Goal: Task Accomplishment & Management: Manage account settings

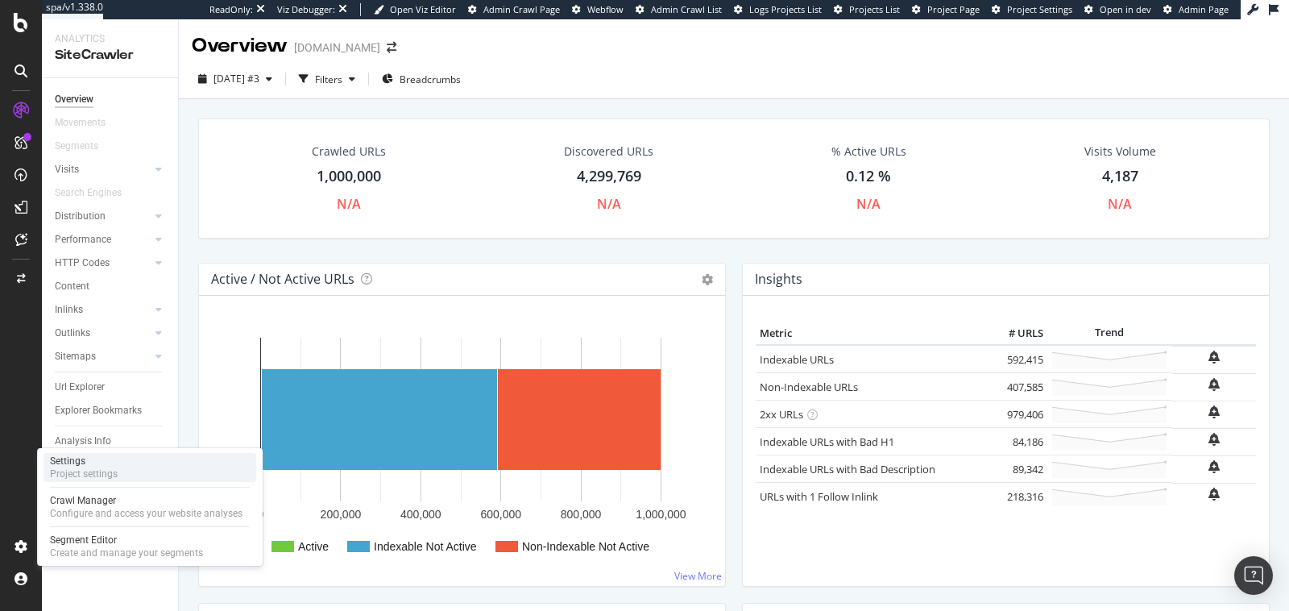
click at [93, 472] on div "Project settings" at bounding box center [84, 473] width 68 height 13
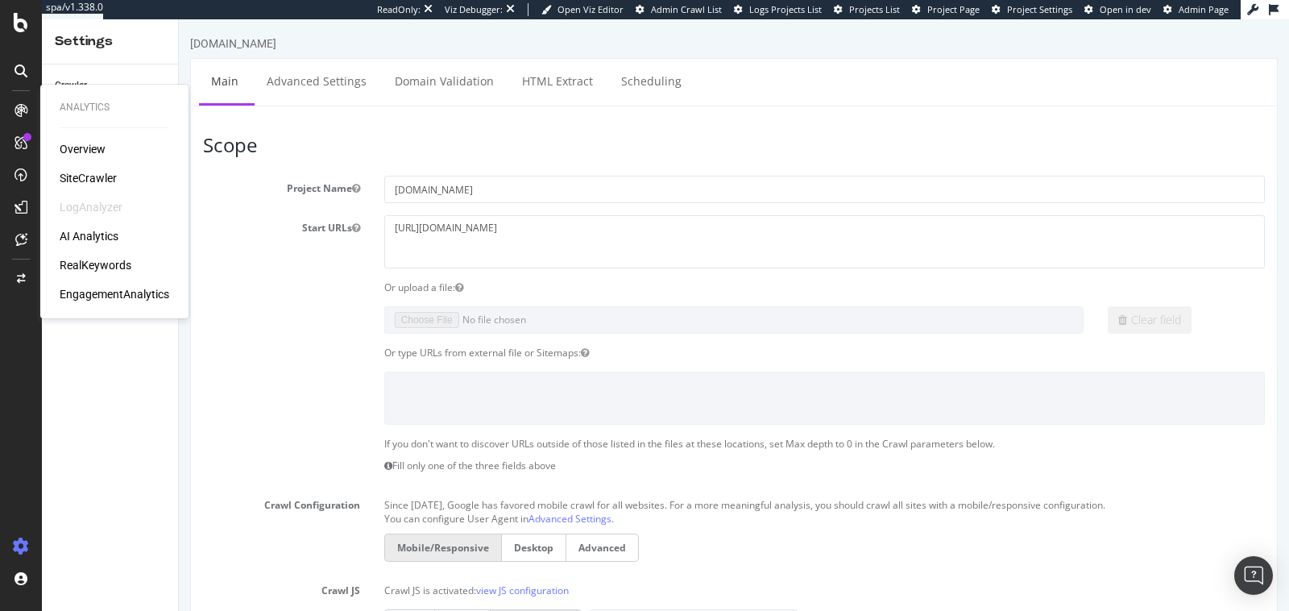
click at [80, 184] on div "SiteCrawler" at bounding box center [88, 178] width 57 height 16
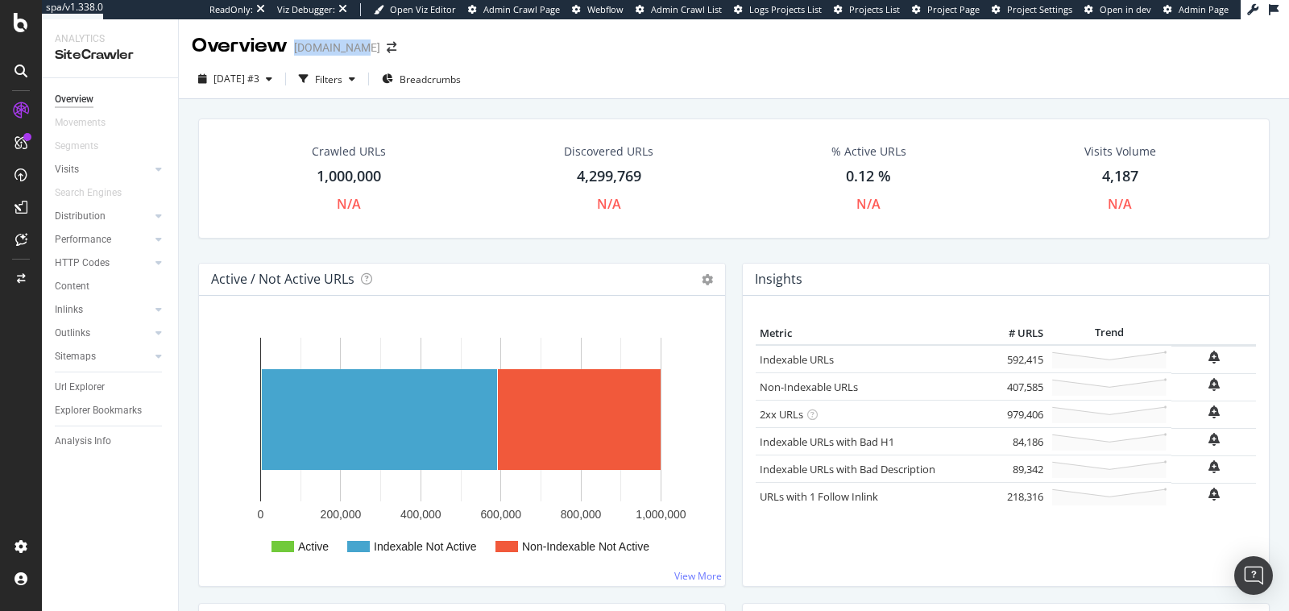
drag, startPoint x: 292, startPoint y: 46, endPoint x: 354, endPoint y: 46, distance: 61.2
click at [354, 46] on div "Overview leguide.com" at bounding box center [302, 45] width 221 height 27
click at [722, 73] on div "2025 Oct. 2nd #3 Filters Breadcrumbs" at bounding box center [734, 82] width 1110 height 32
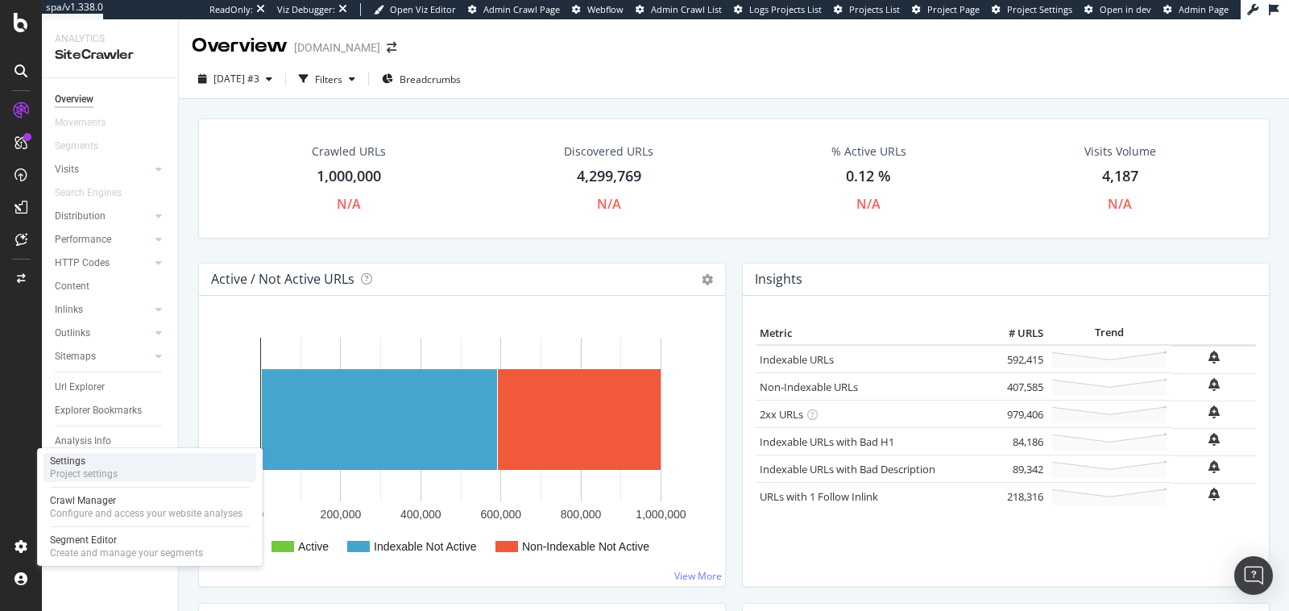
click at [106, 463] on div "Settings" at bounding box center [84, 460] width 68 height 13
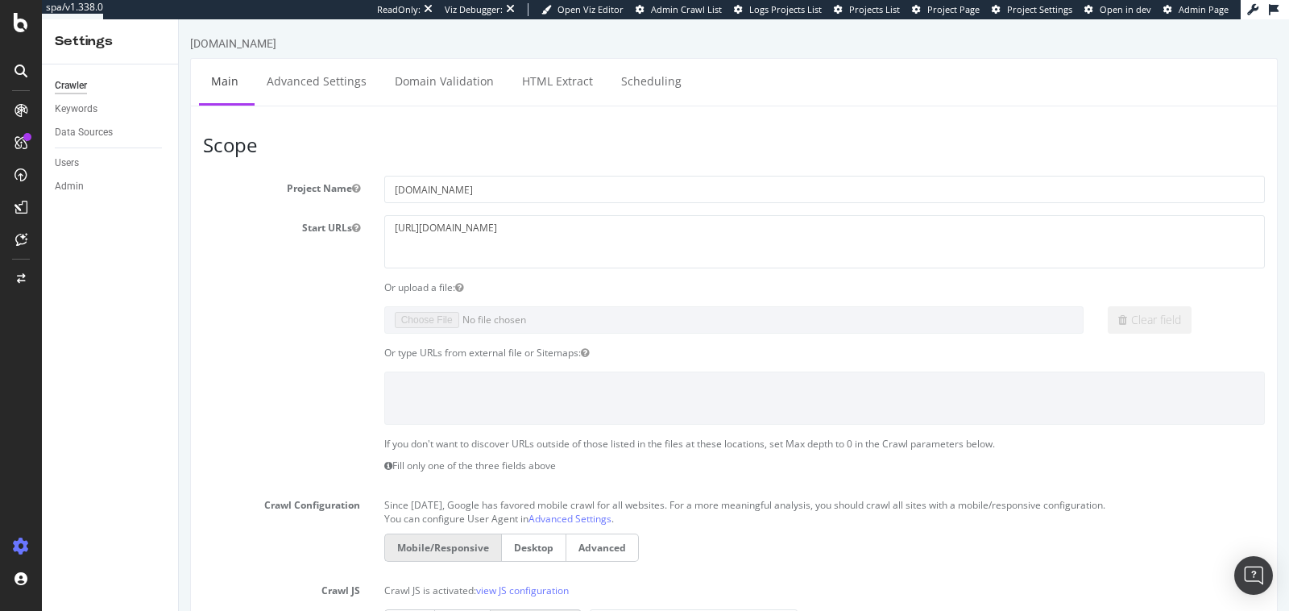
click at [307, 311] on div "Clear field" at bounding box center [734, 319] width 1086 height 27
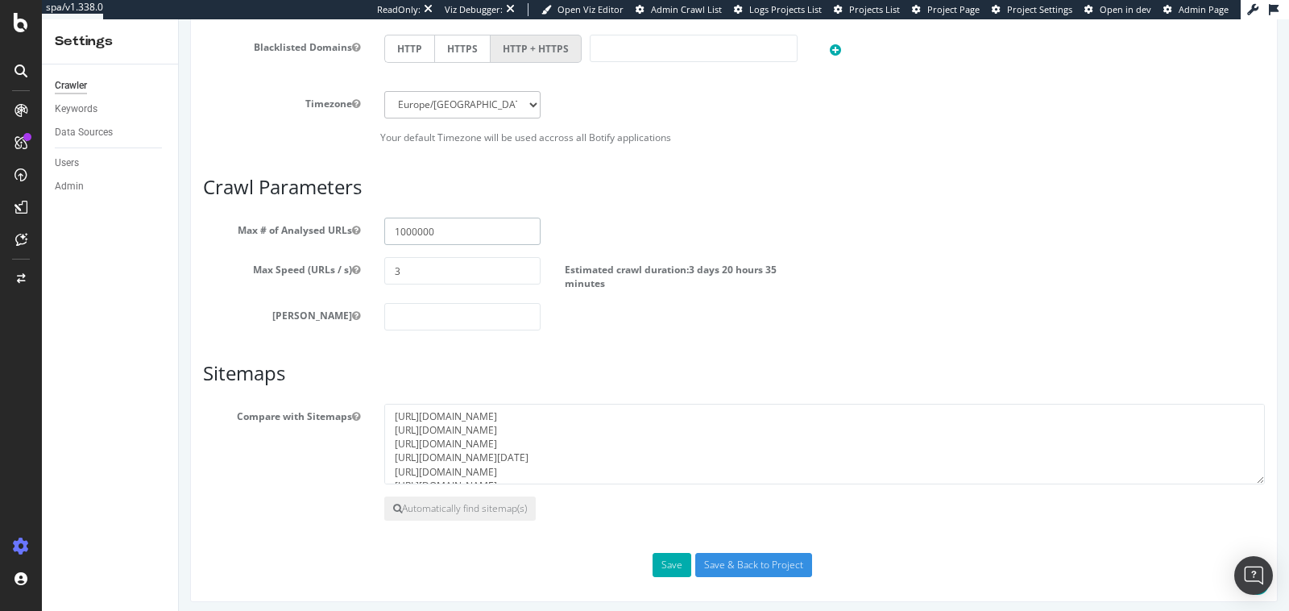
drag, startPoint x: 402, startPoint y: 228, endPoint x: 377, endPoint y: 228, distance: 25.0
click at [377, 228] on div "1000000" at bounding box center [462, 231] width 181 height 27
click at [402, 222] on input "1000000" at bounding box center [462, 231] width 157 height 27
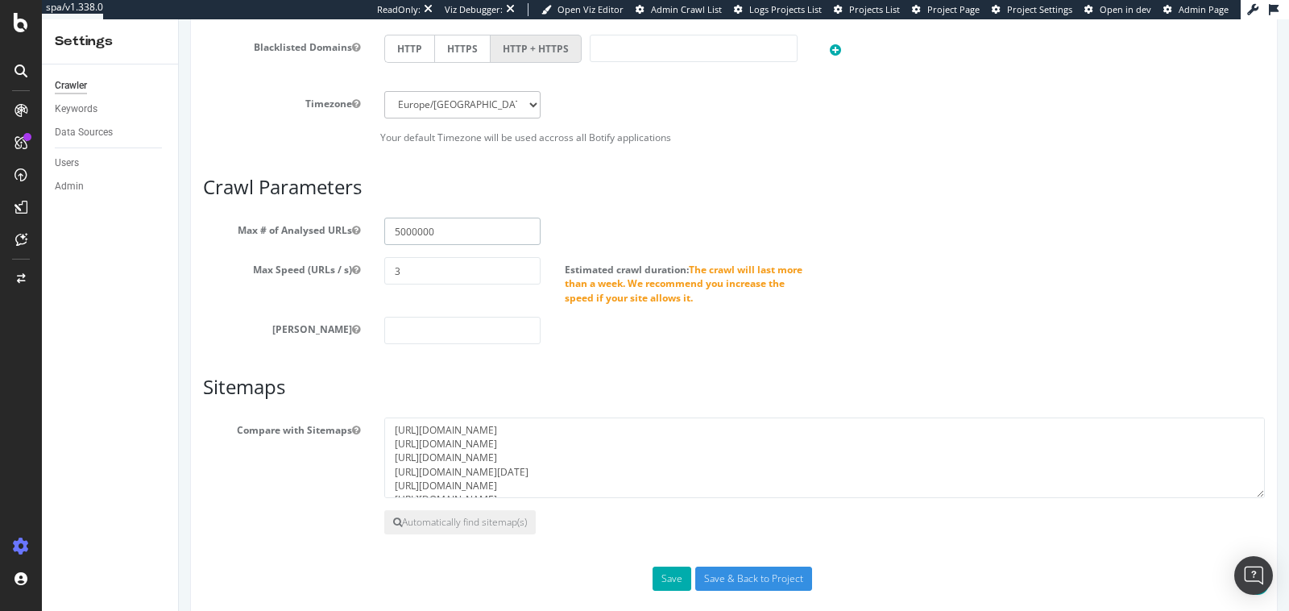
type input "5000000"
click at [336, 260] on label "Max Speed (URLs / s)" at bounding box center [281, 266] width 181 height 19
click at [352, 263] on button "Max Speed (URLs / s)" at bounding box center [356, 270] width 8 height 14
click at [664, 571] on button "Save" at bounding box center [672, 578] width 39 height 24
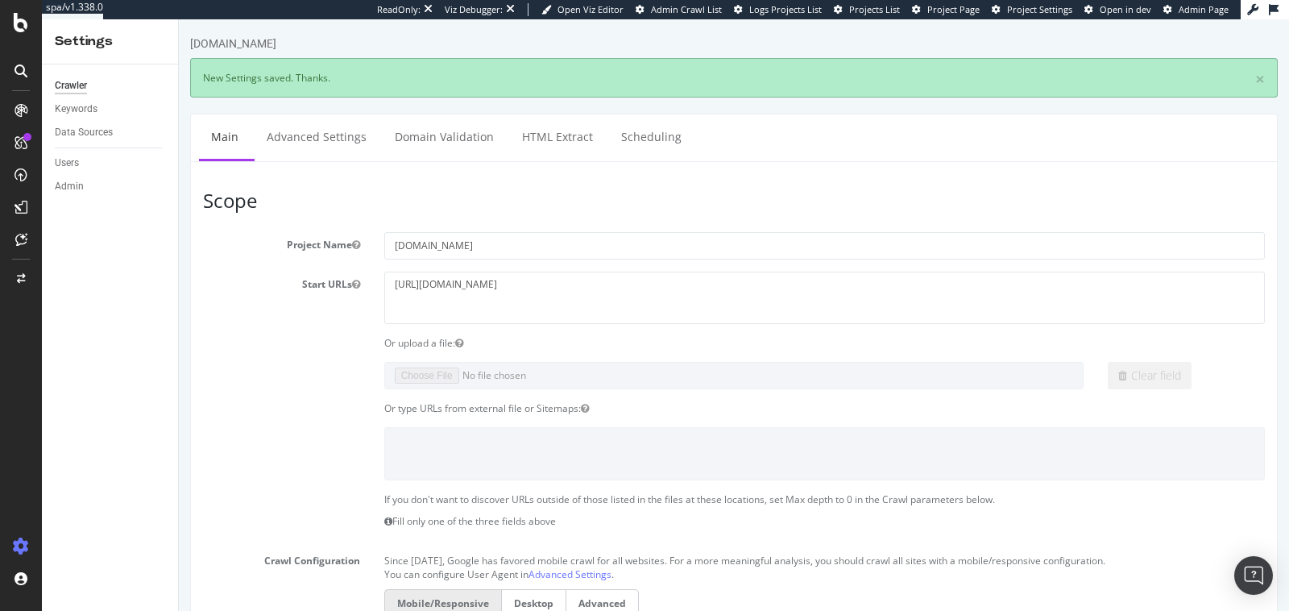
scroll to position [0, 0]
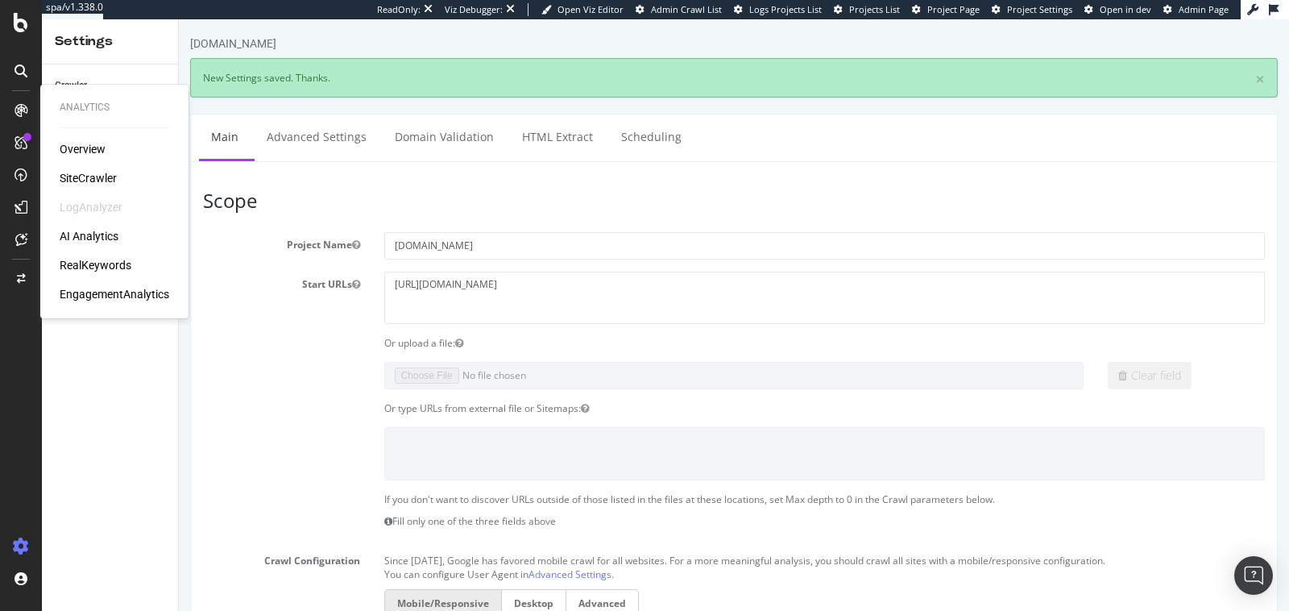
click at [65, 174] on div "SiteCrawler" at bounding box center [88, 178] width 57 height 16
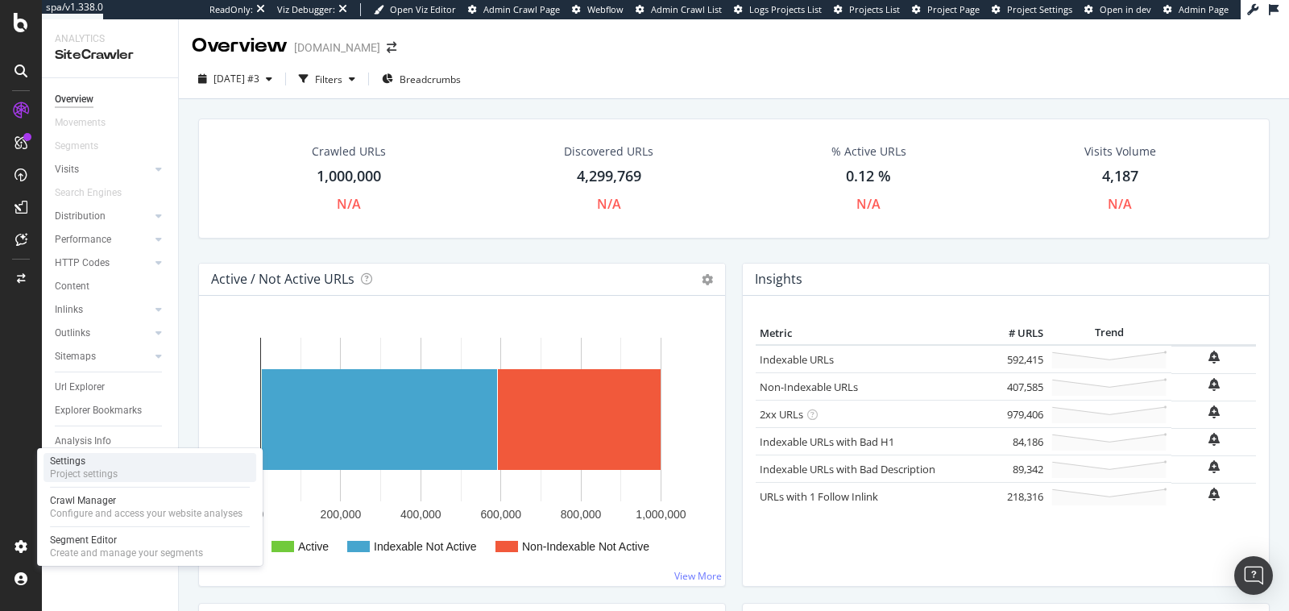
click at [89, 468] on div "Project settings" at bounding box center [84, 473] width 68 height 13
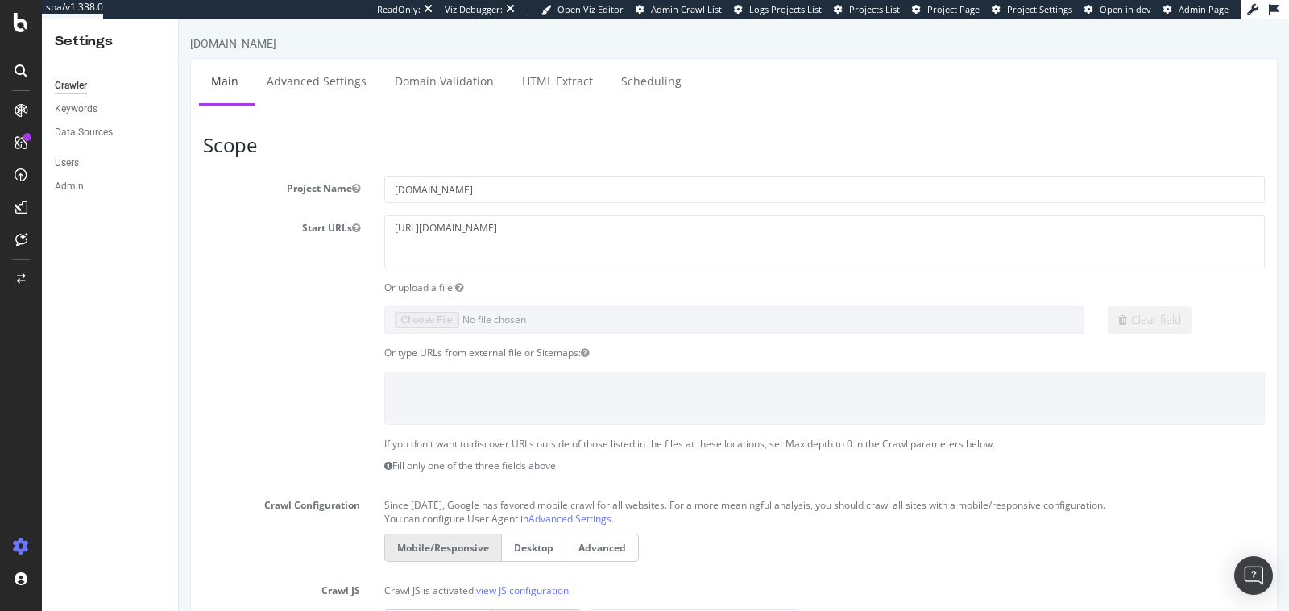
click at [252, 301] on section "Project Name leguide.com Start URLs https://www.leguide.com/ Or upload a file: …" at bounding box center [734, 523] width 1062 height 695
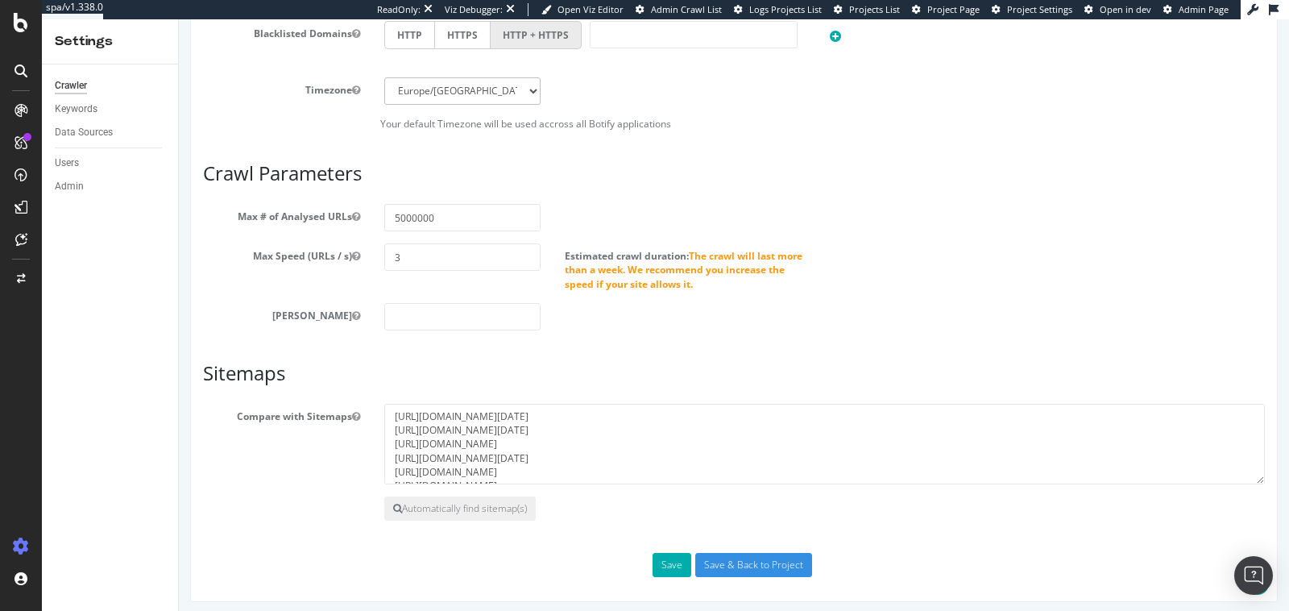
click at [298, 307] on label "[PERSON_NAME]" at bounding box center [281, 312] width 181 height 19
click at [352, 309] on button "[PERSON_NAME]" at bounding box center [356, 316] width 8 height 14
click at [272, 321] on div "[PERSON_NAME]" at bounding box center [734, 316] width 1086 height 27
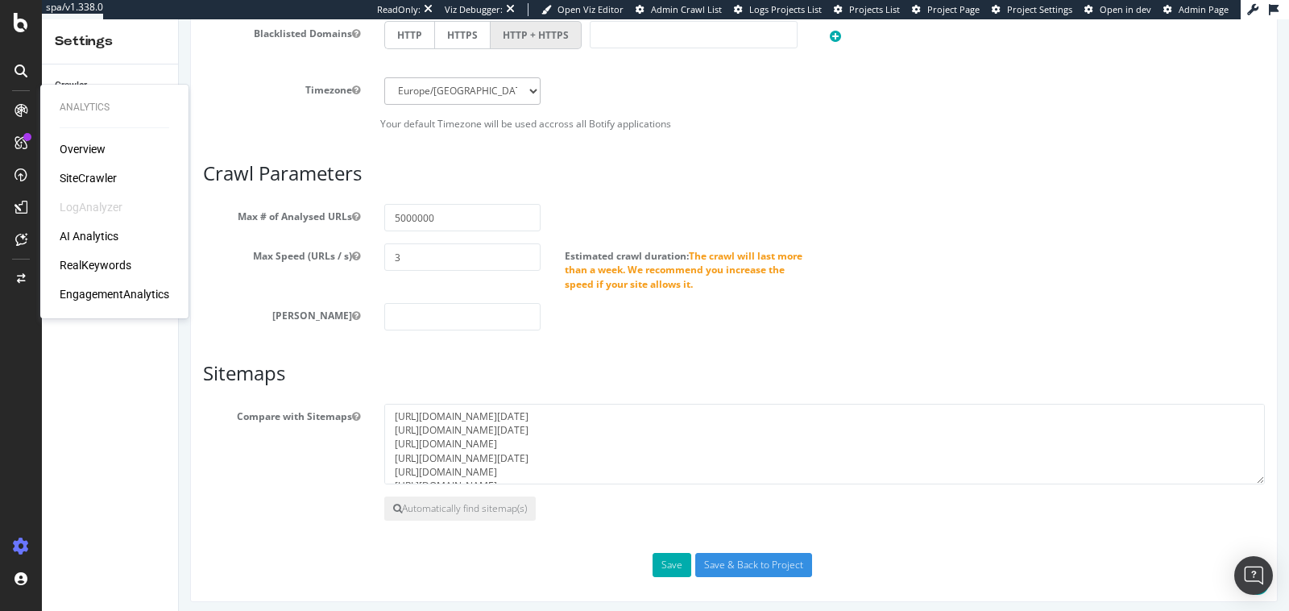
click at [77, 177] on div "SiteCrawler" at bounding box center [88, 178] width 57 height 16
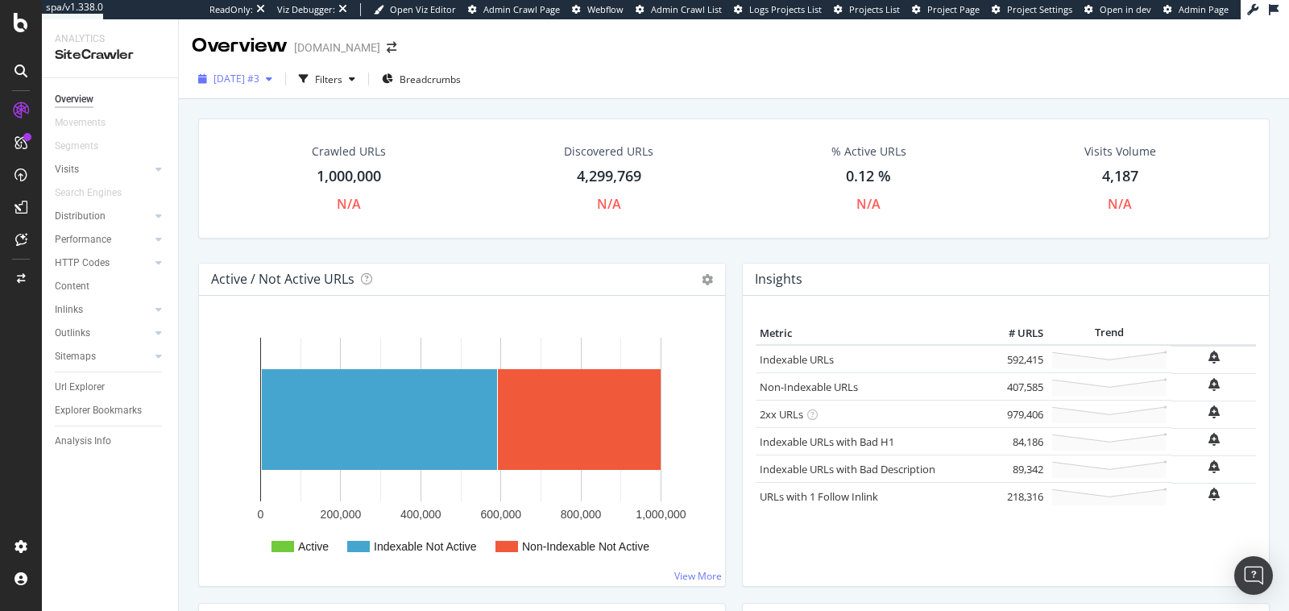
click at [249, 79] on span "[DATE] #3" at bounding box center [237, 79] width 46 height 14
click at [362, 89] on div "Filters" at bounding box center [326, 79] width 69 height 24
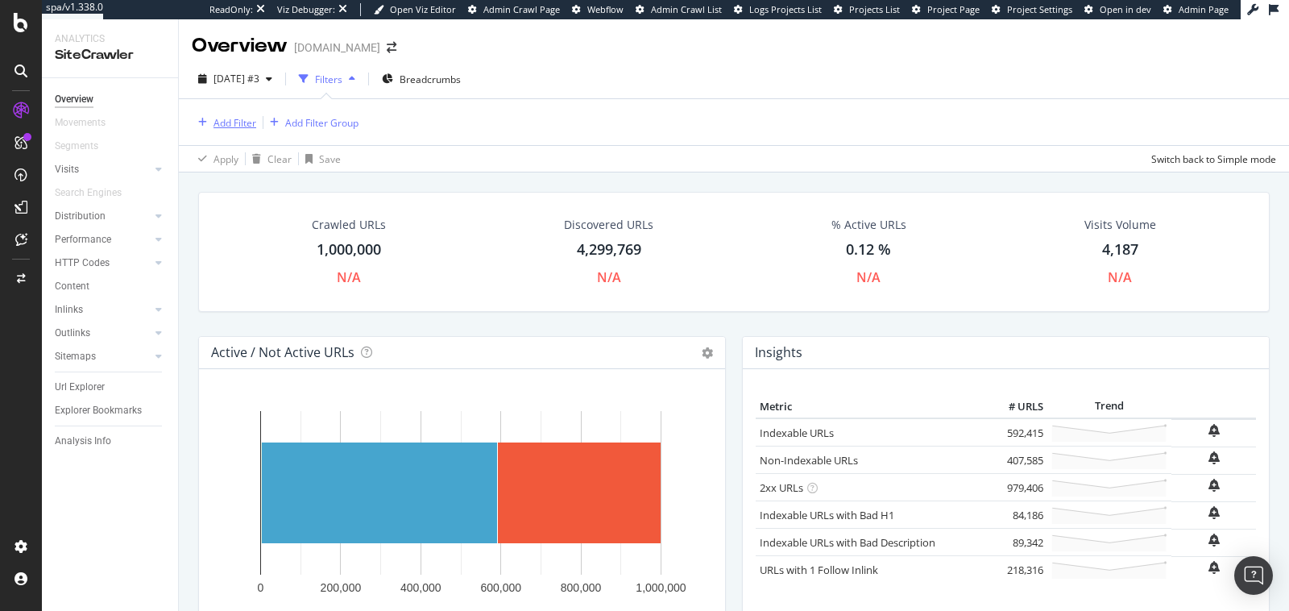
click at [243, 122] on div "Add Filter" at bounding box center [235, 123] width 43 height 14
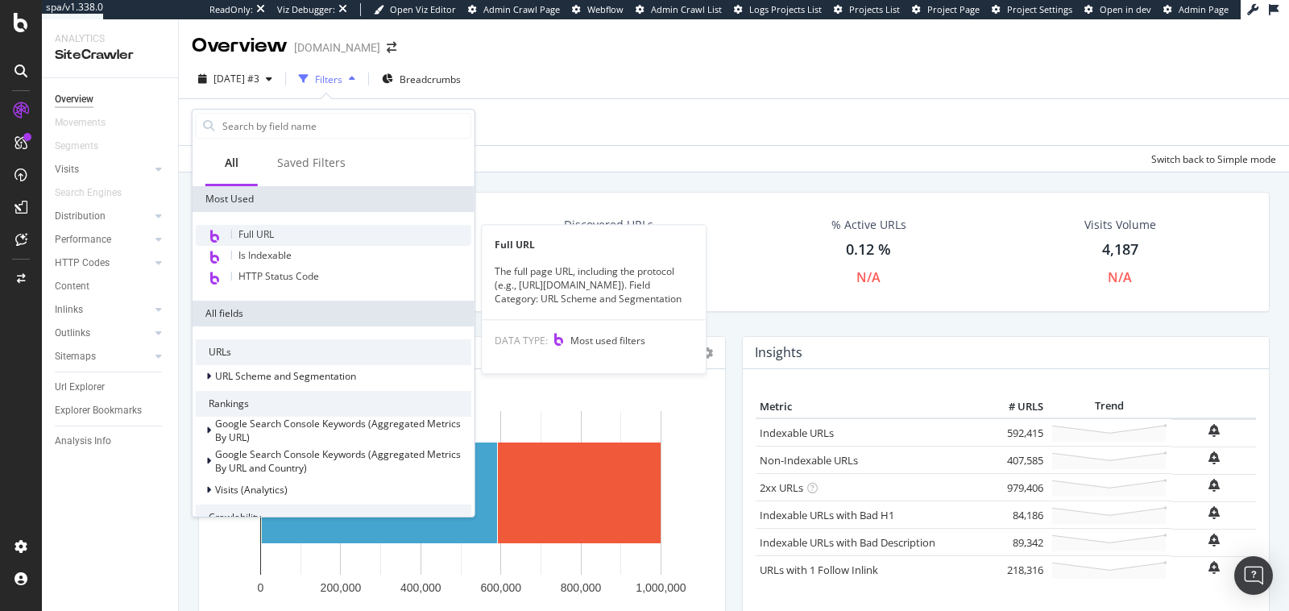
click at [293, 226] on div "Full URL" at bounding box center [334, 235] width 276 height 21
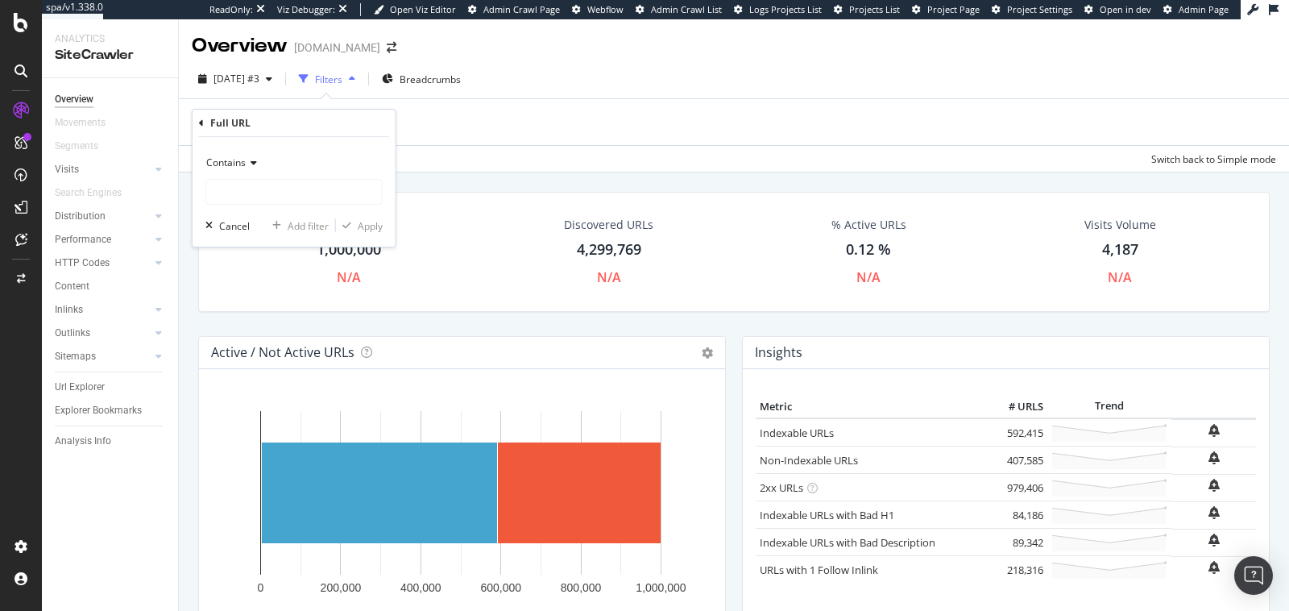
click at [226, 164] on span "Contains" at bounding box center [225, 163] width 39 height 14
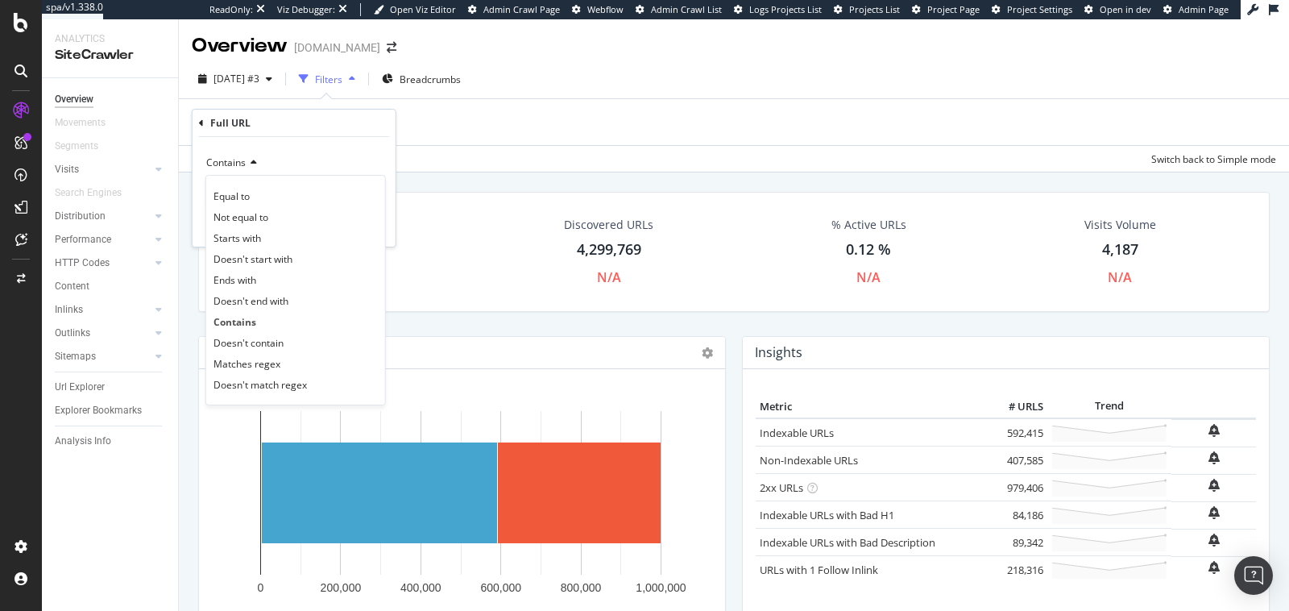
click at [202, 123] on icon at bounding box center [201, 123] width 5 height 10
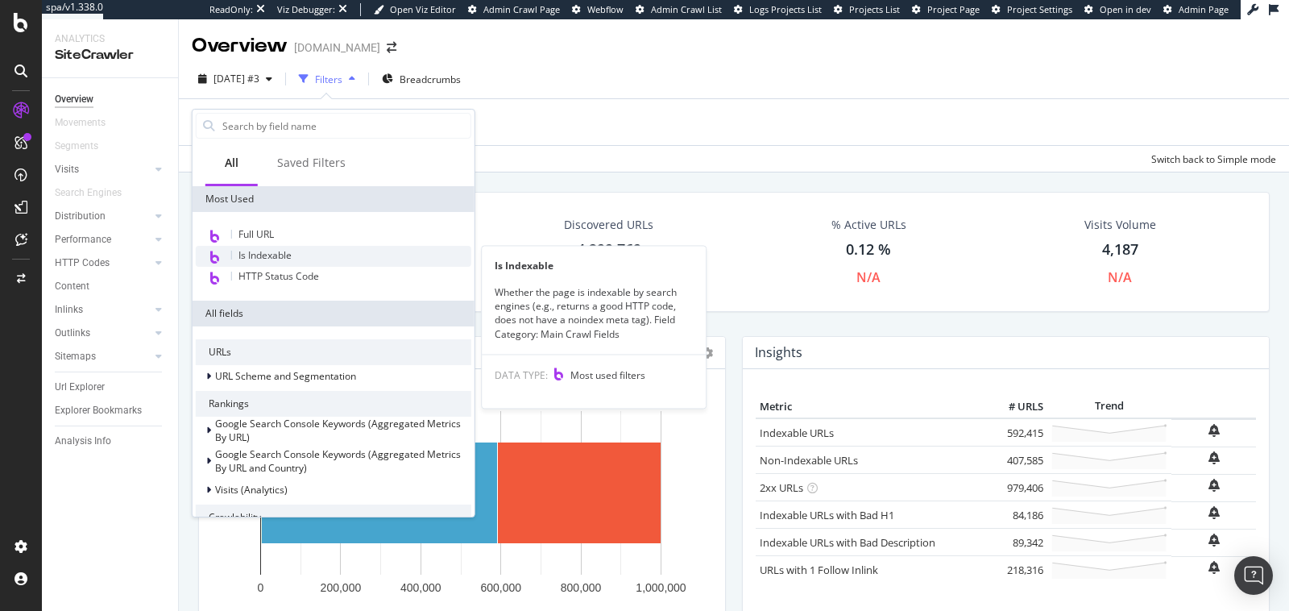
click at [286, 246] on div "Is Indexable" at bounding box center [334, 256] width 276 height 21
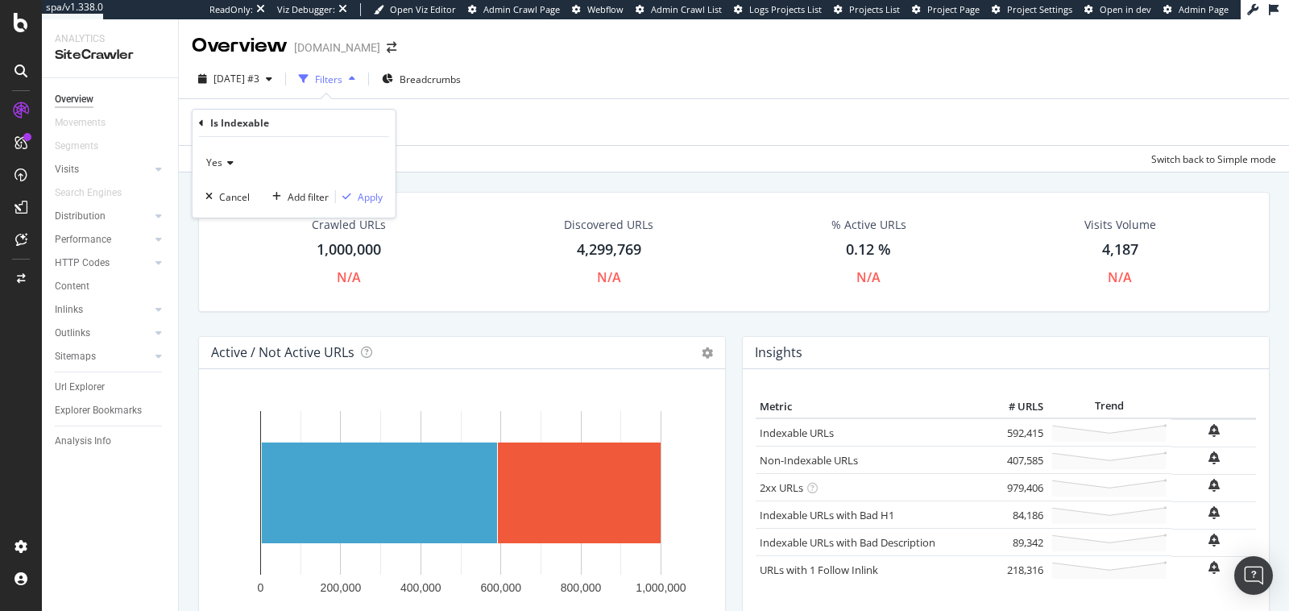
click at [199, 120] on icon at bounding box center [201, 123] width 5 height 10
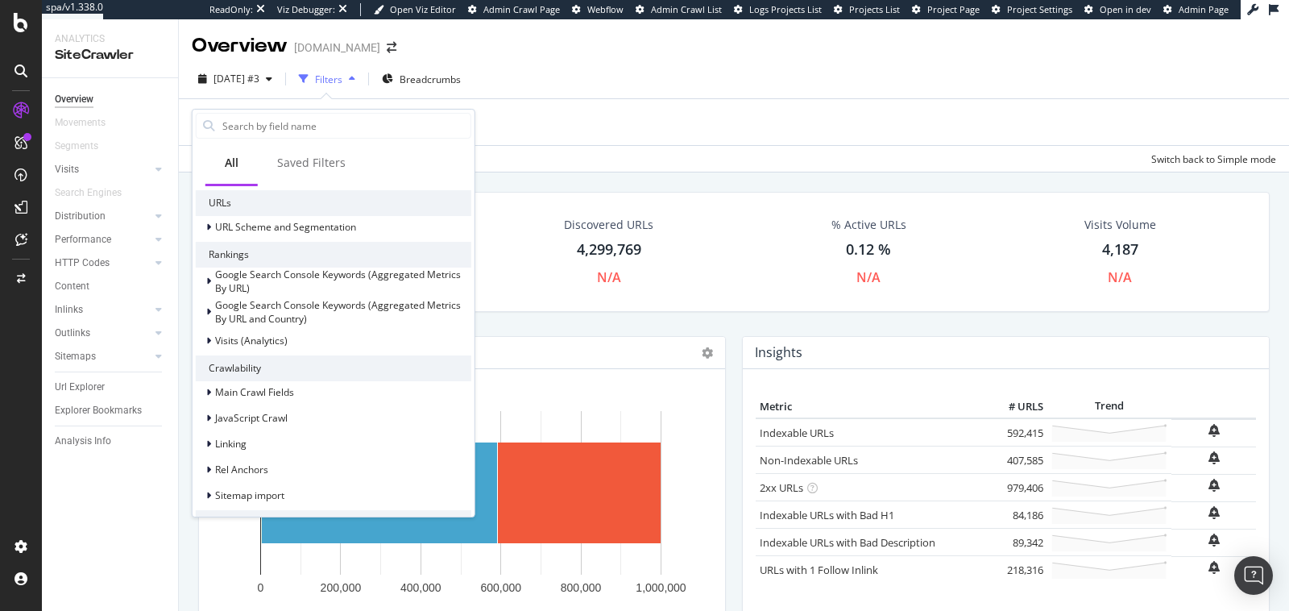
scroll to position [113, 0]
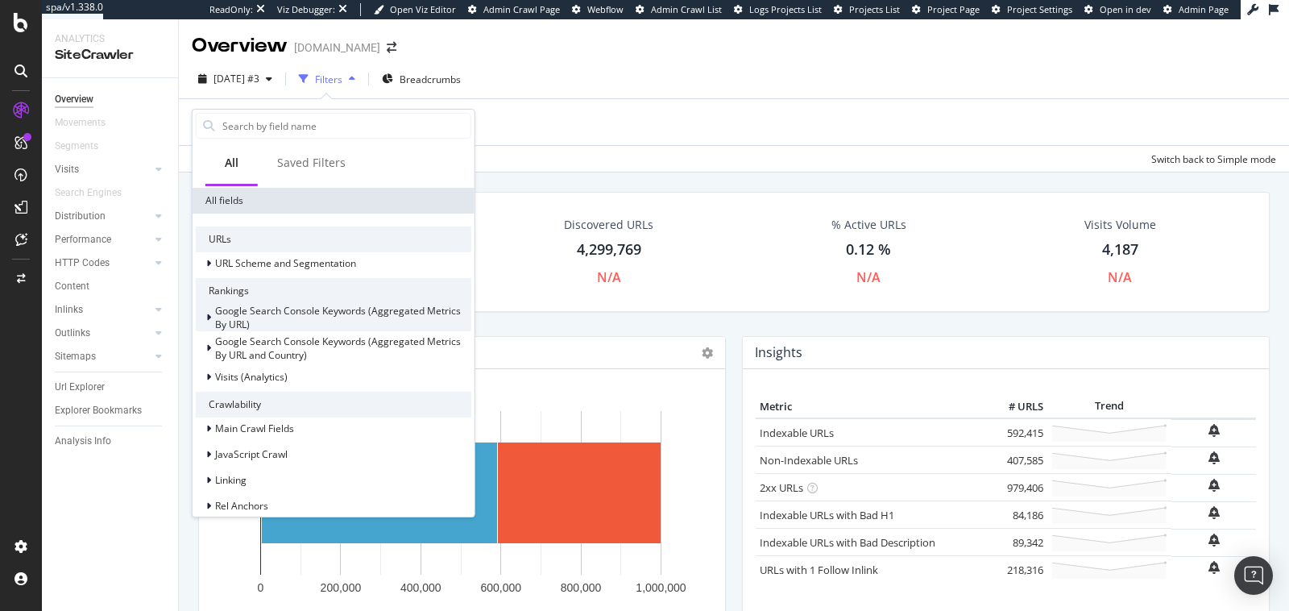
click at [252, 310] on span "Google Search Console Keywords (Aggregated Metrics By URL)" at bounding box center [338, 317] width 246 height 27
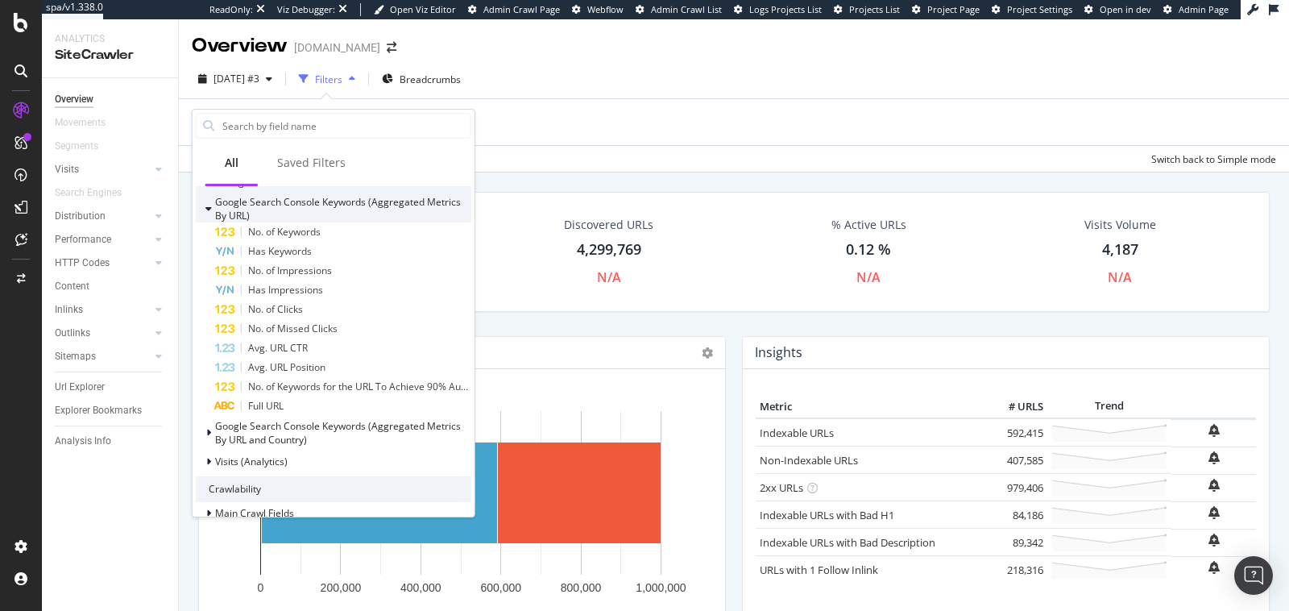
scroll to position [172, 0]
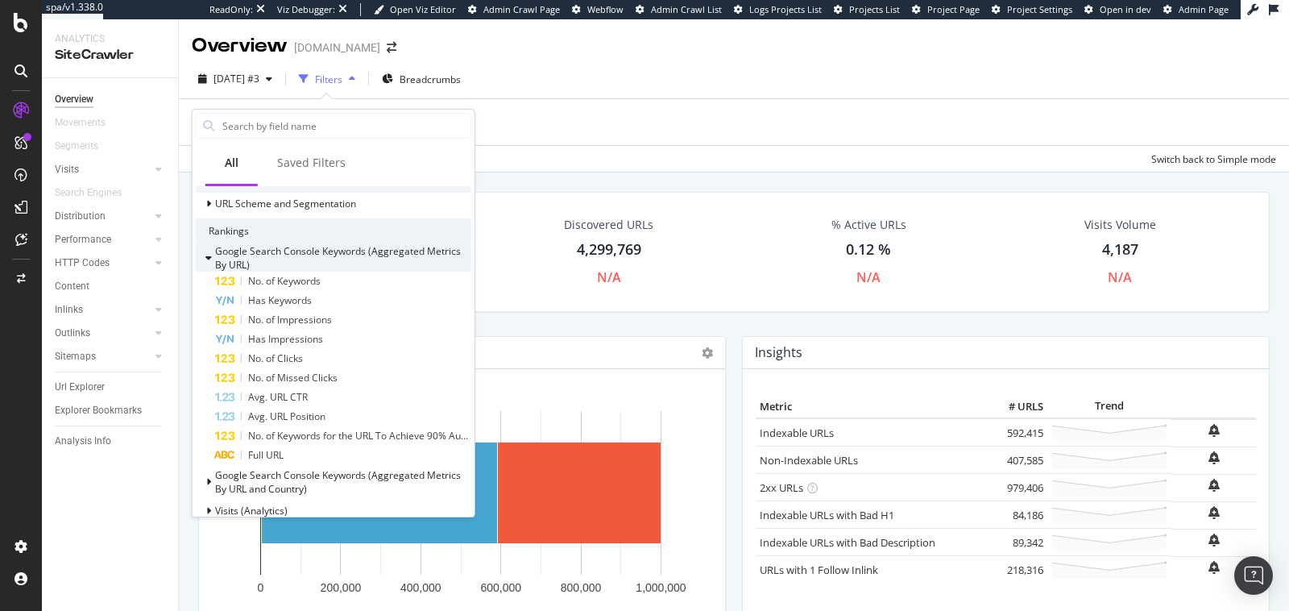
click at [233, 251] on span "Google Search Console Keywords (Aggregated Metrics By URL)" at bounding box center [338, 257] width 246 height 27
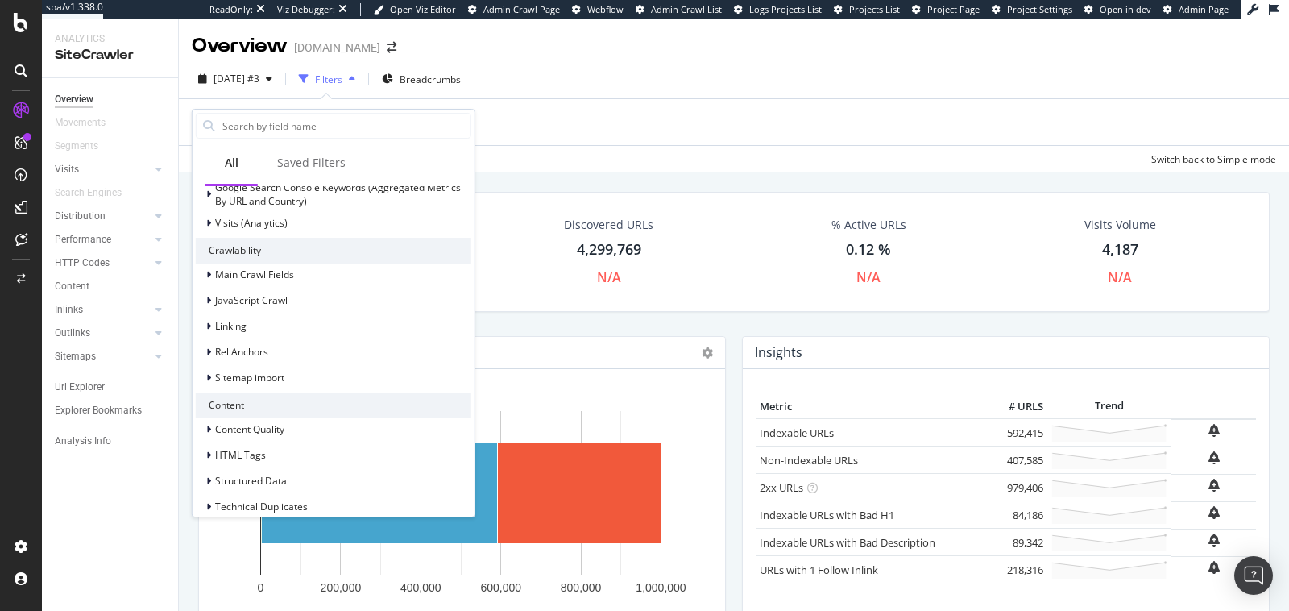
scroll to position [288, 0]
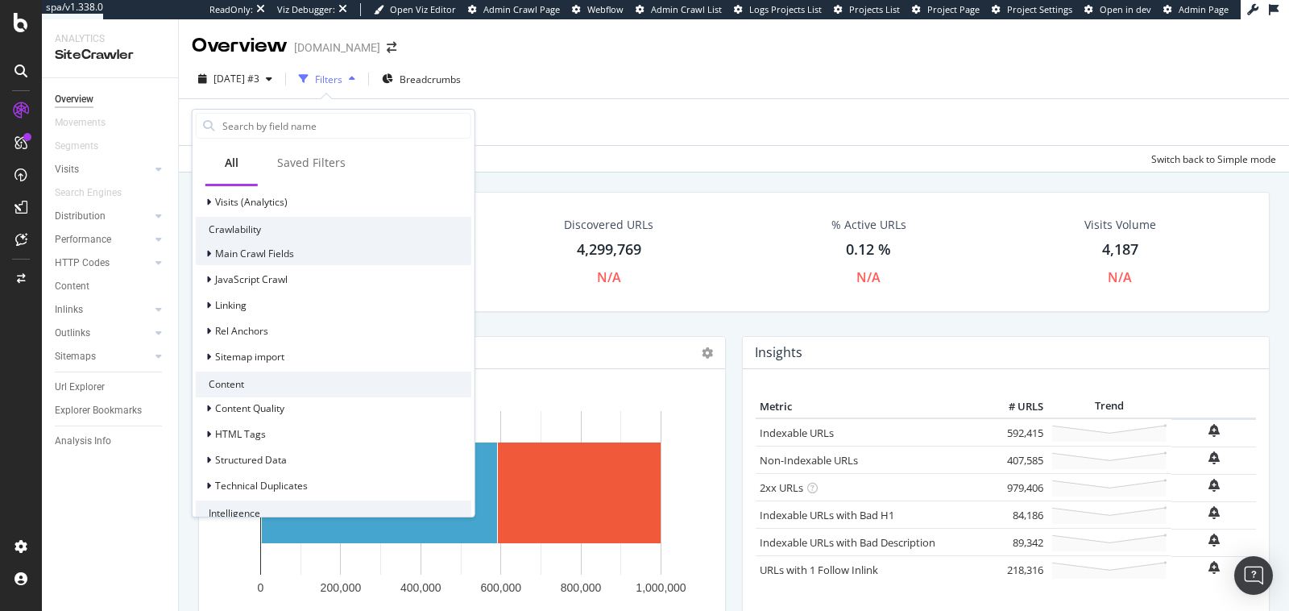
click at [358, 256] on div "Main Crawl Fields" at bounding box center [334, 254] width 276 height 23
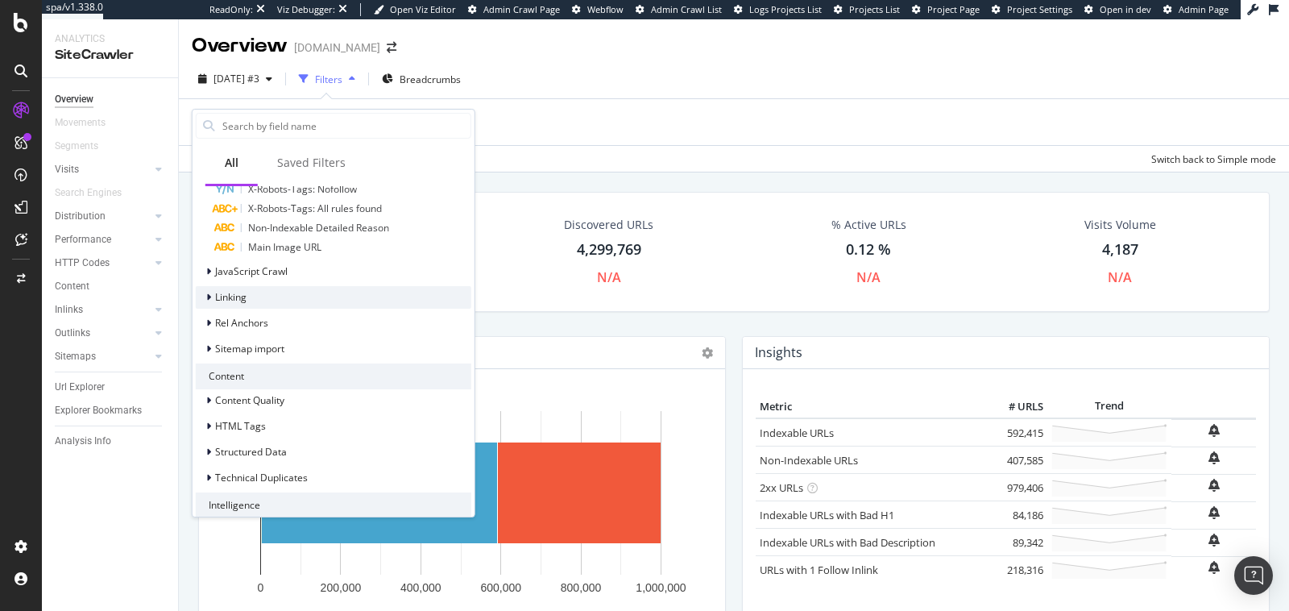
scroll to position [0, 0]
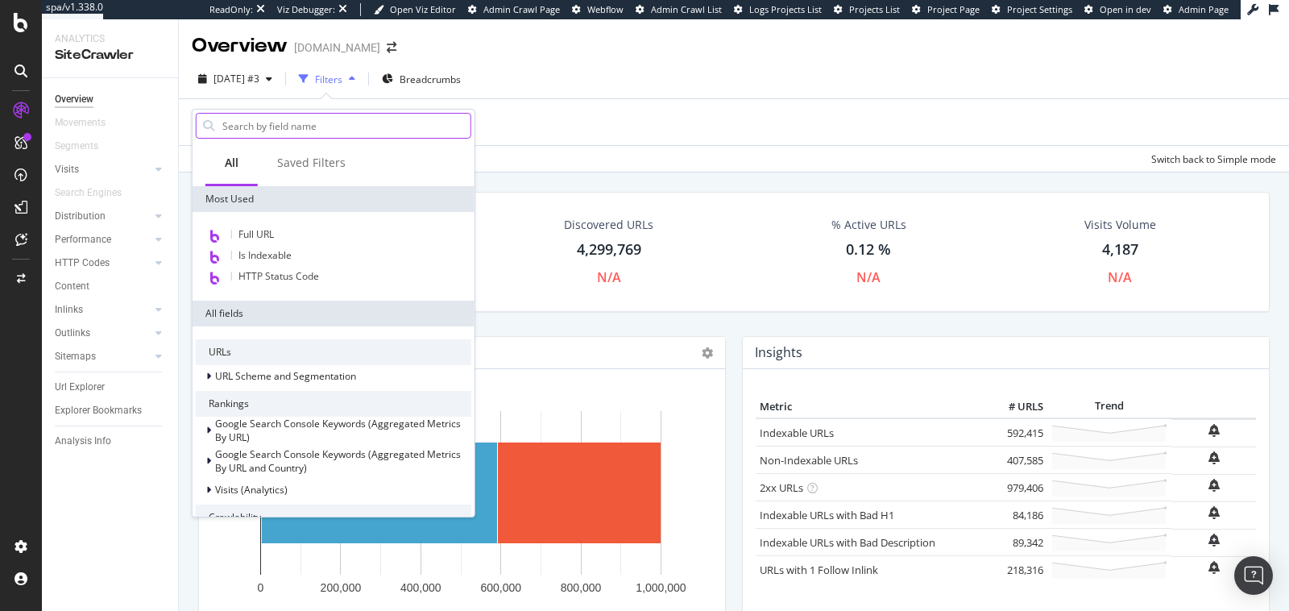
click at [288, 122] on input "text" at bounding box center [346, 126] width 250 height 24
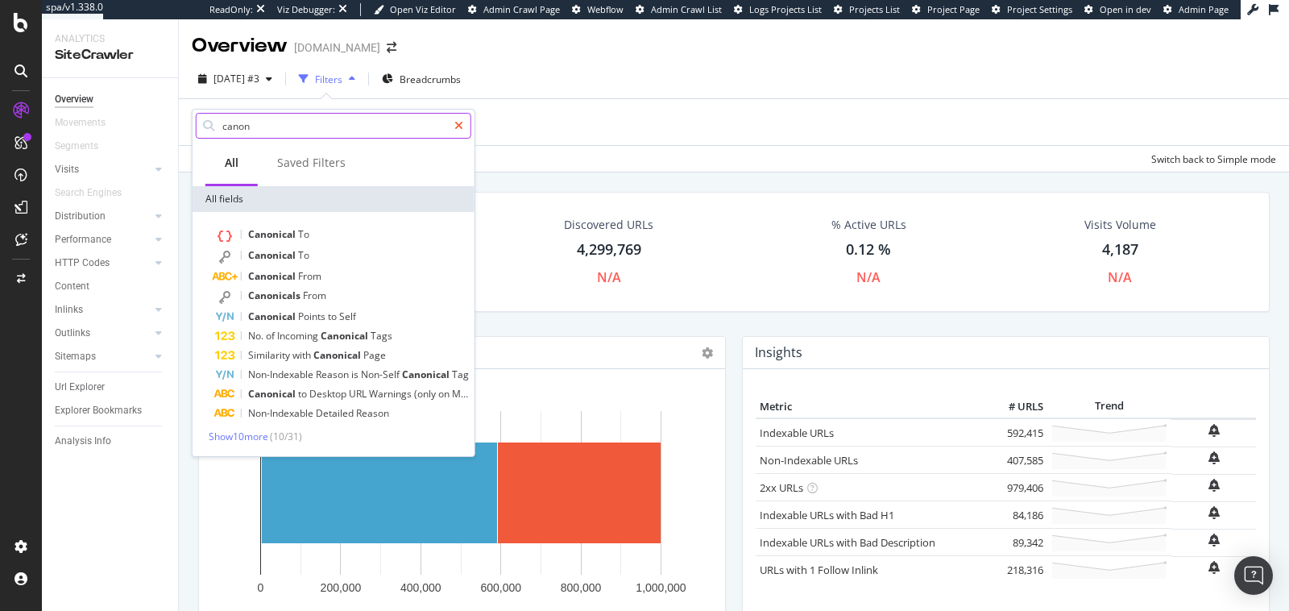
type input "canon"
click at [464, 127] on div at bounding box center [458, 126] width 23 height 26
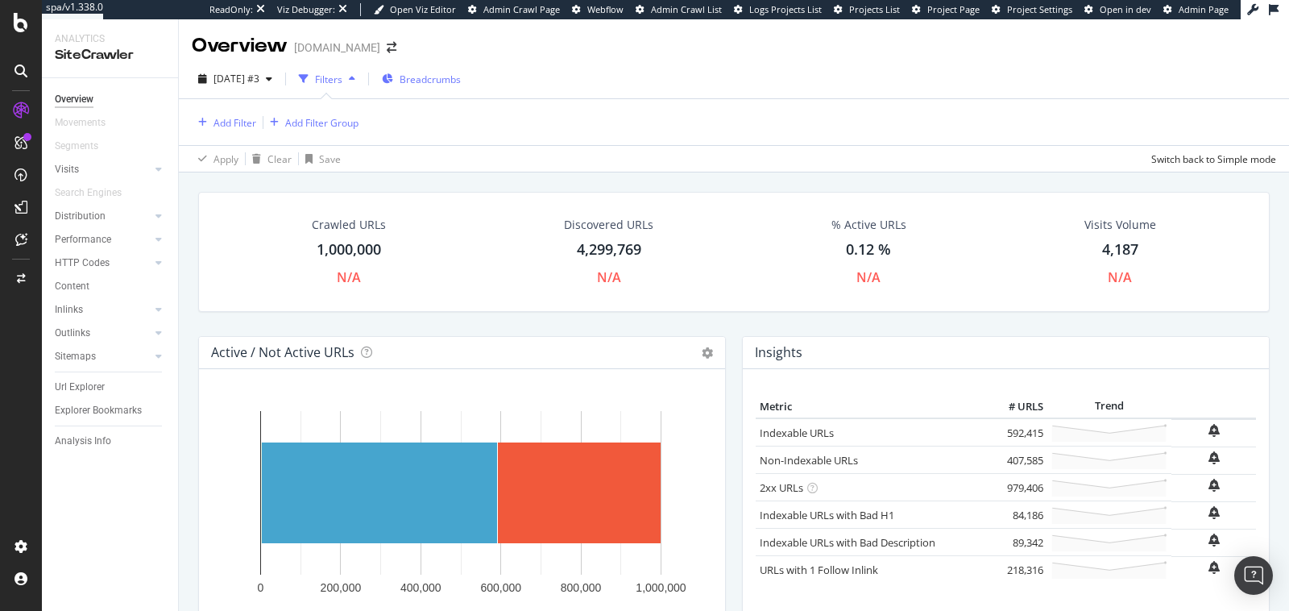
click at [455, 85] on span "Breadcrumbs" at bounding box center [430, 80] width 61 height 14
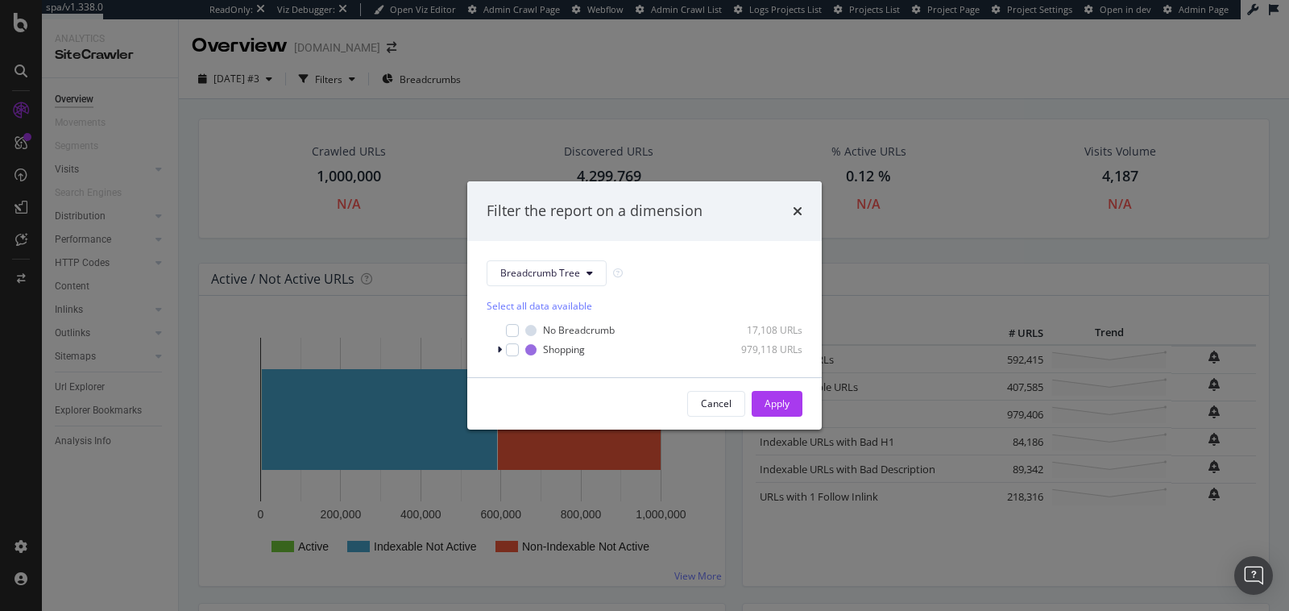
click at [663, 114] on div "Filter the report on a dimension Breadcrumb Tree Select all data available No B…" at bounding box center [644, 305] width 1289 height 611
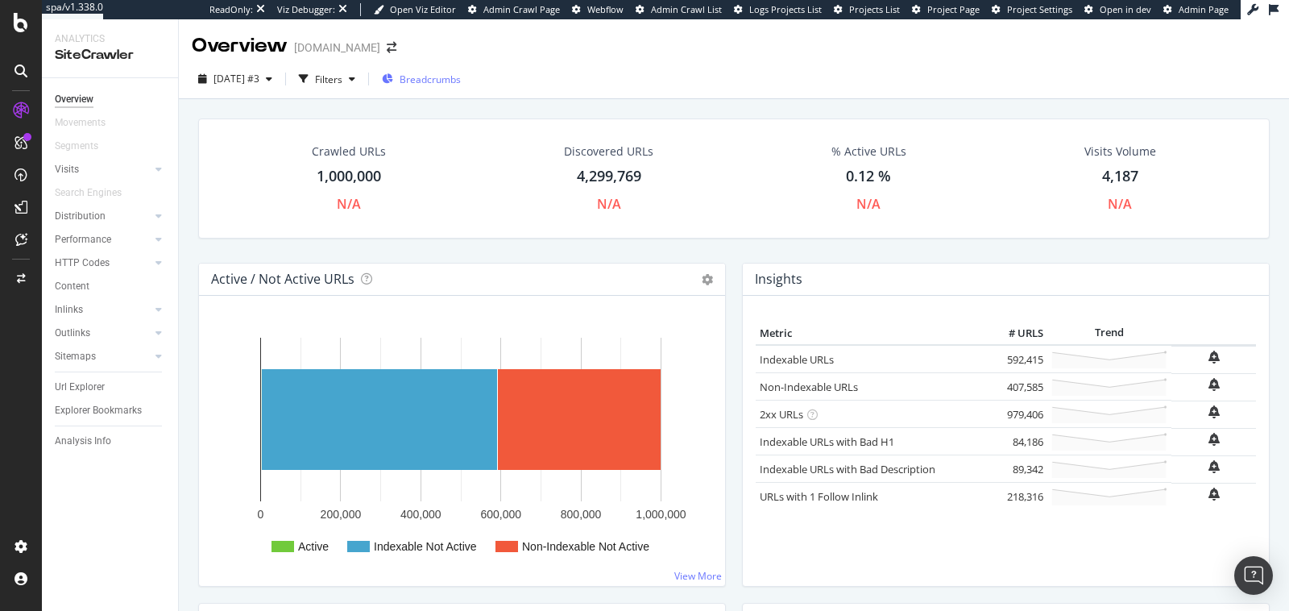
click at [393, 76] on icon "button" at bounding box center [387, 79] width 11 height 10
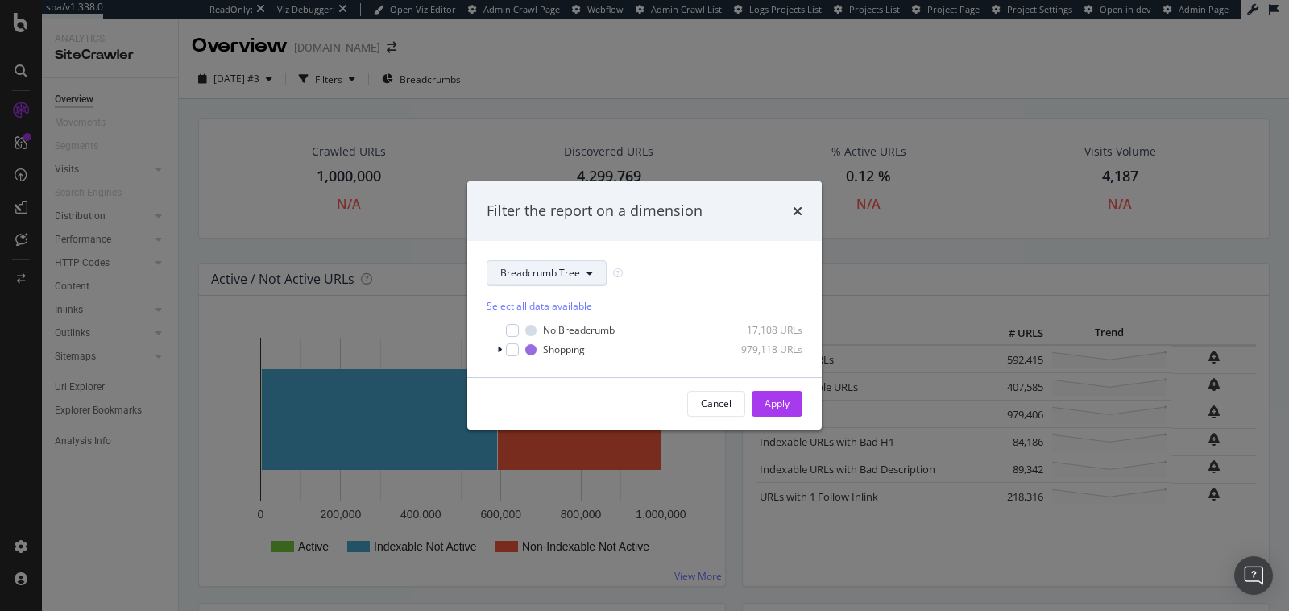
click at [552, 268] on span "Breadcrumb Tree" at bounding box center [540, 273] width 80 height 14
click at [636, 259] on div "Breadcrumb Tree Select all data available No Breadcrumb 17,108 URLs Shopping 97…" at bounding box center [644, 309] width 355 height 136
click at [798, 215] on icon "times" at bounding box center [798, 211] width 10 height 13
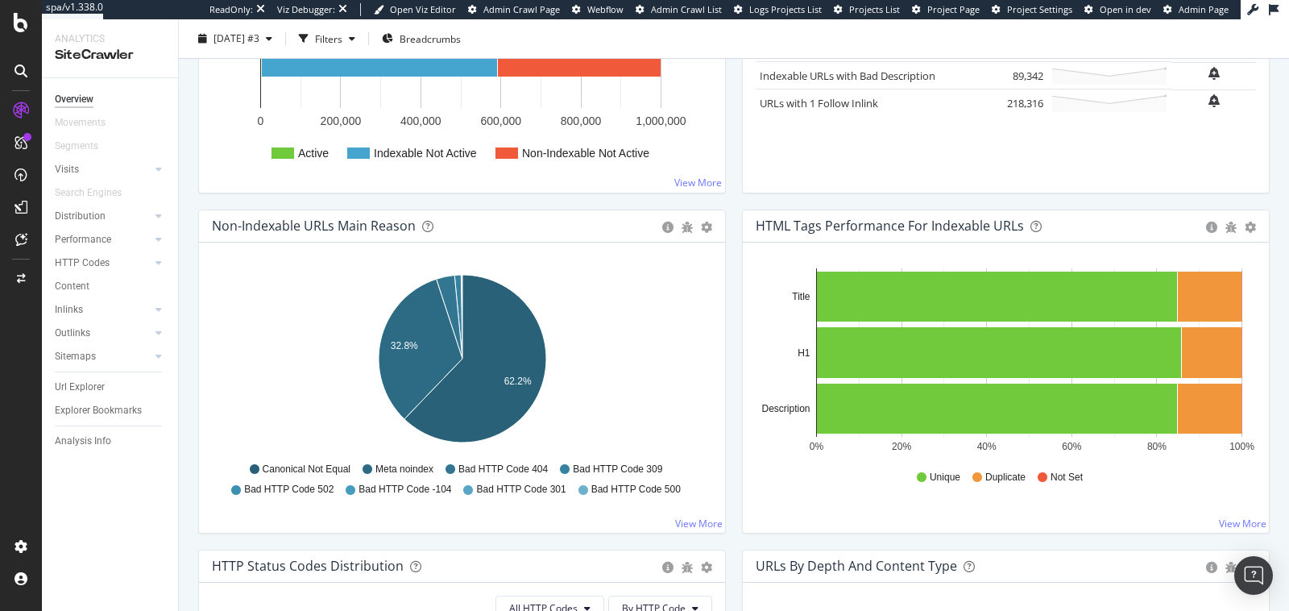
scroll to position [397, 0]
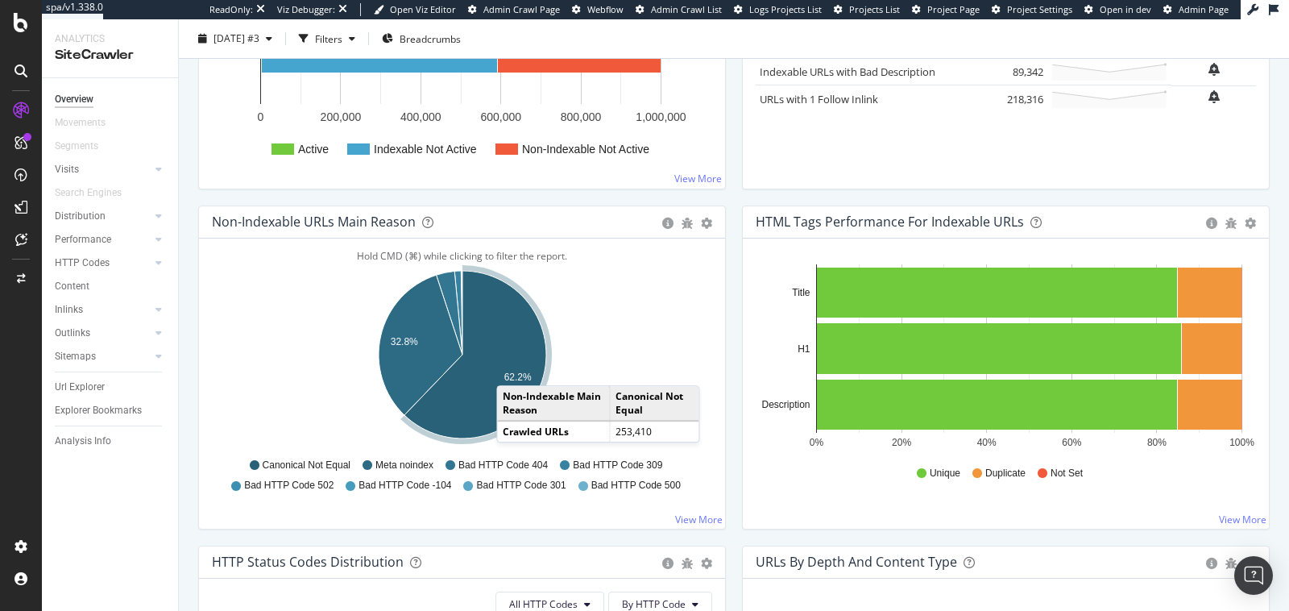
click at [512, 367] on icon "A chart." at bounding box center [475, 355] width 142 height 168
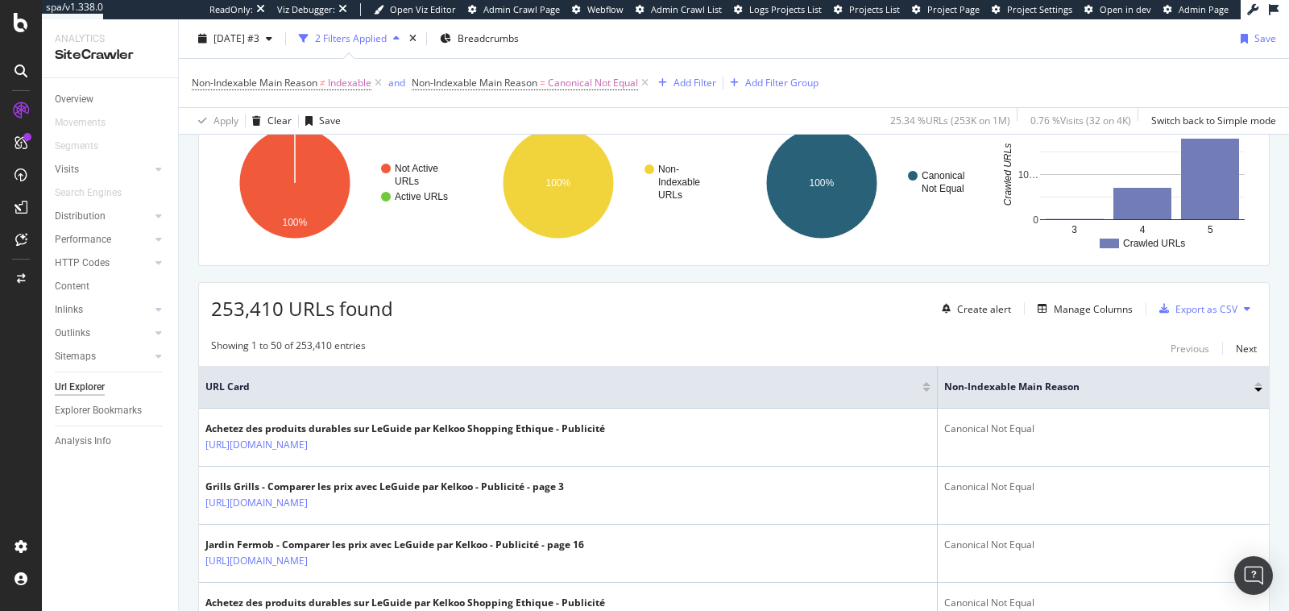
scroll to position [374, 0]
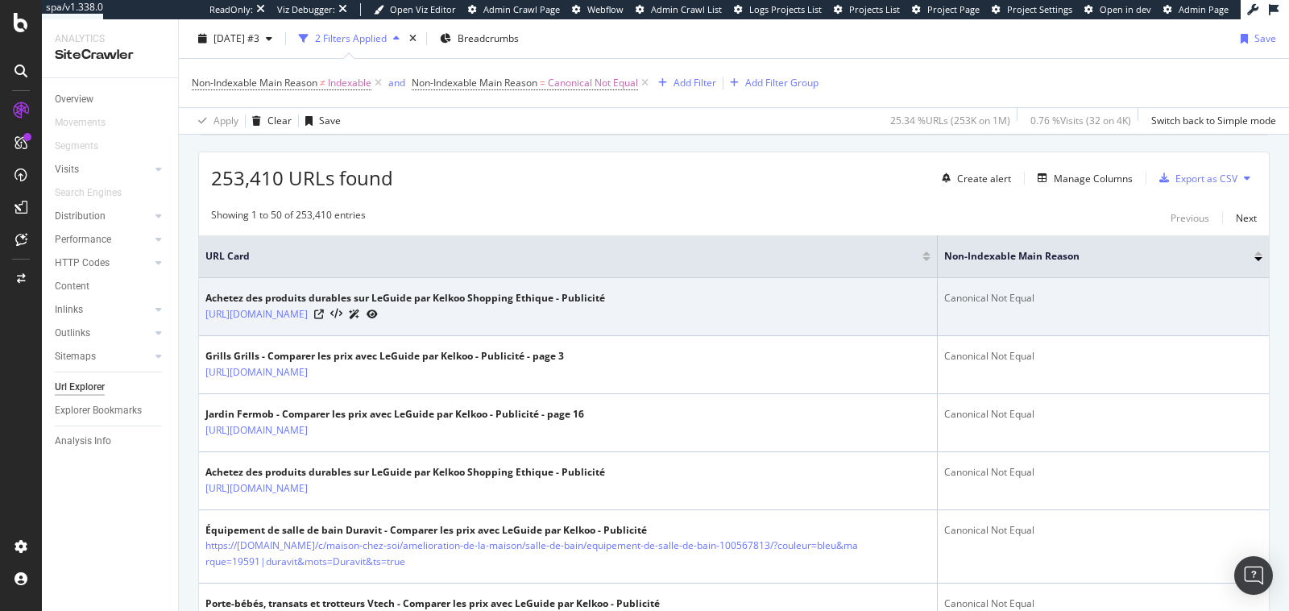
click at [919, 329] on td "Achetez des produits durables sur LeGuide par Kelkoo Shopping Ethique - Publici…" at bounding box center [568, 307] width 739 height 58
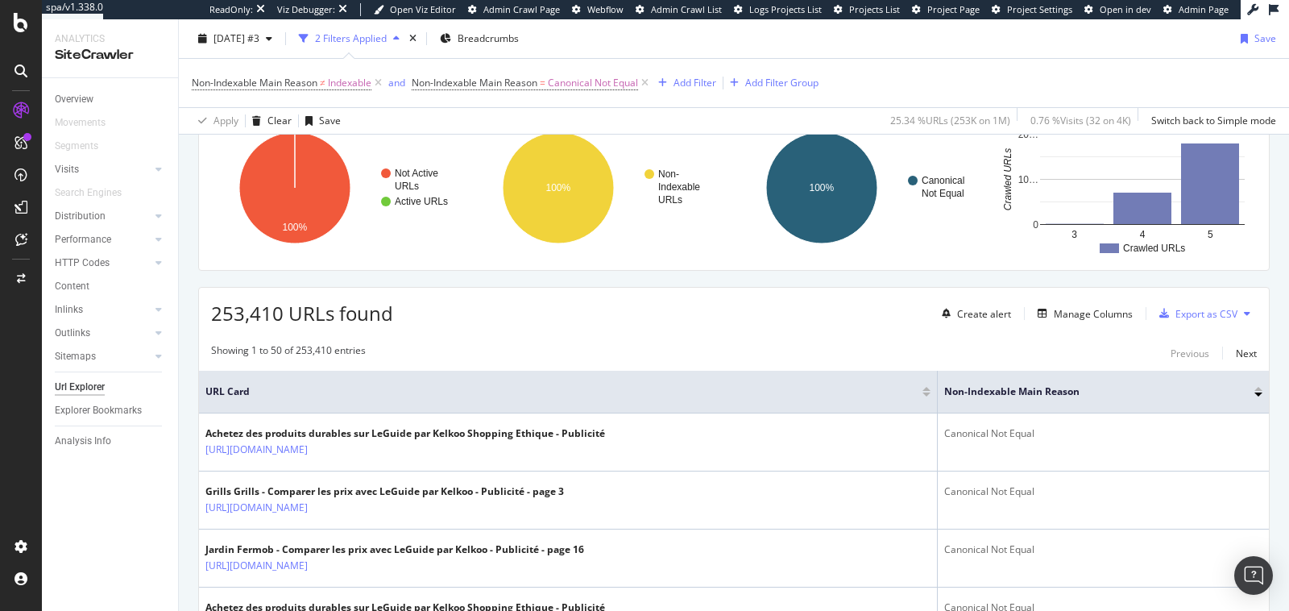
scroll to position [238, 0]
click at [1099, 318] on div "Manage Columns" at bounding box center [1082, 314] width 102 height 18
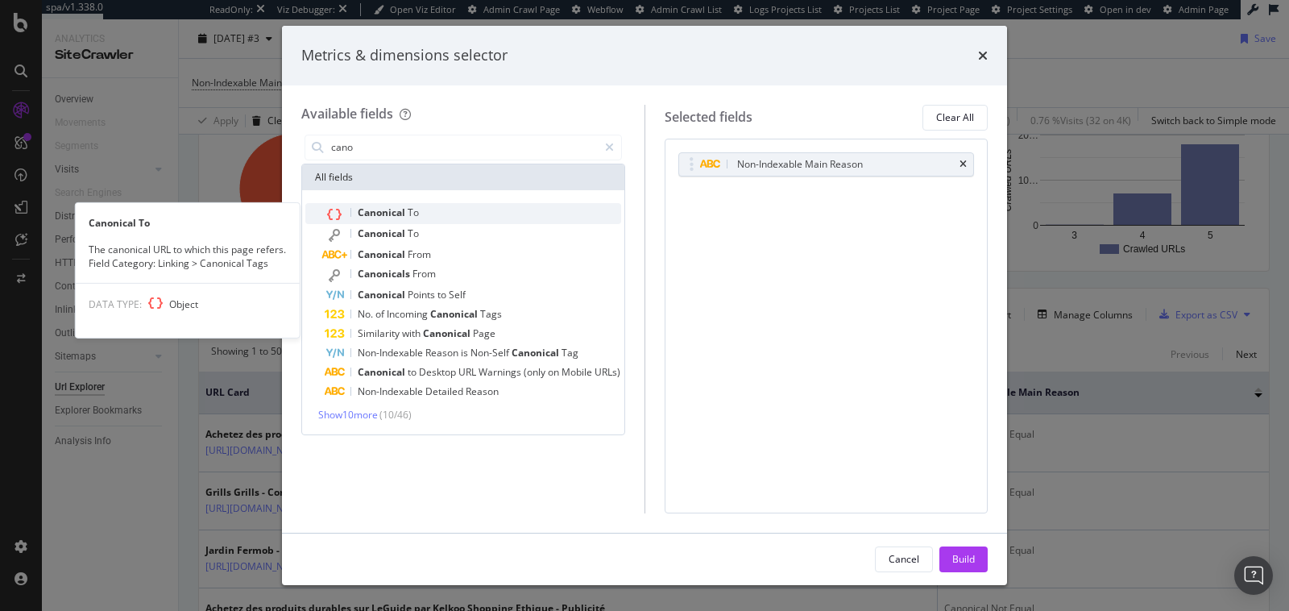
type input "cano"
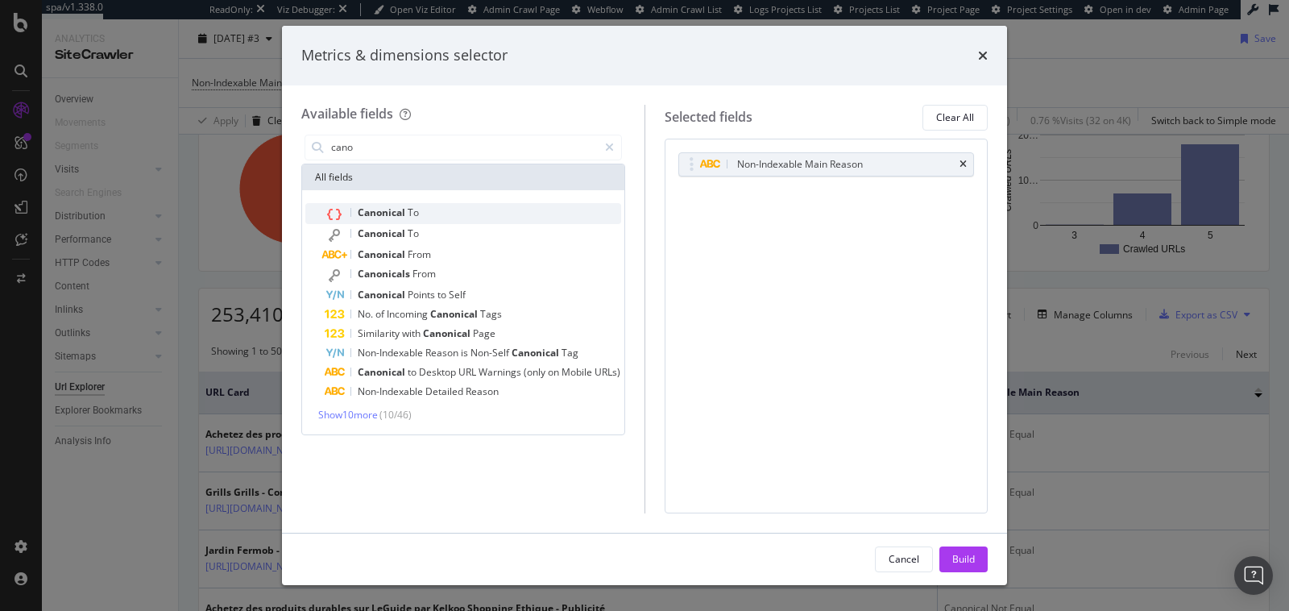
click at [408, 205] on span "To" at bounding box center [413, 212] width 11 height 14
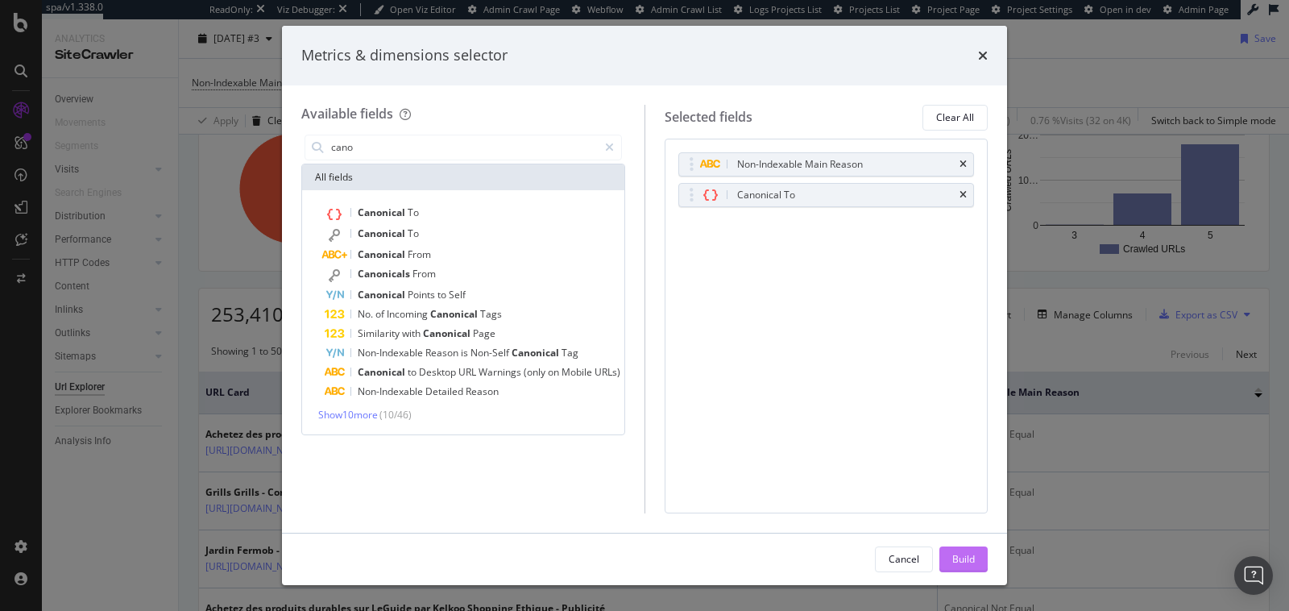
click at [966, 559] on div "Build" at bounding box center [963, 559] width 23 height 14
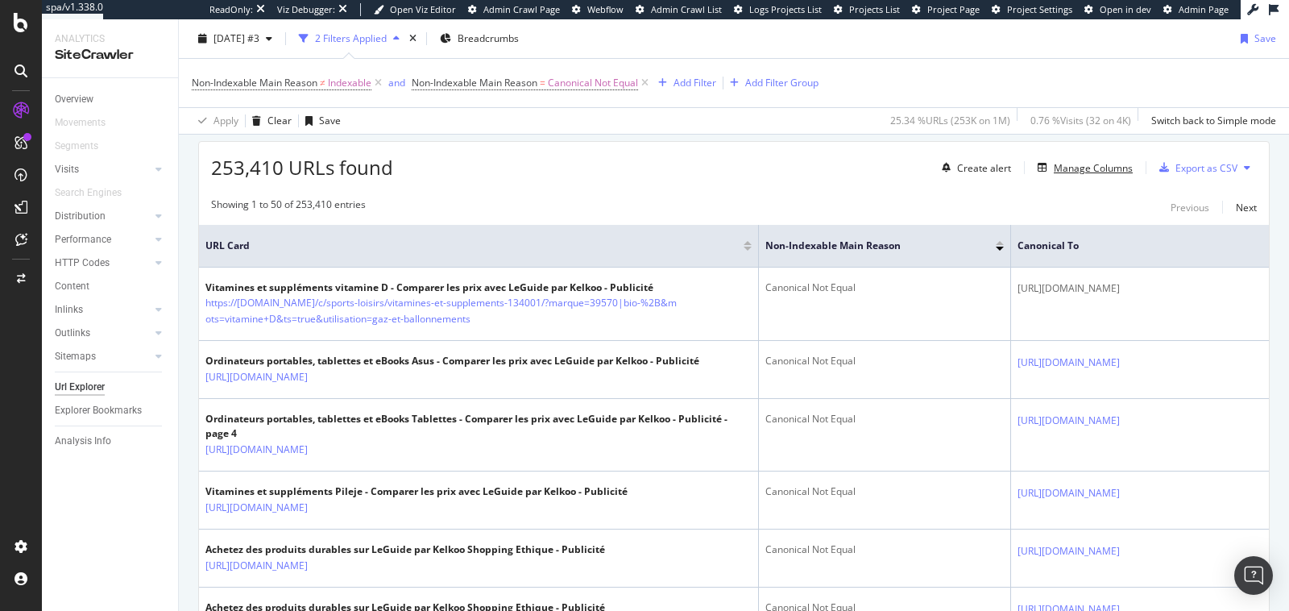
scroll to position [395, 0]
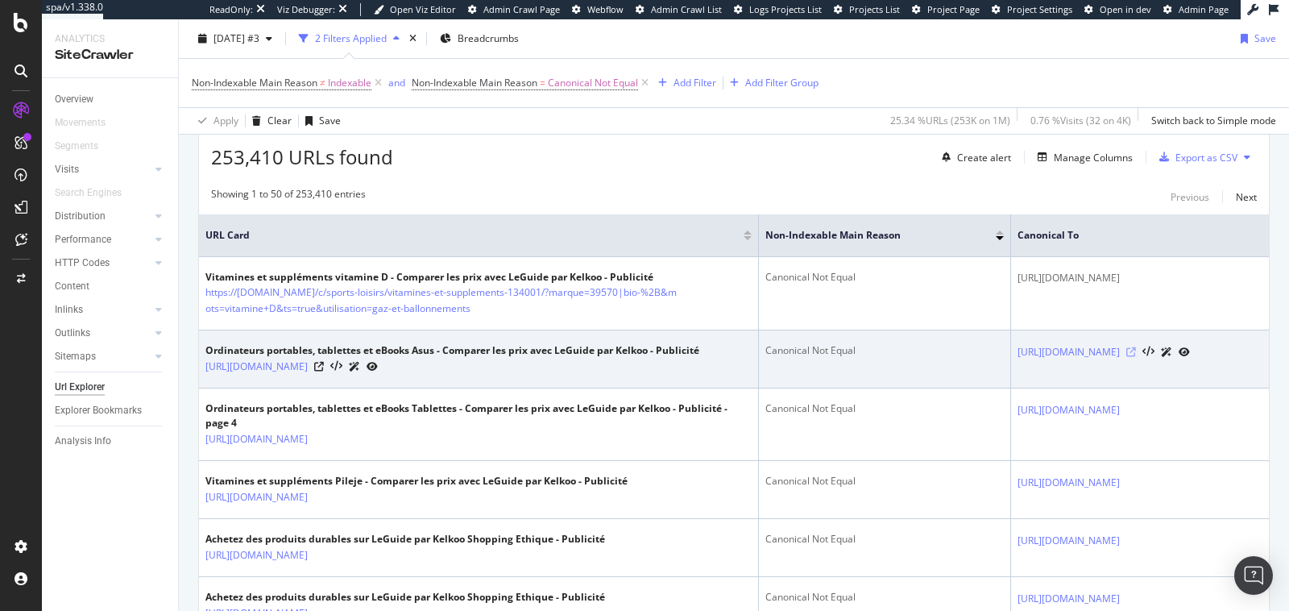
click at [1136, 357] on icon at bounding box center [1131, 352] width 10 height 10
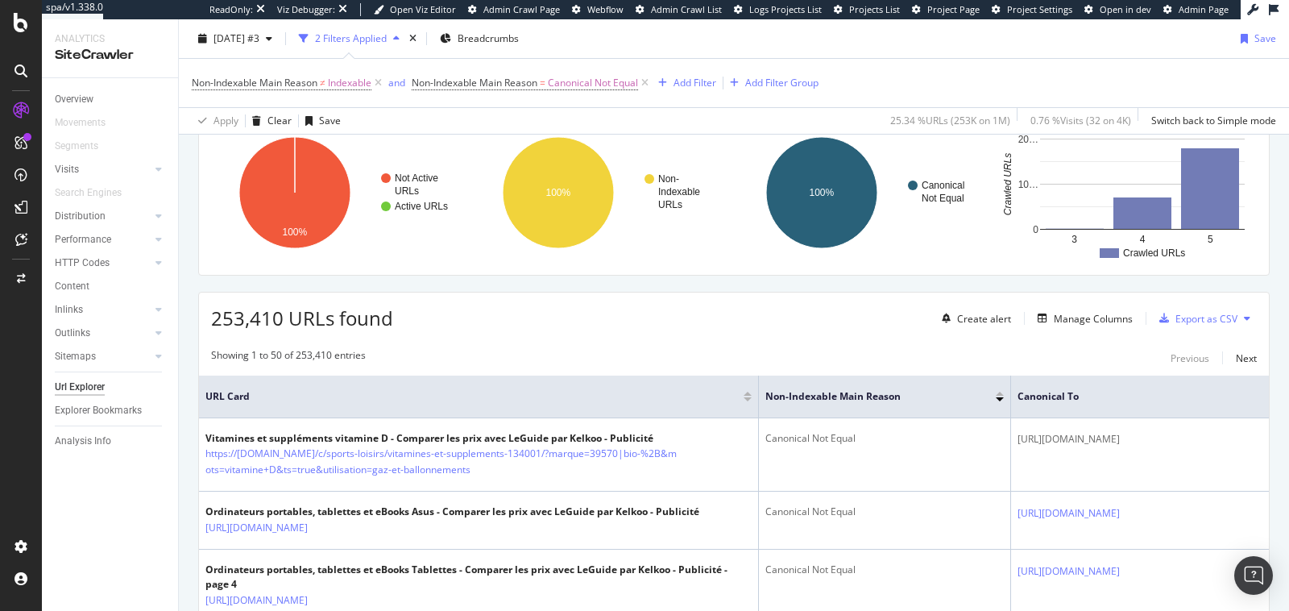
scroll to position [234, 0]
click at [80, 102] on div "Overview" at bounding box center [74, 99] width 39 height 17
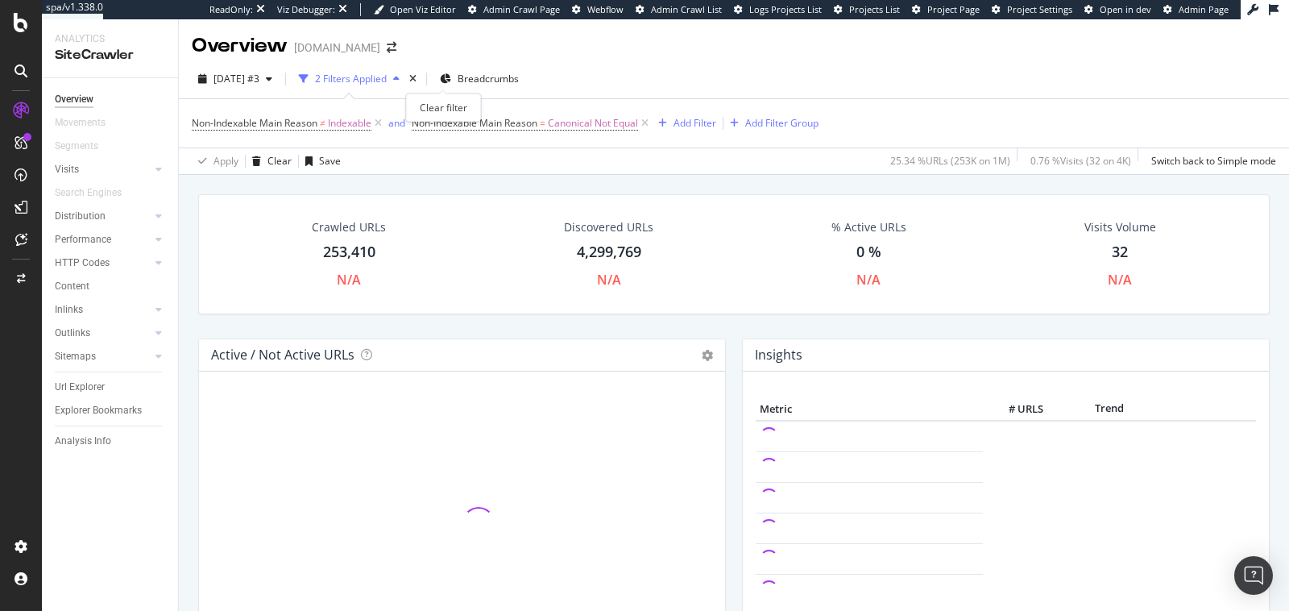
drag, startPoint x: 443, startPoint y: 80, endPoint x: 778, endPoint y: 367, distance: 441.7
click at [417, 80] on icon "times" at bounding box center [412, 79] width 7 height 10
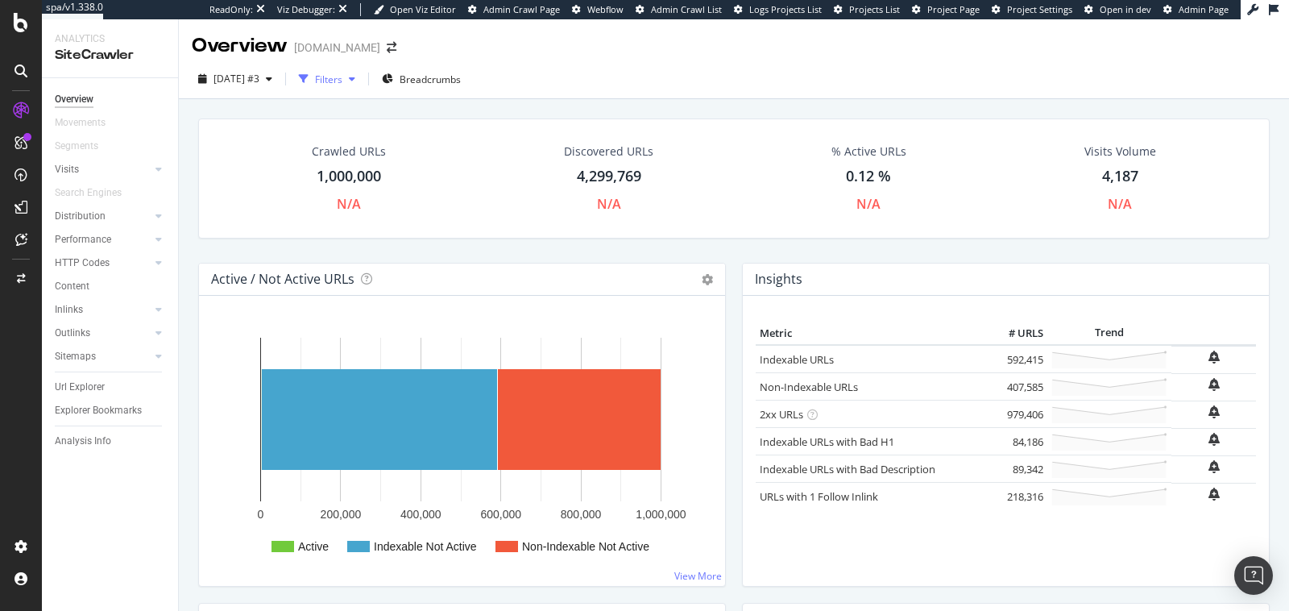
click at [362, 70] on div "Filters" at bounding box center [326, 79] width 69 height 24
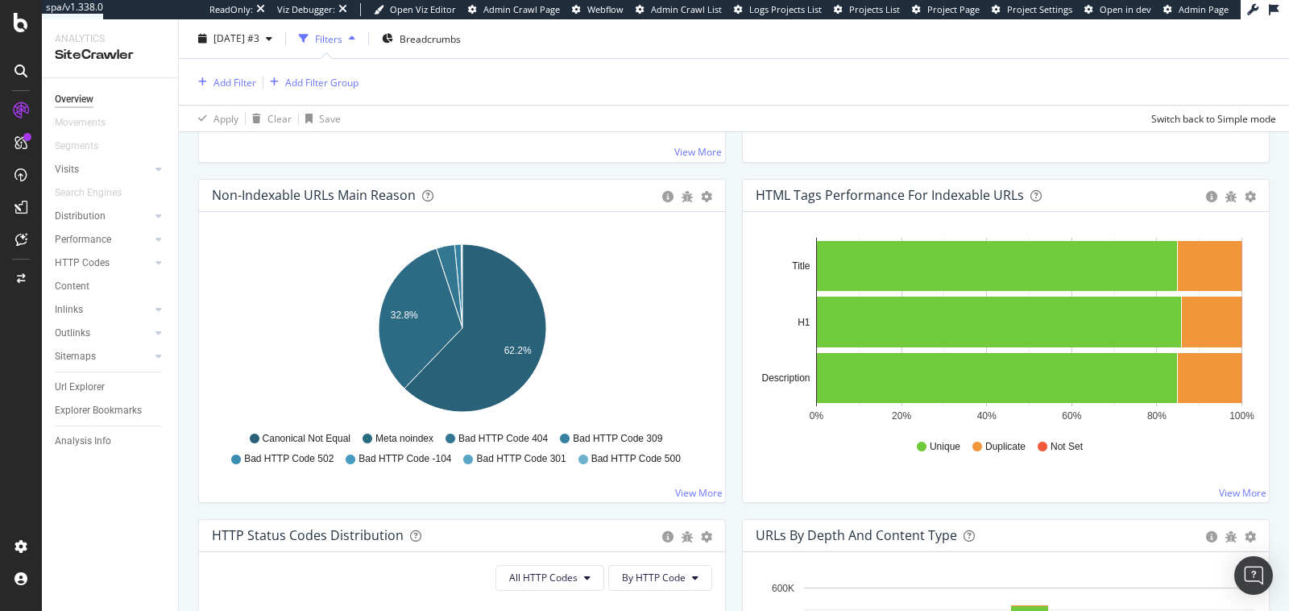
scroll to position [498, 0]
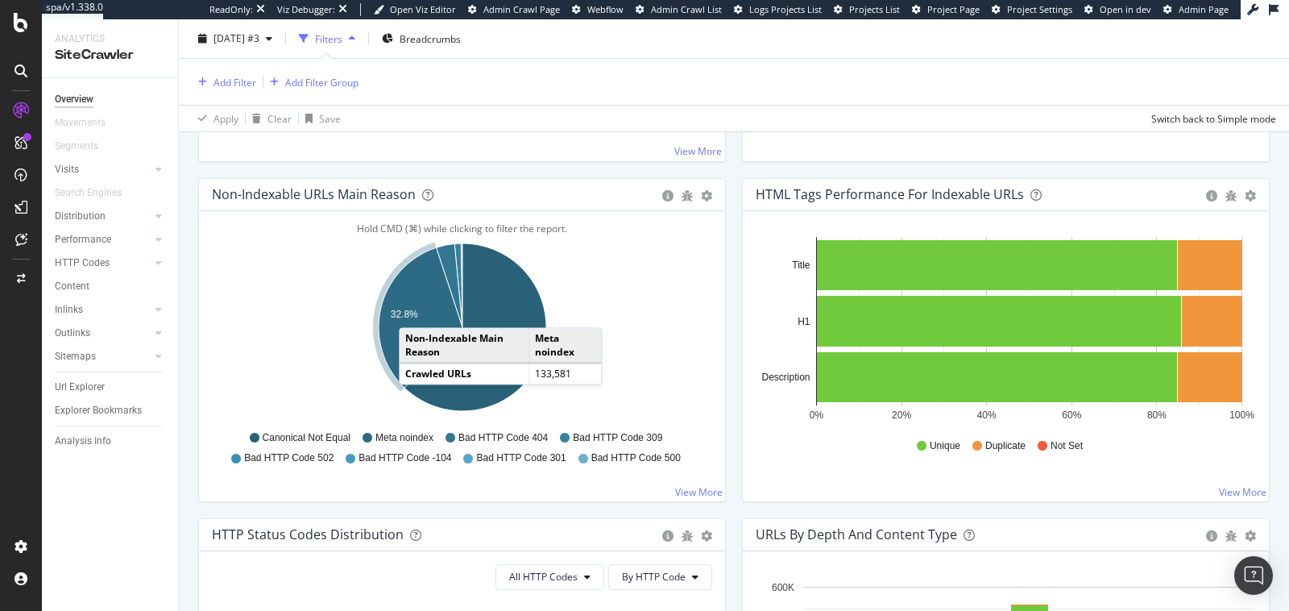
click at [415, 309] on text "32.8%" at bounding box center [404, 314] width 27 height 11
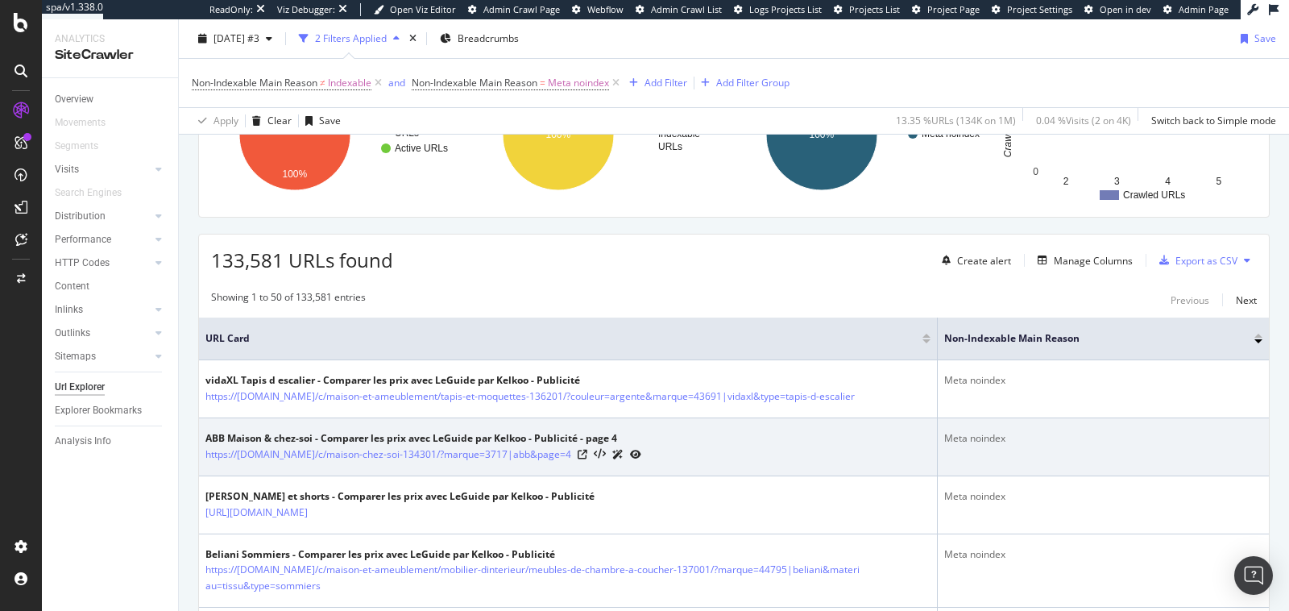
scroll to position [276, 0]
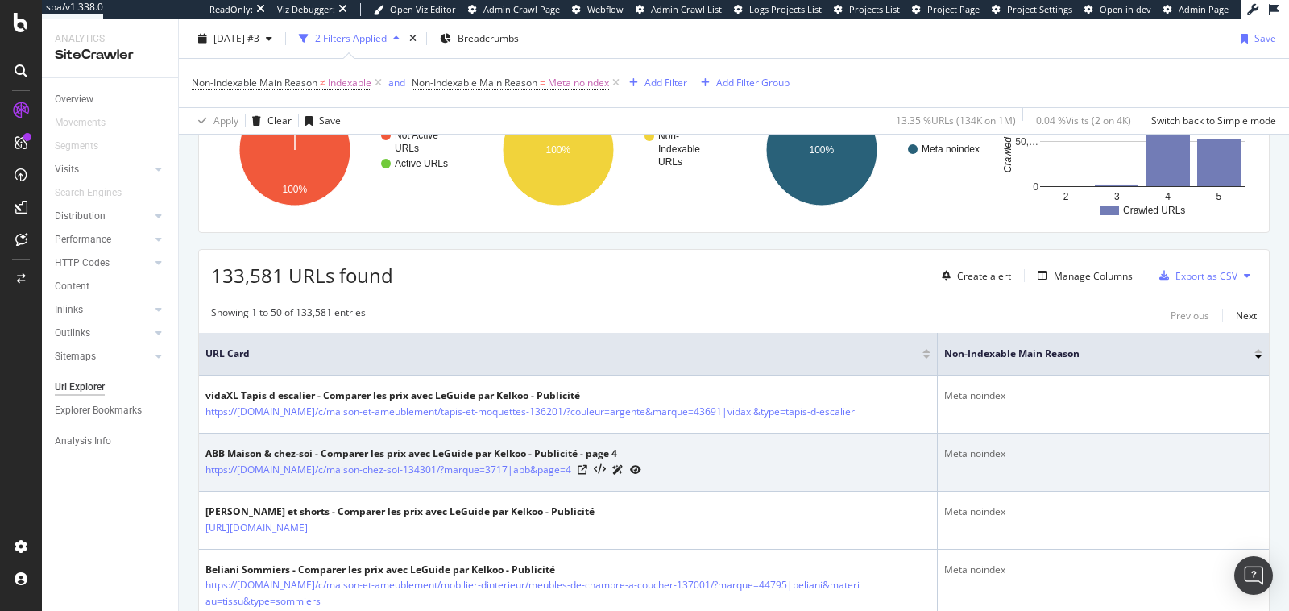
click at [859, 309] on div "Showing 1 to 50 of 133,581 entries Previous Next" at bounding box center [734, 314] width 1070 height 19
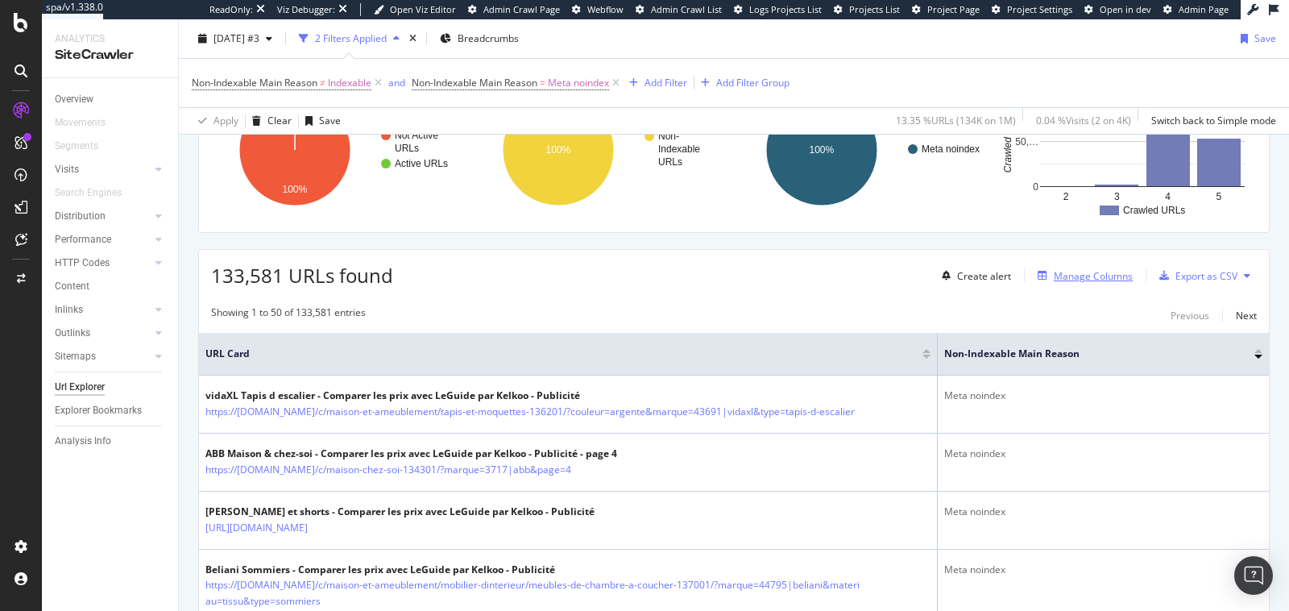
click at [1100, 274] on div "Manage Columns" at bounding box center [1093, 276] width 79 height 14
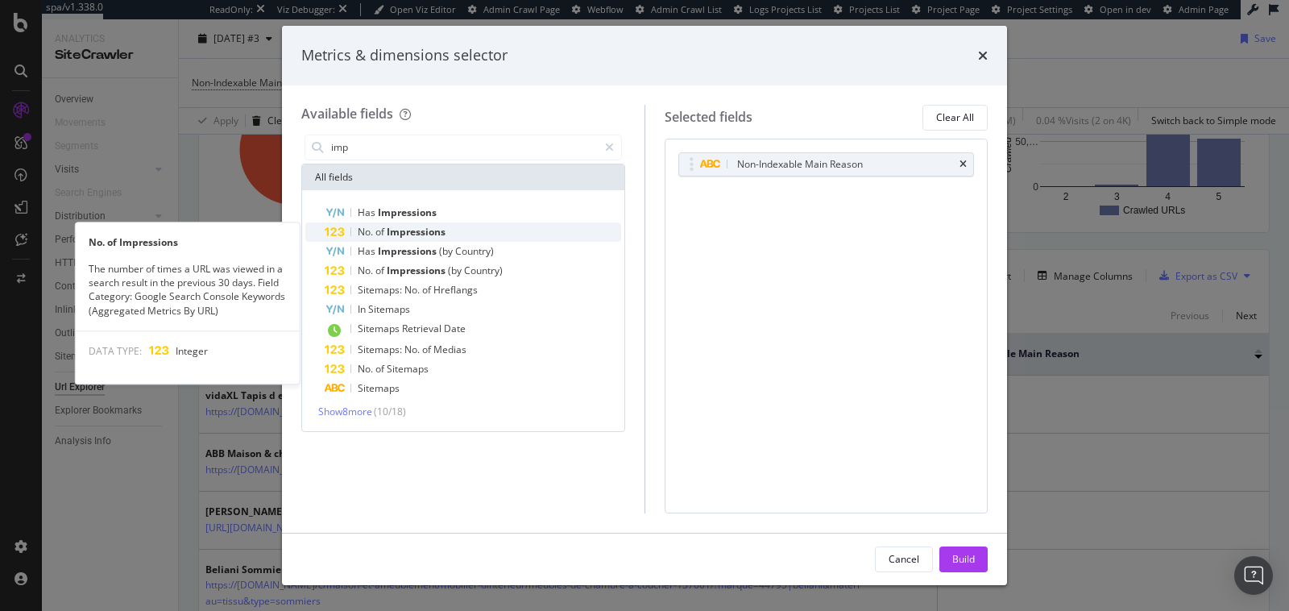
click at [376, 233] on span "of" at bounding box center [380, 232] width 11 height 14
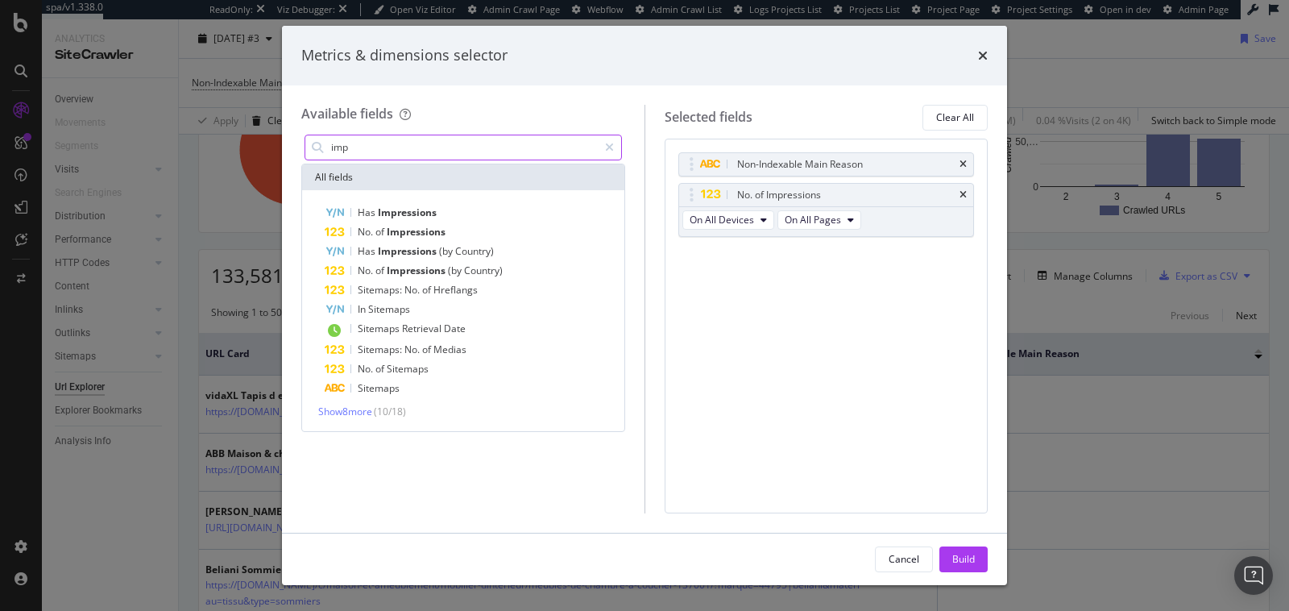
click at [388, 150] on input "imp" at bounding box center [464, 147] width 268 height 24
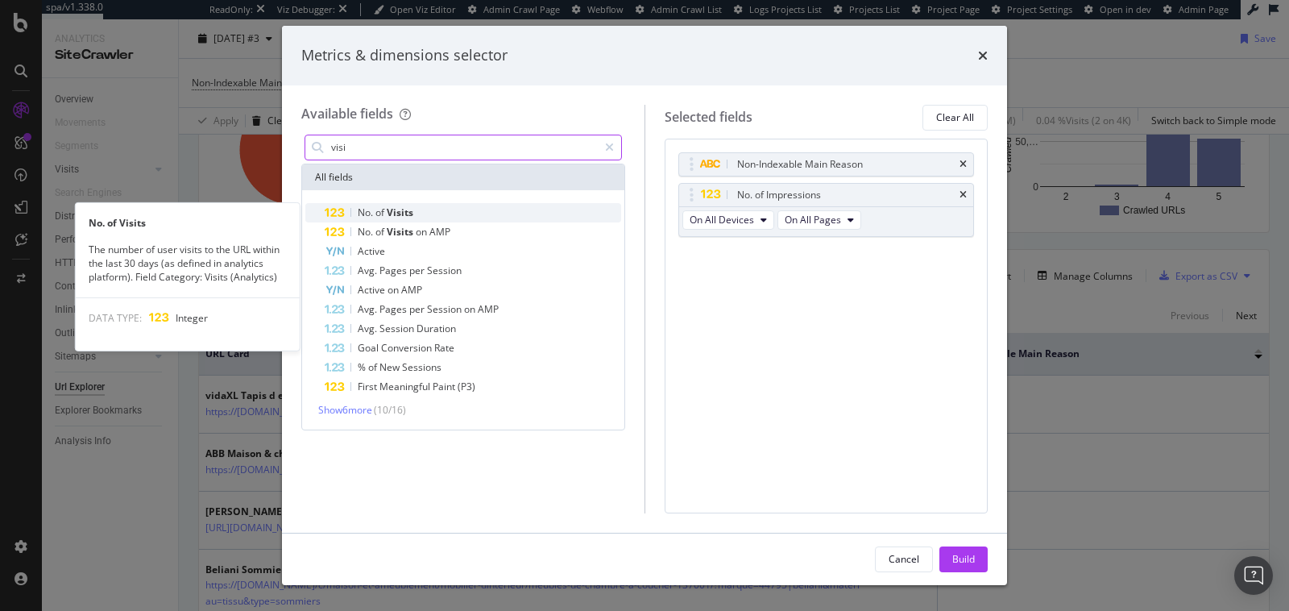
type input "visi"
click at [499, 220] on div "No. of Visits" at bounding box center [473, 212] width 297 height 19
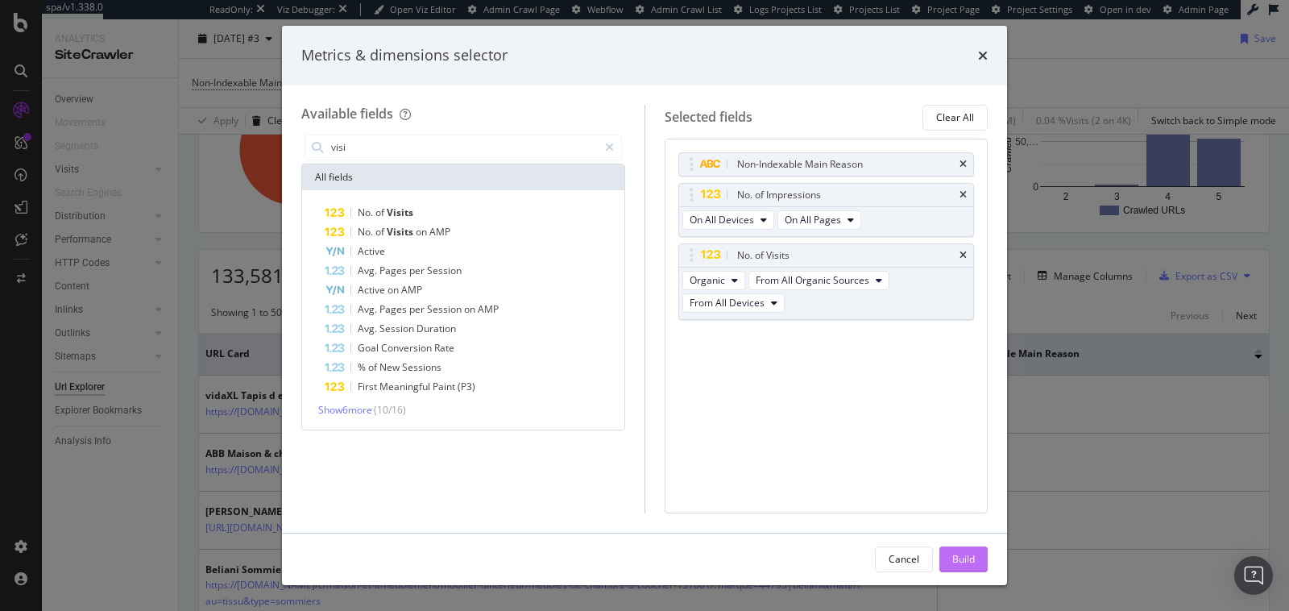
click at [968, 565] on div "Build" at bounding box center [963, 559] width 23 height 14
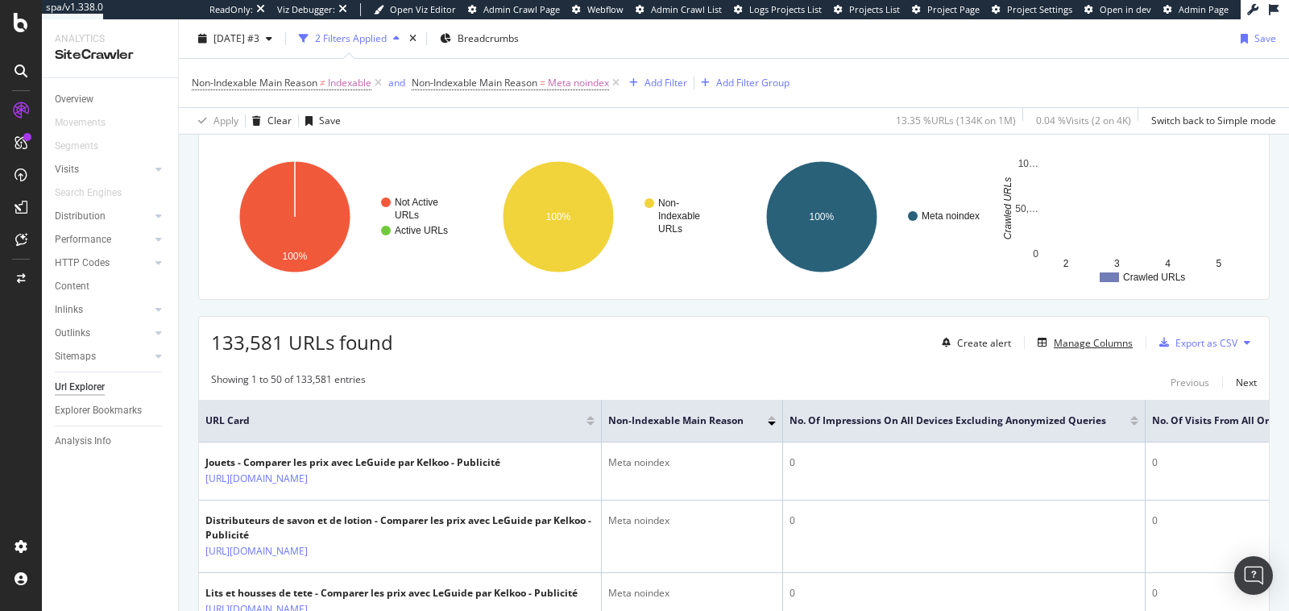
scroll to position [259, 0]
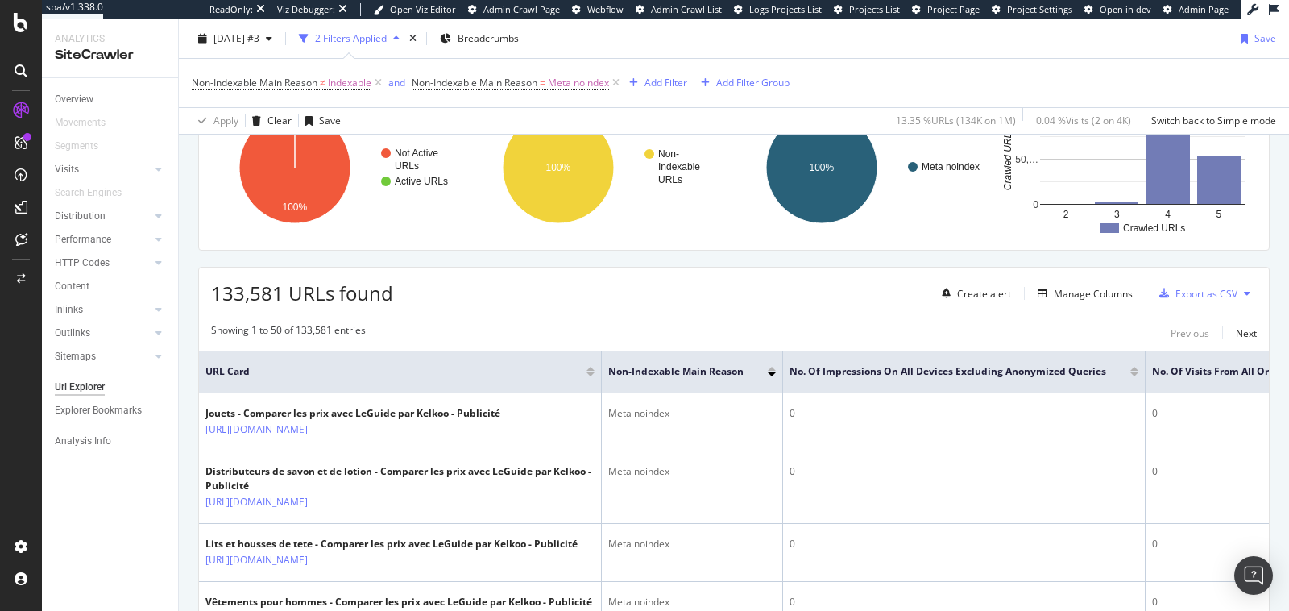
click at [1130, 372] on div at bounding box center [1134, 374] width 8 height 4
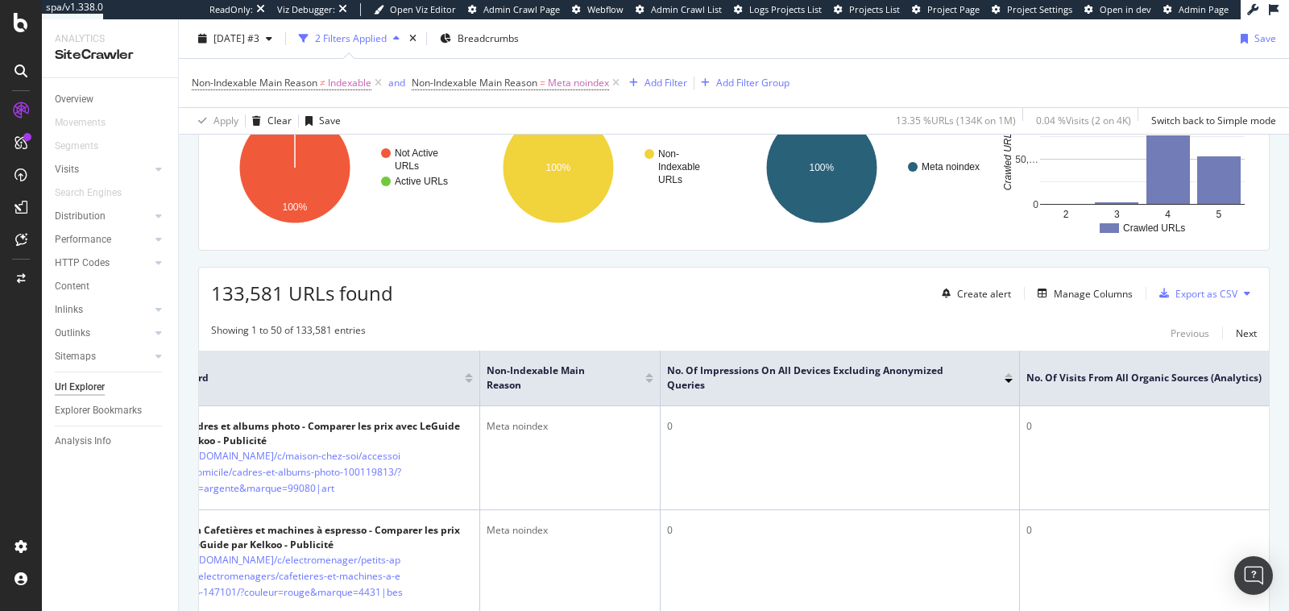
scroll to position [0, 71]
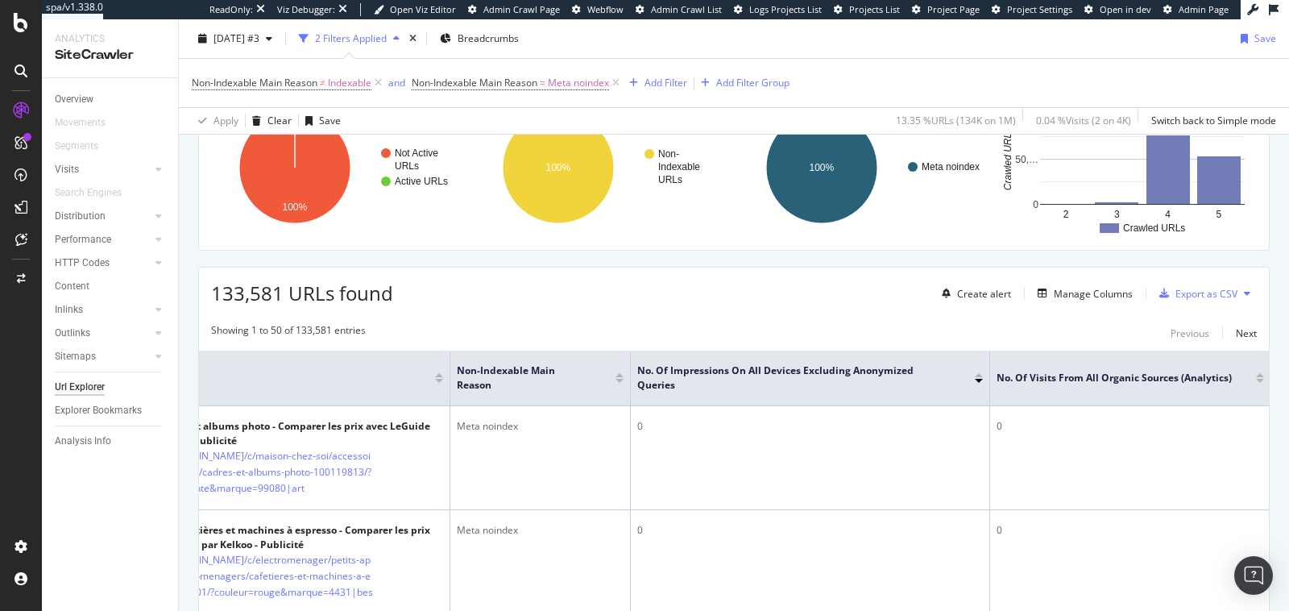
click at [1260, 379] on div at bounding box center [1260, 381] width 8 height 4
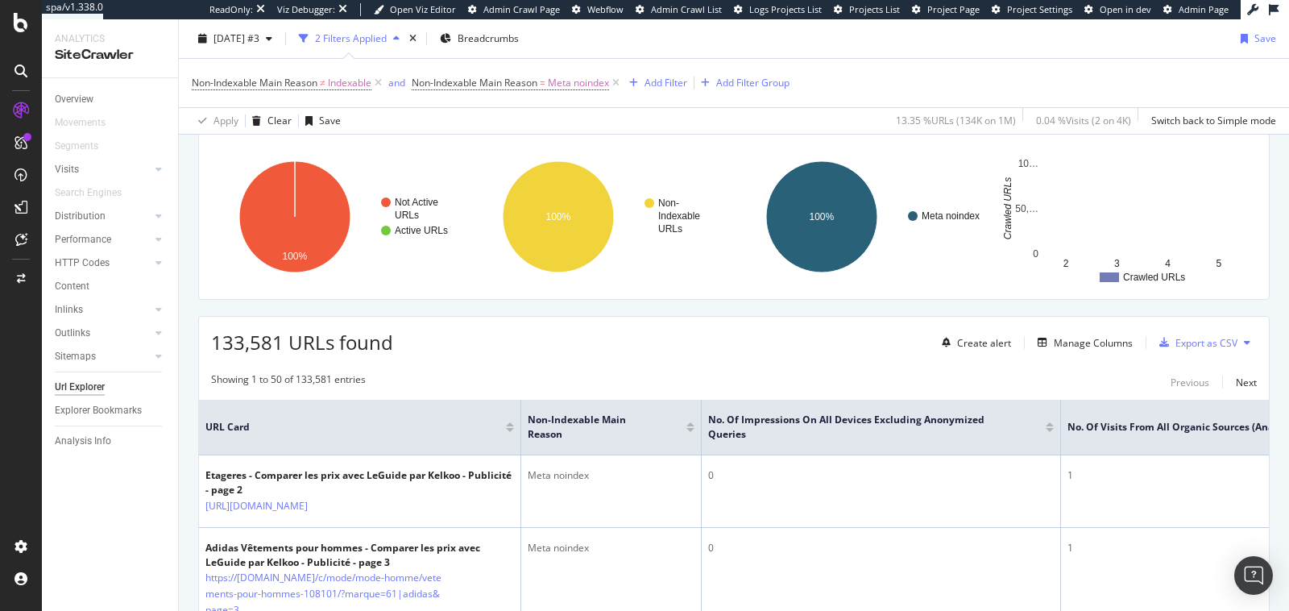
scroll to position [259, 0]
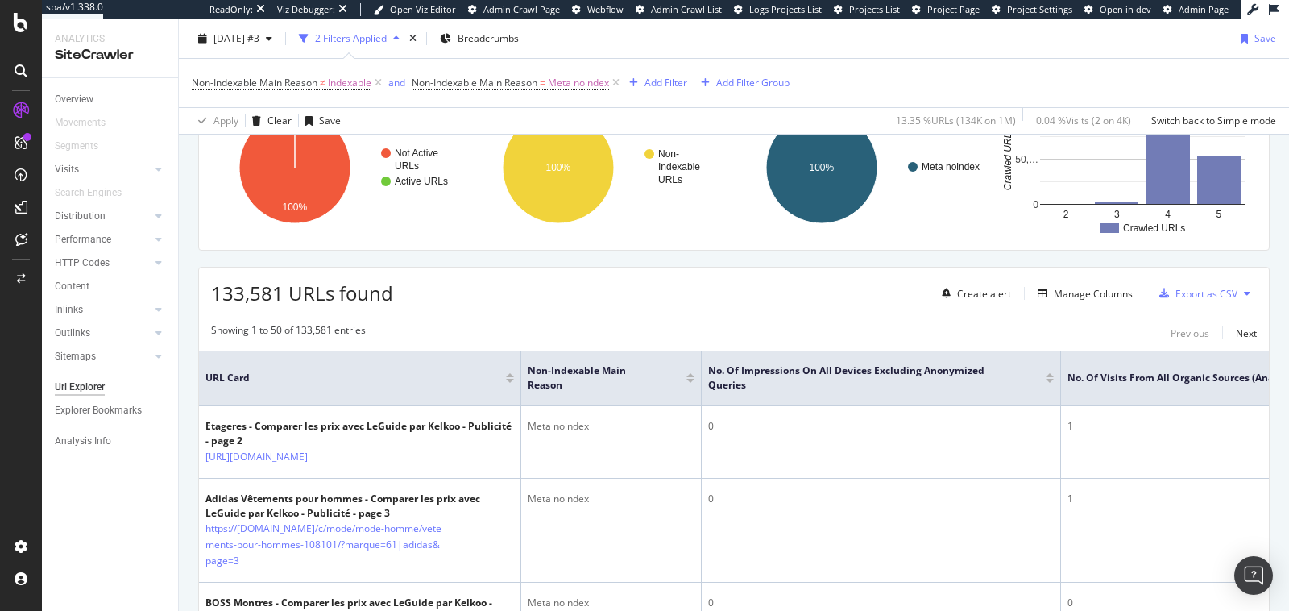
click at [639, 287] on div "133,581 URLs found Create alert Manage Columns Export as CSV" at bounding box center [734, 287] width 1070 height 39
click at [82, 101] on div "Overview" at bounding box center [74, 99] width 39 height 17
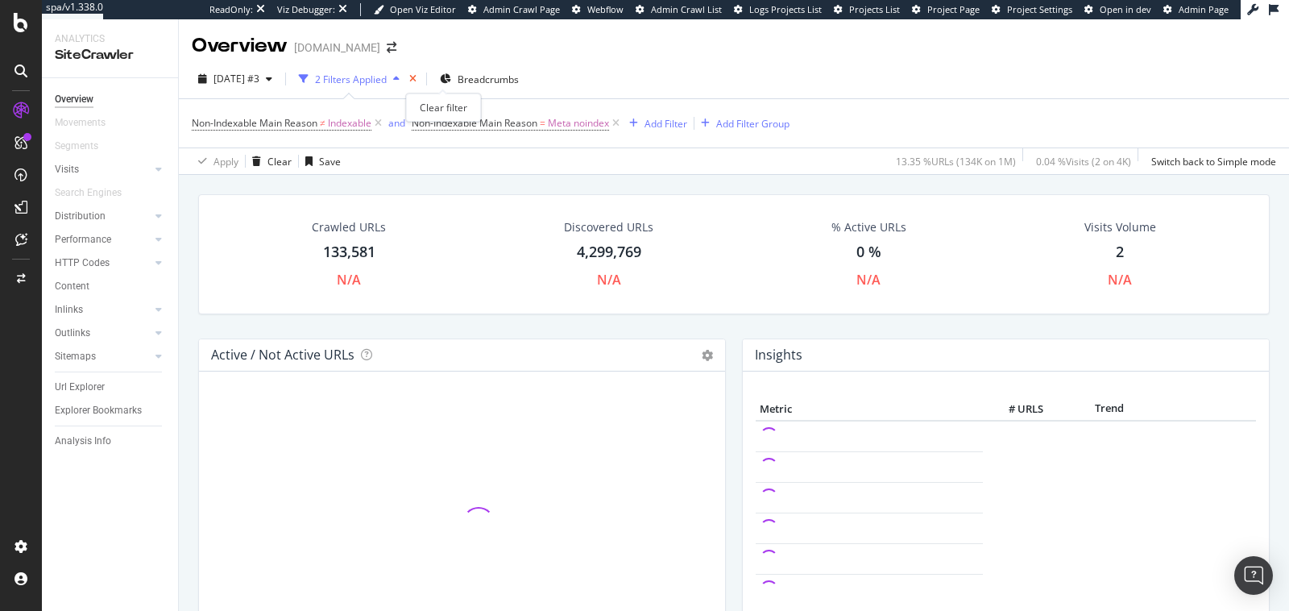
click at [417, 74] on icon "times" at bounding box center [412, 79] width 7 height 10
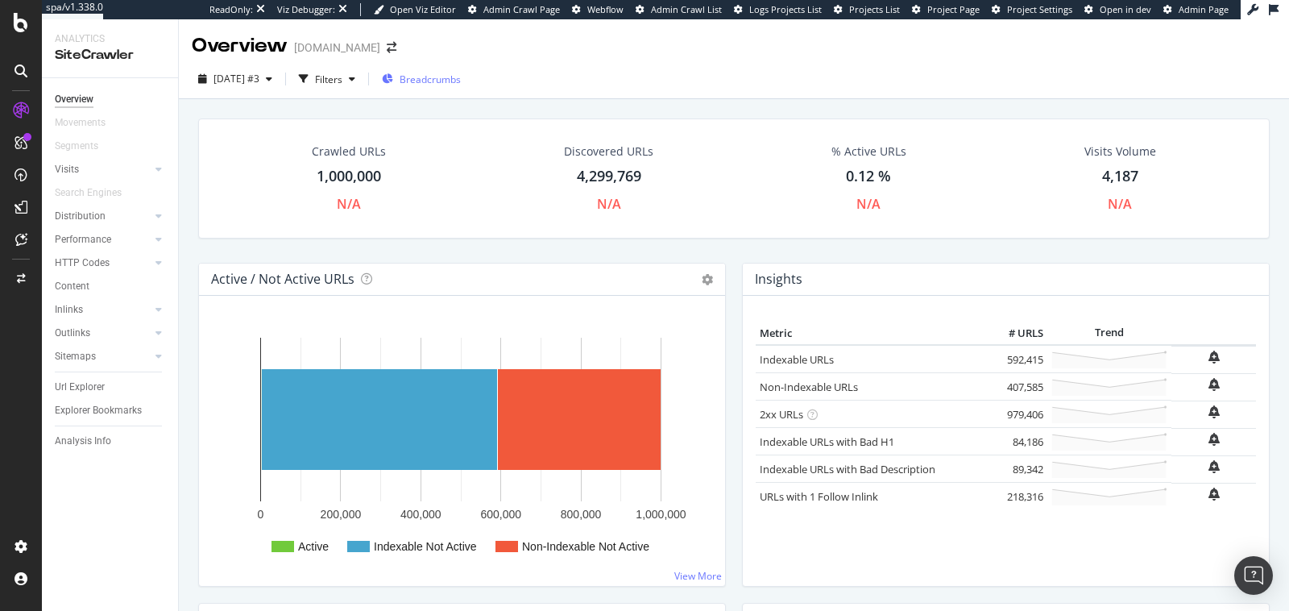
click at [457, 78] on span "Breadcrumbs" at bounding box center [430, 80] width 61 height 14
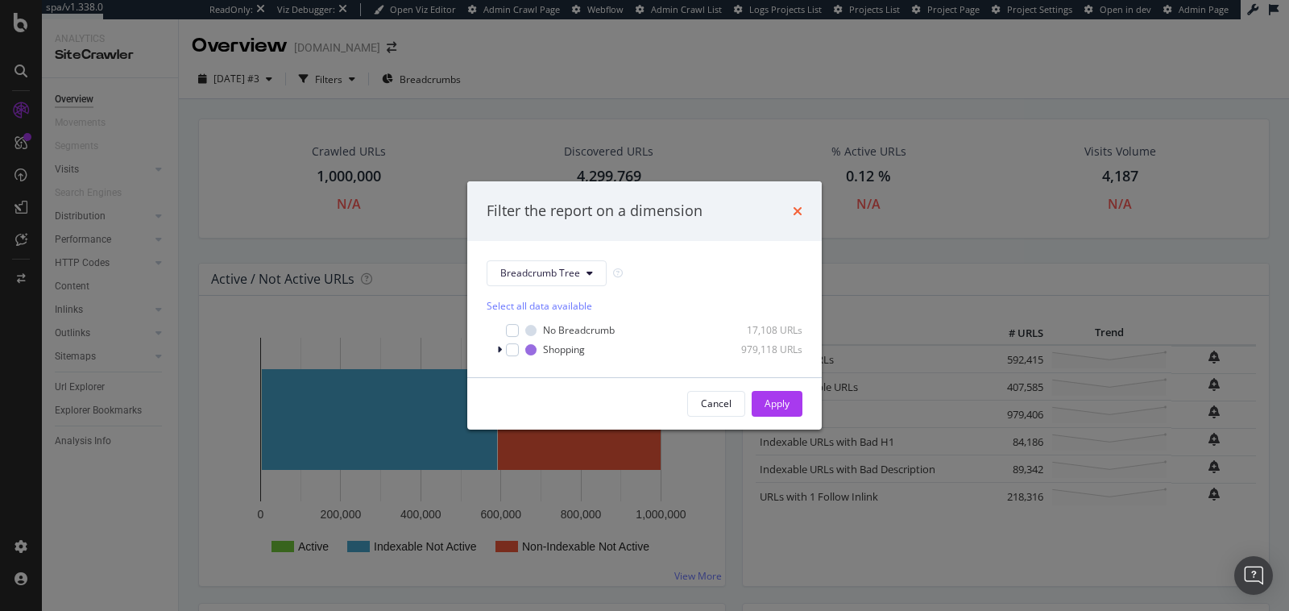
click at [799, 206] on icon "times" at bounding box center [798, 211] width 10 height 13
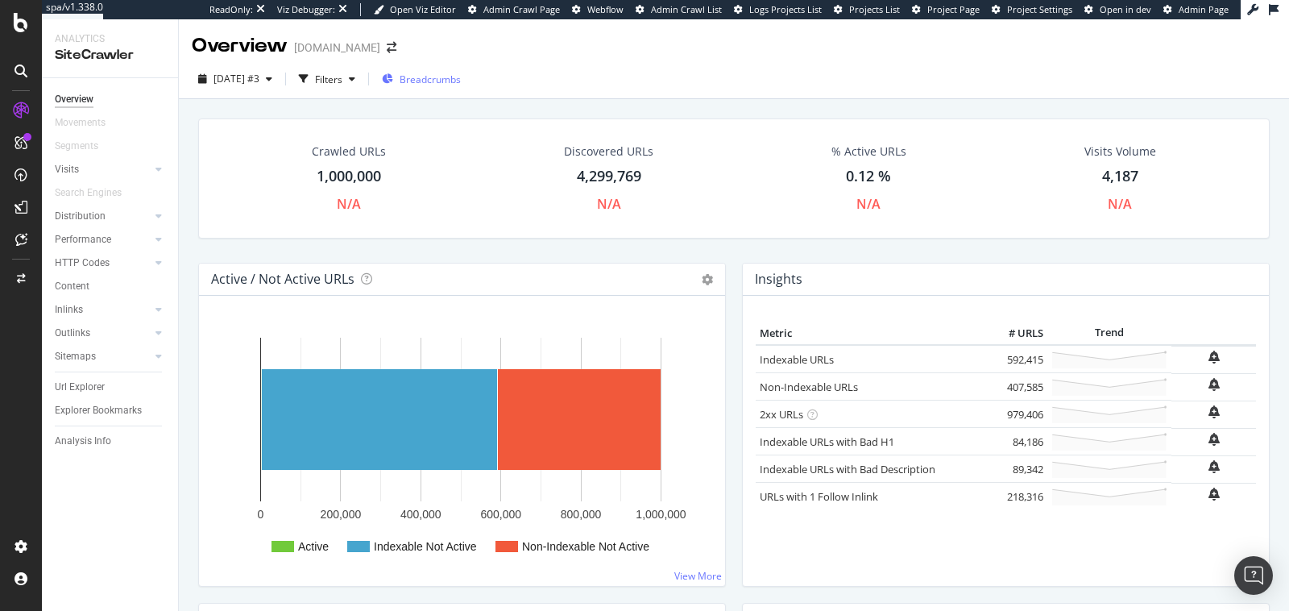
click at [451, 77] on span "Breadcrumbs" at bounding box center [430, 80] width 61 height 14
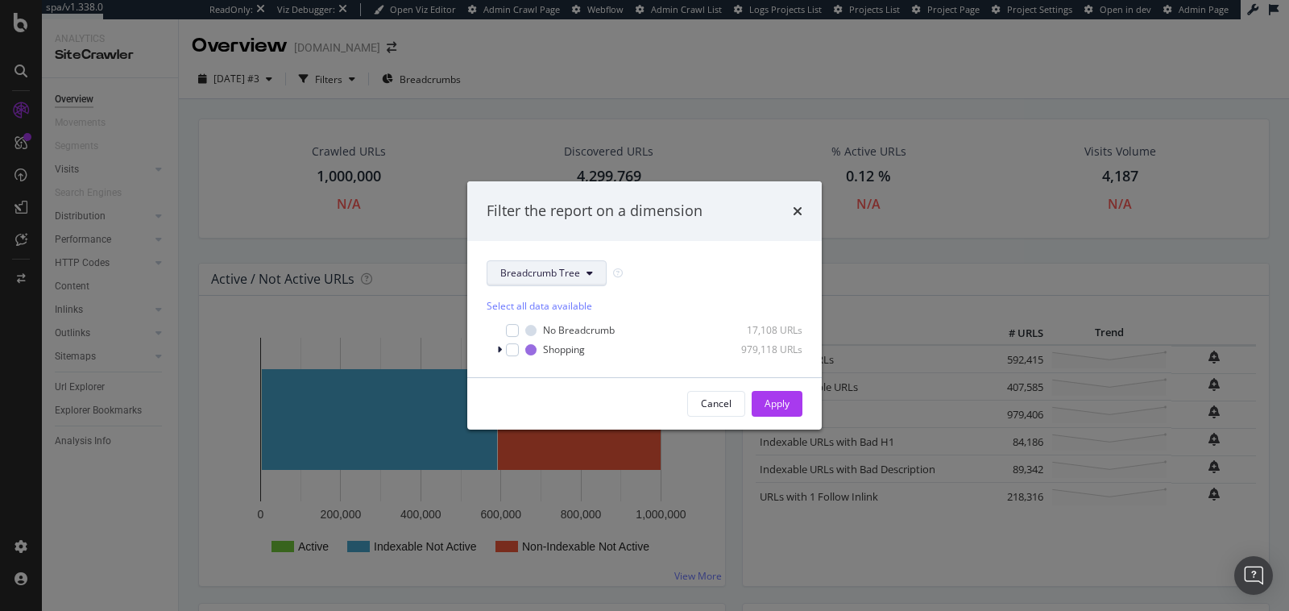
click at [549, 274] on span "Breadcrumb Tree" at bounding box center [540, 273] width 80 height 14
click at [525, 330] on div "Select a segment" at bounding box center [545, 330] width 91 height 15
click at [526, 336] on div "Select a segment" at bounding box center [545, 330] width 91 height 15
click at [664, 269] on div "Breadcrumb Tree" at bounding box center [645, 273] width 316 height 26
click at [512, 351] on div "modal" at bounding box center [512, 349] width 13 height 13
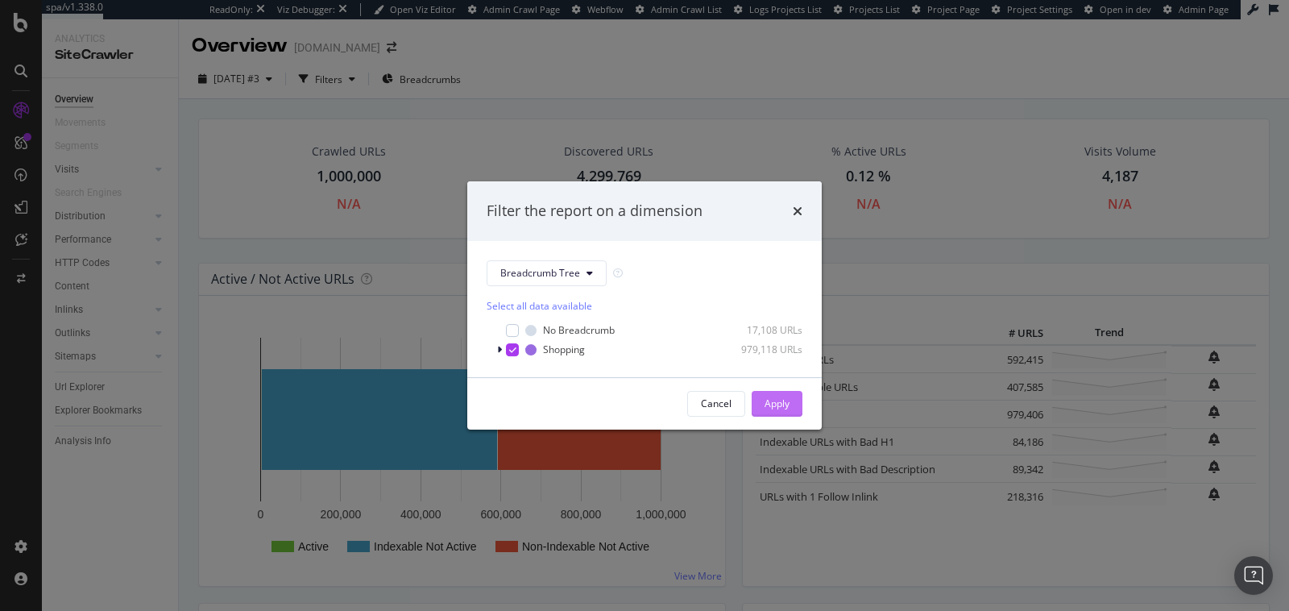
click at [782, 400] on div "Apply" at bounding box center [777, 403] width 25 height 14
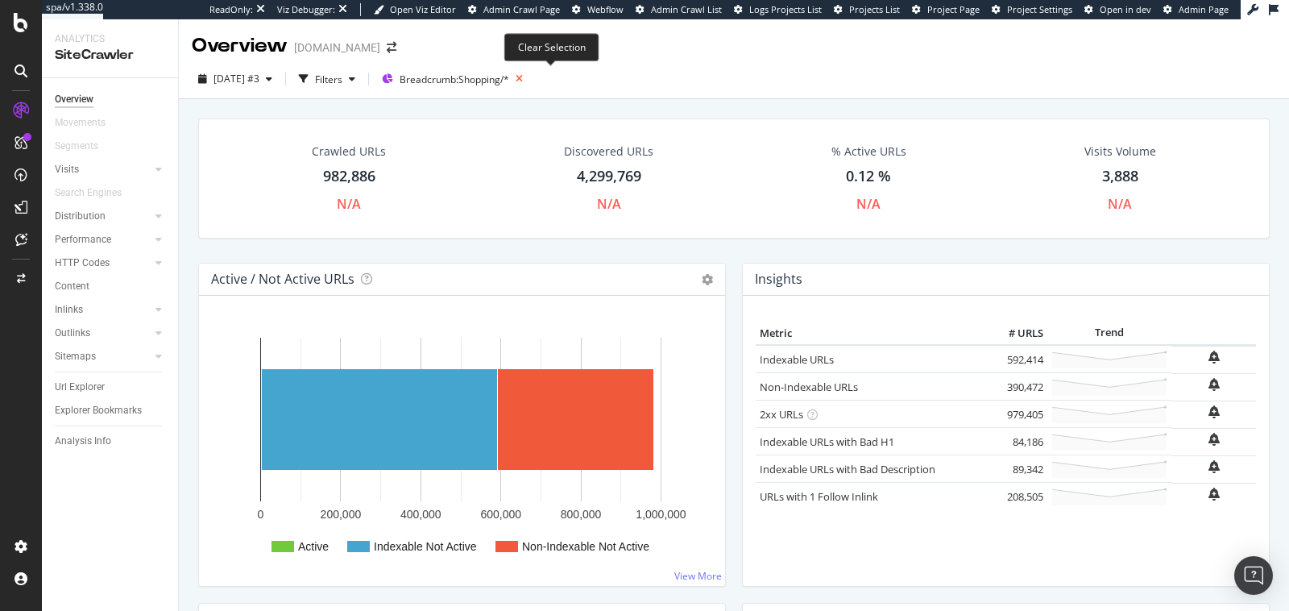
click at [529, 79] on icon at bounding box center [519, 79] width 20 height 23
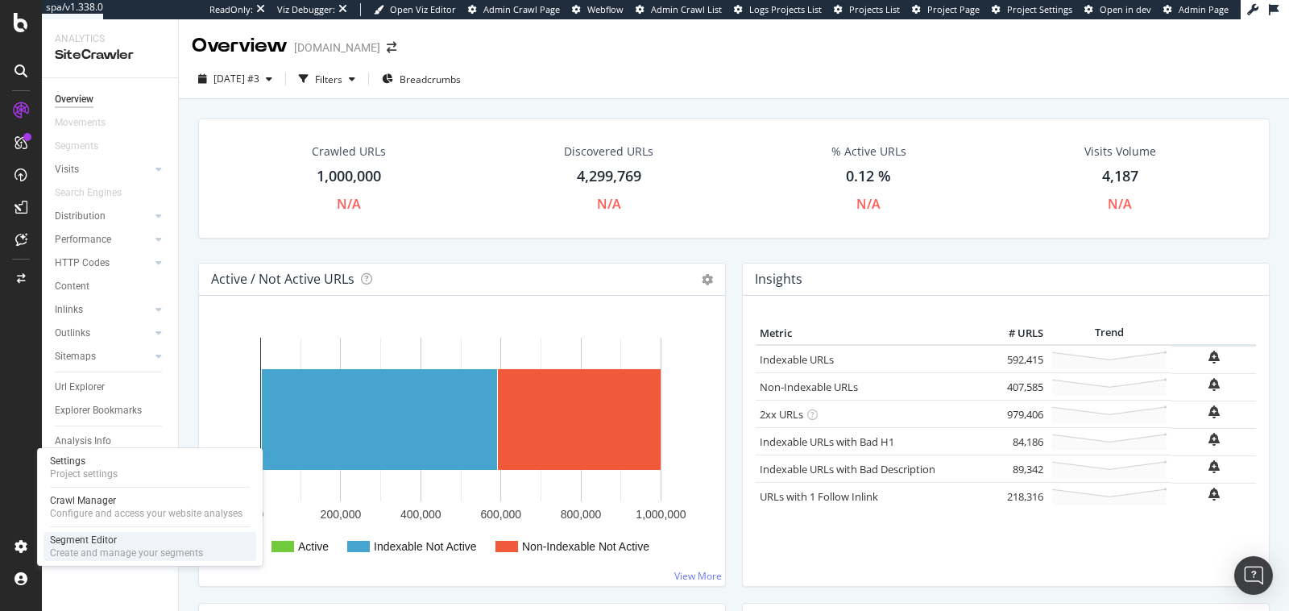
click at [96, 540] on div "Segment Editor" at bounding box center [126, 539] width 153 height 13
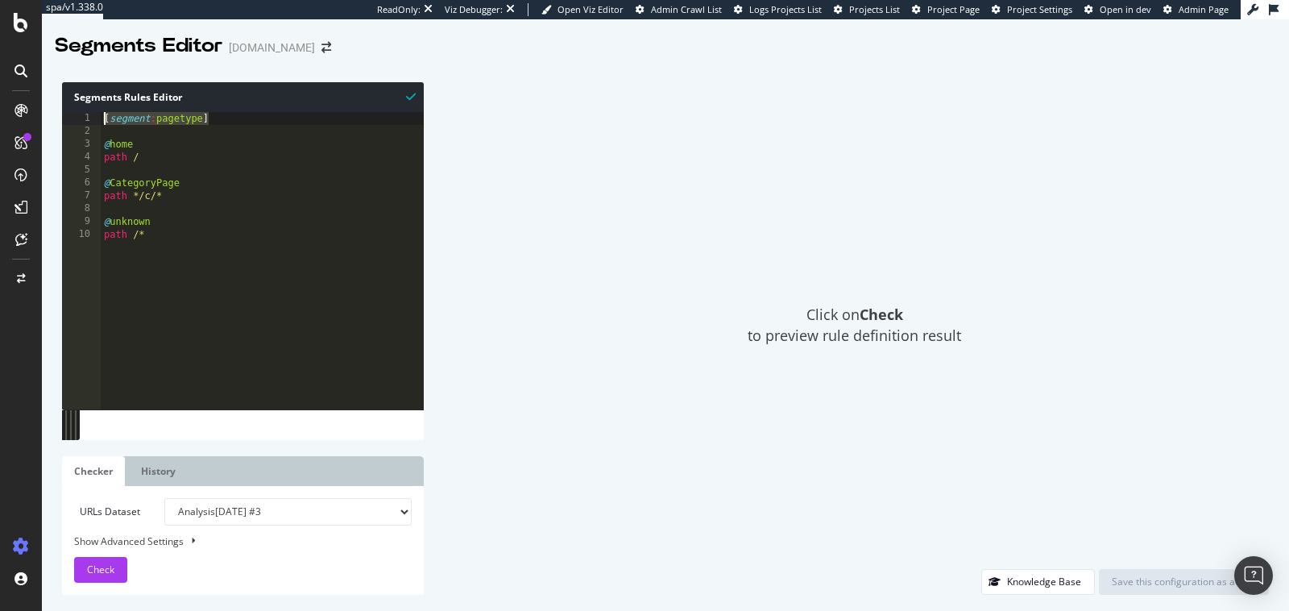
drag, startPoint x: 221, startPoint y: 118, endPoint x: 81, endPoint y: 122, distance: 139.5
click at [81, 122] on div "[segment:pagetype] 1 2 3 4 5 6 7 8 9 10 [ segment : pagetype ] @ home path / @ …" at bounding box center [243, 260] width 362 height 297
click at [165, 224] on div "[ segment : pagetype ] @ home path / @ CategoryPage path */c/* @ unknown path /*" at bounding box center [262, 273] width 323 height 323
click at [162, 232] on div "[ segment : pagetype ] @ home path / @ CategoryPage path */c/* @ unknown path /*" at bounding box center [262, 273] width 323 height 323
type textarea "path /*"
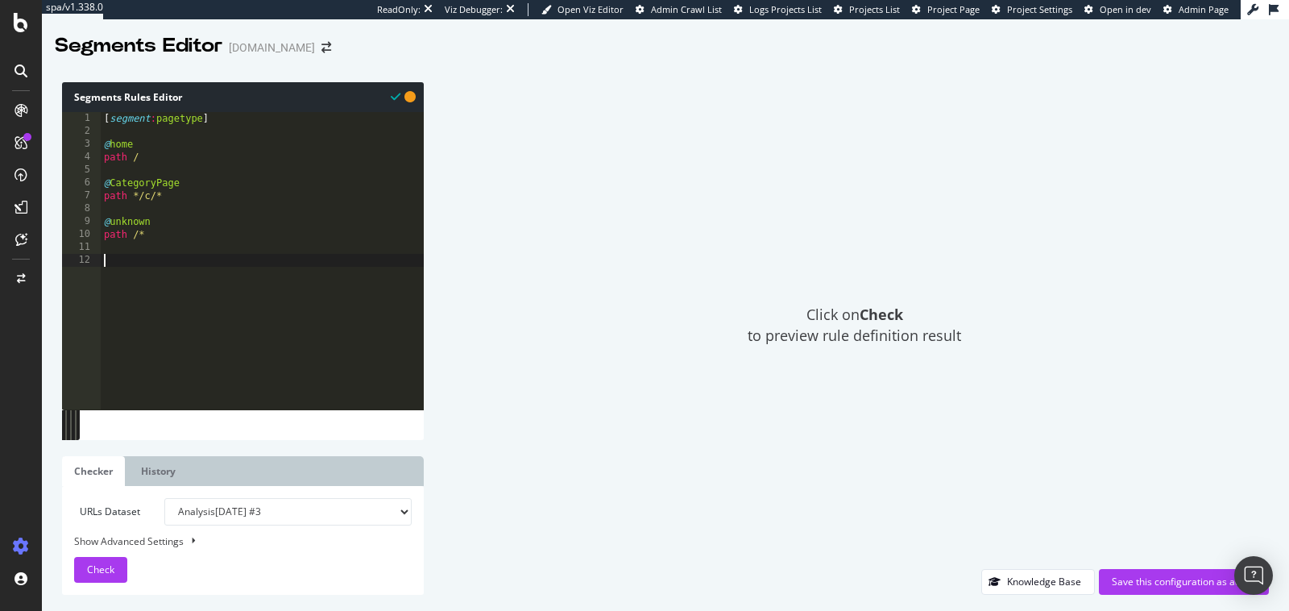
paste textarea "[segment:pagetype]"
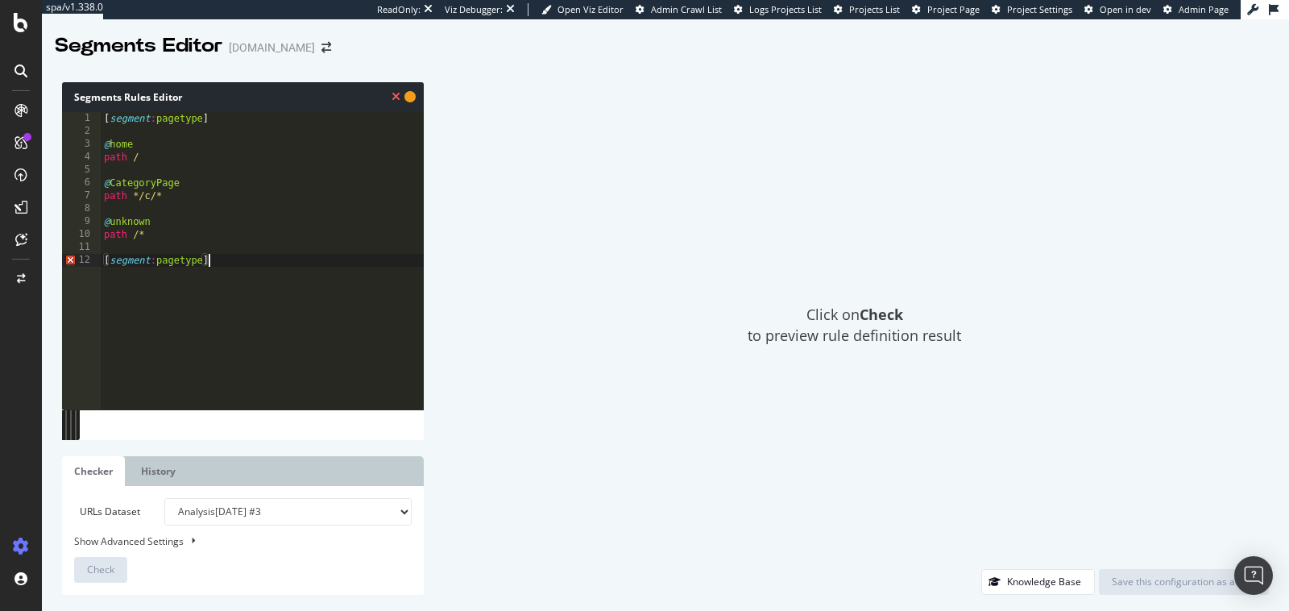
click at [177, 260] on div "[ segment : pagetype ] @ home path / @ CategoryPage path */c/* @ unknown path /…" at bounding box center [262, 273] width 323 height 323
type textarea "[segment:univers]"
click at [235, 258] on div "[ segment : pagetype ] @ home path / @ CategoryPage path */c/* @ unknown path /…" at bounding box center [262, 273] width 323 height 323
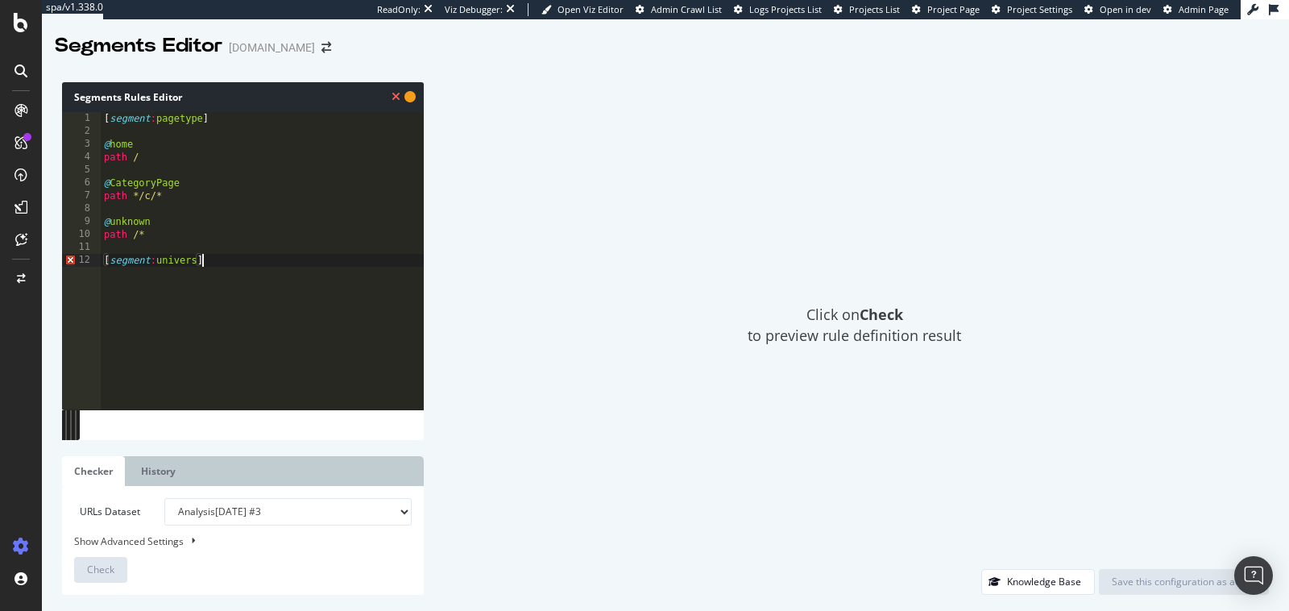
scroll to position [0, 0]
drag, startPoint x: 147, startPoint y: 160, endPoint x: 94, endPoint y: 143, distance: 55.6
click at [94, 143] on div "1 2 3 4 5 6 7 8 9 10 11 12 13 14 [ segment : pagetype ] @ home path / @ Categor…" at bounding box center [243, 260] width 362 height 297
type textarea "@home path /"
click at [117, 283] on div "[ segment : pagetype ] @ home path / @ CategoryPage path */c/* @ unknown path /…" at bounding box center [262, 273] width 323 height 323
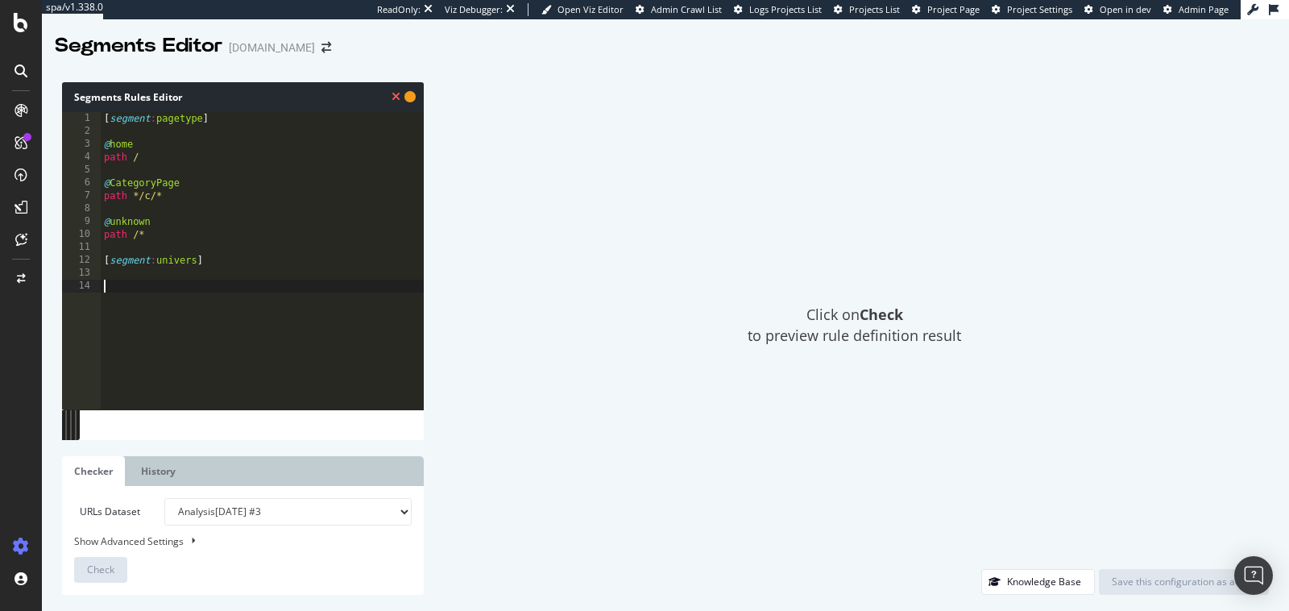
paste textarea "path /"
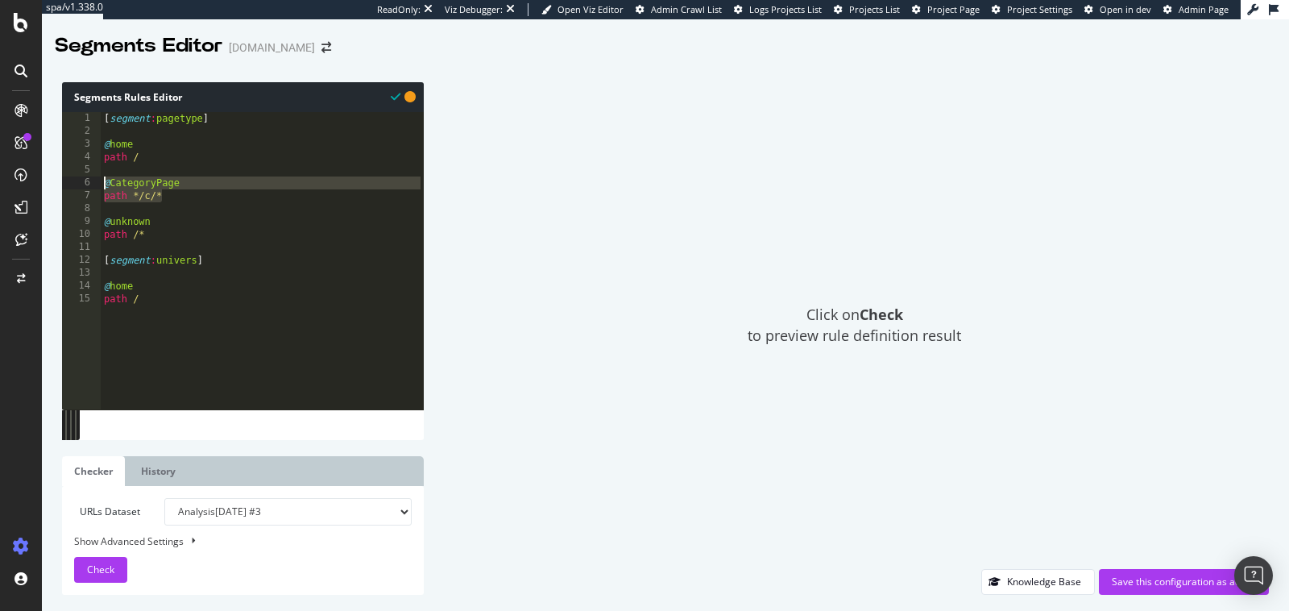
drag, startPoint x: 178, startPoint y: 196, endPoint x: 59, endPoint y: 185, distance: 119.8
click at [59, 185] on div "Segments Rules Editor path / 1 2 3 4 5 6 7 8 9 10 11 12 13 14 15 [ segment : pa…" at bounding box center [665, 338] width 1247 height 545
paste textarea "path /"
click at [140, 290] on div "[ segment : pagetype ] @ home path / @ CategoryPage path */c/* @ unknown path /…" at bounding box center [262, 273] width 323 height 323
click at [154, 296] on div "[ segment : pagetype ] @ home path / @ CategoryPage path */c/* @ unknown path /…" at bounding box center [262, 273] width 323 height 323
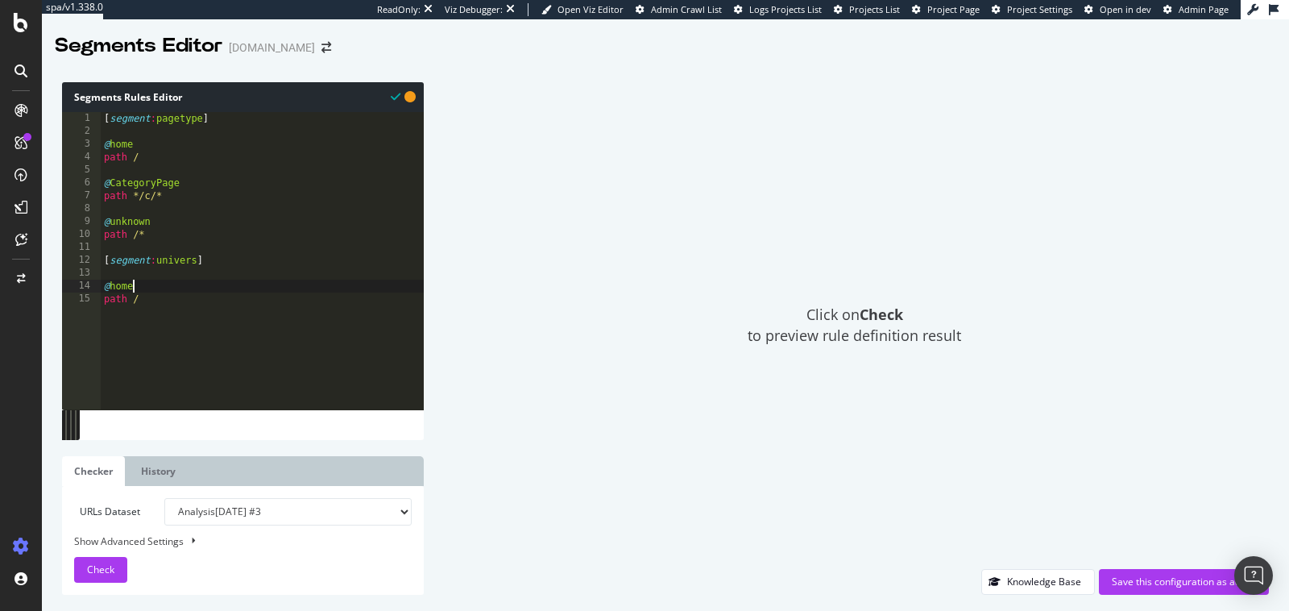
type textarea "path /"
paste textarea "path */c/*"
drag, startPoint x: 114, startPoint y: 322, endPoint x: 180, endPoint y: 322, distance: 65.3
click at [180, 322] on div "[ segment : pagetype ] @ home path / @ CategoryPage path */c/* @ unknown path /…" at bounding box center [262, 273] width 323 height 323
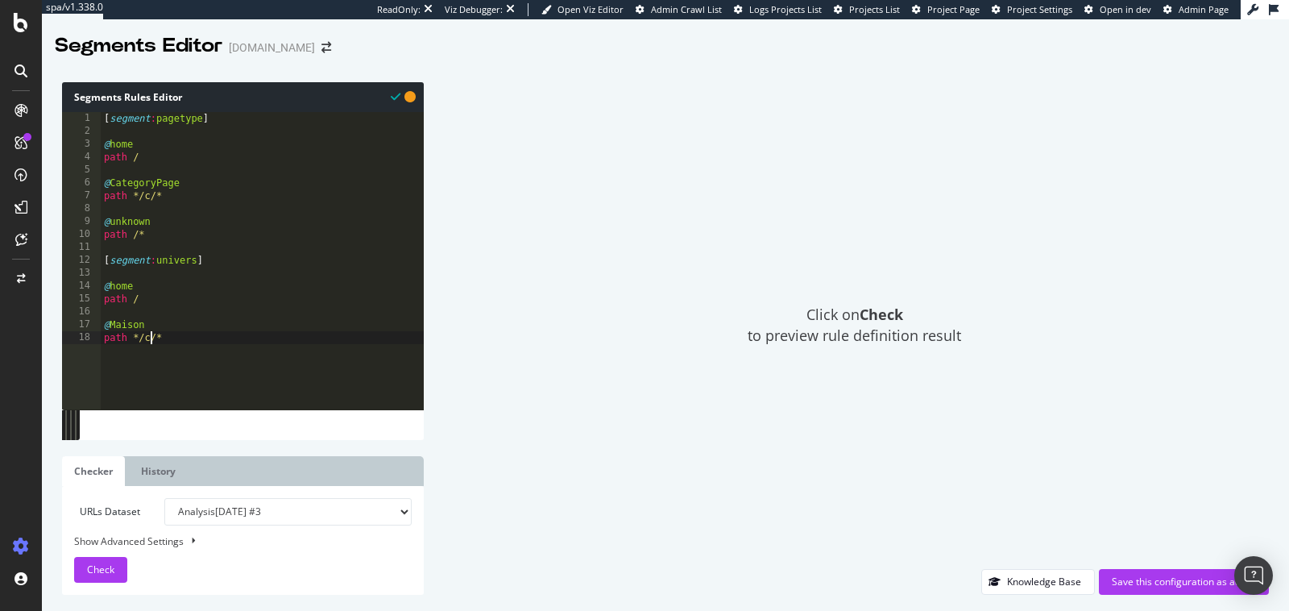
click at [151, 336] on div "[ segment : pagetype ] @ home path / @ CategoryPage path */c/* @ unknown path /…" at bounding box center [262, 273] width 323 height 323
type textarea "path */maison/*"
click at [218, 337] on div "[ segment : pagetype ] @ home path / @ CategoryPage path */c/* @ unknown path /…" at bounding box center [262, 273] width 323 height 323
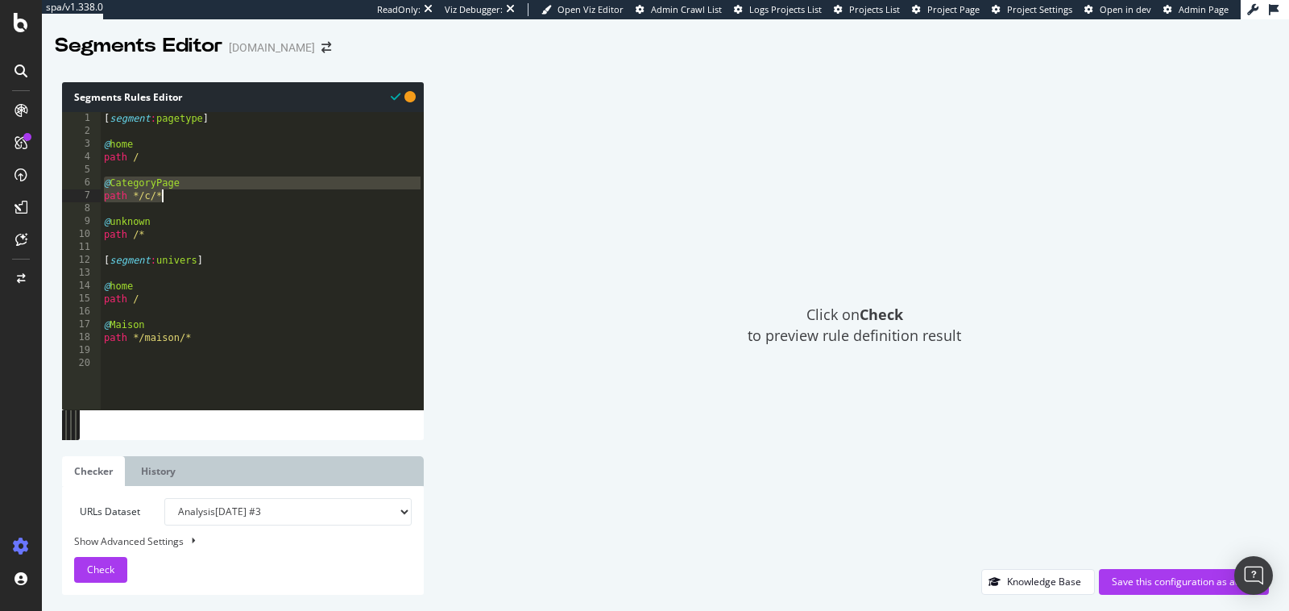
drag, startPoint x: 106, startPoint y: 182, endPoint x: 205, endPoint y: 199, distance: 100.5
click at [205, 199] on div "[ segment : pagetype ] @ home path / @ CategoryPage path */c/* @ unknown path /…" at bounding box center [262, 273] width 323 height 323
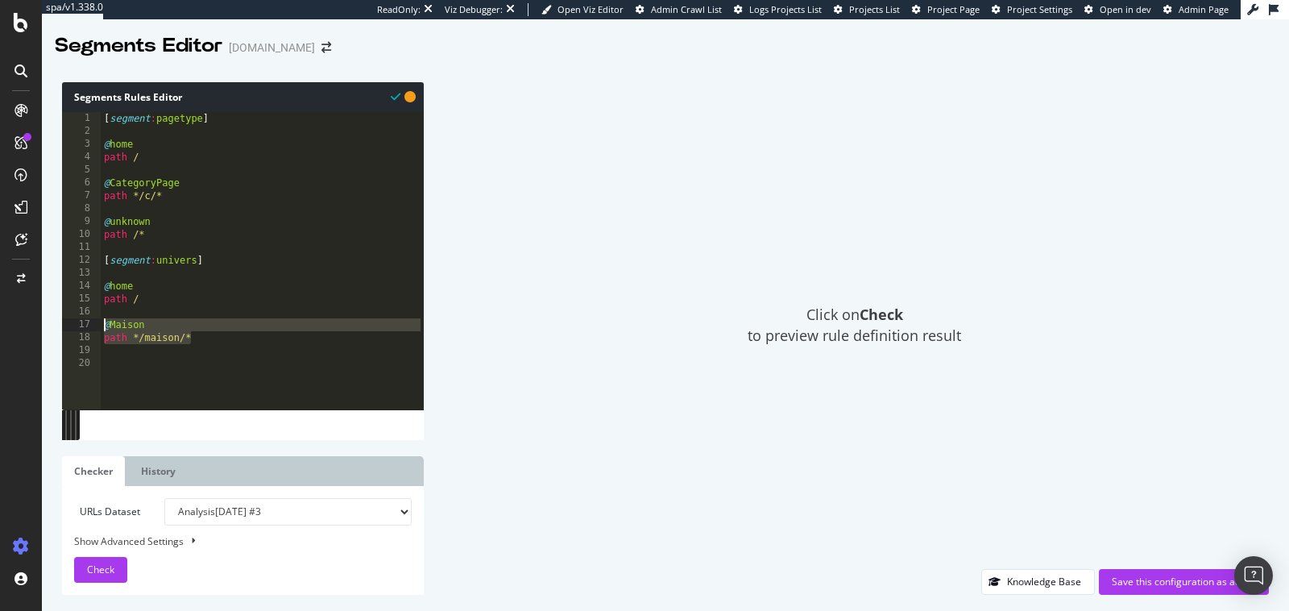
drag, startPoint x: 202, startPoint y: 332, endPoint x: 102, endPoint y: 329, distance: 100.0
click at [102, 329] on div "[ segment : pagetype ] @ home path / @ CategoryPage path */c/* @ unknown path /…" at bounding box center [262, 273] width 323 height 323
click at [219, 342] on div "[ segment : pagetype ] @ home path / @ CategoryPage path */c/* @ unknown path /…" at bounding box center [262, 273] width 323 height 323
type textarea "path */maison/*"
drag, startPoint x: 145, startPoint y: 338, endPoint x: 173, endPoint y: 338, distance: 28.2
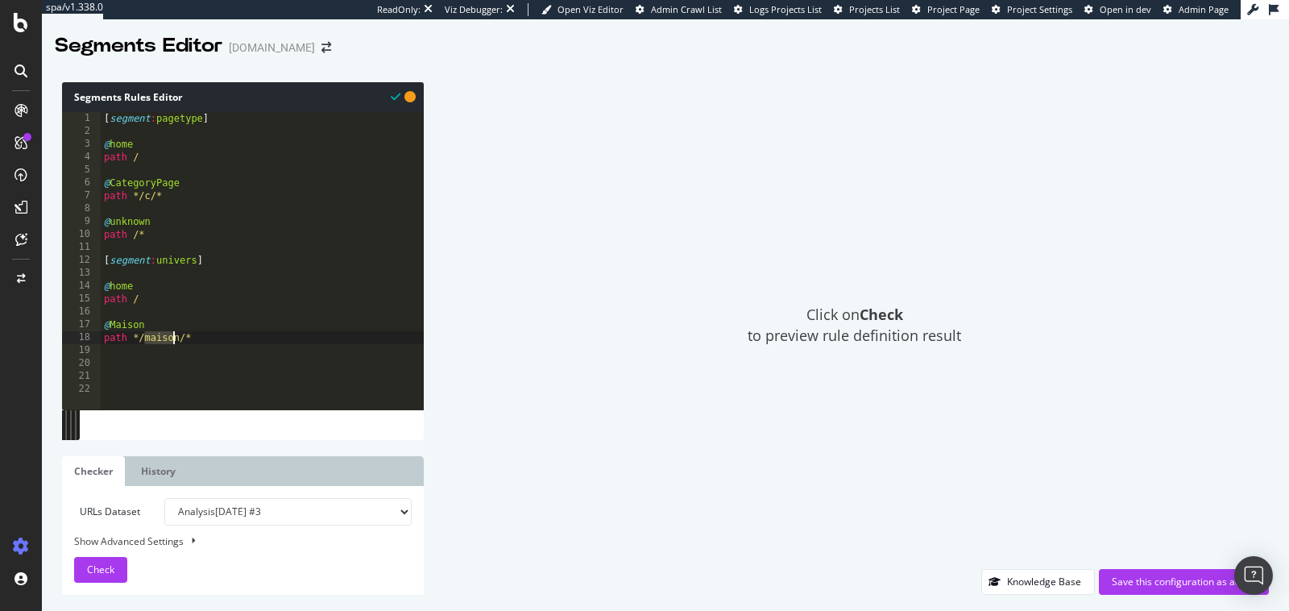
click at [173, 338] on div "[ segment : pagetype ] @ home path / @ CategoryPage path */c/* @ unknown path /…" at bounding box center [262, 273] width 323 height 323
drag, startPoint x: 140, startPoint y: 340, endPoint x: 186, endPoint y: 338, distance: 46.0
click at [186, 338] on div "[ segment : pagetype ] @ home path / @ CategoryPage path */c/* @ unknown path /…" at bounding box center [262, 273] width 323 height 323
paste textarea "bebe-et-enfants"
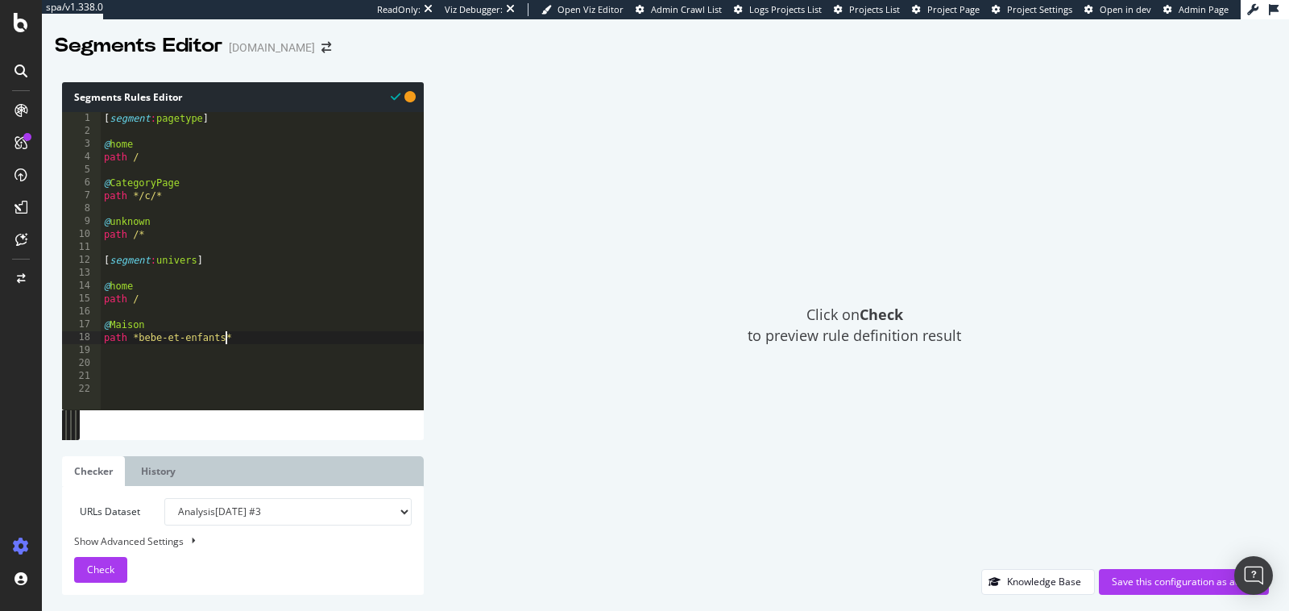
click at [142, 344] on div "[ segment : pagetype ] @ home path / @ CategoryPage path */c/* @ unknown path /…" at bounding box center [262, 273] width 323 height 323
click at [140, 339] on div "[ segment : pagetype ] @ home path / @ CategoryPage path */c/* @ unknown path /…" at bounding box center [262, 273] width 323 height 323
click at [234, 338] on div "[ segment : pagetype ] @ home path / @ CategoryPage path */c/* @ unknown path /…" at bounding box center [262, 273] width 323 height 323
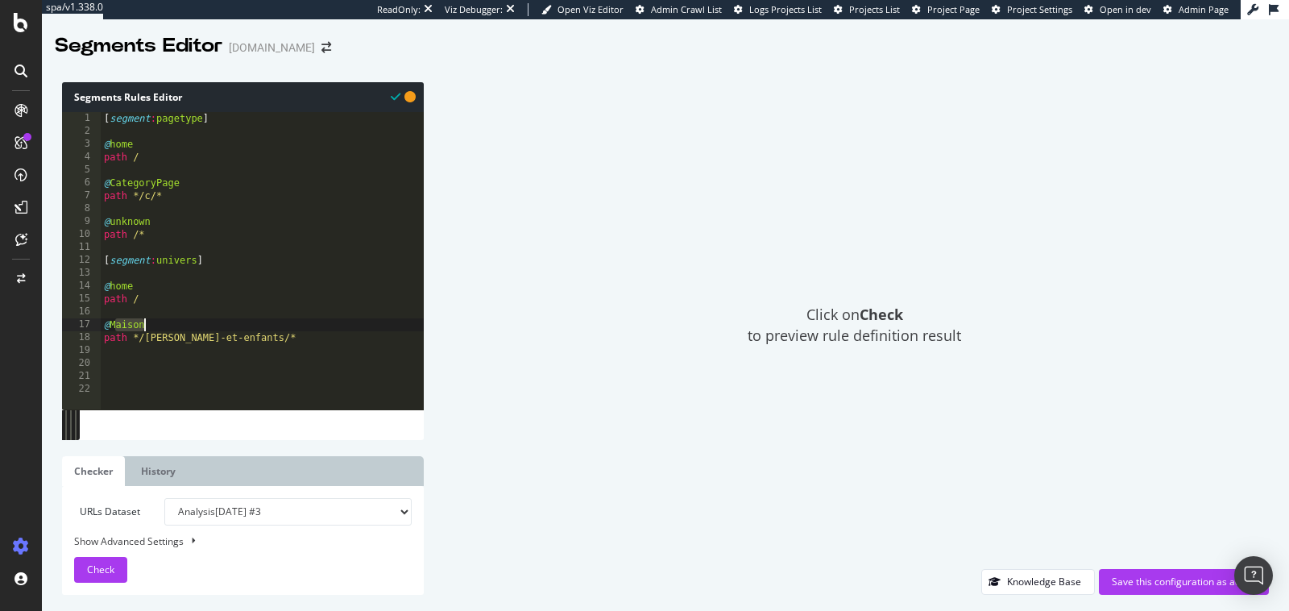
drag, startPoint x: 114, startPoint y: 322, endPoint x: 149, endPoint y: 321, distance: 35.5
click at [149, 321] on div "[ segment : pagetype ] @ home path / @ CategoryPage path */c/* @ unknown path /…" at bounding box center [262, 273] width 323 height 323
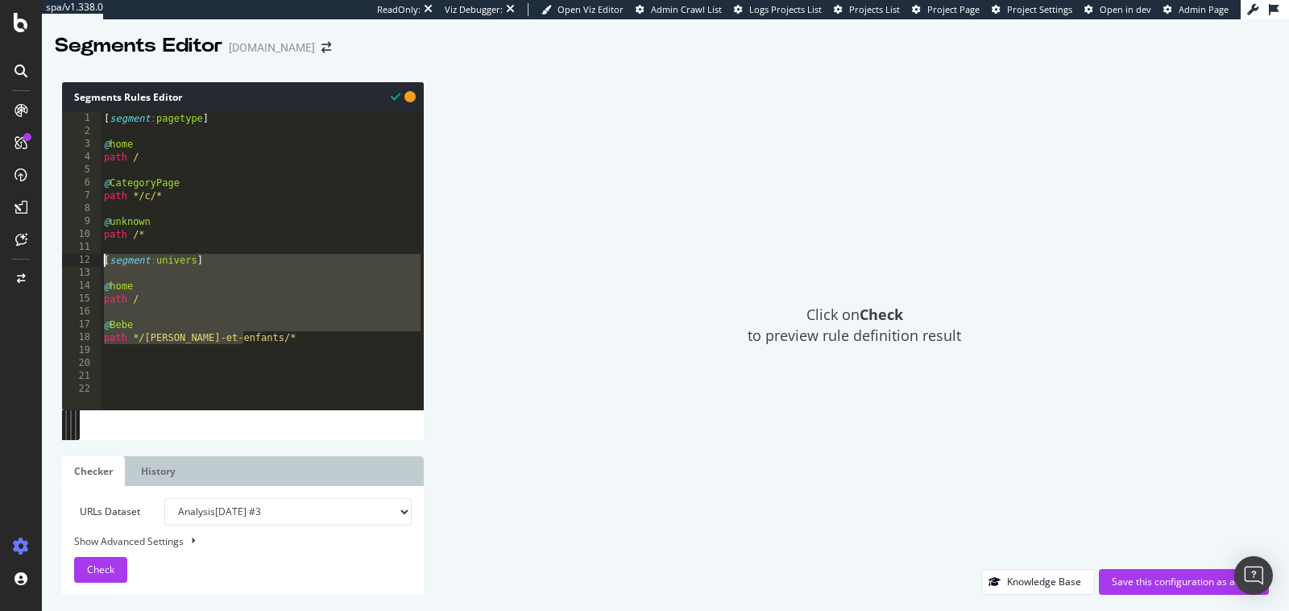
drag, startPoint x: 259, startPoint y: 340, endPoint x: 72, endPoint y: 262, distance: 202.6
click at [72, 262] on div "@Bebe 1 2 3 4 5 6 7 8 9 10 11 12 13 14 15 16 17 18 19 20 21 22 [ segment : page…" at bounding box center [243, 260] width 362 height 297
type textarea "[segment:univers]"
click at [907, 450] on div "Click on Check to preview rule definition result" at bounding box center [854, 325] width 829 height 487
click at [412, 381] on div "[ segment : pagetype ] @ home path / @ CategoryPage path */c/* @ unknown path /…" at bounding box center [262, 273] width 323 height 323
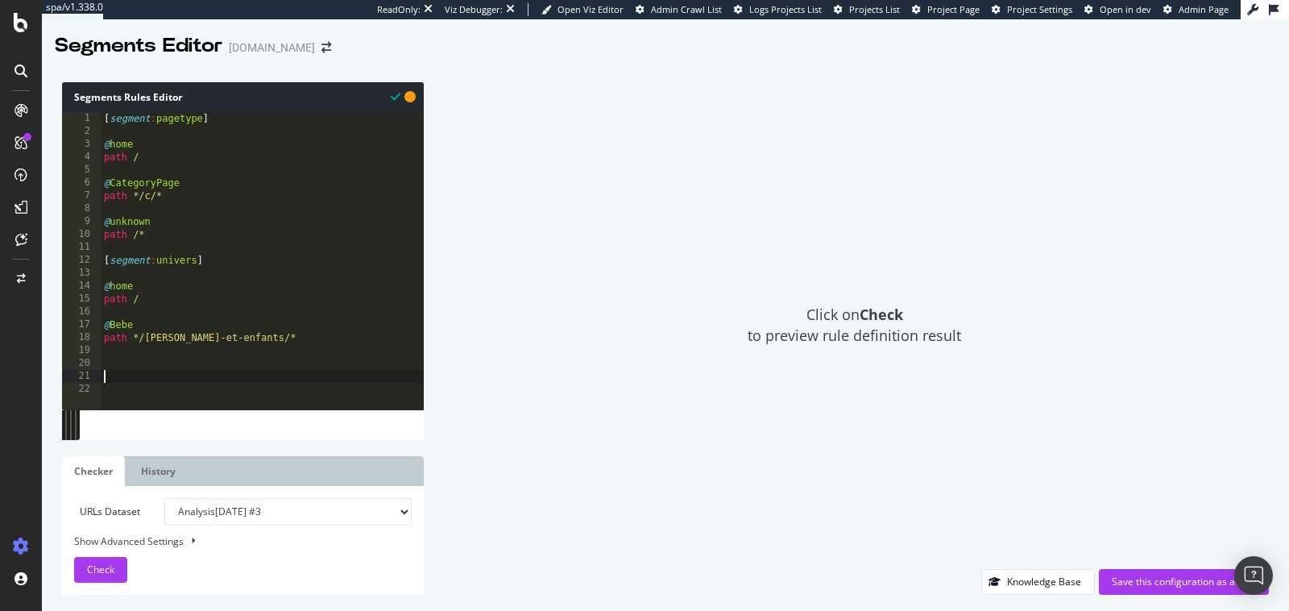
scroll to position [0, 0]
click at [284, 288] on div "[ segment : pagetype ] @ home path / @ CategoryPage path */c/* @ unknown path /…" at bounding box center [262, 273] width 323 height 323
click at [174, 330] on div "[ segment : pagetype ] @ home path / @ CategoryPage path */c/* @ unknown path /…" at bounding box center [262, 273] width 323 height 323
type textarea "@Bebe"
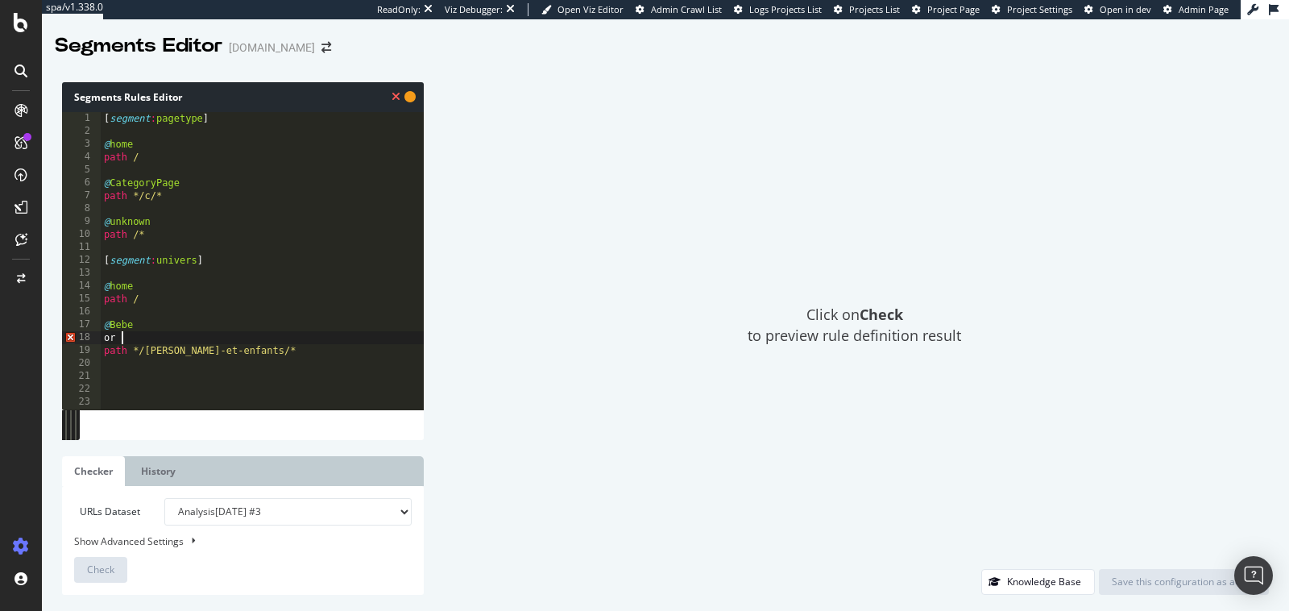
type textarea "or ("
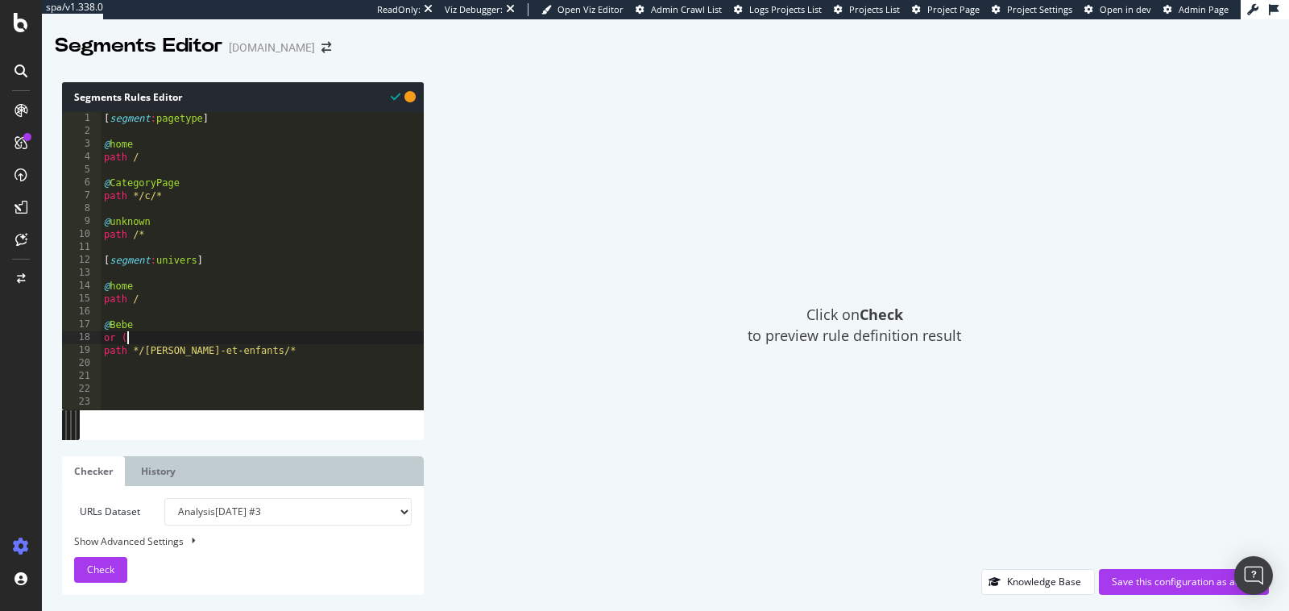
click at [270, 358] on div "[ segment : pagetype ] @ home path / @ CategoryPage path */c/* @ unknown path /…" at bounding box center [262, 273] width 323 height 323
click at [284, 355] on div "[ segment : pagetype ] @ home path / @ CategoryPage path */c/* @ unknown path /…" at bounding box center [262, 273] width 323 height 323
type textarea "path */bebe-et-enfants/*"
click at [1038, 578] on div "Knowledge Base" at bounding box center [1044, 582] width 74 height 14
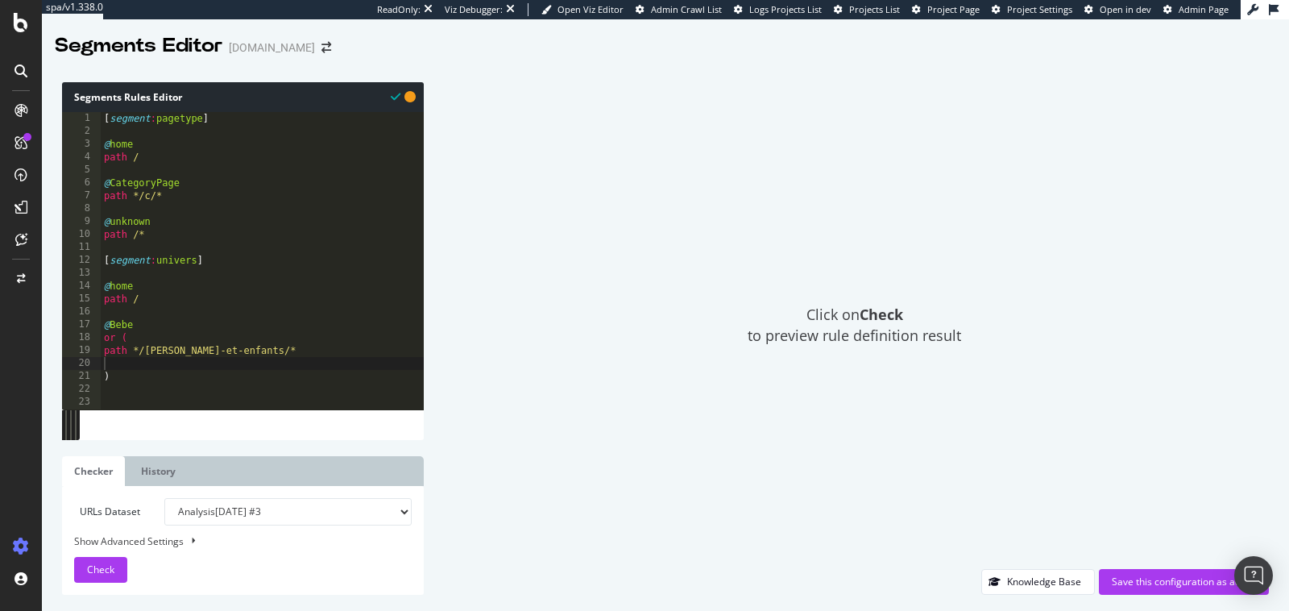
click at [137, 277] on div "[ segment : pagetype ] @ home path / @ CategoryPage path */c/* @ unknown path /…" at bounding box center [262, 273] width 323 height 323
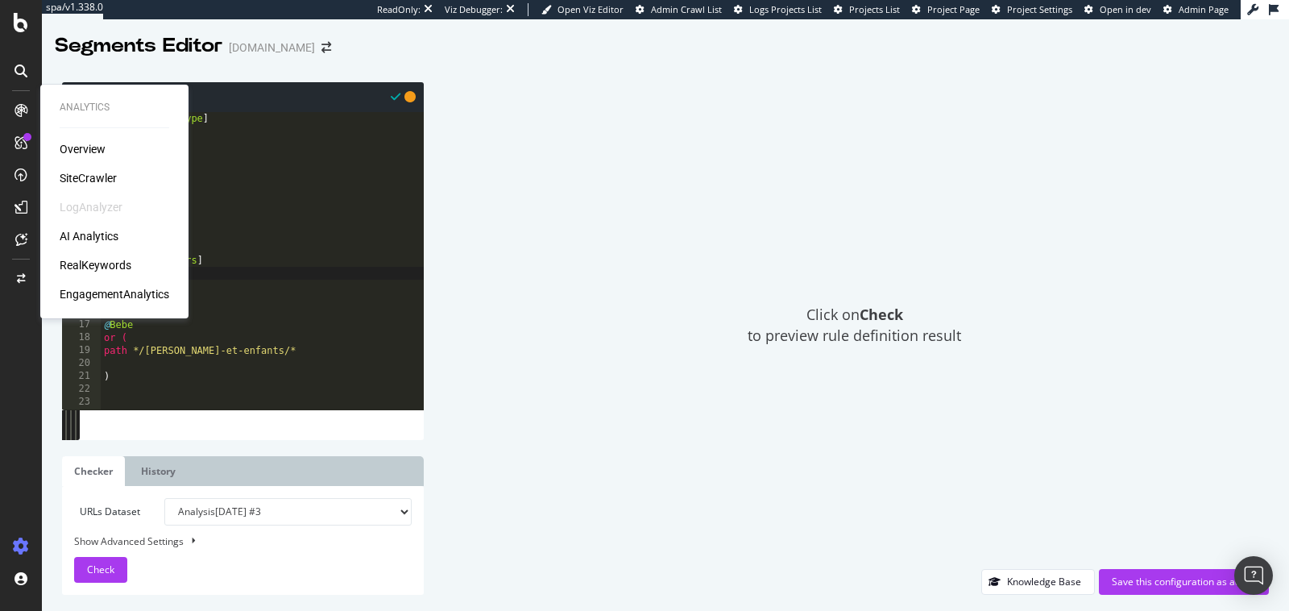
click at [95, 166] on div "Overview SiteCrawler LogAnalyzer AI Analytics RealKeywords EngagementAnalytics" at bounding box center [115, 221] width 110 height 161
click at [97, 172] on div "SiteCrawler" at bounding box center [88, 178] width 57 height 16
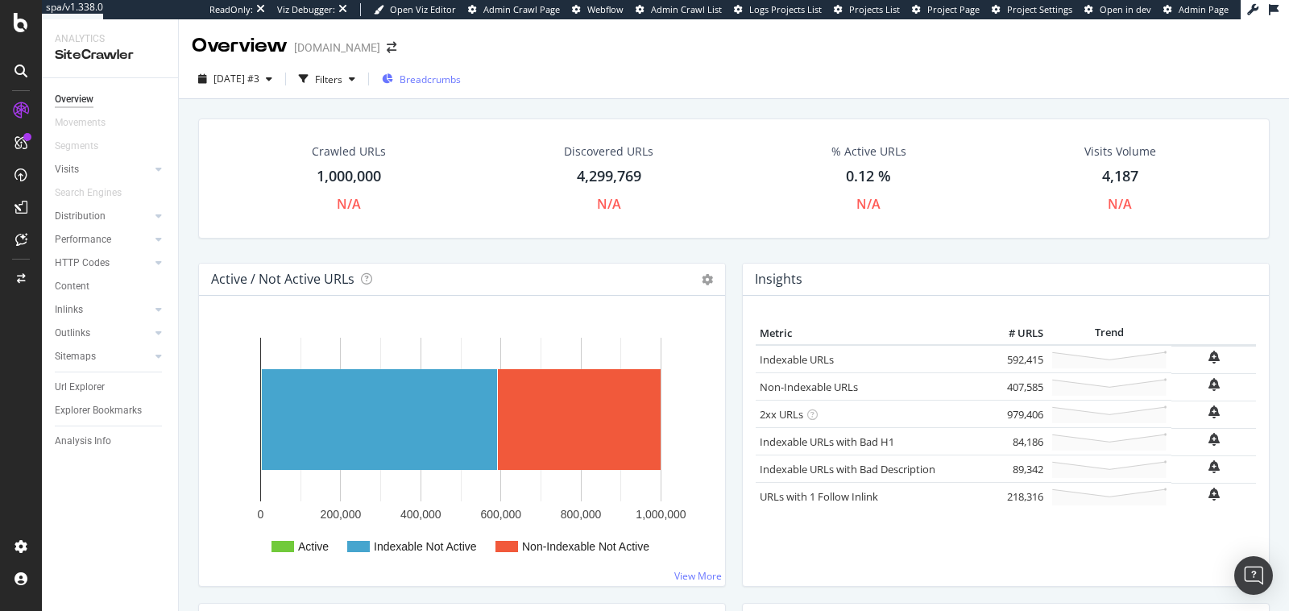
click at [455, 73] on span "Breadcrumbs" at bounding box center [430, 80] width 61 height 14
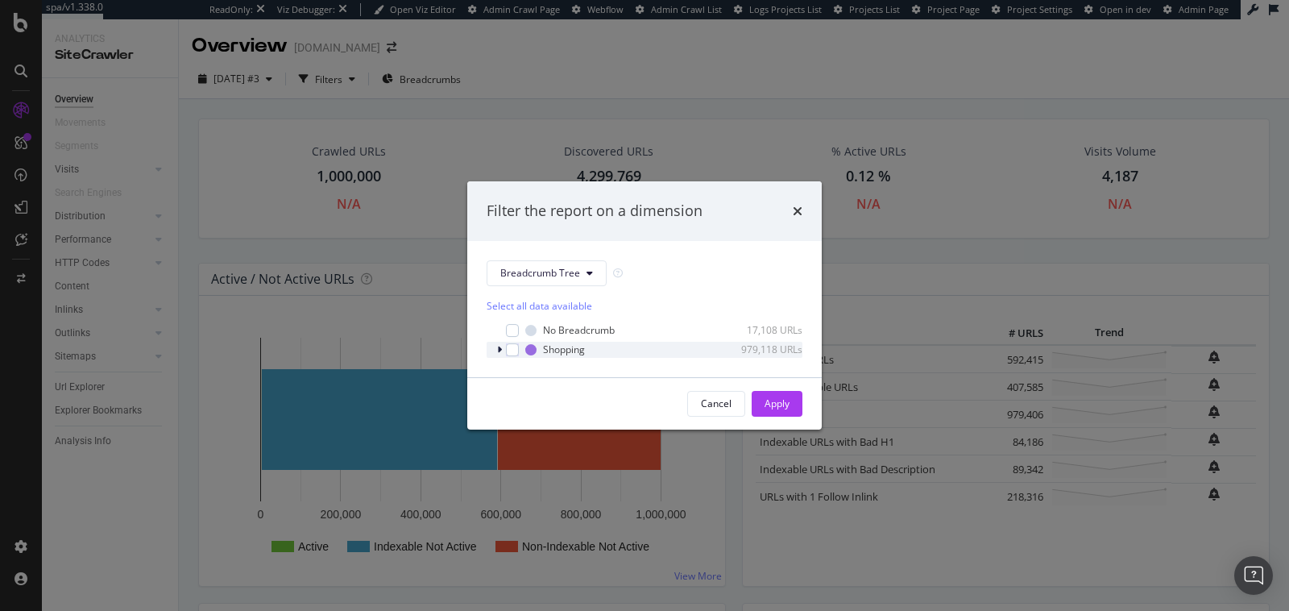
click at [498, 351] on icon "modal" at bounding box center [499, 350] width 5 height 10
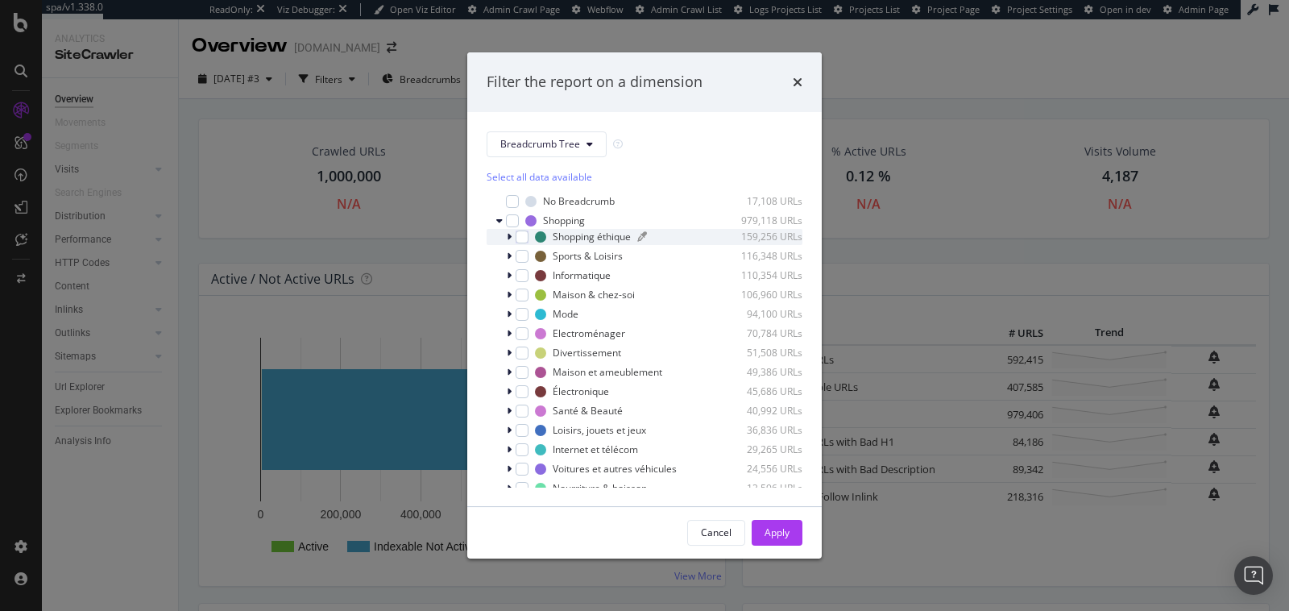
scroll to position [48, 0]
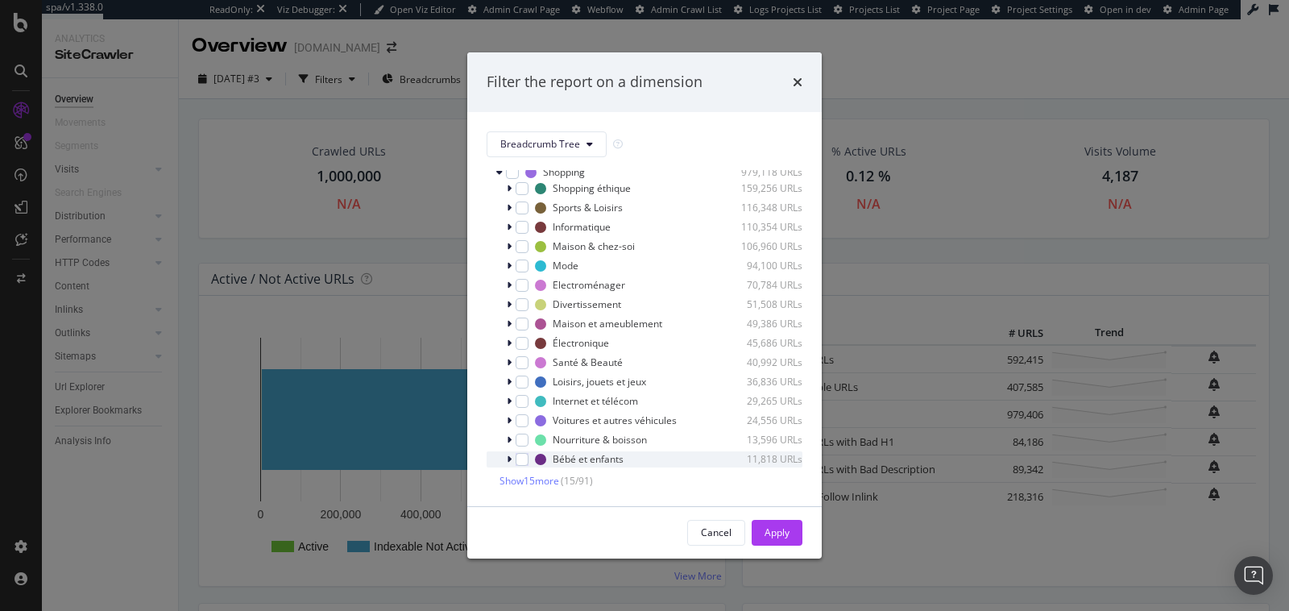
click at [511, 457] on icon "modal" at bounding box center [509, 459] width 5 height 10
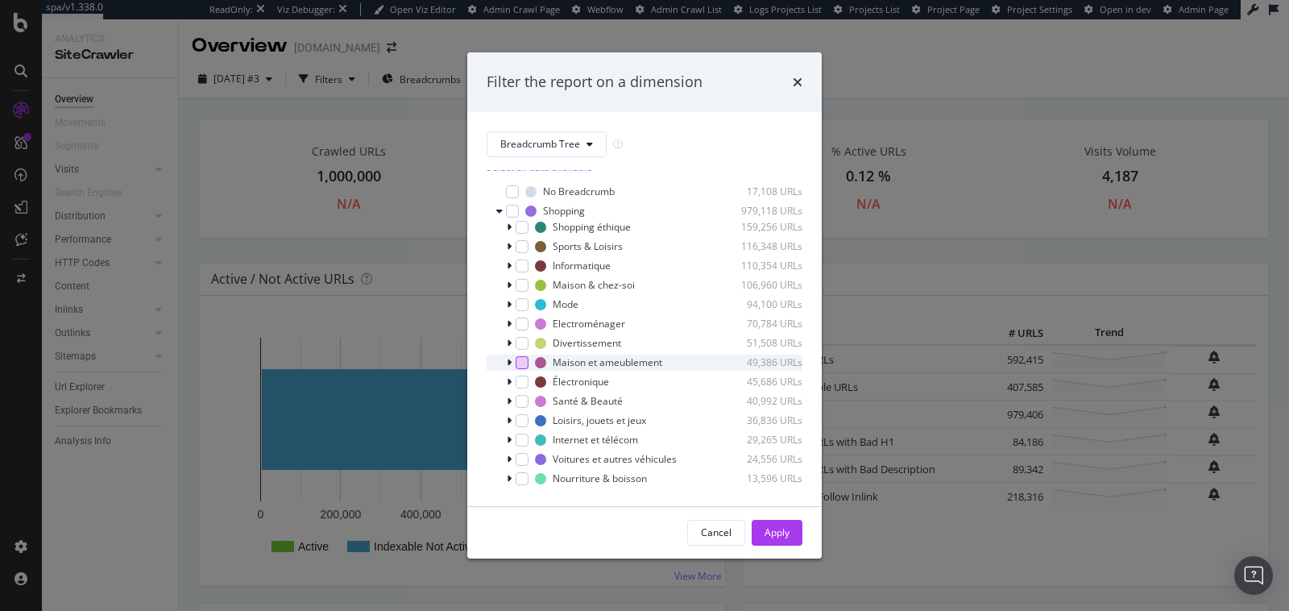
scroll to position [0, 0]
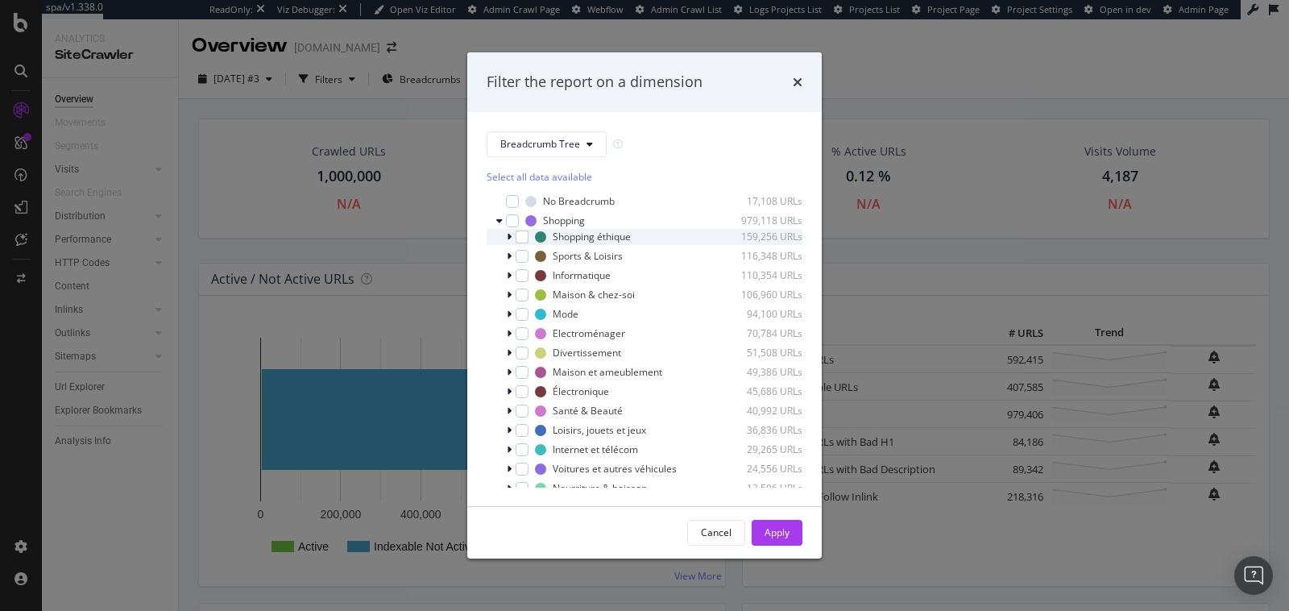
click at [508, 233] on icon "modal" at bounding box center [509, 237] width 5 height 10
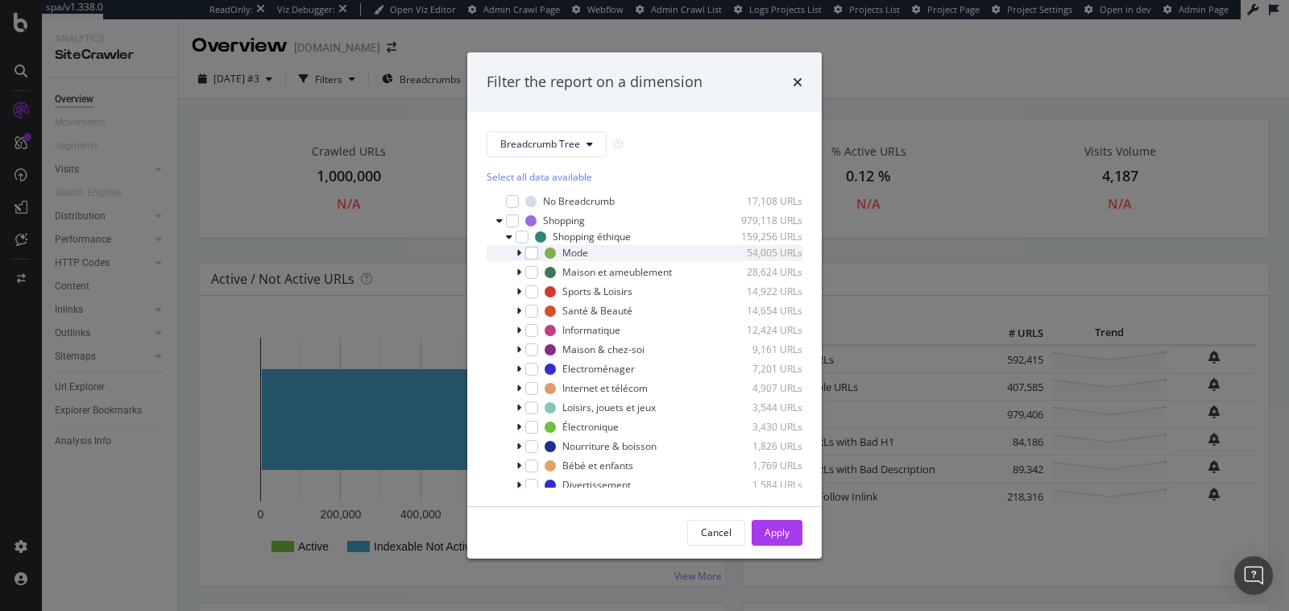
click at [519, 253] on icon "modal" at bounding box center [518, 253] width 5 height 10
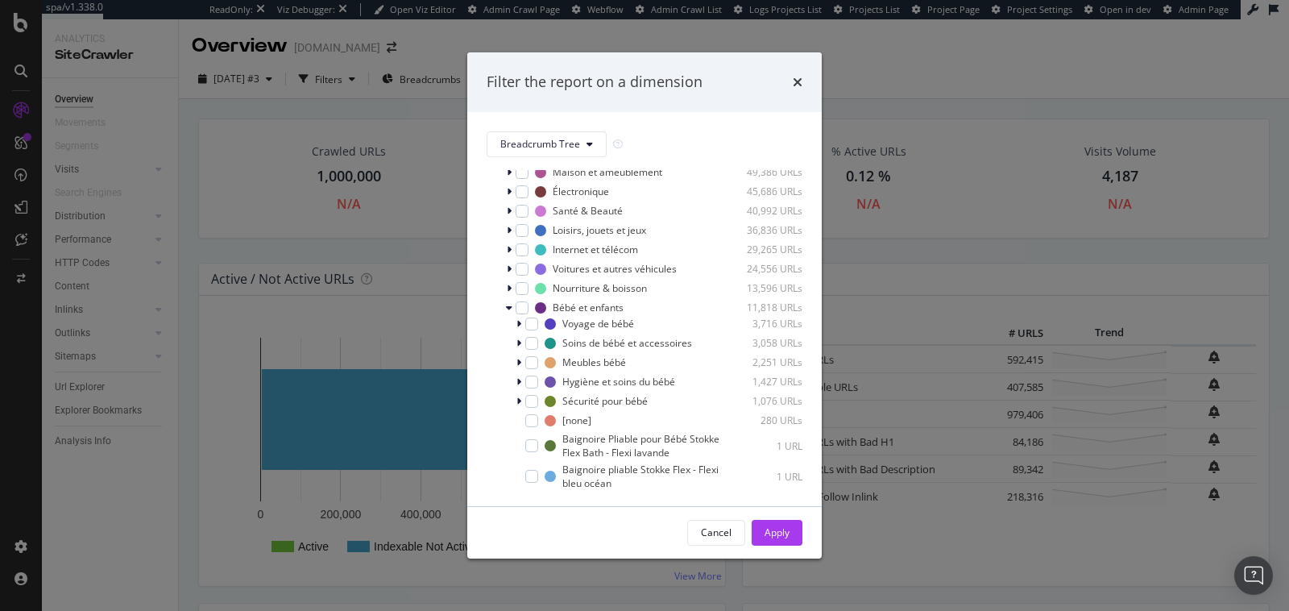
scroll to position [603, 0]
click at [796, 83] on icon "times" at bounding box center [798, 82] width 10 height 13
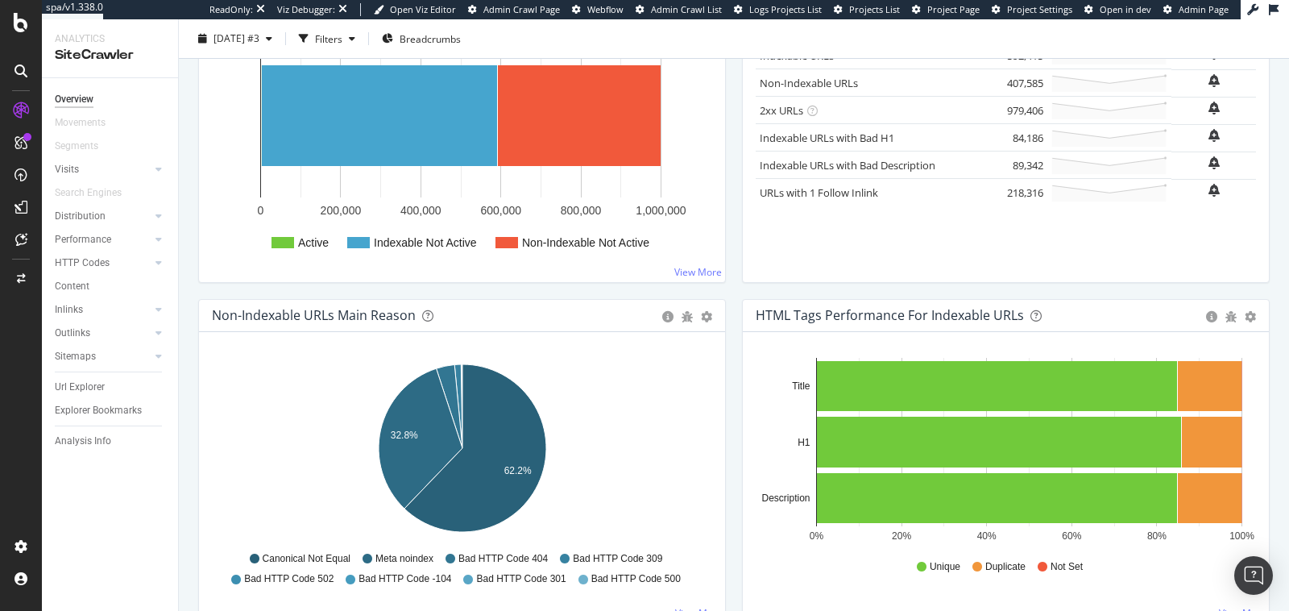
scroll to position [371, 0]
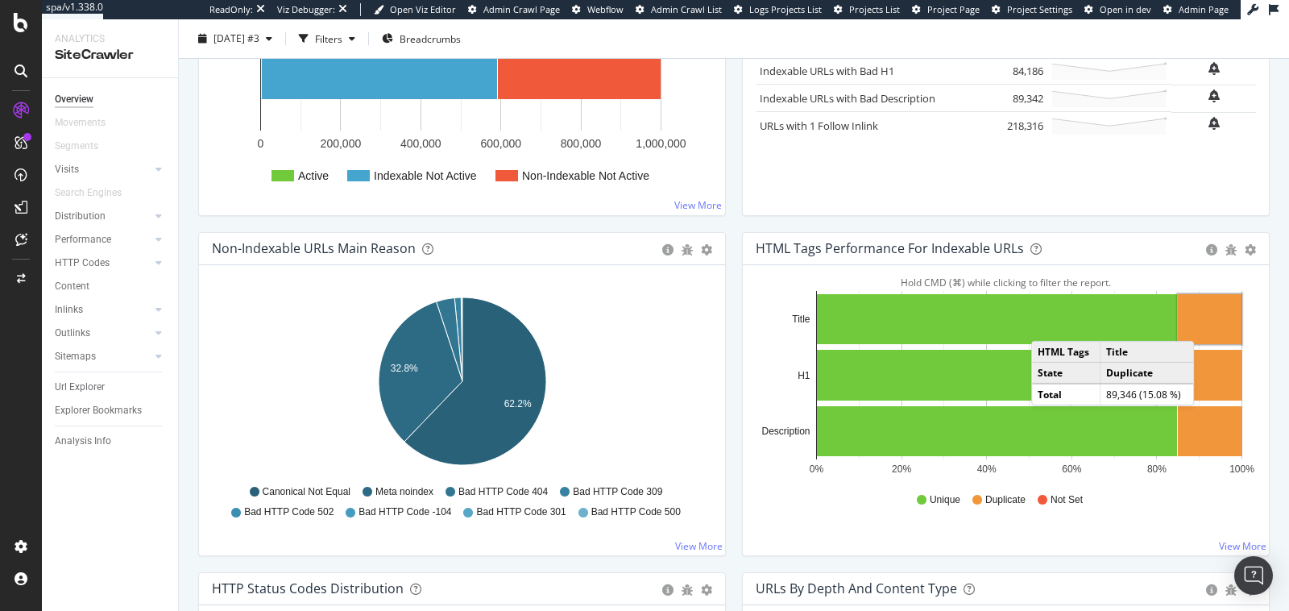
click at [1211, 322] on rect "A chart." at bounding box center [1210, 319] width 64 height 50
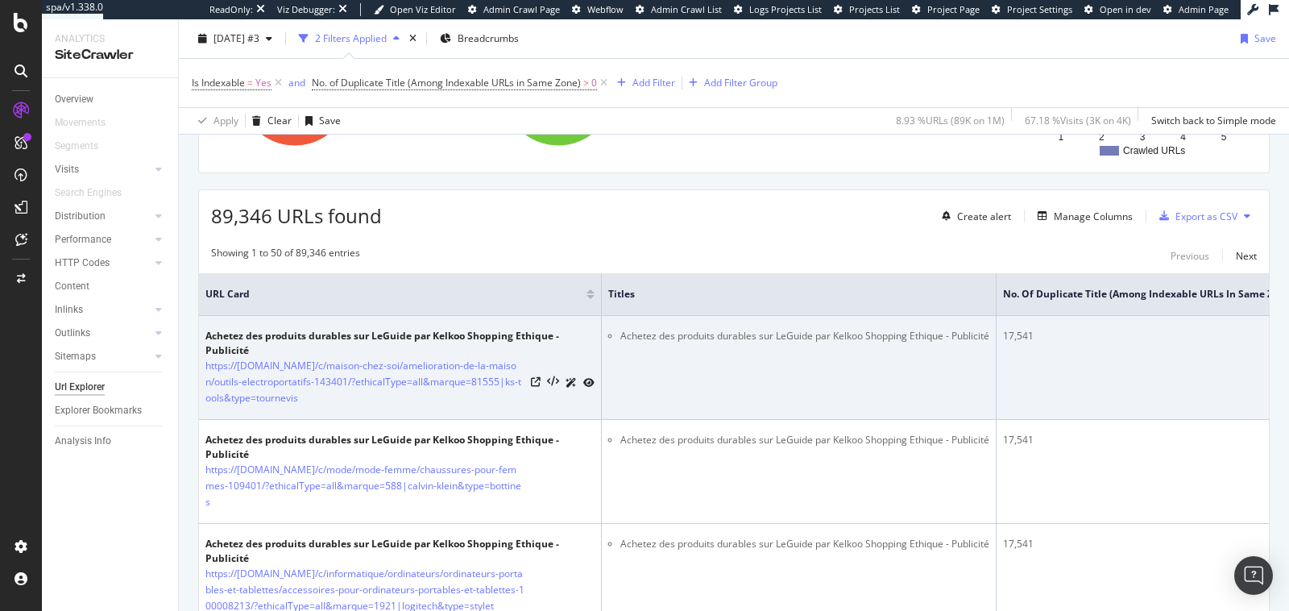
scroll to position [338, 0]
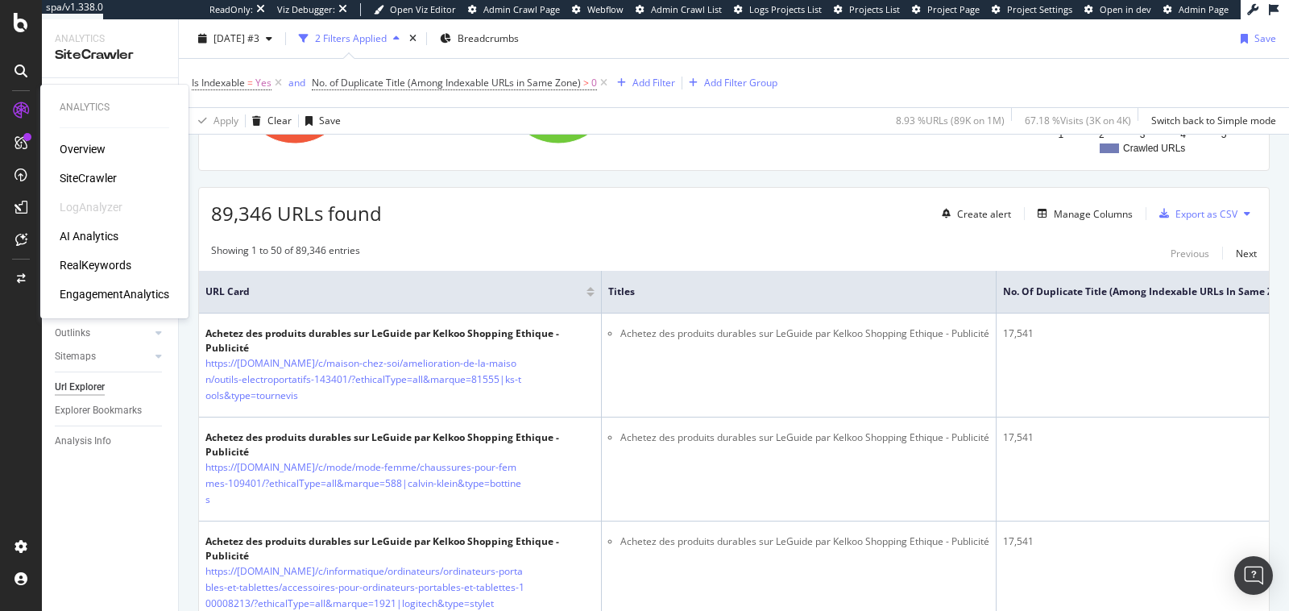
click at [85, 170] on div "SiteCrawler" at bounding box center [88, 178] width 57 height 16
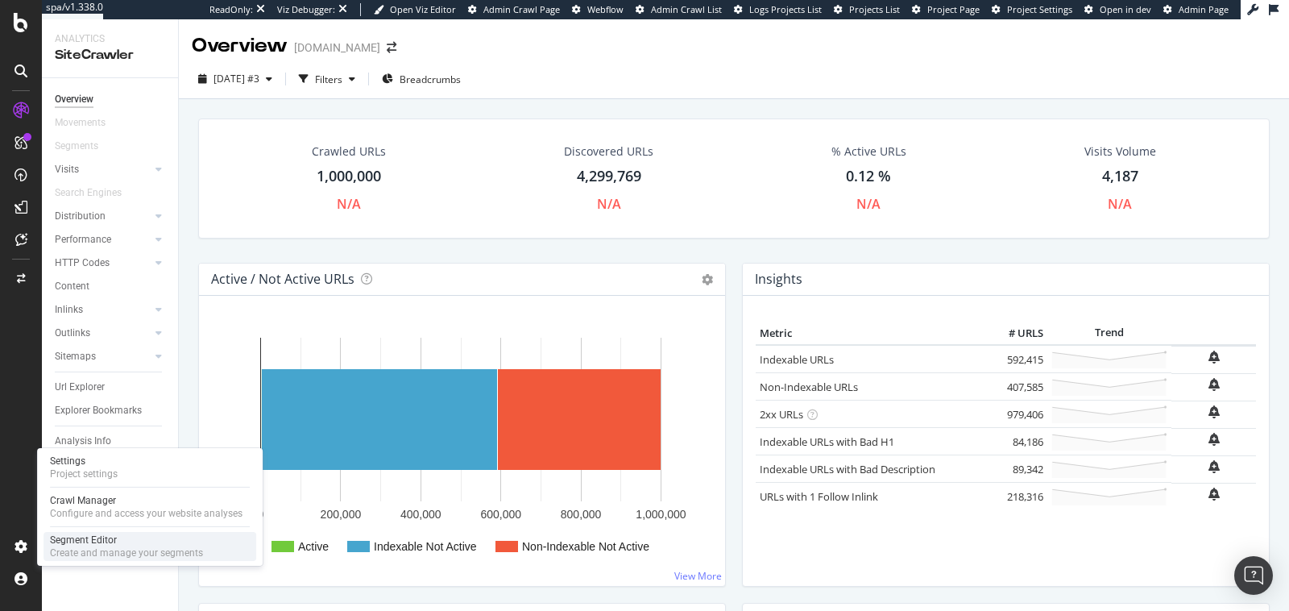
click at [102, 542] on div "Segment Editor" at bounding box center [126, 539] width 153 height 13
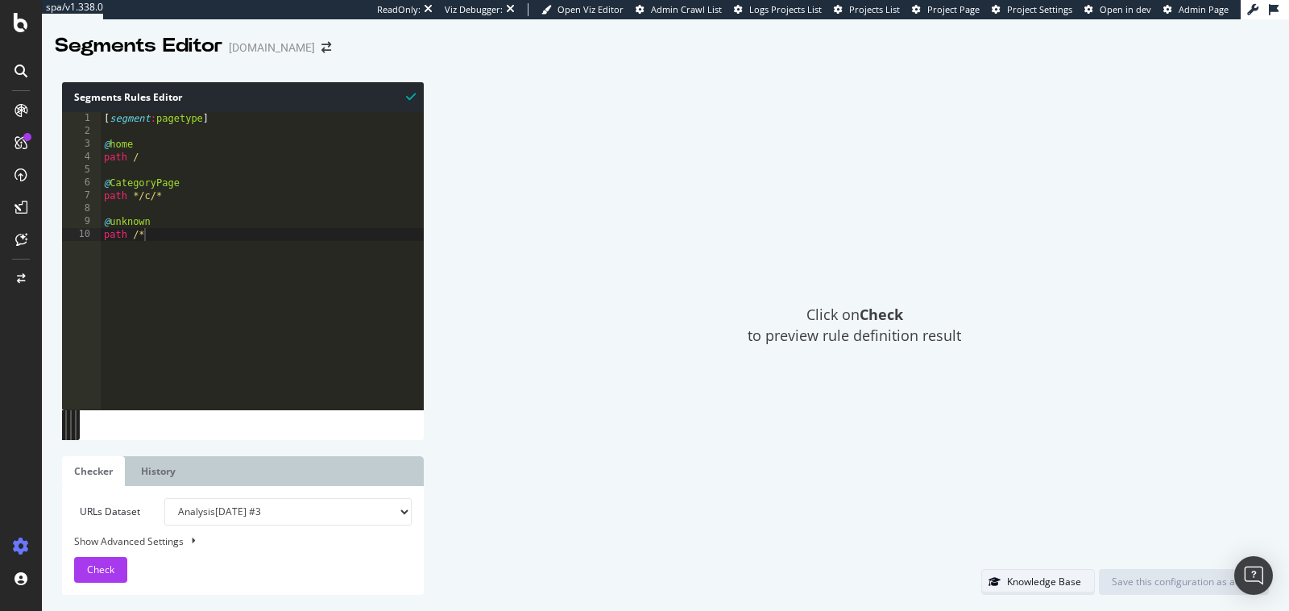
click at [1055, 587] on div "Knowledge Base" at bounding box center [1044, 582] width 74 height 14
type textarea "path /*"
click at [197, 230] on div "[ segment : pagetype ] @ home path / @ CategoryPage path */c/* @ unknown path /*" at bounding box center [262, 273] width 323 height 323
type textarea "or ("
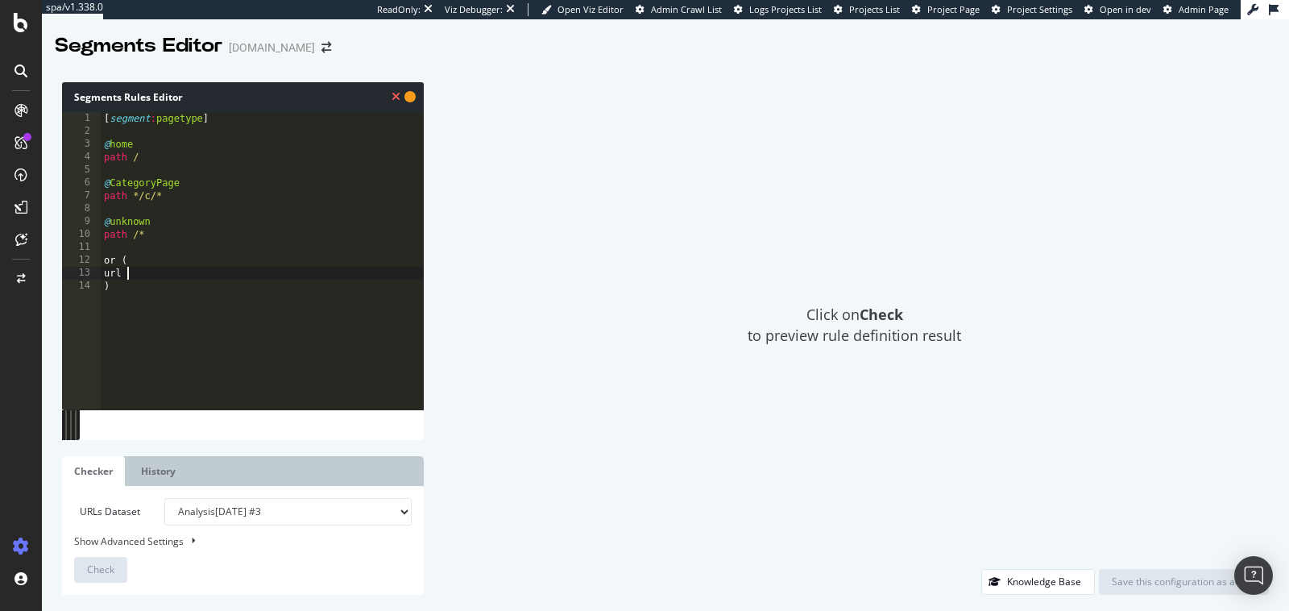
type textarea "url 1"
type textarea "url 2"
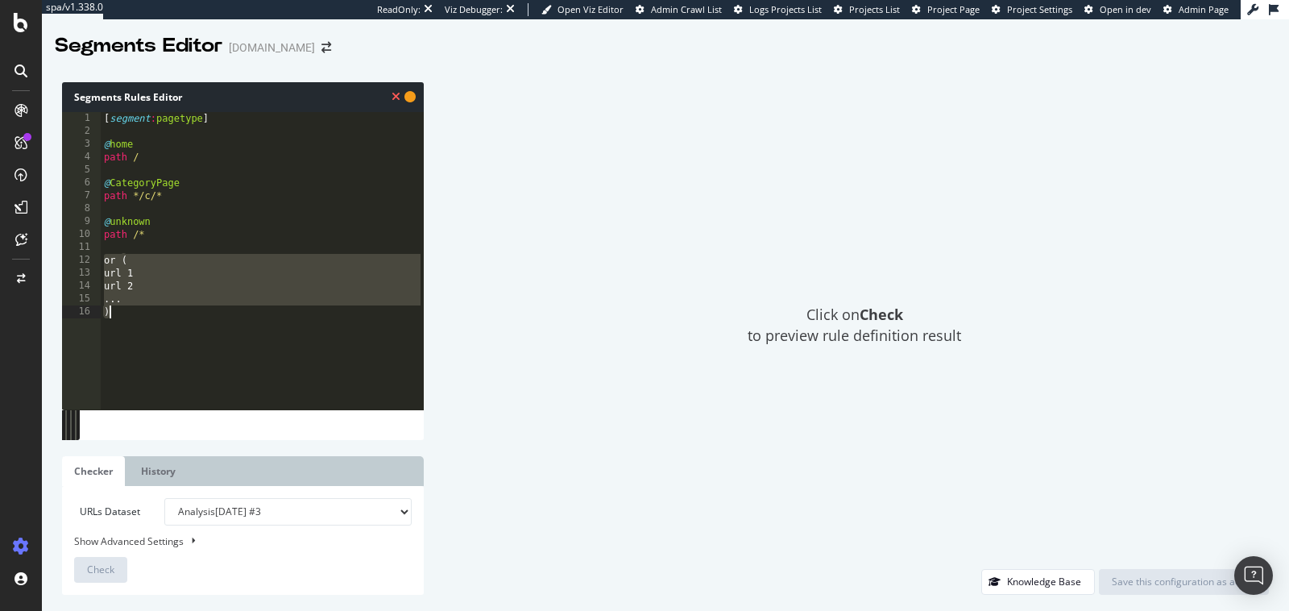
drag, startPoint x: 105, startPoint y: 258, endPoint x: 132, endPoint y: 322, distance: 69.3
click at [132, 322] on div "[ segment : pagetype ] @ home path / @ CategoryPage path */c/* @ unknown path /…" at bounding box center [262, 273] width 323 height 323
type textarea "... )"
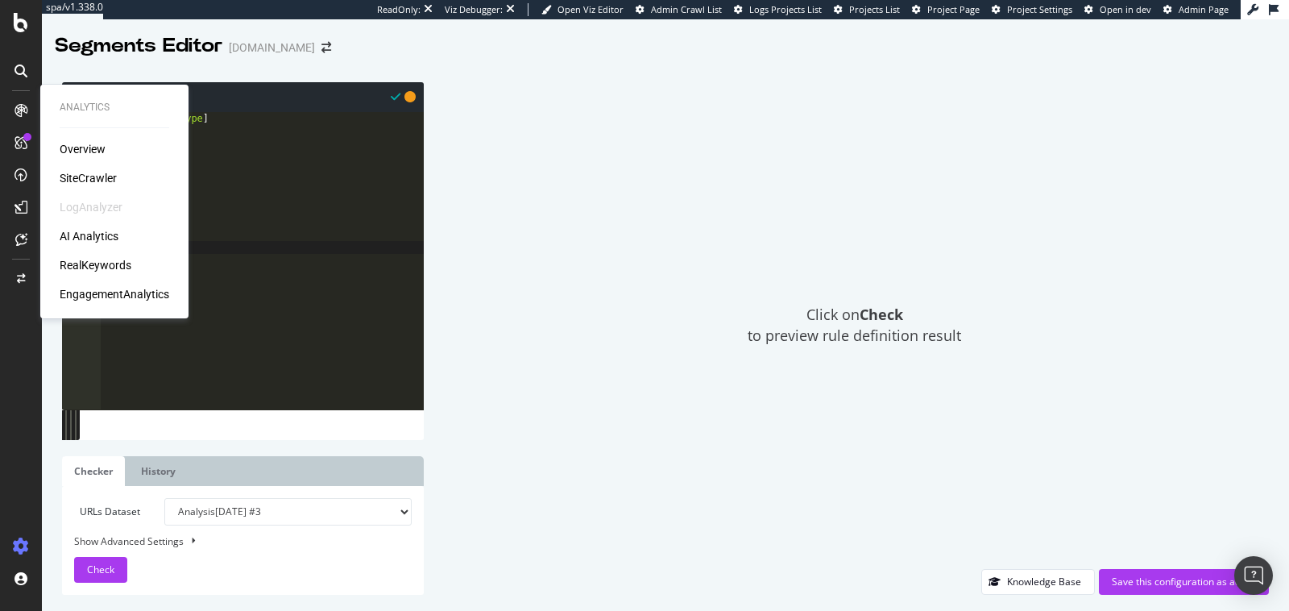
click at [73, 184] on div "SiteCrawler" at bounding box center [88, 178] width 57 height 16
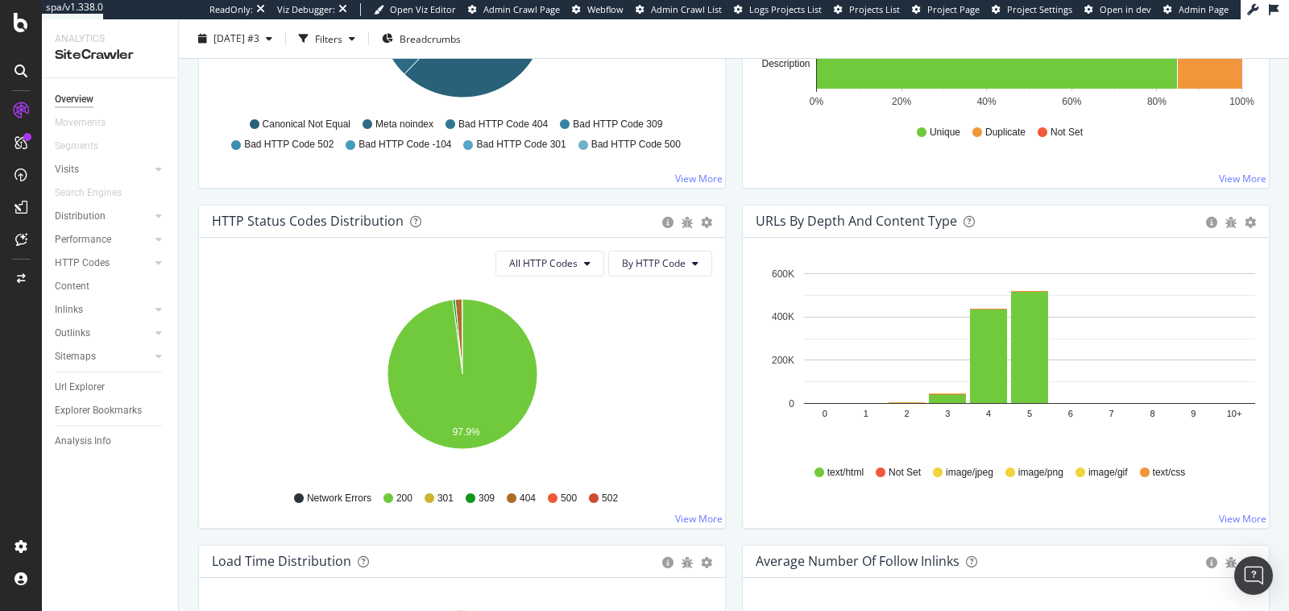
scroll to position [737, 0]
drag, startPoint x: 1014, startPoint y: 408, endPoint x: 844, endPoint y: 408, distance: 170.0
click at [981, 408] on icon "0 1 2 3 4 5 6 7 8 9 10+ 0 200K 400K 600K" at bounding box center [1006, 357] width 501 height 187
click at [732, 322] on div "HTTP Status Codes Distribution Pie Table Export as CSV Add to Custom Report All…" at bounding box center [462, 375] width 544 height 340
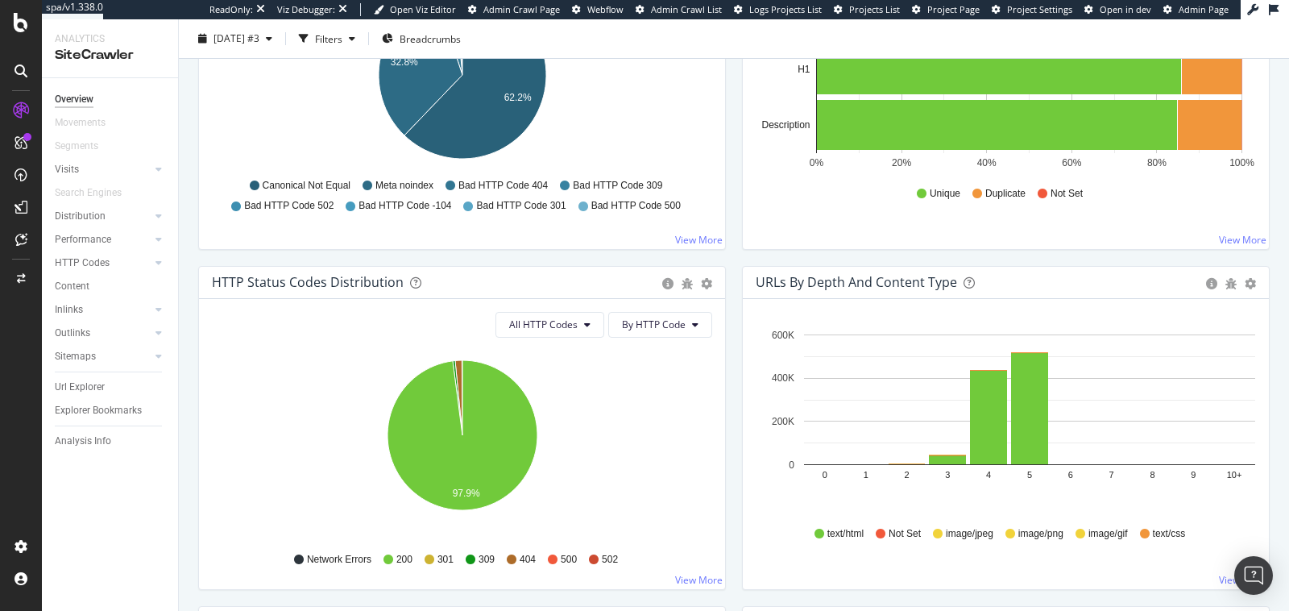
scroll to position [680, 0]
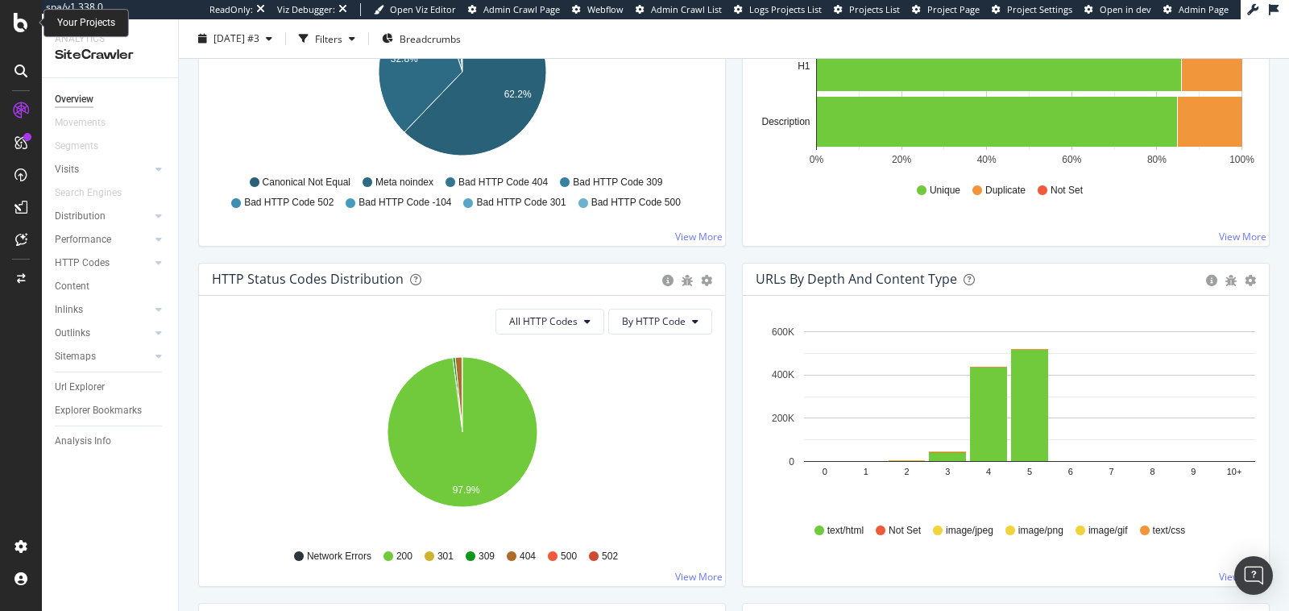
click at [21, 23] on icon at bounding box center [21, 22] width 15 height 19
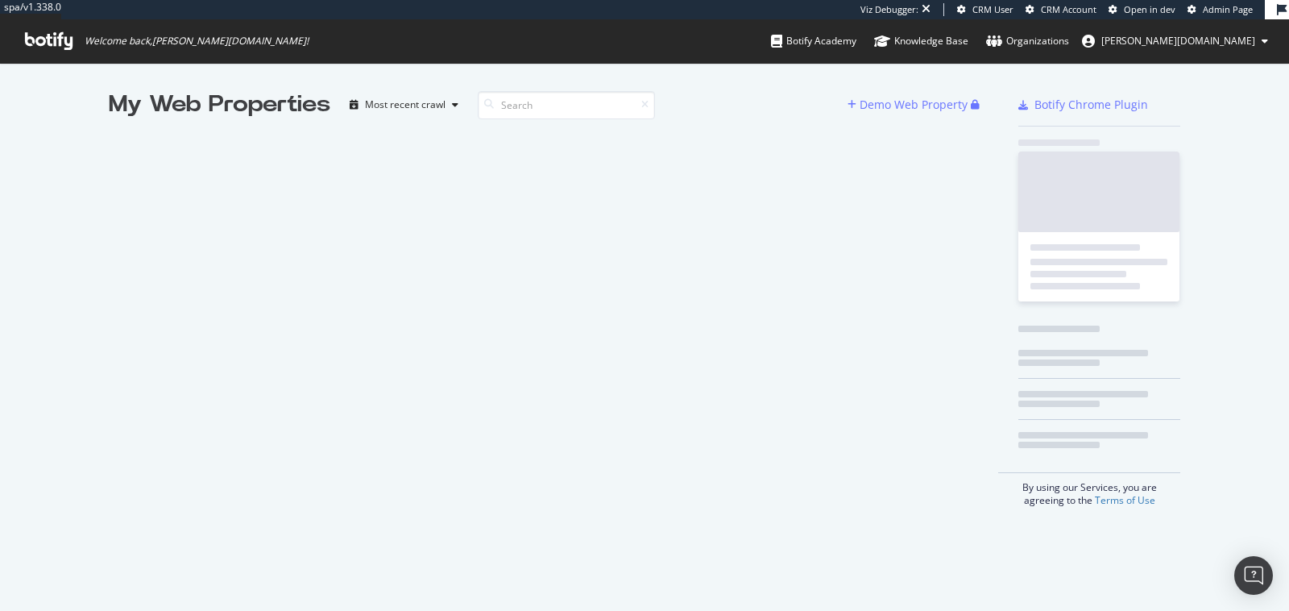
scroll to position [1, 1]
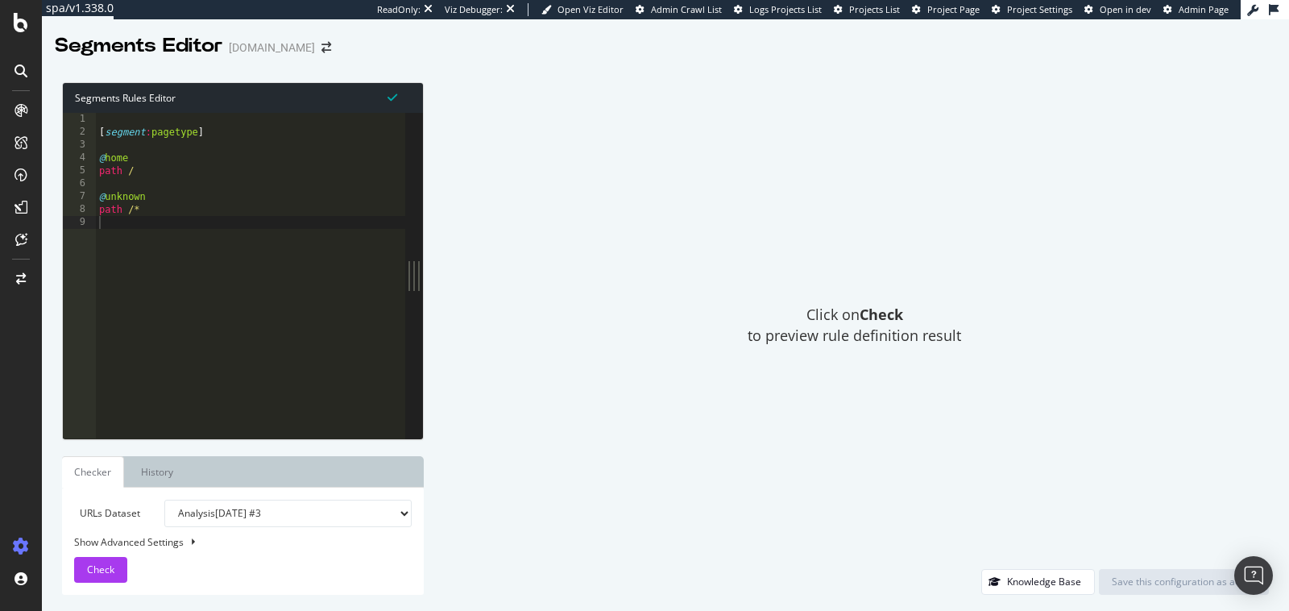
click at [185, 171] on div "[ segment : pagetype ] @ home path / @ unknown path /*" at bounding box center [251, 289] width 310 height 353
type textarea "path /"
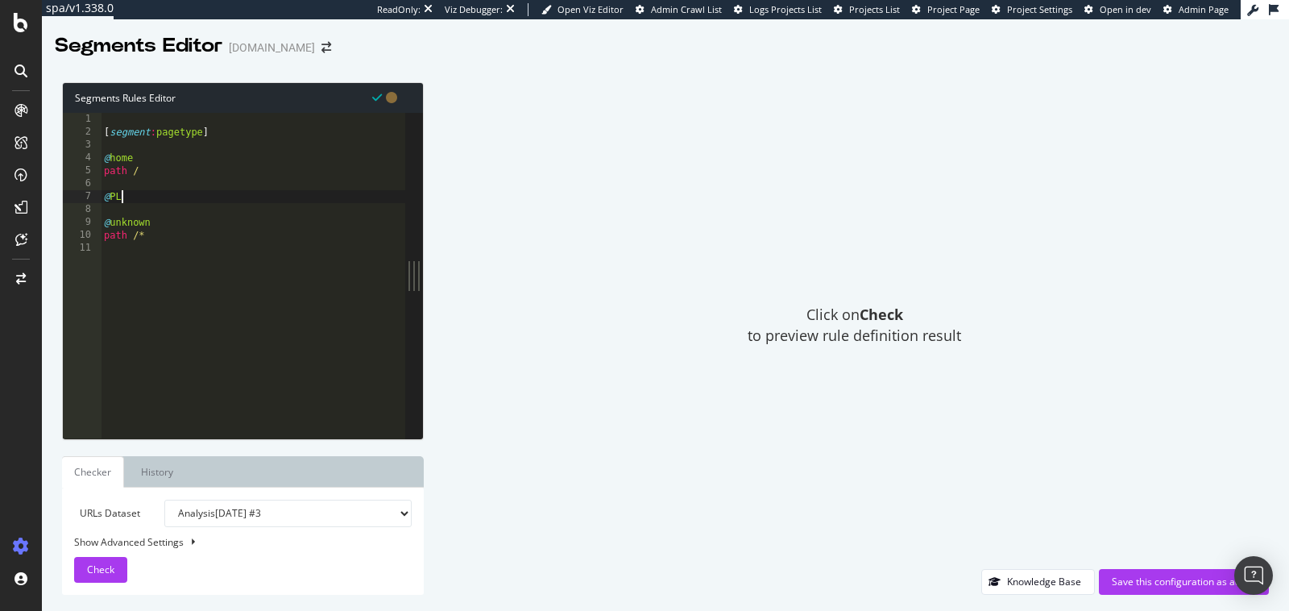
type textarea "@PLP"
drag, startPoint x: 131, startPoint y: 197, endPoint x: 99, endPoint y: 197, distance: 31.4
click at [99, 197] on div "1 2 3 4 5 6 7 8 9 10 11 12 [ segment : pagetype ] @ home path / @ PLP @ unknown…" at bounding box center [234, 276] width 342 height 326
type textarea "@PLP"
click at [114, 196] on div "[ segment : pagetype ] @ home path / @ PLP @ unknown path /*" at bounding box center [253, 289] width 305 height 353
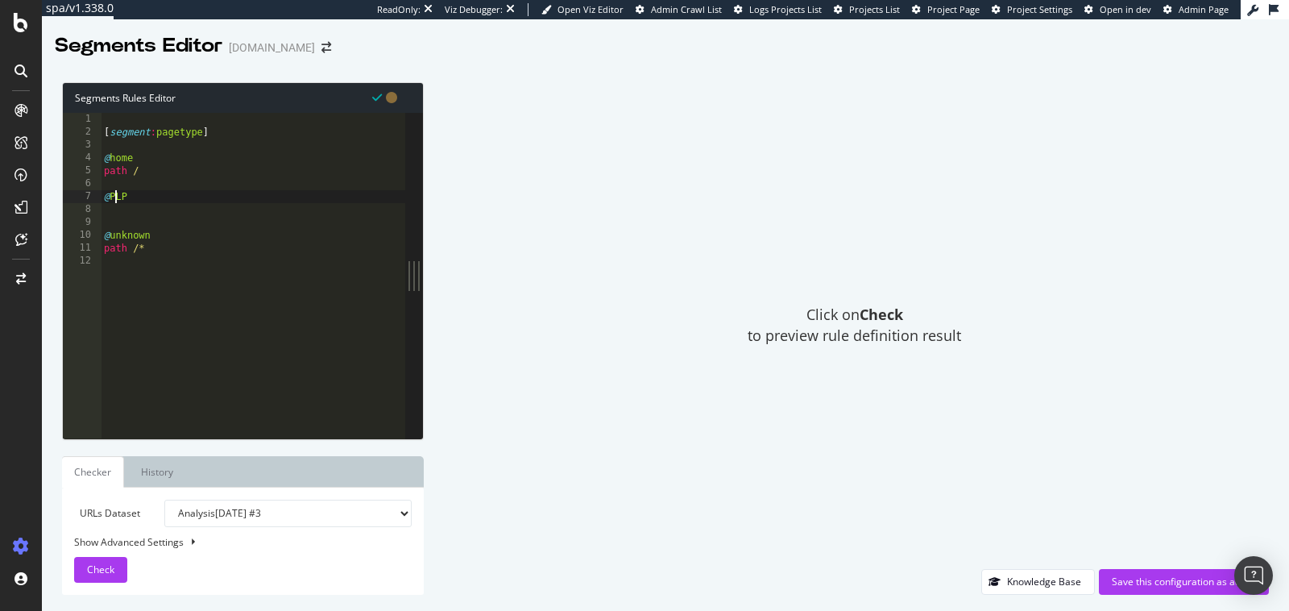
click at [107, 217] on div "[ segment : pagetype ] @ home path / @ PLP @ unknown path /*" at bounding box center [253, 289] width 305 height 353
click at [112, 209] on div "[ segment : pagetype ] @ home path / @ PLP @ unknown path /*" at bounding box center [253, 289] width 305 height 353
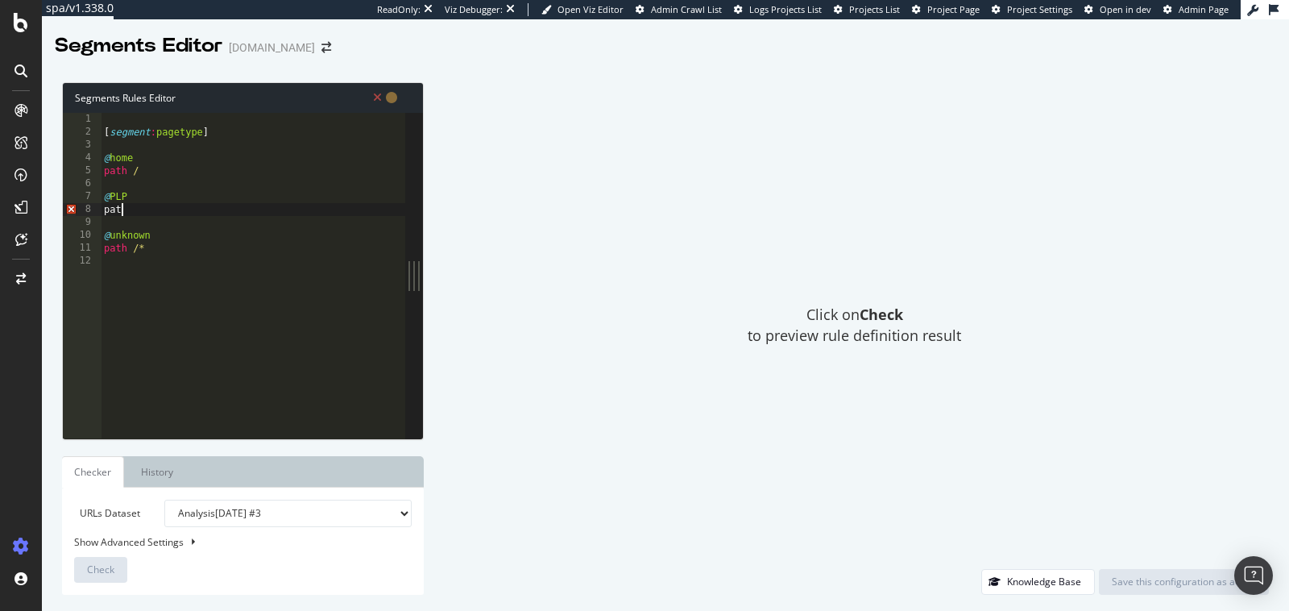
type textarea "path"
type textarea "url"
type textarea "q"
type textarea "u"
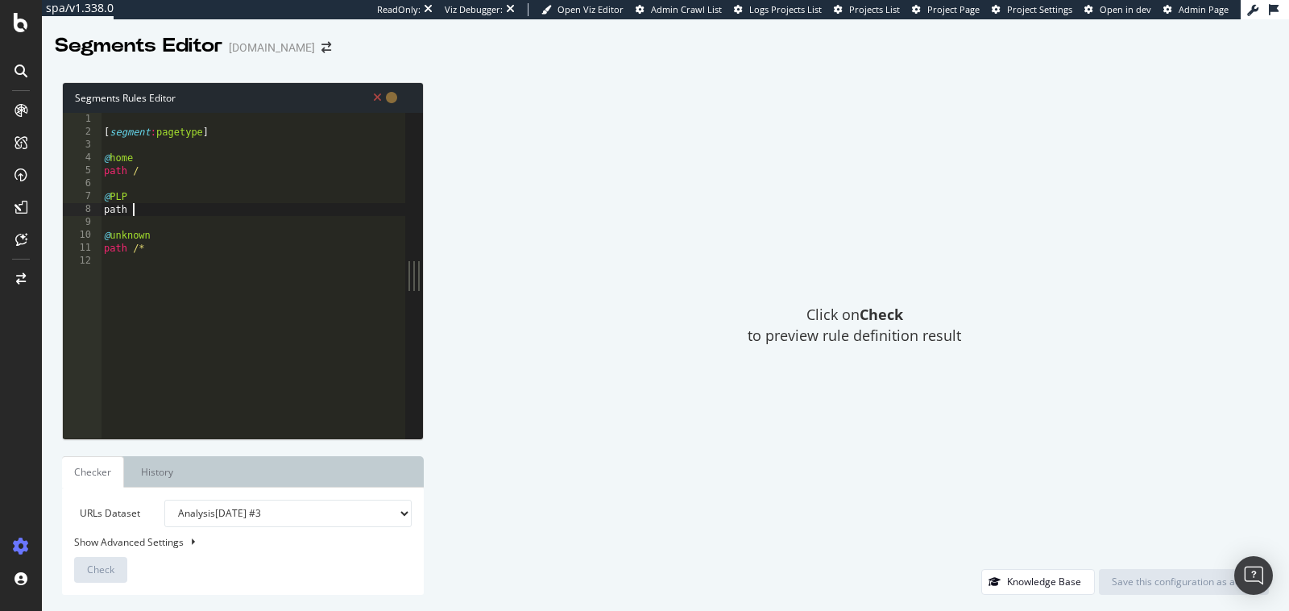
type textarea "path"
type textarea "url"
type textarea "u"
drag, startPoint x: 139, startPoint y: 247, endPoint x: 153, endPoint y: 247, distance: 13.7
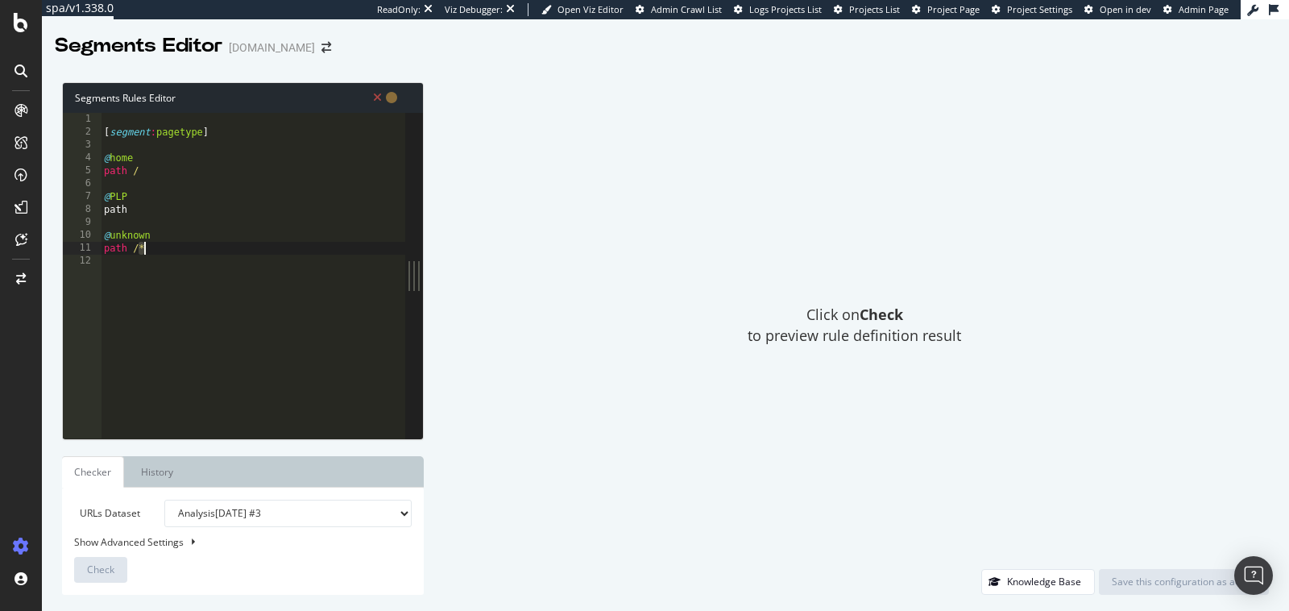
click at [154, 247] on div "[ segment : pagetype ] @ home path / @ PLP path @ unknown path /*" at bounding box center [253, 289] width 305 height 353
click at [140, 205] on div "[ segment : pagetype ] @ home path / @ PLP path @ unknown path /*" at bounding box center [253, 289] width 305 height 353
paste textarea "*"
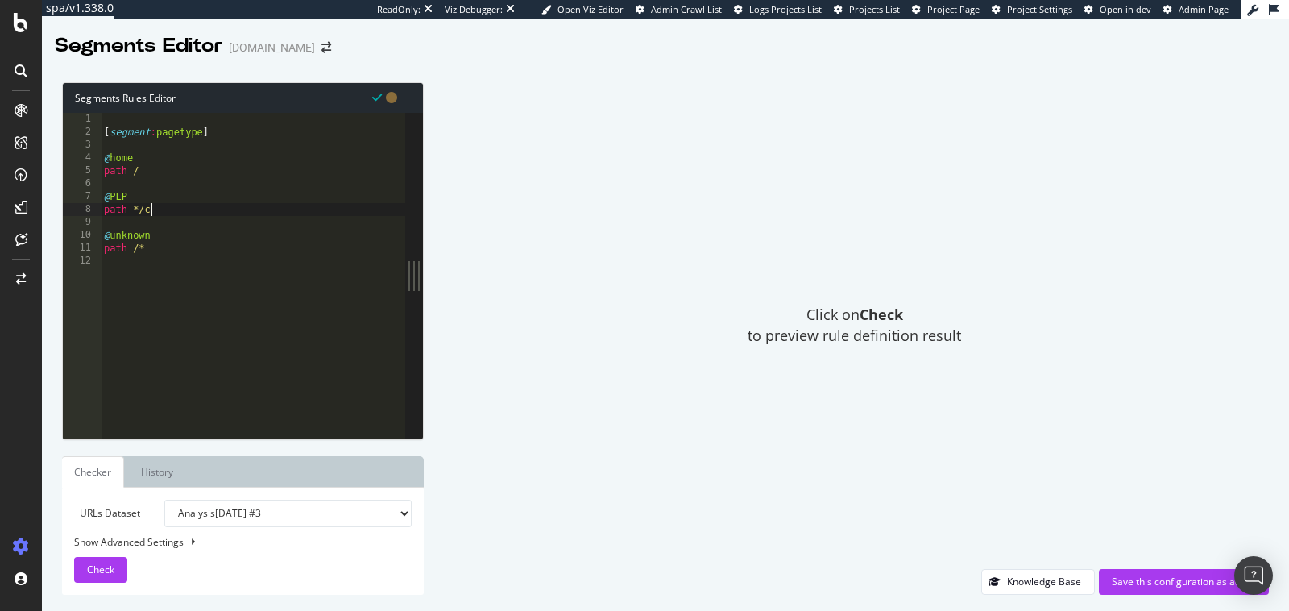
scroll to position [0, 2]
paste textarea "*"
click at [99, 576] on div "Check" at bounding box center [100, 569] width 27 height 14
click at [131, 203] on div "[ segment : pagetype ] @ home path / @ PLP path */c/* @ unknown path /*" at bounding box center [253, 289] width 305 height 353
click at [140, 189] on div "[ segment : pagetype ] @ home path / @ PLP path */c/* @ unknown path /*" at bounding box center [253, 289] width 305 height 353
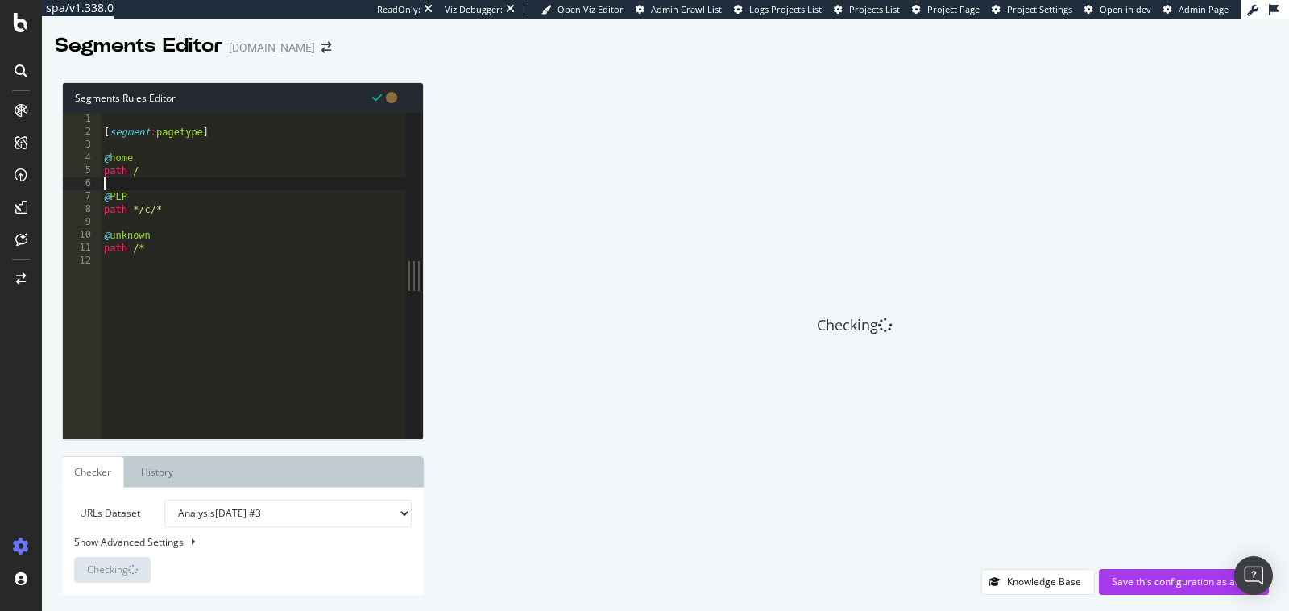
scroll to position [0, 0]
click at [138, 193] on div "[ segment : pagetype ] @ home path / @ PLP path */c/* @ unknown path /*" at bounding box center [253, 289] width 305 height 353
click at [183, 210] on div "[ segment : pagetype ] @ home path / @ CategoryPage path */c/* @ unknown path /*" at bounding box center [253, 289] width 305 height 353
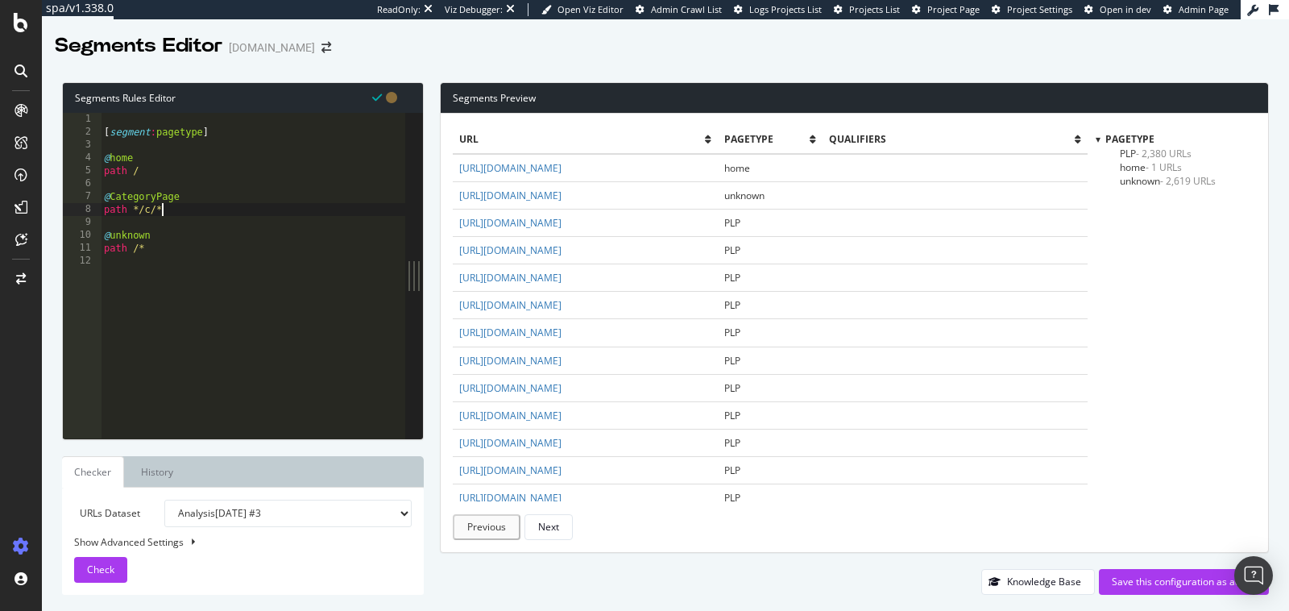
click at [195, 189] on div "[ segment : pagetype ] @ home path / @ CategoryPage path */c/* @ unknown path /*" at bounding box center [253, 289] width 305 height 353
click at [189, 198] on div "[ segment : pagetype ] @ home path / @ CategoryPage path */c/* @ unknown path /*" at bounding box center [253, 289] width 305 height 353
click at [1147, 151] on span "- 2,380 URLs" at bounding box center [1164, 154] width 56 height 14
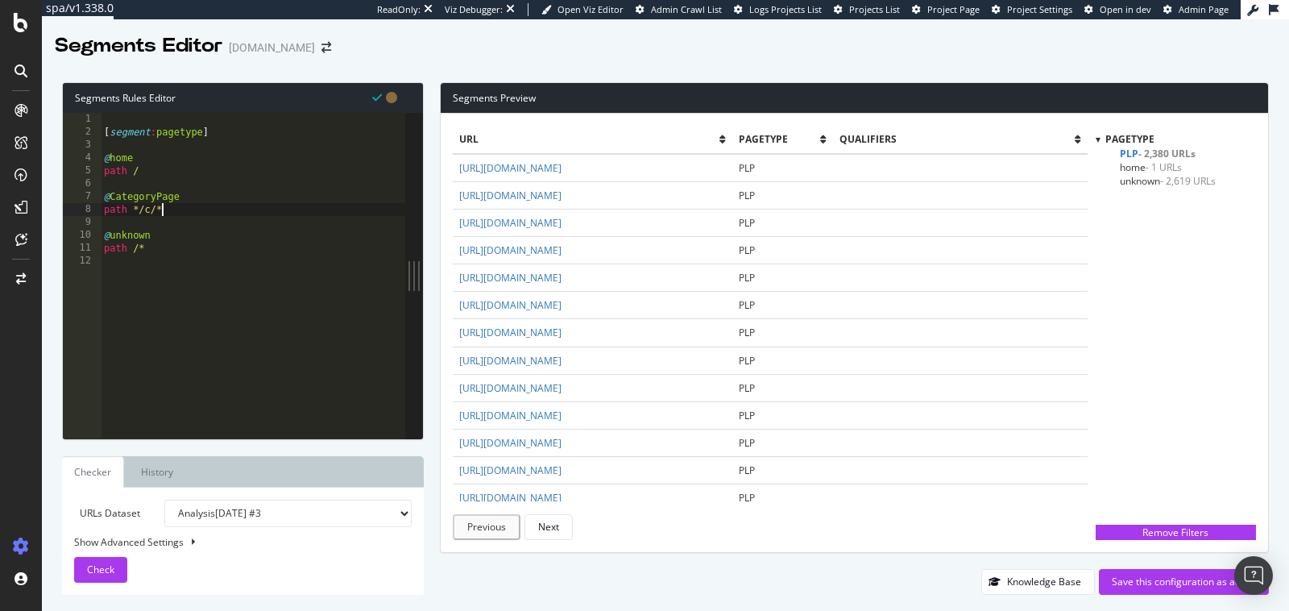
click at [188, 203] on div "[ segment : pagetype ] @ home path / @ CategoryPage path */c/* @ unknown path /*" at bounding box center [253, 289] width 305 height 353
type textarea "path */c/*"
click at [1151, 593] on button "Save this configuration as active" at bounding box center [1184, 582] width 170 height 26
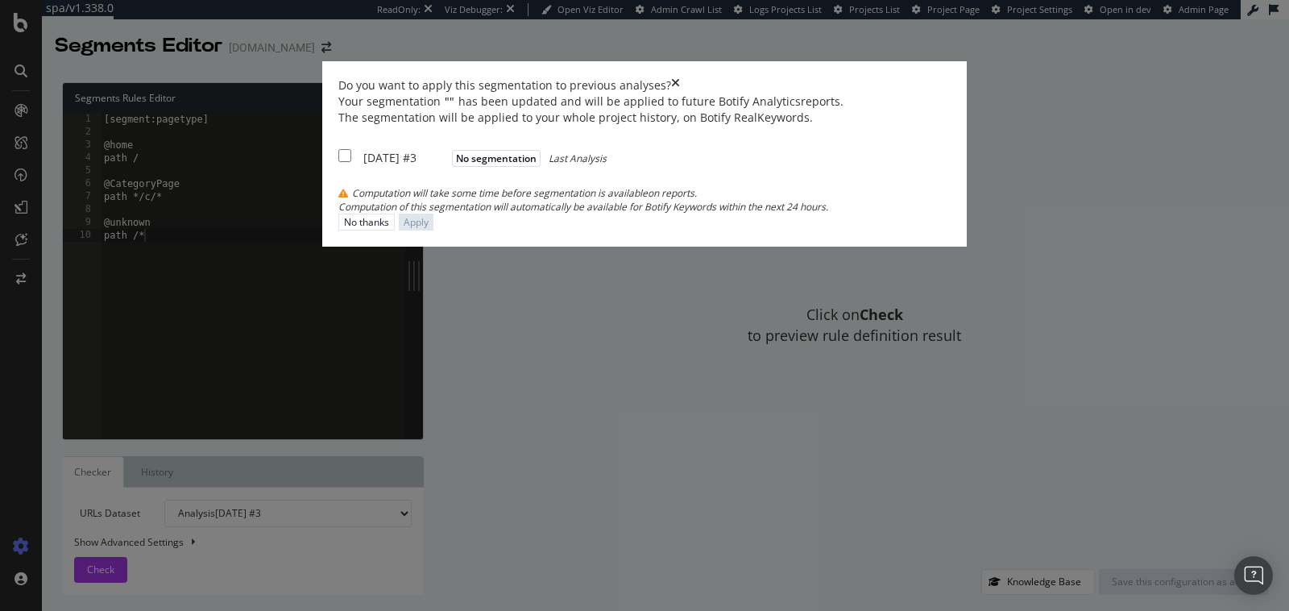
click at [346, 162] on input "modal" at bounding box center [344, 155] width 13 height 13
click at [351, 162] on input "modal" at bounding box center [344, 155] width 13 height 13
checkbox input "false"
click at [389, 229] on div "No thanks" at bounding box center [366, 222] width 45 height 14
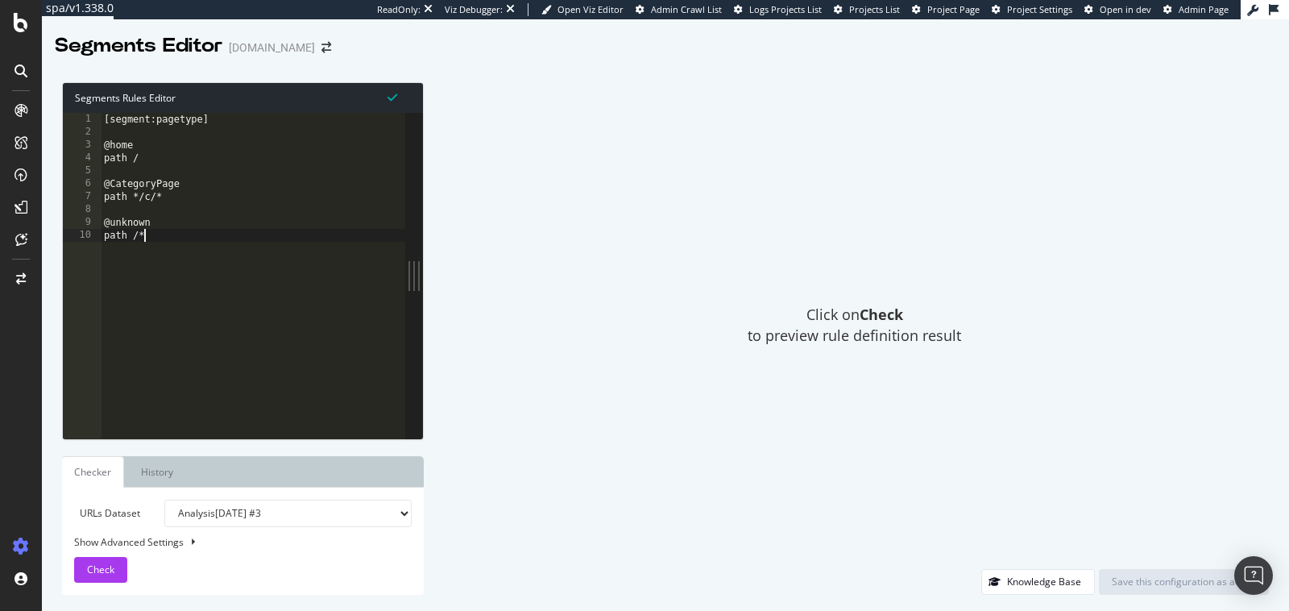
click at [242, 303] on div "[segment:pagetype] @home path / @CategoryPage path */c/* @unknown path /*" at bounding box center [253, 289] width 305 height 353
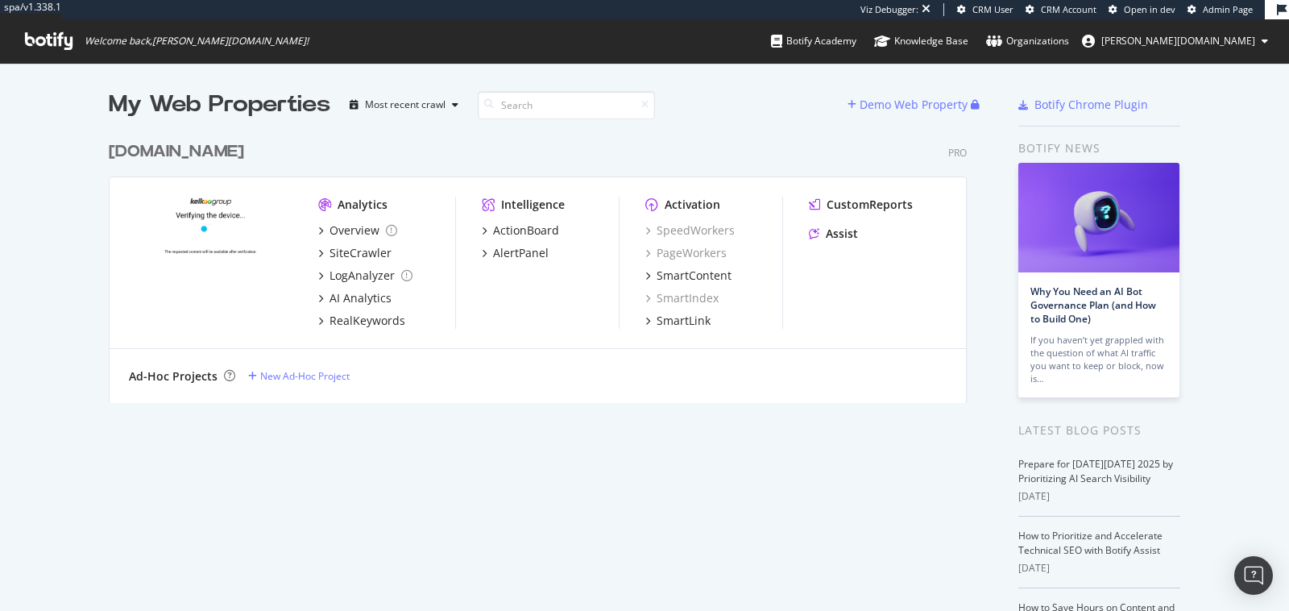
scroll to position [41, 0]
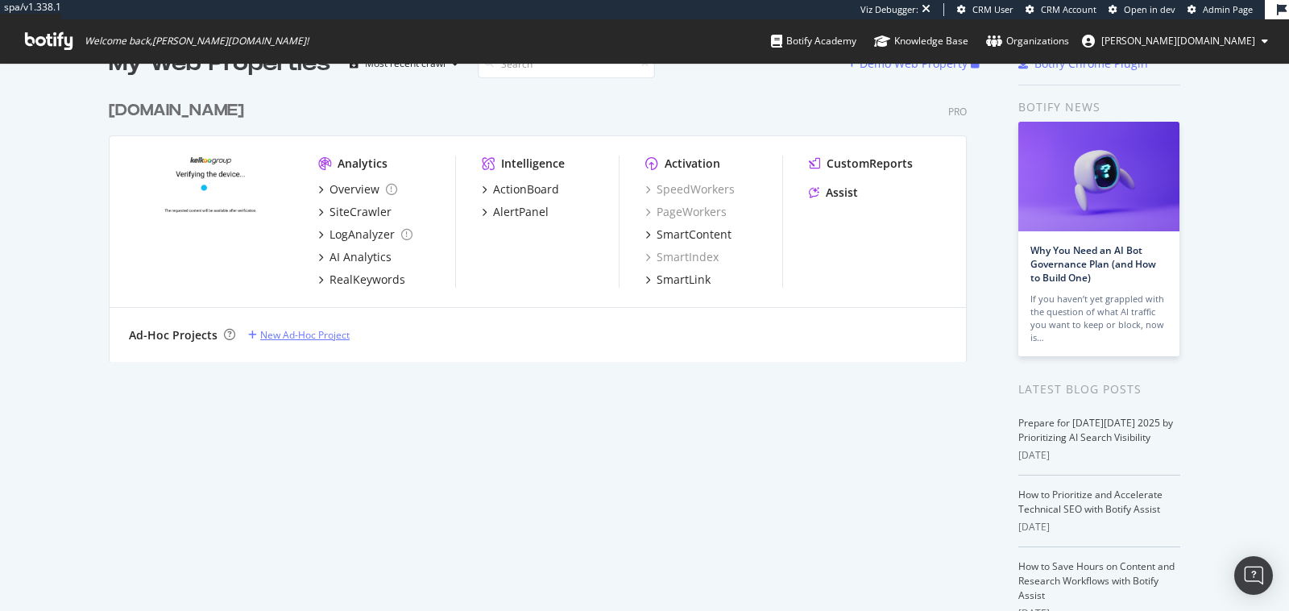
click at [276, 337] on div "New Ad-Hoc Project" at bounding box center [304, 335] width 89 height 14
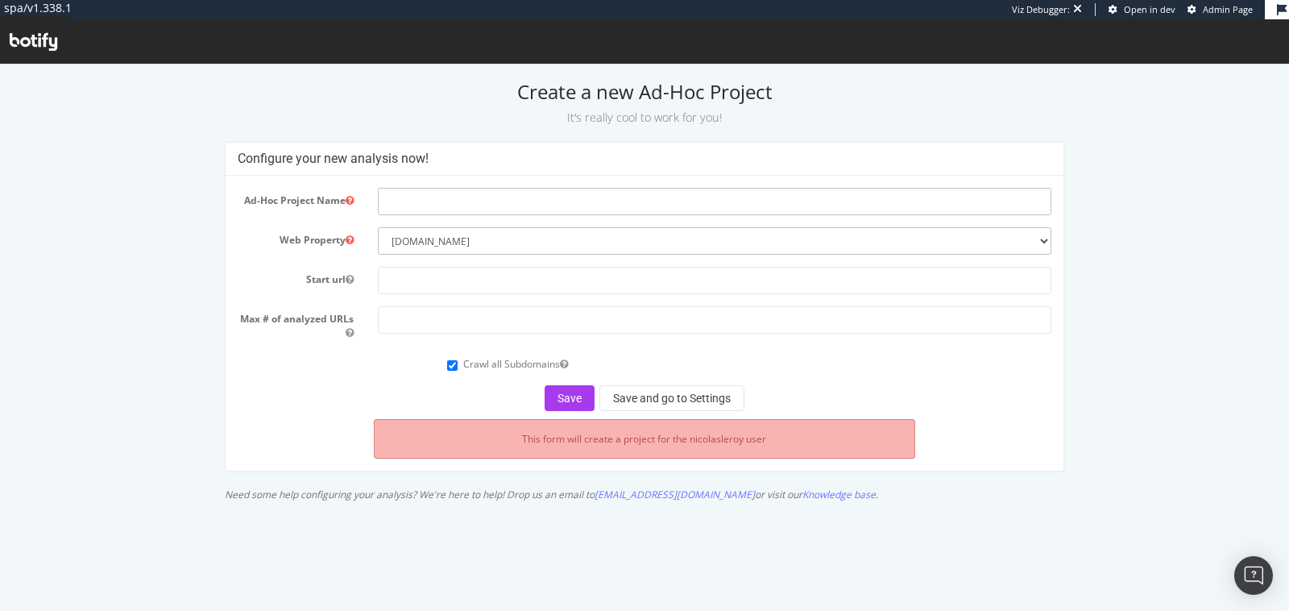
click at [463, 201] on input "text" at bounding box center [715, 201] width 674 height 27
click at [440, 241] on select "--------- leguide.com" at bounding box center [715, 240] width 674 height 27
click at [39, 42] on icon at bounding box center [34, 42] width 48 height 18
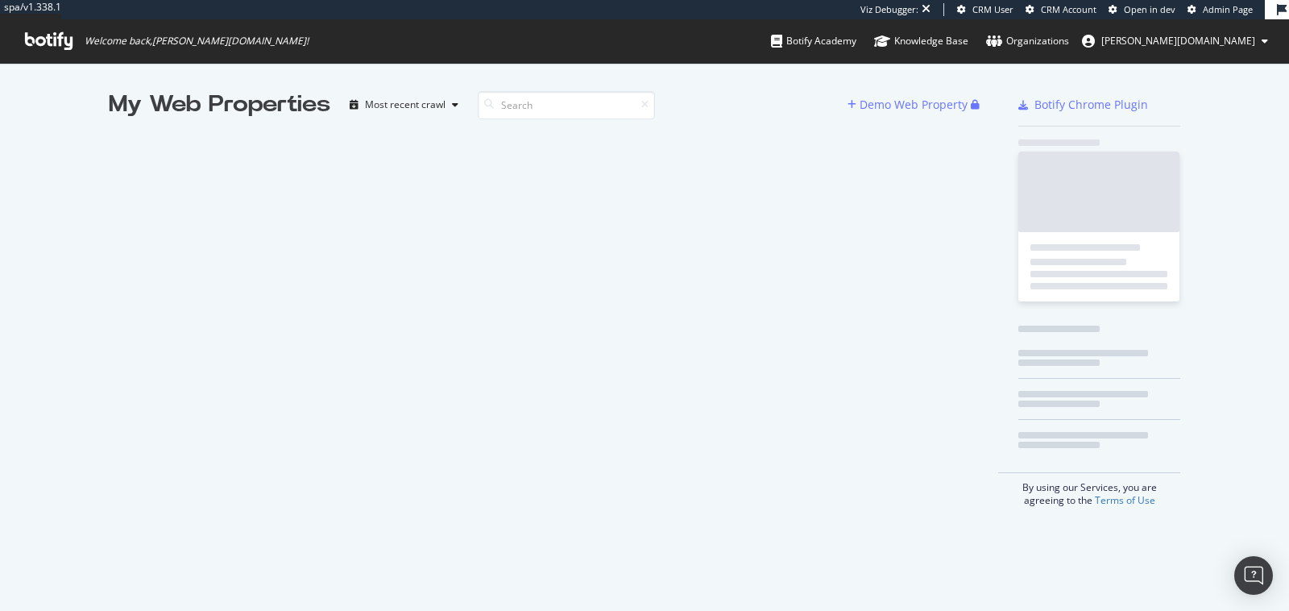
scroll to position [610, 1289]
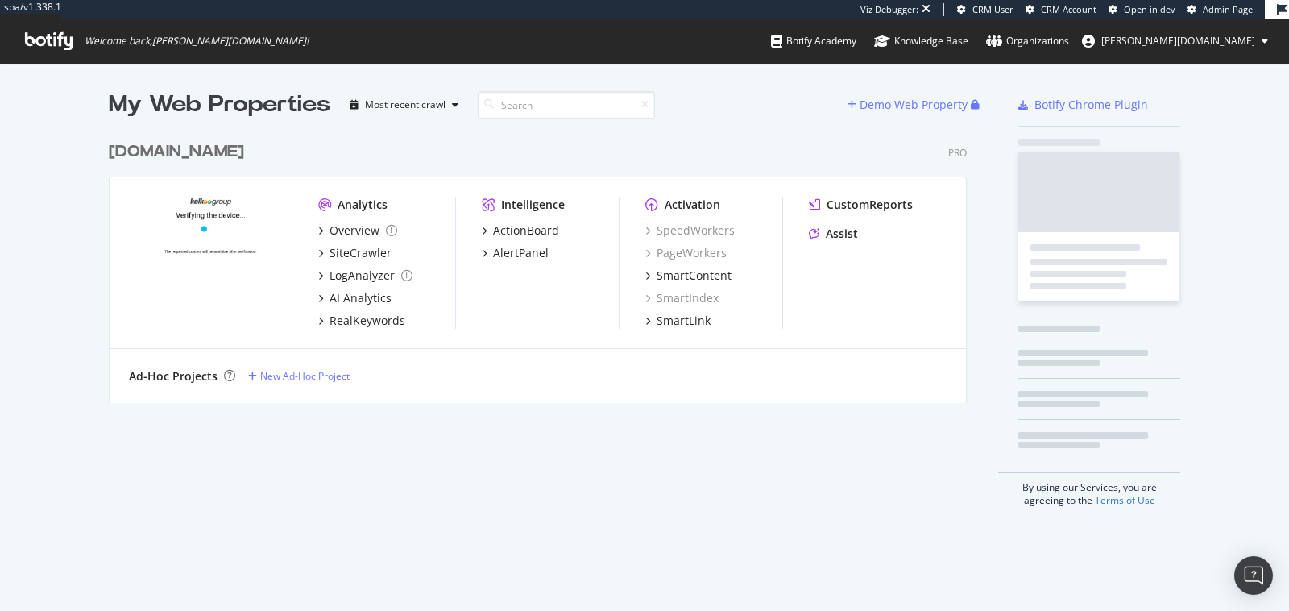
scroll to position [282, 871]
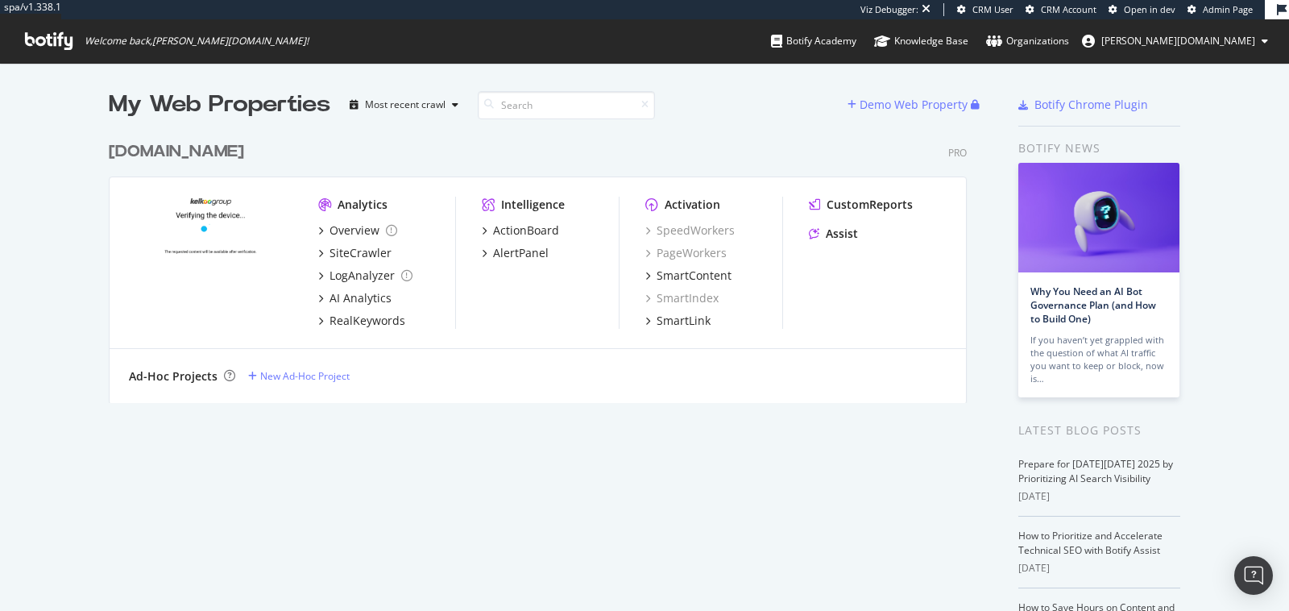
click at [192, 149] on div "[DOMAIN_NAME]" at bounding box center [176, 151] width 135 height 23
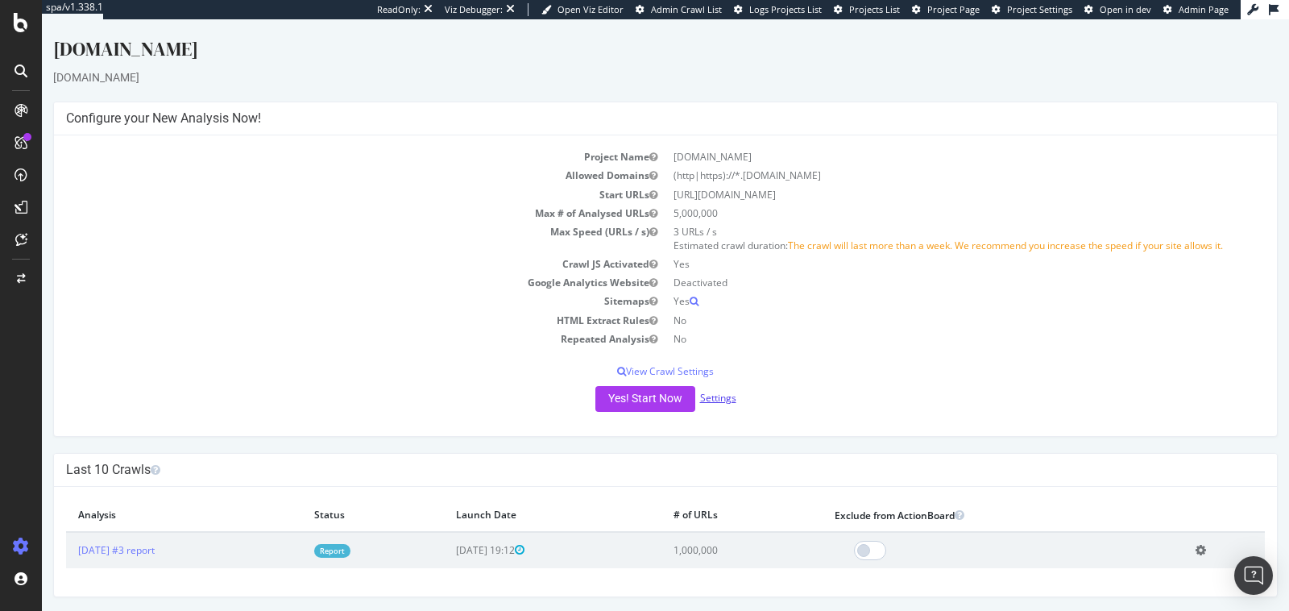
click at [721, 395] on link "Settings" at bounding box center [718, 398] width 36 height 14
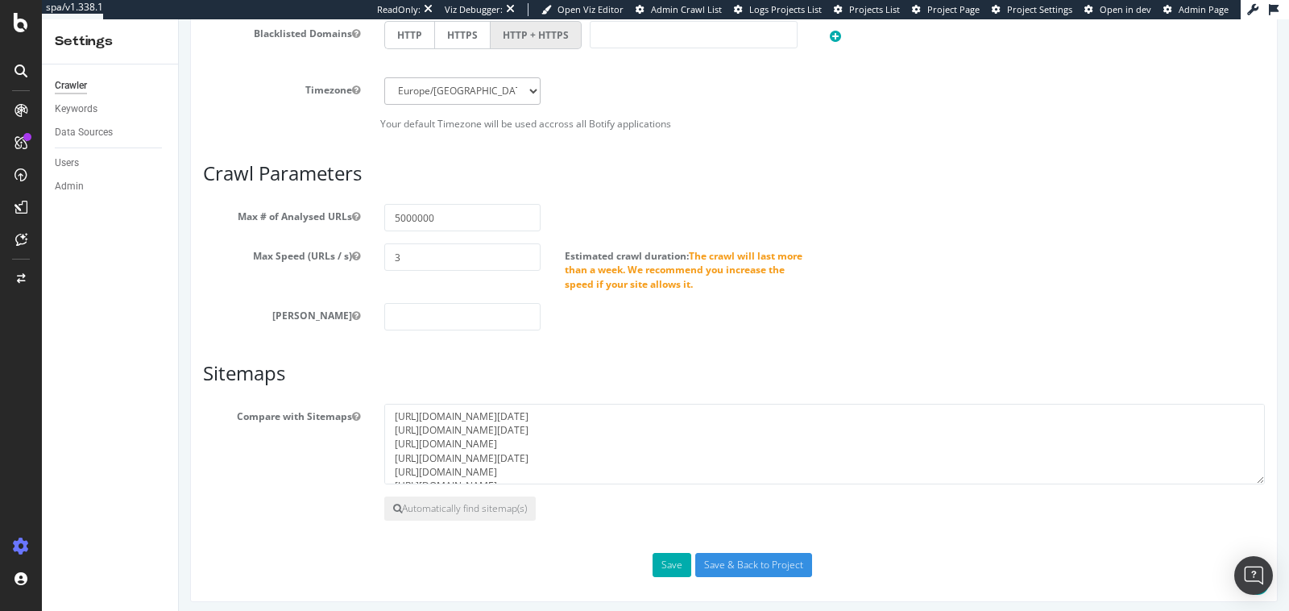
scroll to position [695, 0]
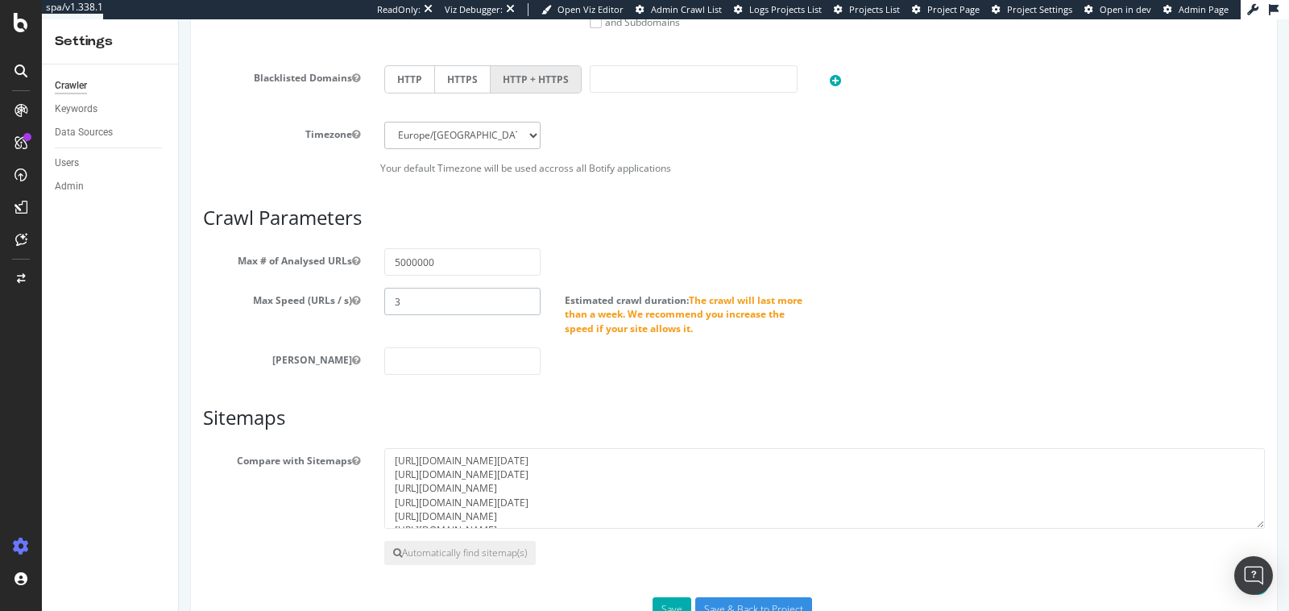
drag, startPoint x: 400, startPoint y: 298, endPoint x: 371, endPoint y: 299, distance: 29.0
click at [371, 299] on div "Max Speed (URLs / s) 3 Estimated crawl duration: The crawl will last more than …" at bounding box center [734, 311] width 1086 height 47
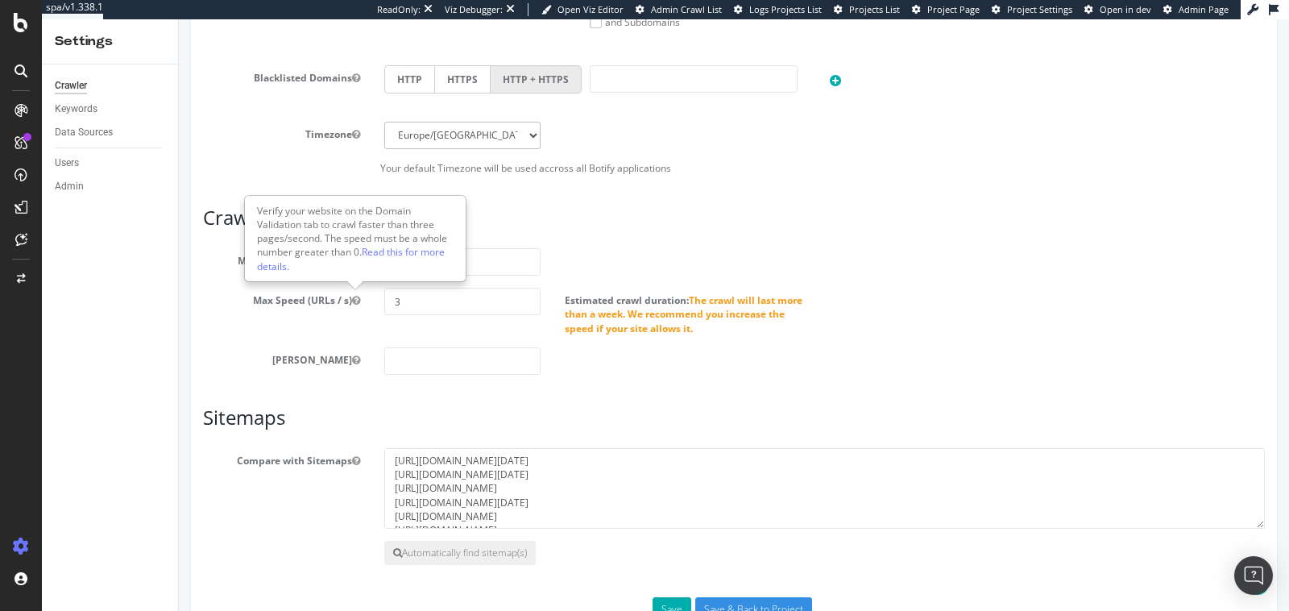
click at [346, 297] on label "Max Speed (URLs / s)" at bounding box center [281, 297] width 181 height 19
click at [352, 297] on button "Max Speed (URLs / s)" at bounding box center [356, 300] width 8 height 14
click at [27, 19] on icon at bounding box center [21, 22] width 15 height 19
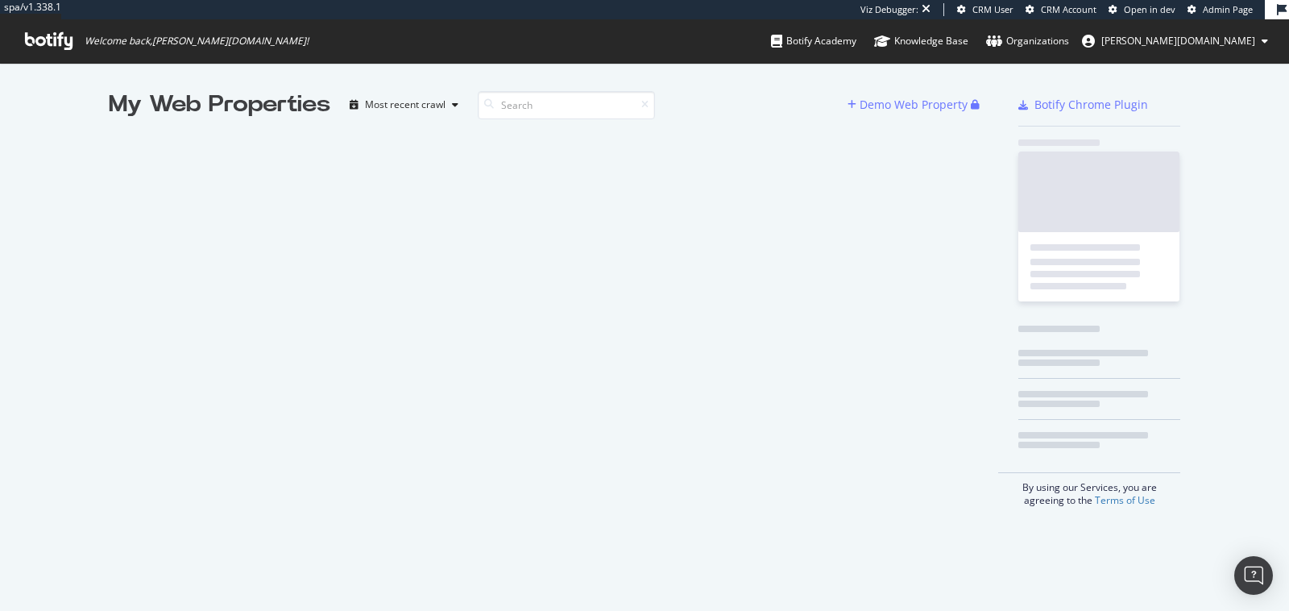
scroll to position [610, 1289]
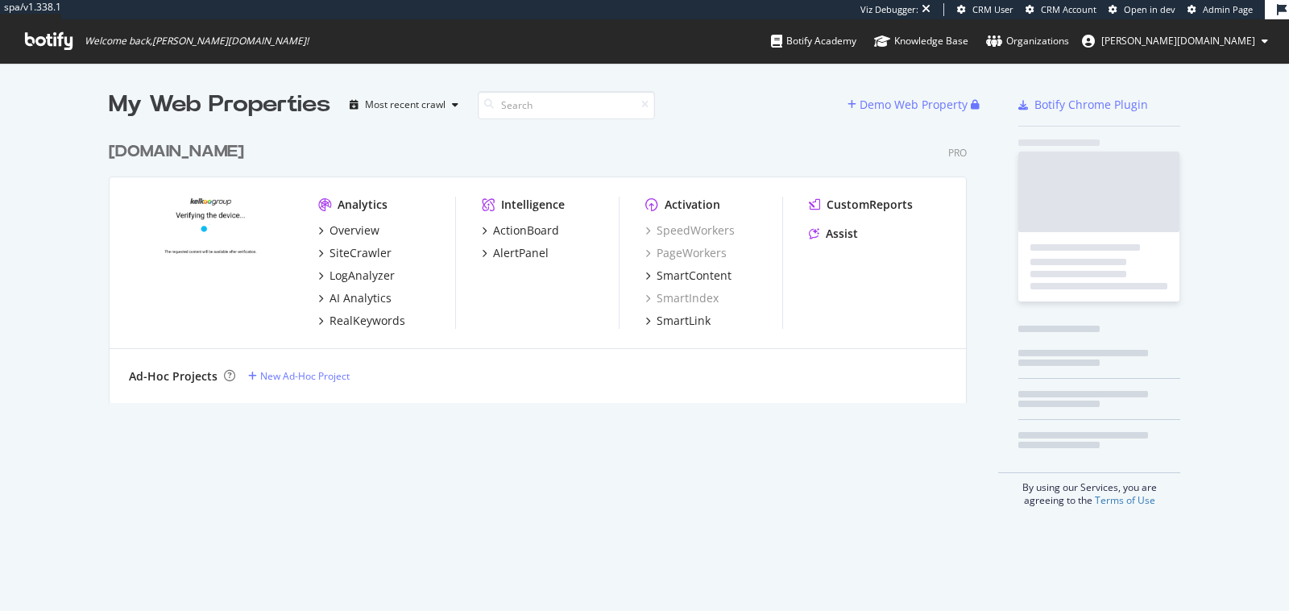
scroll to position [282, 871]
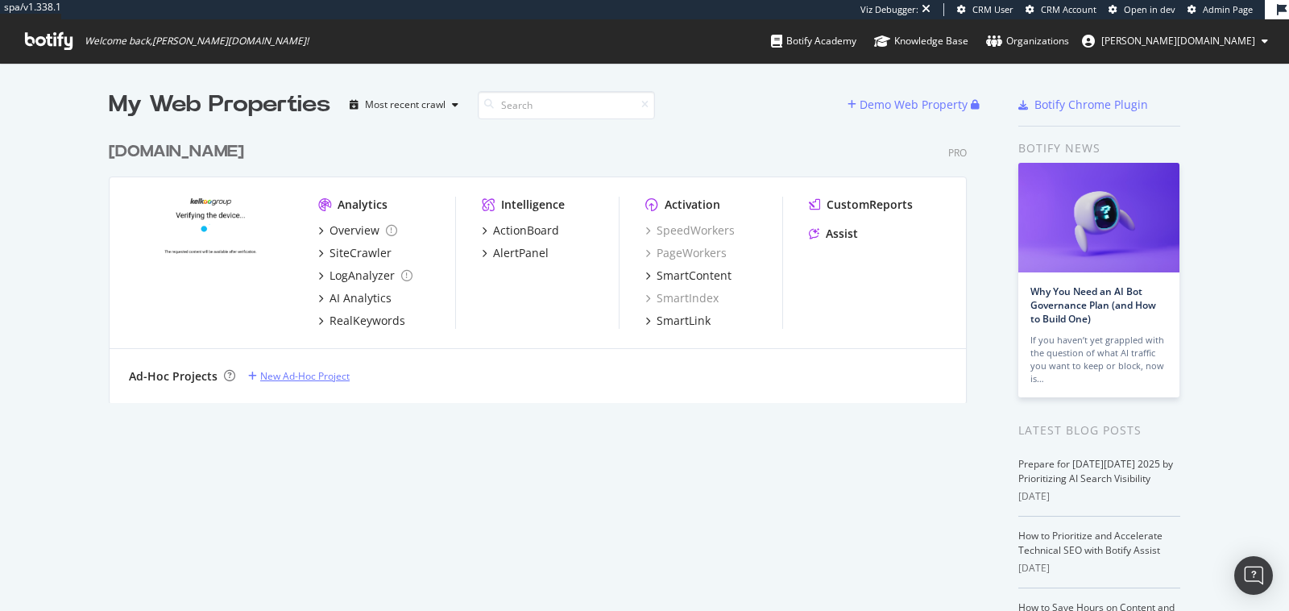
click at [285, 375] on div "New Ad-Hoc Project" at bounding box center [304, 376] width 89 height 14
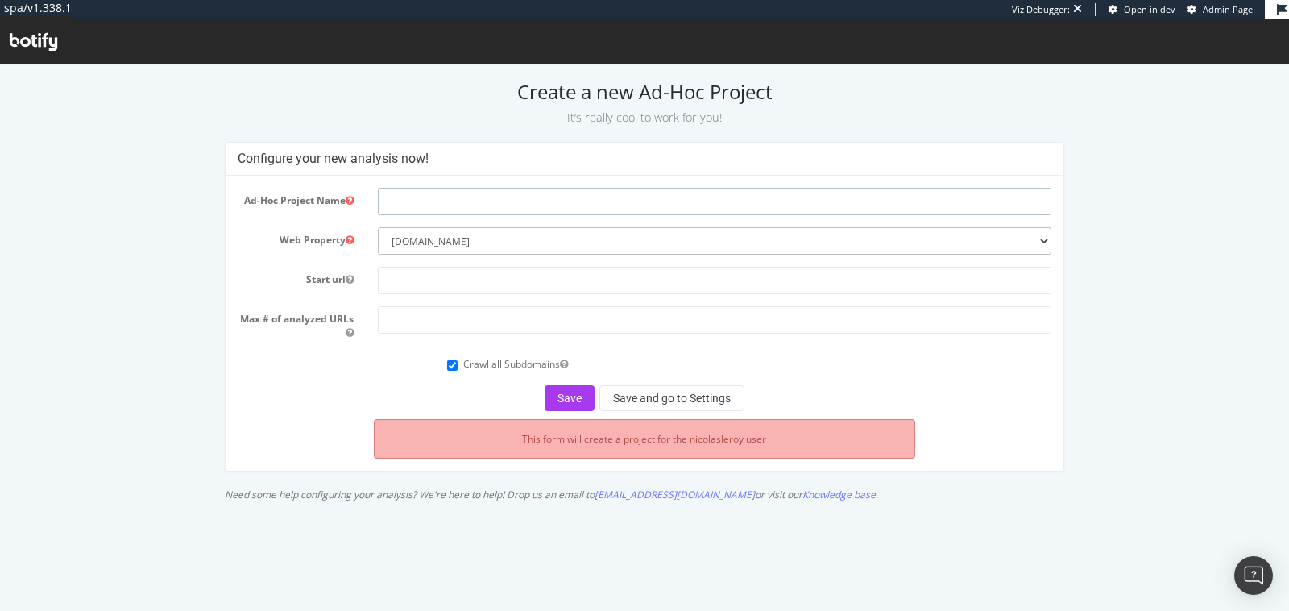
click at [404, 201] on input "text" at bounding box center [715, 201] width 674 height 27
click at [452, 242] on select "--------- [DOMAIN_NAME]" at bounding box center [715, 240] width 674 height 27
click at [514, 239] on select "--------- [DOMAIN_NAME]" at bounding box center [715, 240] width 674 height 27
click at [378, 227] on select "--------- [DOMAIN_NAME]" at bounding box center [715, 240] width 674 height 27
click at [454, 255] on form "Ad-Hoc Project Name Web Property --------- [DOMAIN_NAME] Start url Max # of ana…" at bounding box center [644, 299] width 813 height 223
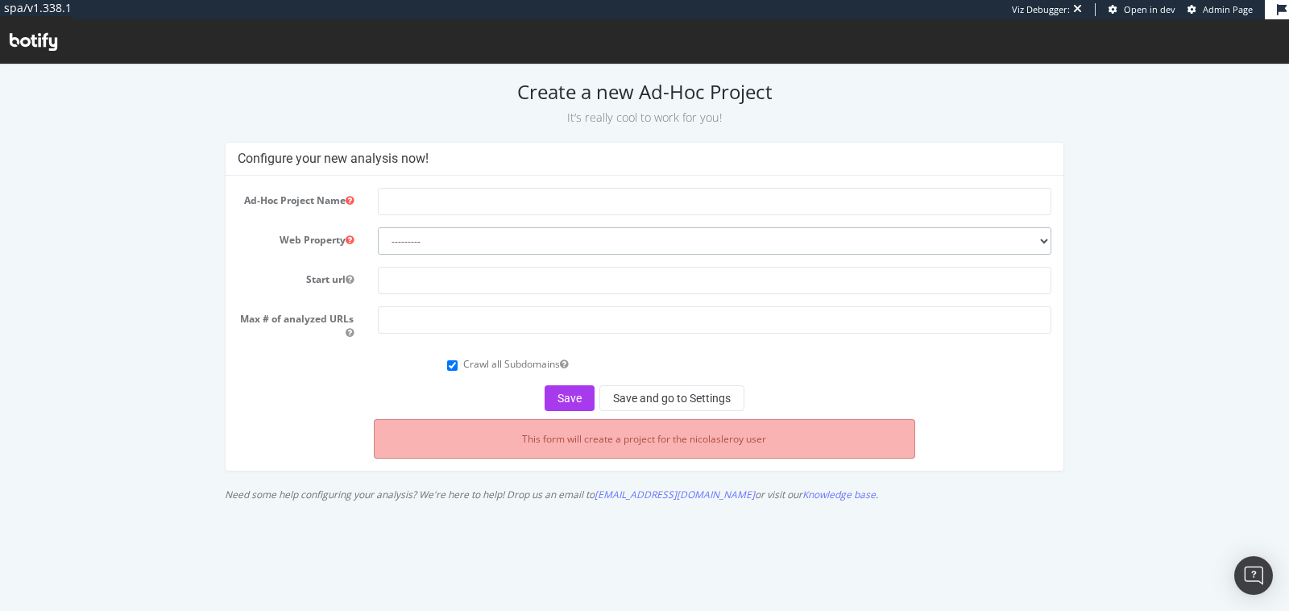
click at [435, 237] on select "--------- [DOMAIN_NAME]" at bounding box center [715, 240] width 674 height 27
select select "8863"
click at [378, 227] on select "--------- [DOMAIN_NAME]" at bounding box center [715, 240] width 674 height 27
click at [430, 281] on input "text" at bounding box center [715, 280] width 674 height 27
click at [404, 275] on input "text" at bounding box center [715, 280] width 674 height 27
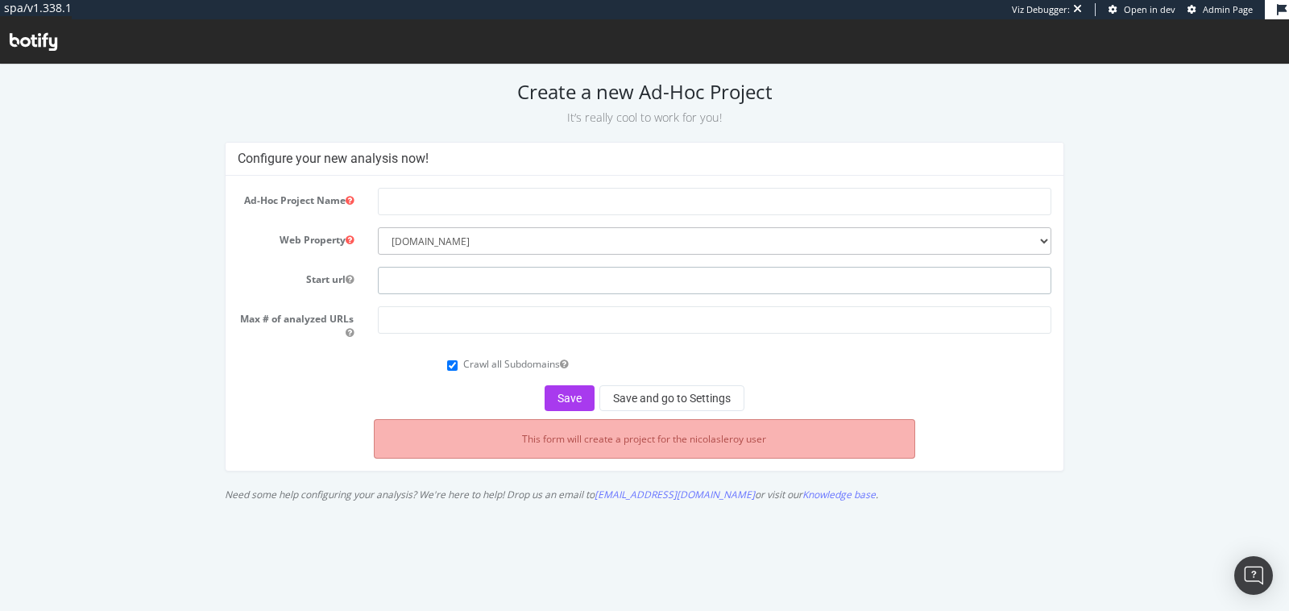
paste input "[URL][DOMAIN_NAME]"
click at [451, 280] on input "[URL][DOMAIN_NAME]" at bounding box center [715, 280] width 674 height 27
type input "[URL][DOMAIN_NAME]"
click at [411, 197] on input "text" at bounding box center [715, 201] width 674 height 27
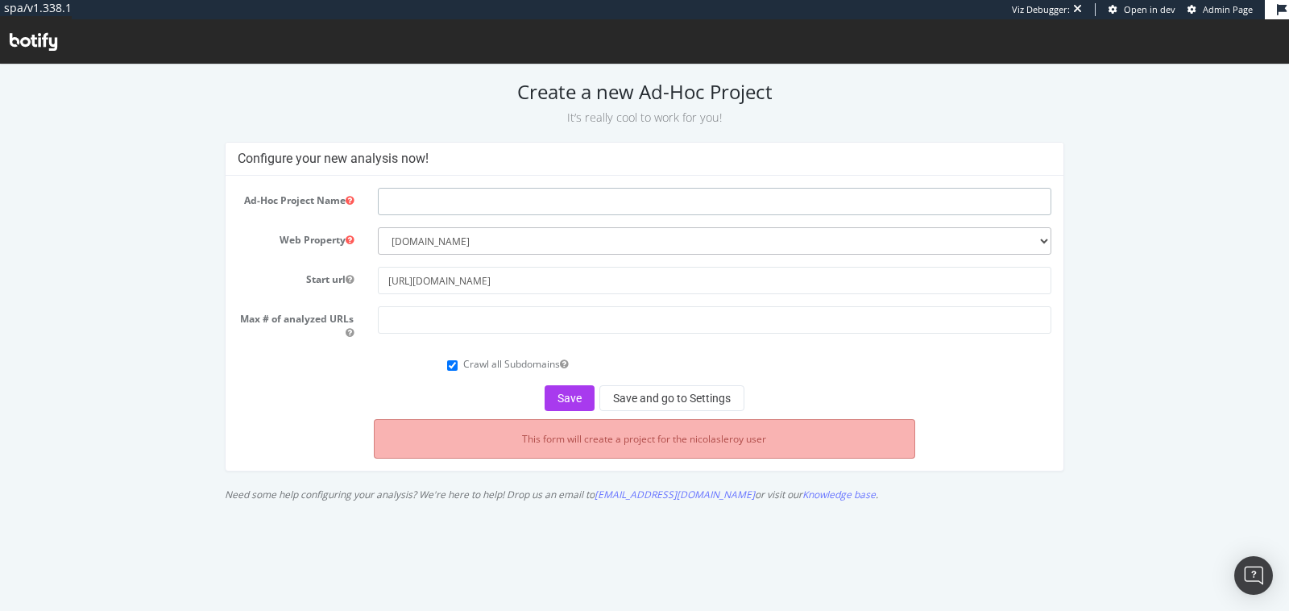
paste input "idealo"
type input "idealo"
click at [404, 318] on input "number" at bounding box center [715, 319] width 674 height 27
type input "10000"
click at [326, 468] on div "Ad-Hoc Project Name idealo Web Property --------- leguide.com Start url https:/…" at bounding box center [644, 323] width 837 height 295
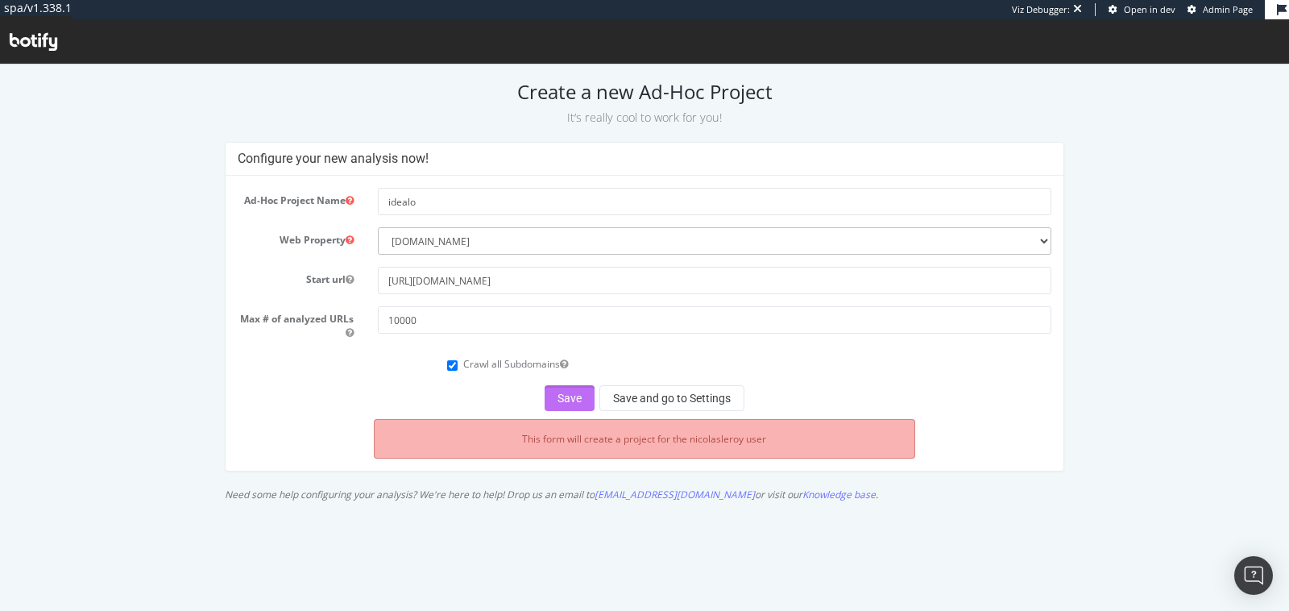
click at [573, 393] on button "Save" at bounding box center [570, 398] width 50 height 26
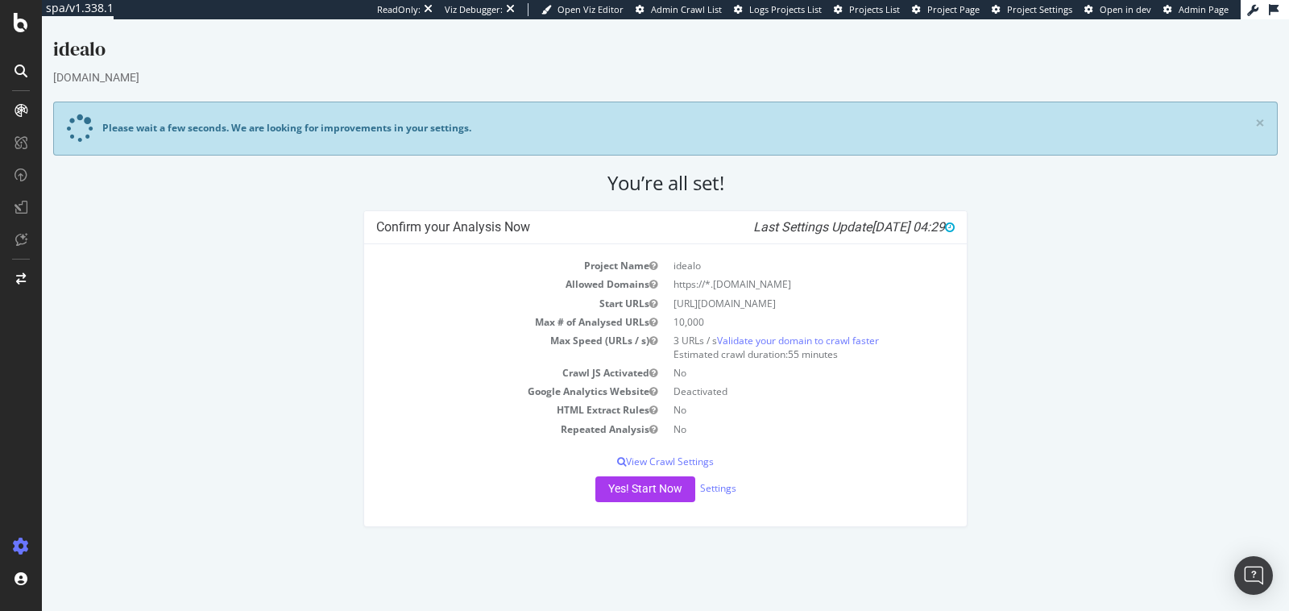
click at [739, 493] on div "Yes! Start Now Settings" at bounding box center [665, 489] width 579 height 26
click at [723, 485] on link "Settings" at bounding box center [718, 488] width 36 height 14
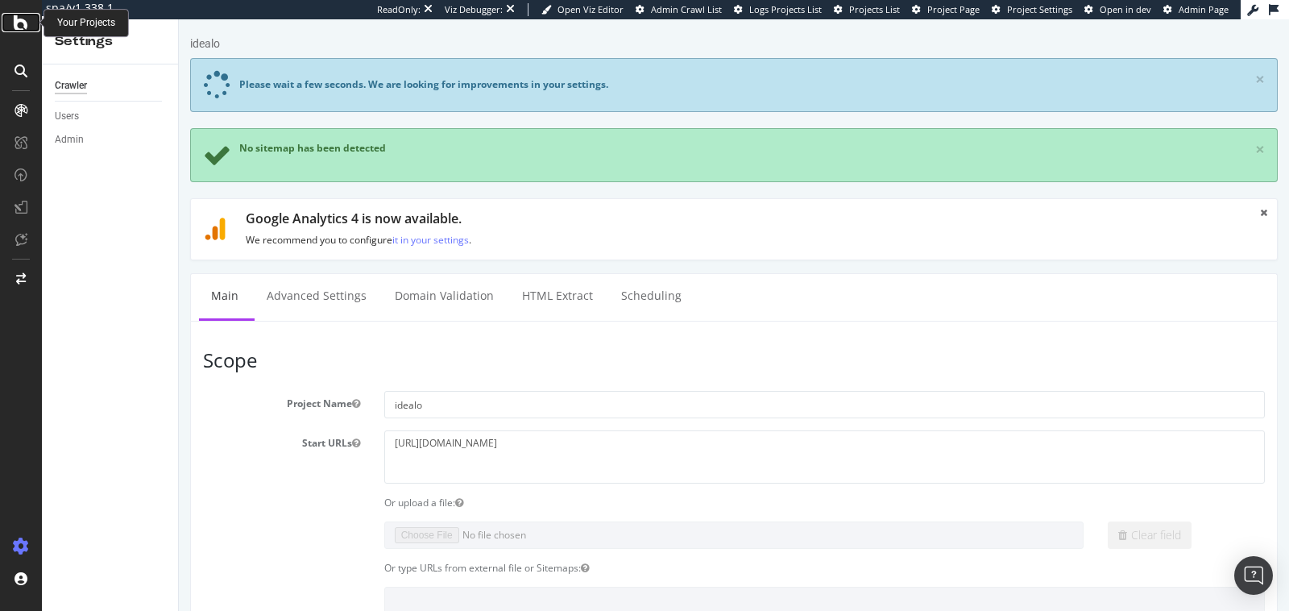
click at [20, 26] on icon at bounding box center [21, 22] width 15 height 19
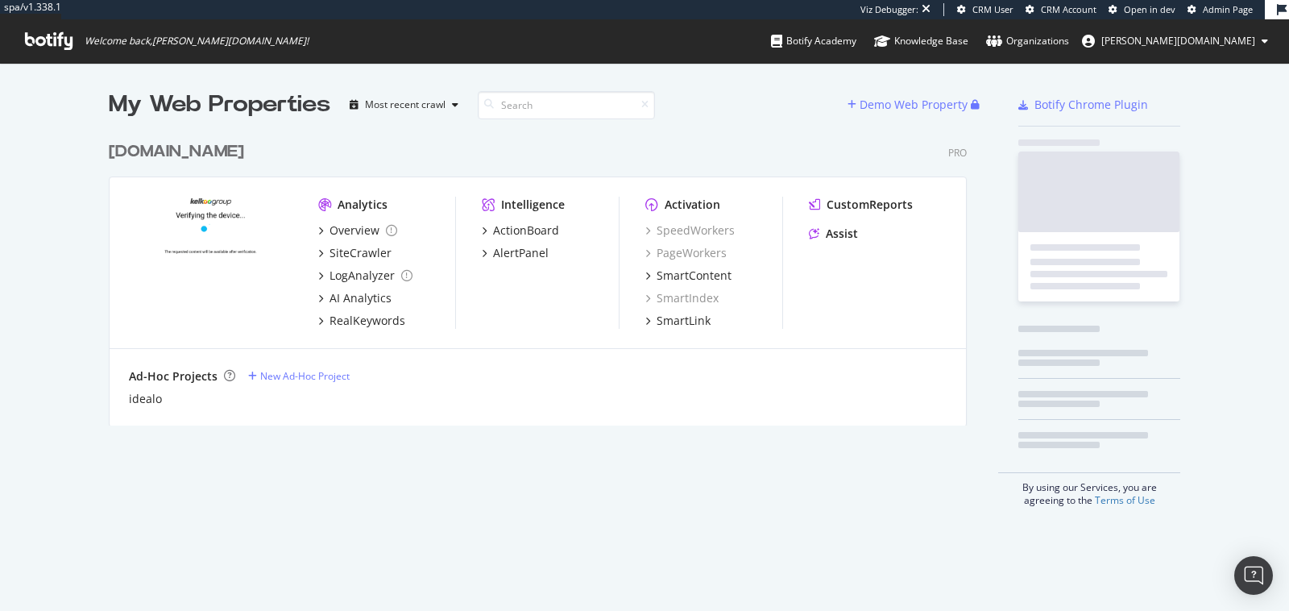
scroll to position [305, 871]
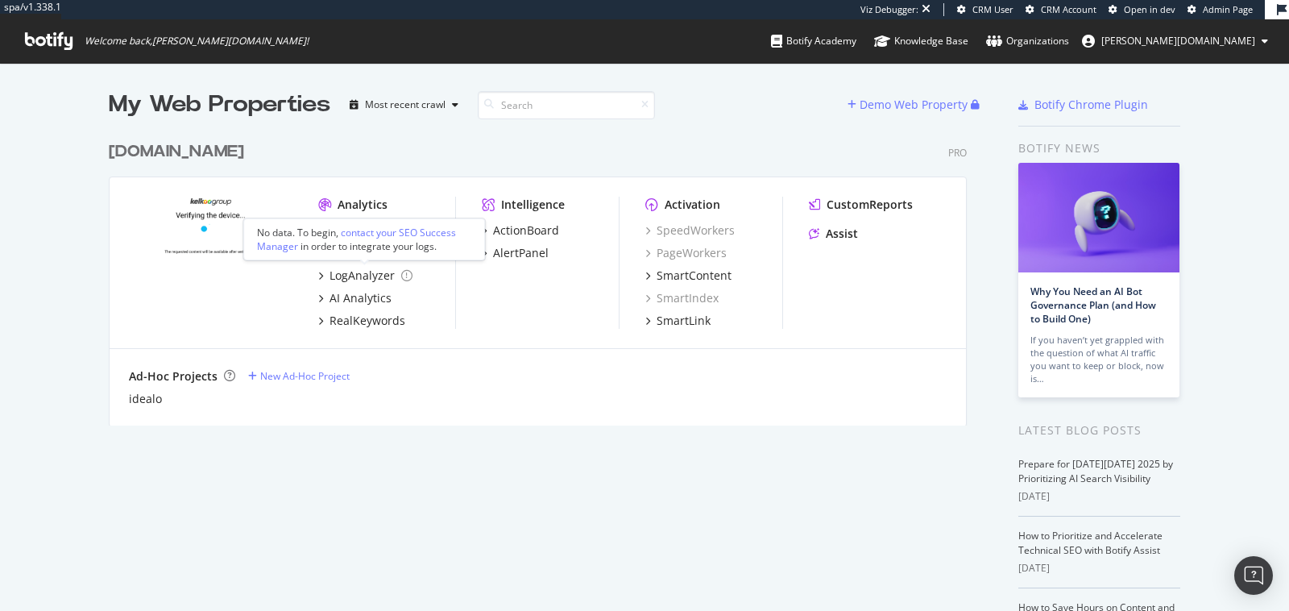
click at [345, 244] on div "No data. To begin, contact your SEO Success Manager in order to integrate your …" at bounding box center [364, 239] width 214 height 27
click at [355, 253] on div "SiteCrawler" at bounding box center [361, 253] width 62 height 16
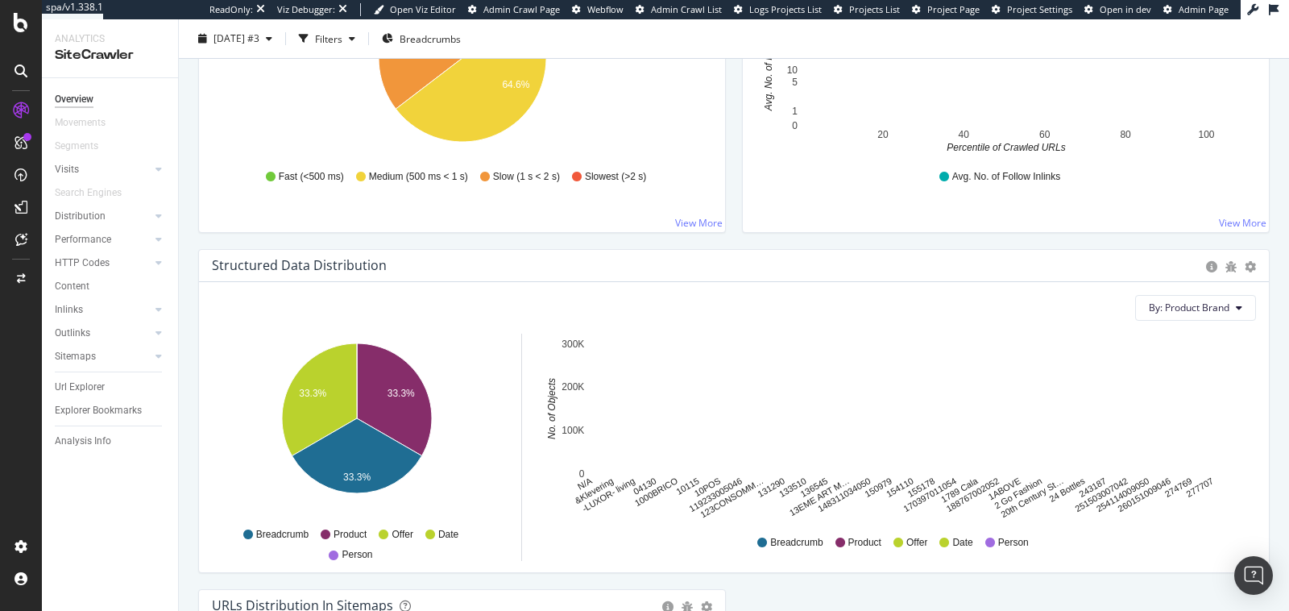
scroll to position [1373, 0]
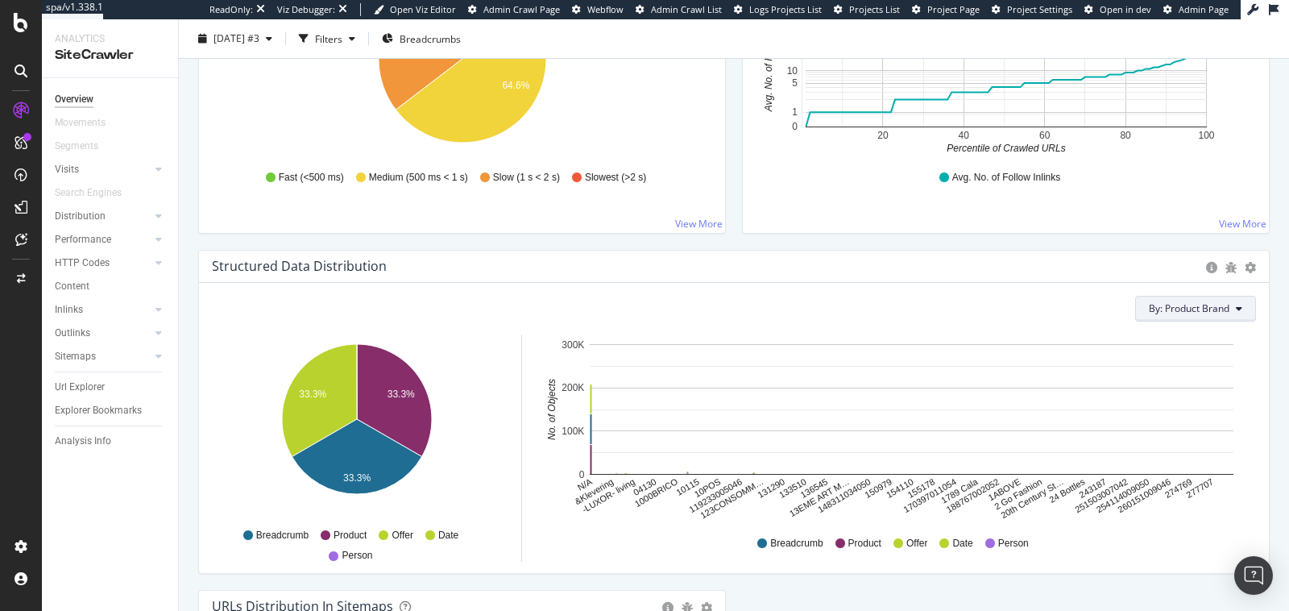
click at [1211, 303] on span "By: Product Brand" at bounding box center [1189, 308] width 81 height 14
click at [994, 283] on div "By: Product Brand Recommended Dimensions Select a Structured Data Select a Segm…" at bounding box center [734, 428] width 1070 height 290
click at [1193, 301] on span "By: Product Brand" at bounding box center [1189, 308] width 81 height 14
click at [853, 263] on div "Structured Data Distribution" at bounding box center [705, 266] width 986 height 16
click at [1205, 301] on span "By: Product Brand" at bounding box center [1189, 308] width 81 height 14
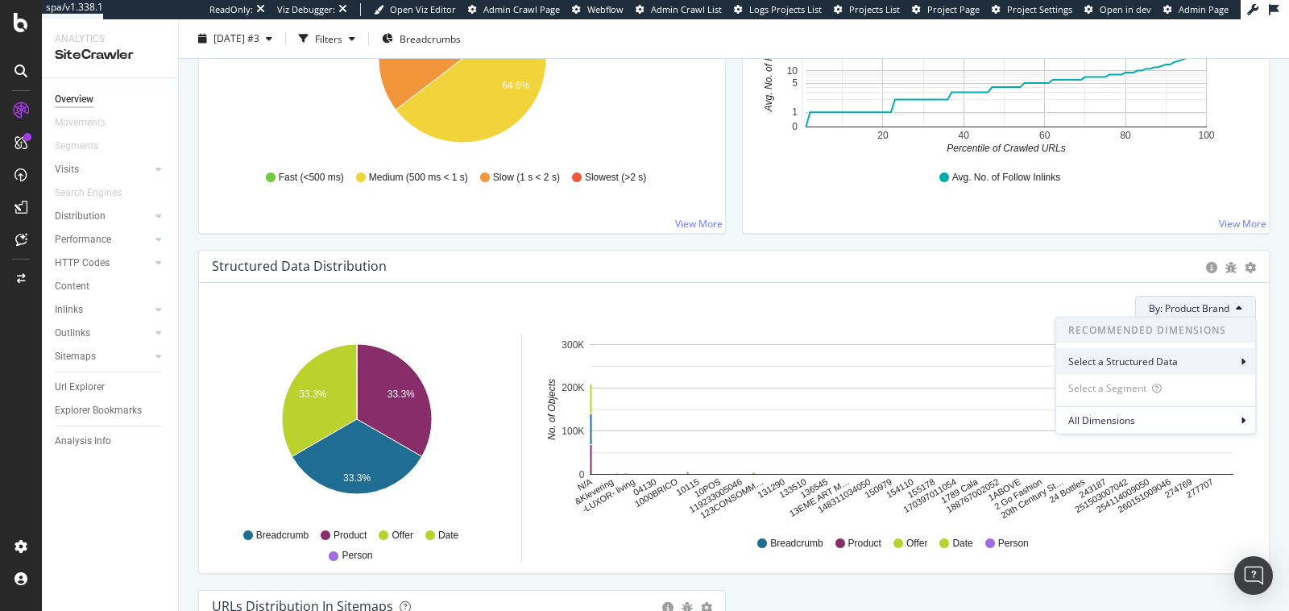
click at [1149, 357] on div "Select a Structured Data" at bounding box center [1124, 362] width 113 height 14
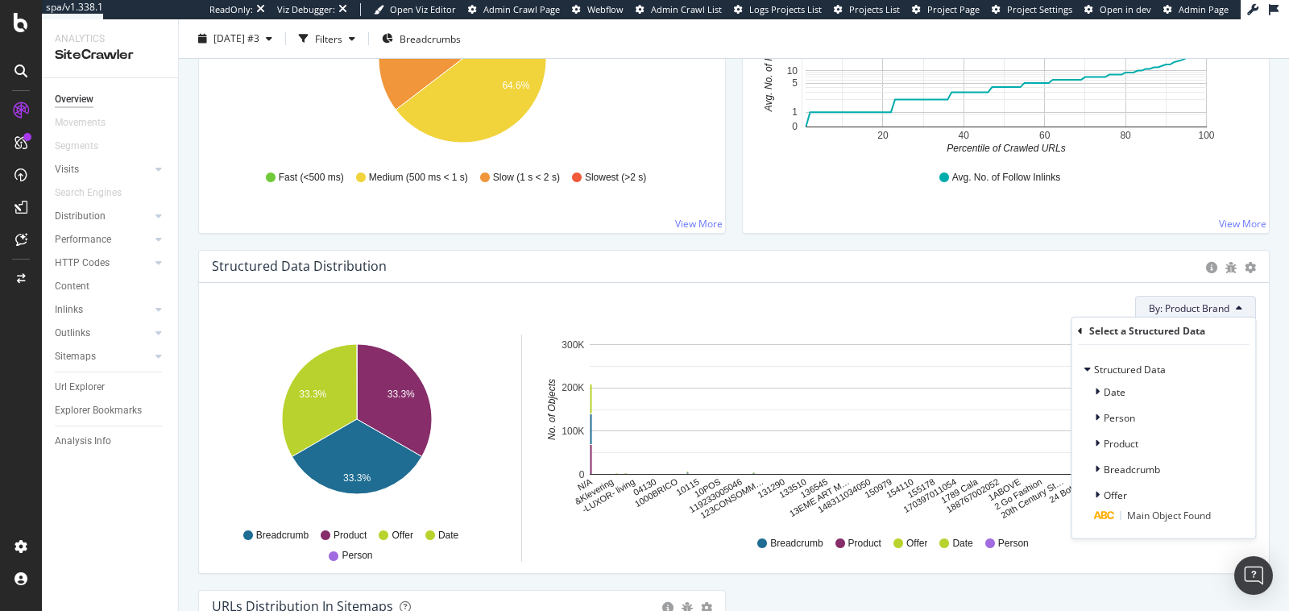
click at [1076, 330] on div "Select a Structured Data Structured Data Date Person Product Breadcrumb Offer M…" at bounding box center [1164, 427] width 184 height 221
click at [1080, 330] on icon at bounding box center [1080, 331] width 5 height 10
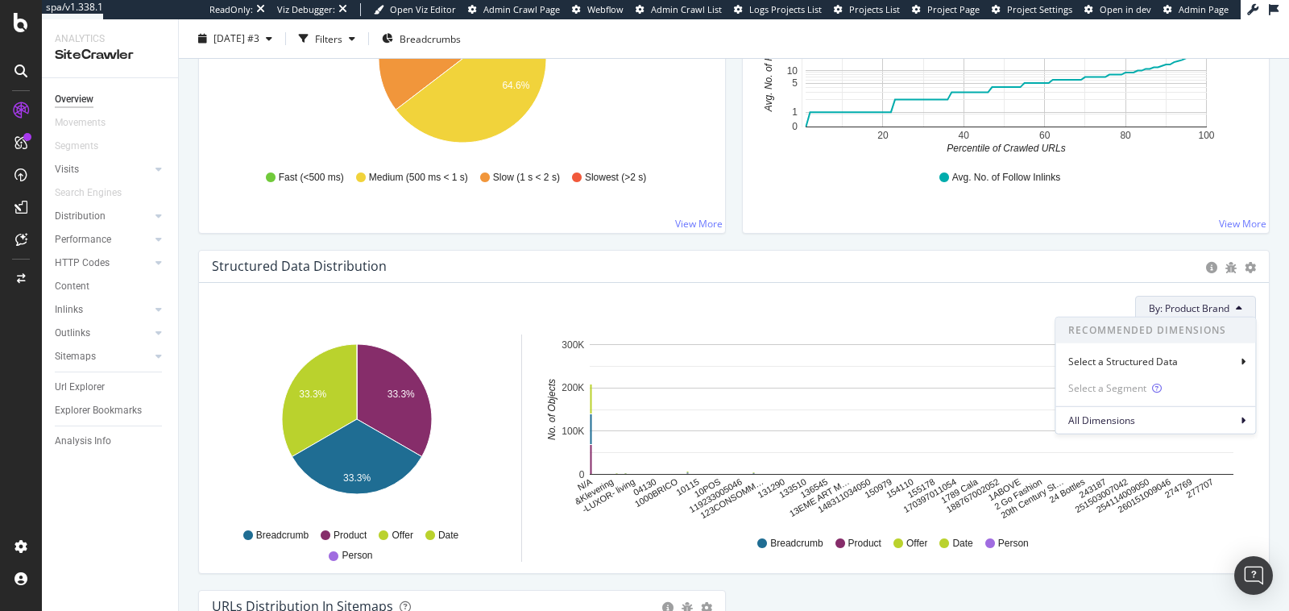
click at [1109, 389] on div "Select a Segment" at bounding box center [1108, 388] width 81 height 14
click at [481, 287] on div "By: Product Brand Recommended Dimensions Select a Structured Data Select a Segm…" at bounding box center [734, 428] width 1070 height 290
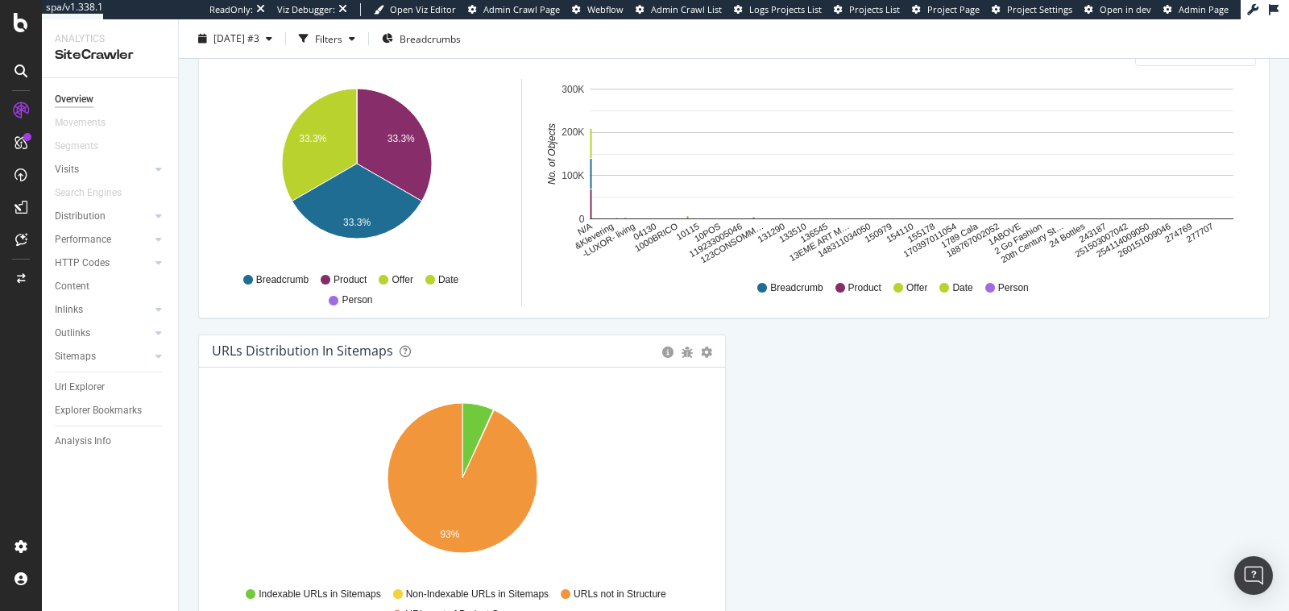
scroll to position [1743, 0]
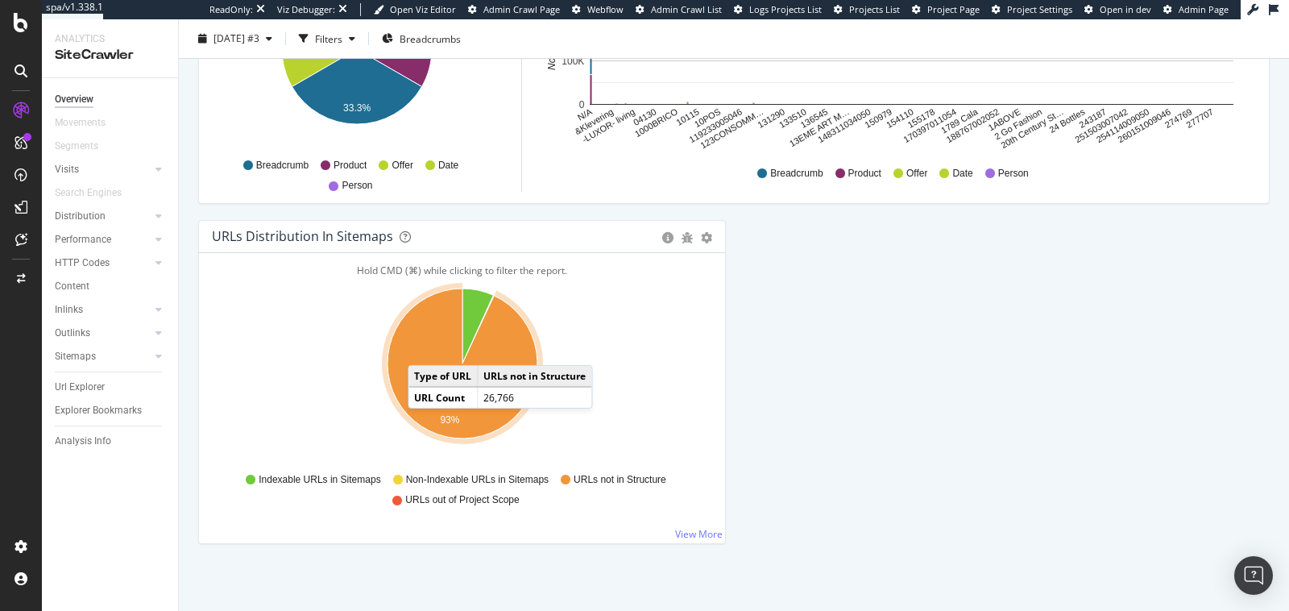
click at [421, 344] on icon "A chart." at bounding box center [463, 363] width 150 height 150
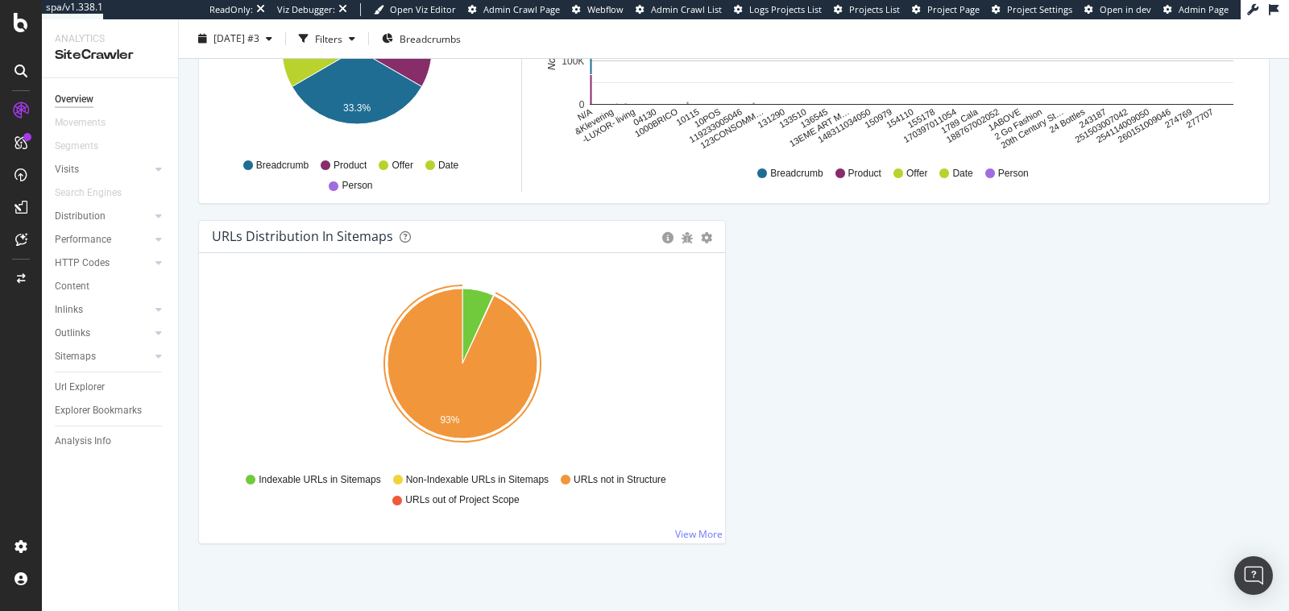
click at [311, 322] on icon "93%" at bounding box center [462, 372] width 501 height 187
click at [330, 377] on icon "93%" at bounding box center [462, 372] width 501 height 187
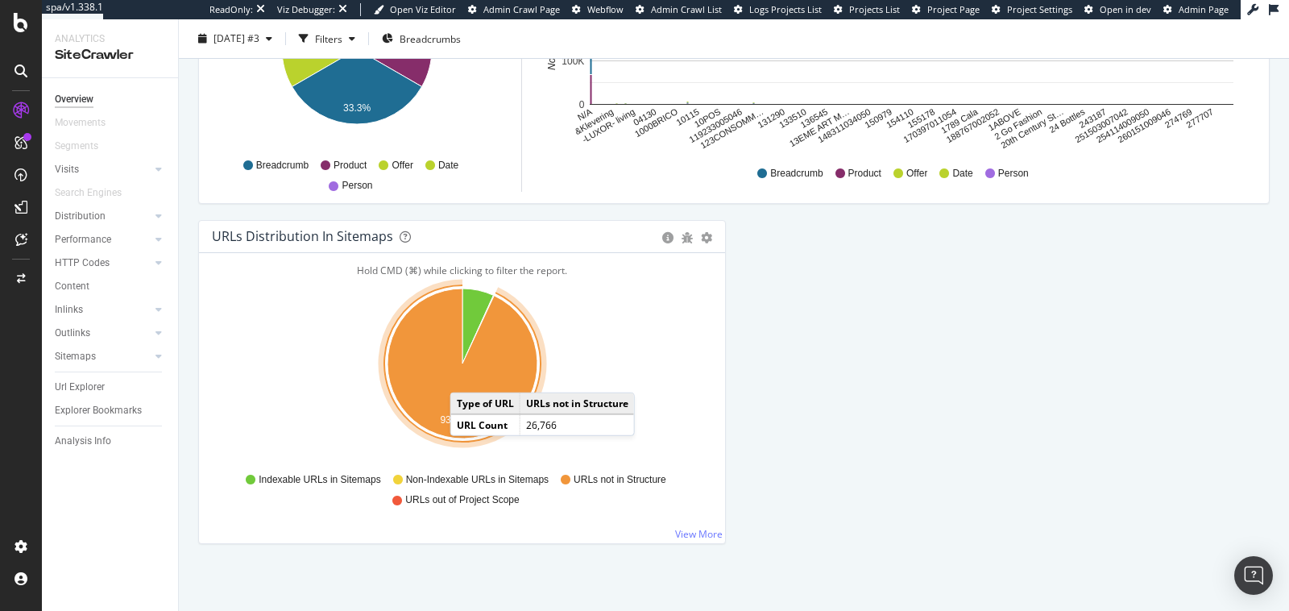
click at [466, 371] on icon "A chart." at bounding box center [463, 363] width 150 height 150
click at [415, 347] on icon "A chart." at bounding box center [463, 363] width 150 height 150
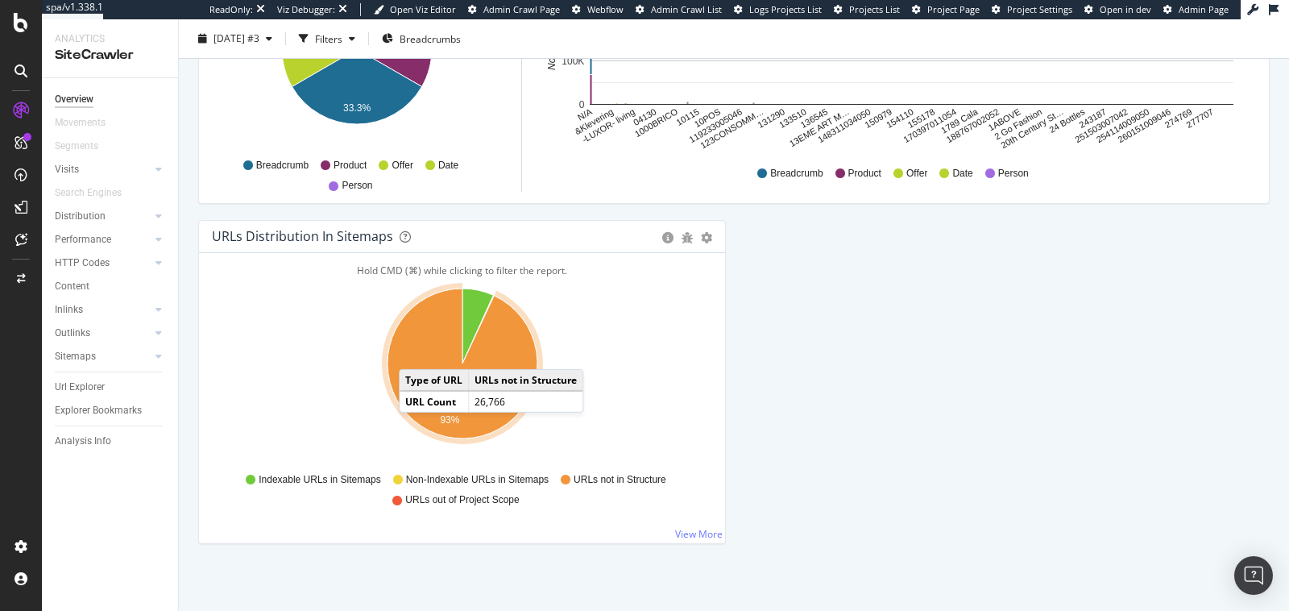
click at [415, 347] on icon "A chart." at bounding box center [463, 363] width 150 height 150
click at [422, 349] on icon "A chart." at bounding box center [463, 363] width 150 height 150
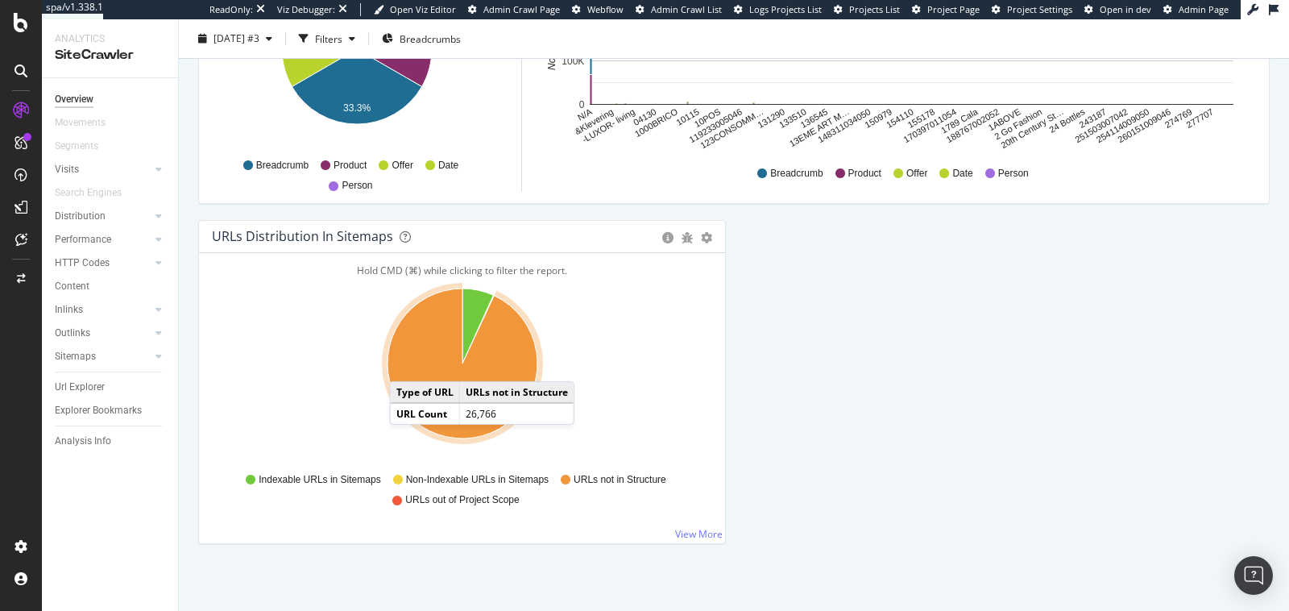
click at [406, 359] on icon "A chart." at bounding box center [463, 363] width 150 height 150
click at [396, 360] on icon "A chart." at bounding box center [463, 363] width 150 height 150
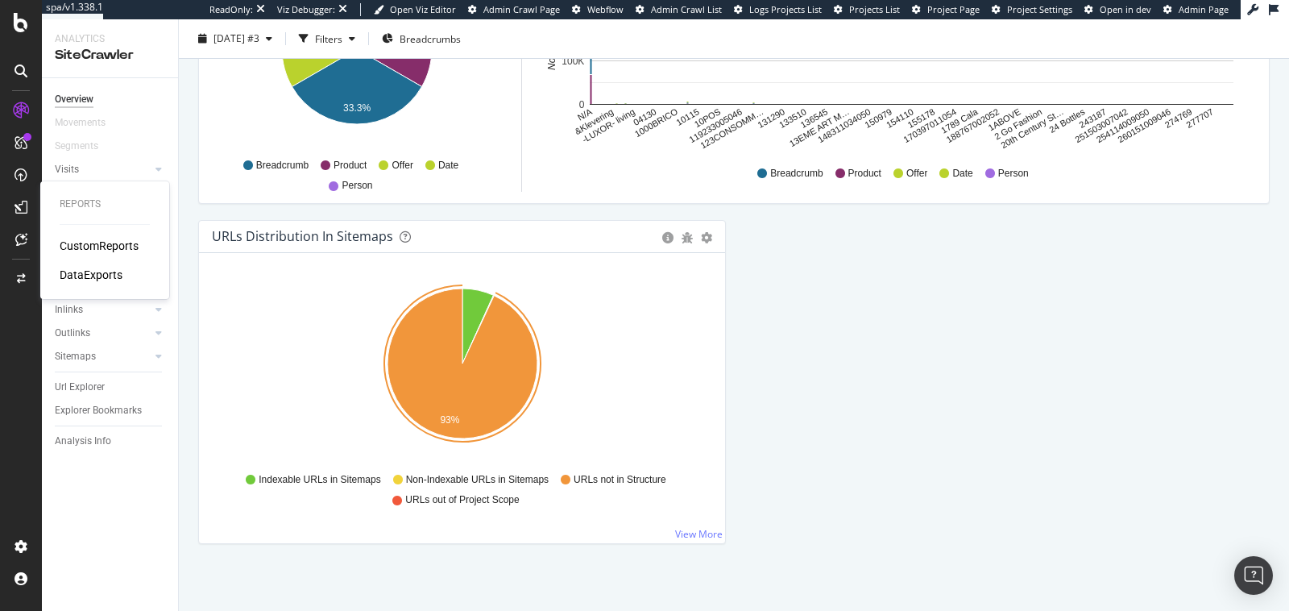
click at [82, 272] on div "DataExports" at bounding box center [91, 275] width 63 height 16
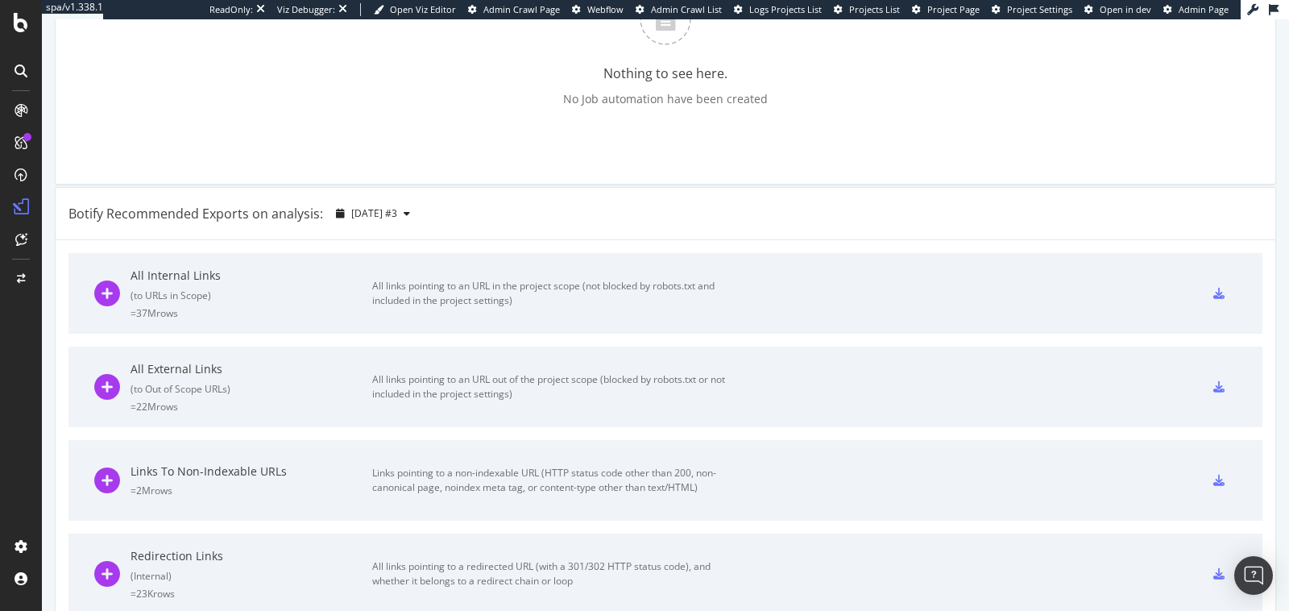
scroll to position [521, 0]
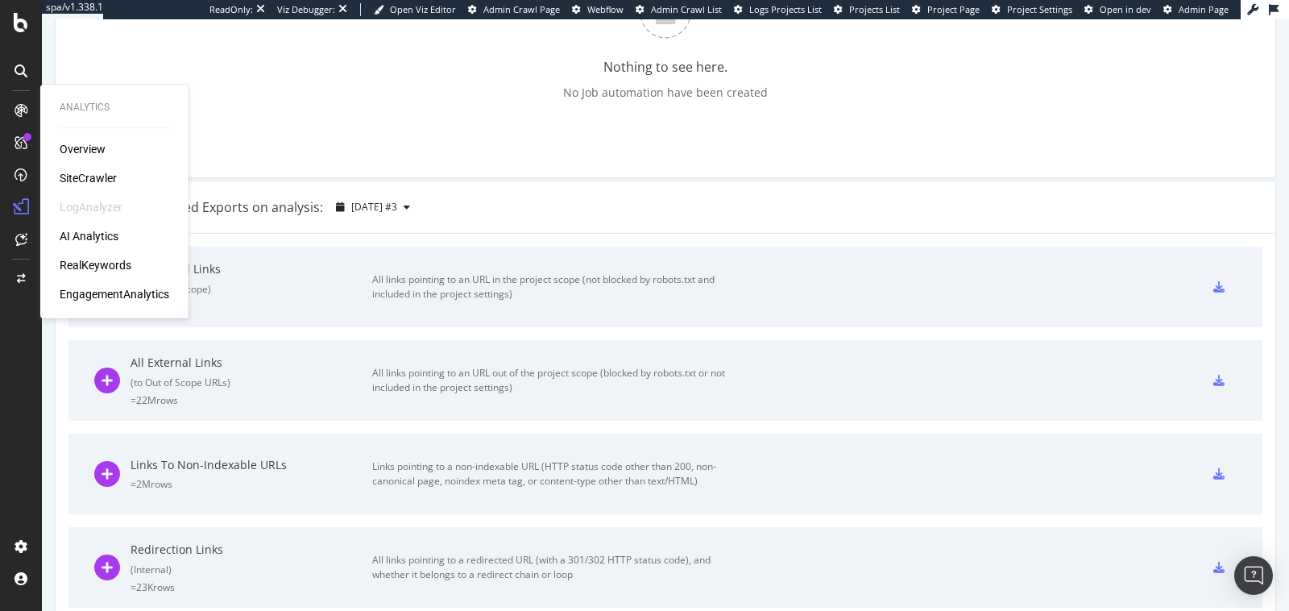
click at [81, 177] on div "SiteCrawler" at bounding box center [88, 178] width 57 height 16
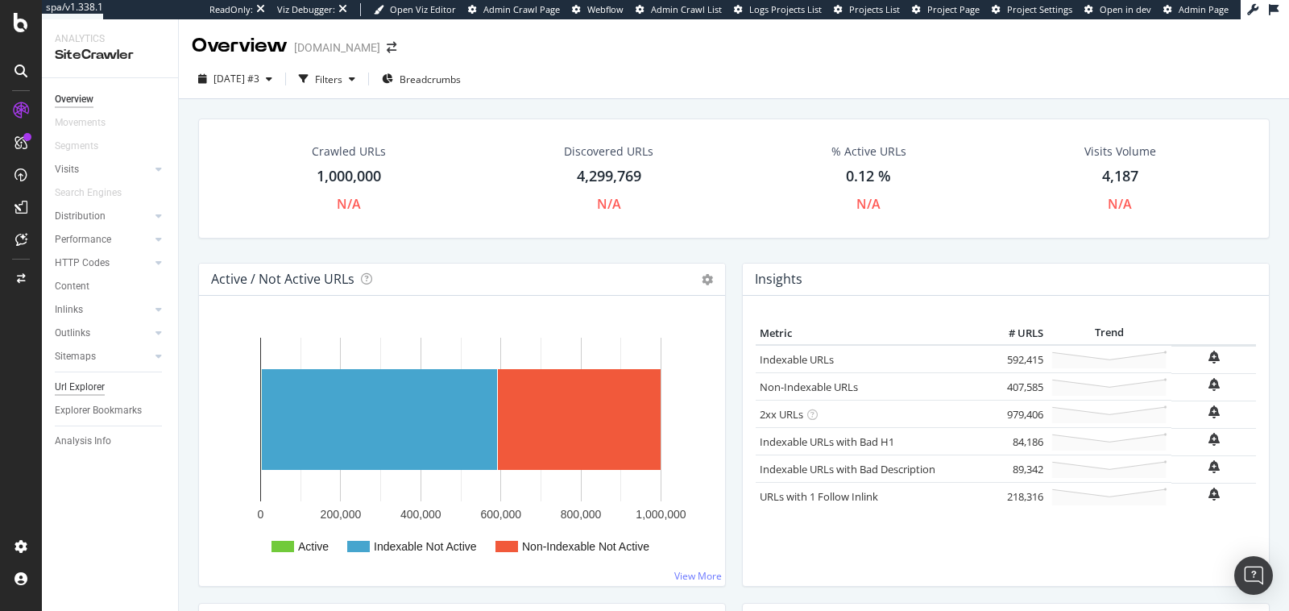
click at [80, 387] on div "Url Explorer" at bounding box center [80, 387] width 50 height 17
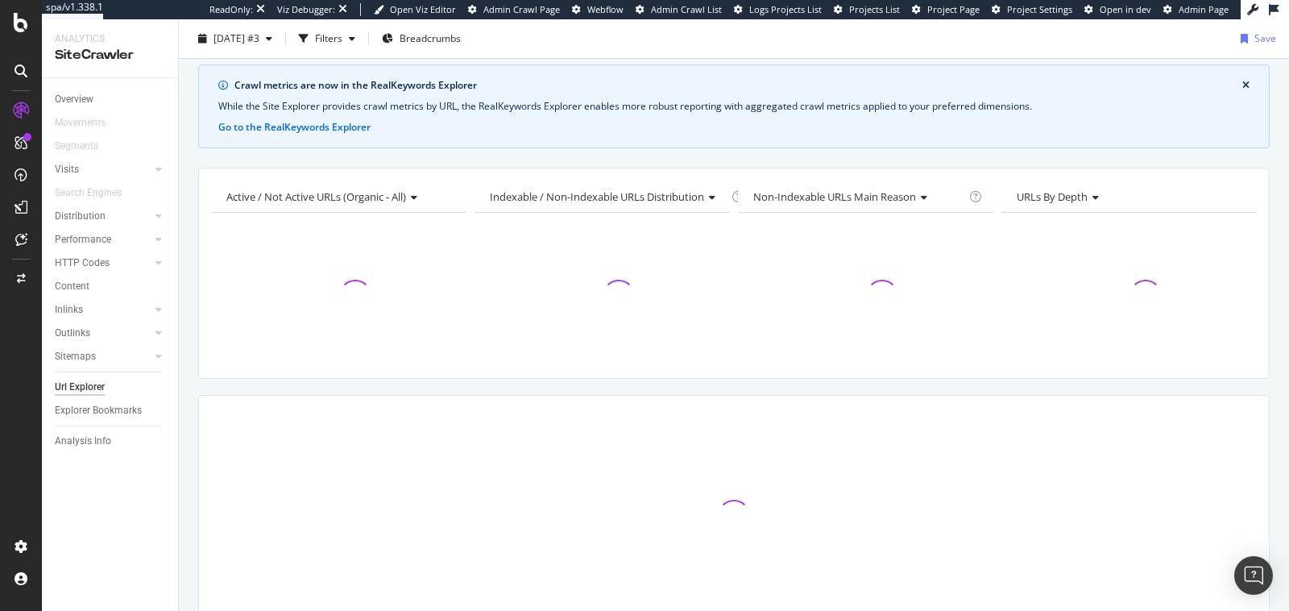
scroll to position [52, 0]
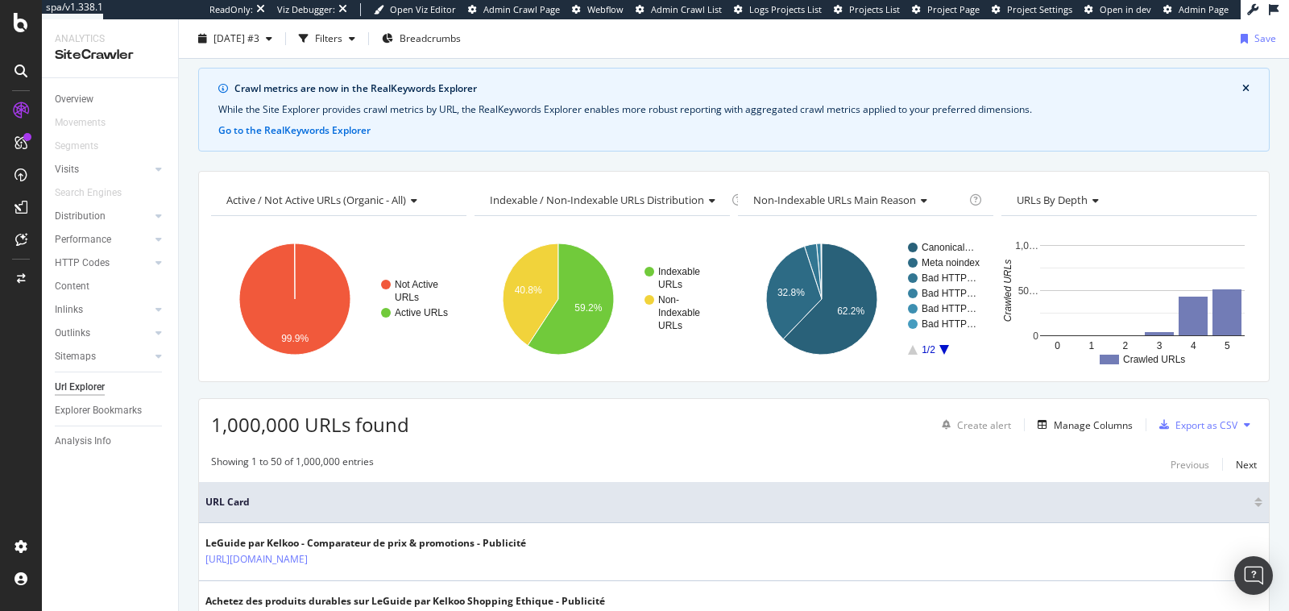
click at [888, 404] on div "1,000,000 URLs found Create alert Manage Columns Export as CSV" at bounding box center [734, 418] width 1070 height 39
click at [1226, 425] on div "Export as CSV" at bounding box center [1207, 425] width 62 height 14
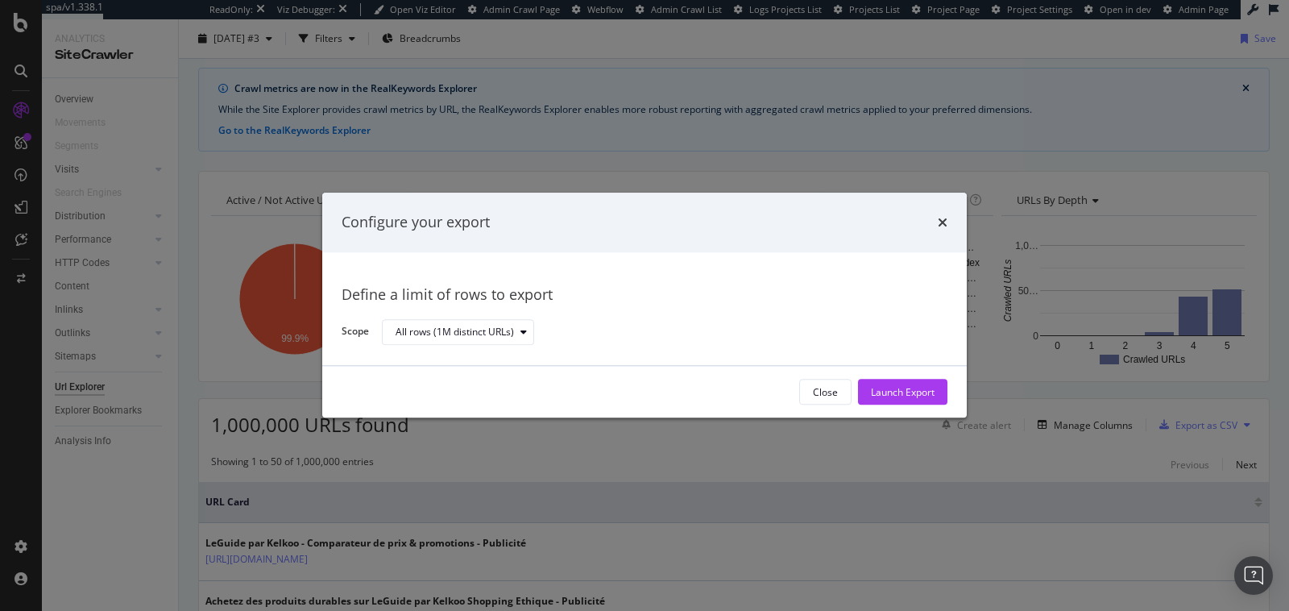
click at [942, 230] on div "times" at bounding box center [943, 222] width 10 height 21
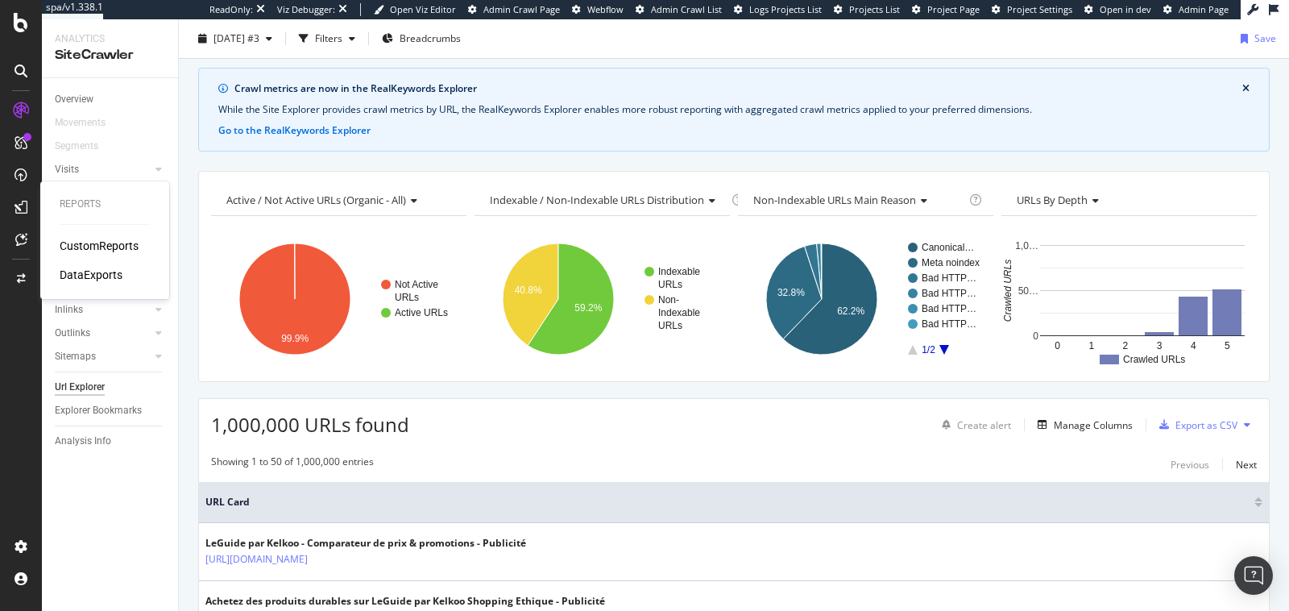
click at [100, 272] on div "DataExports" at bounding box center [91, 275] width 63 height 16
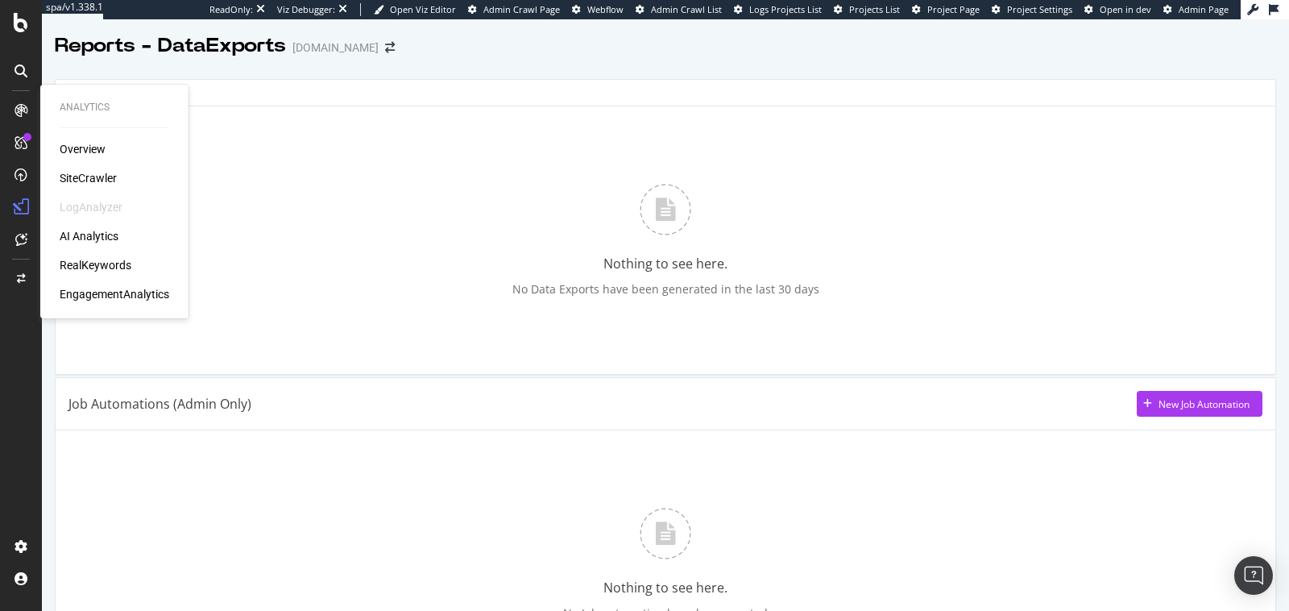
click at [76, 185] on div "SiteCrawler" at bounding box center [88, 178] width 57 height 16
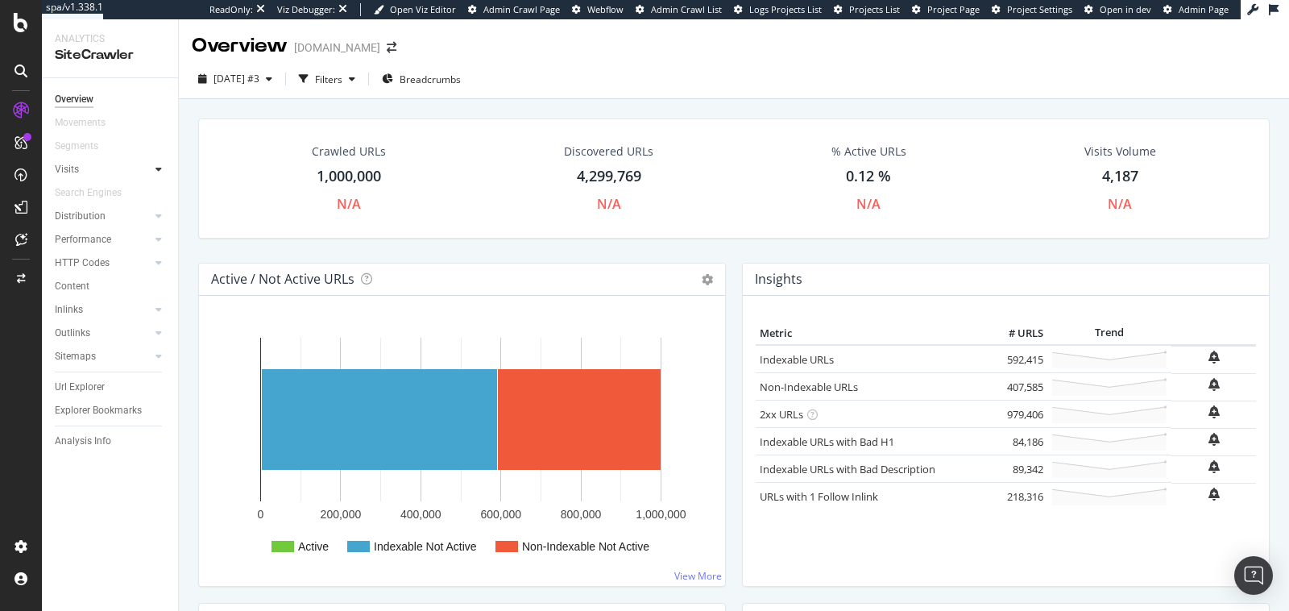
click at [158, 172] on icon at bounding box center [159, 169] width 6 height 10
click at [92, 214] on div "Orphan URLs" at bounding box center [90, 216] width 56 height 17
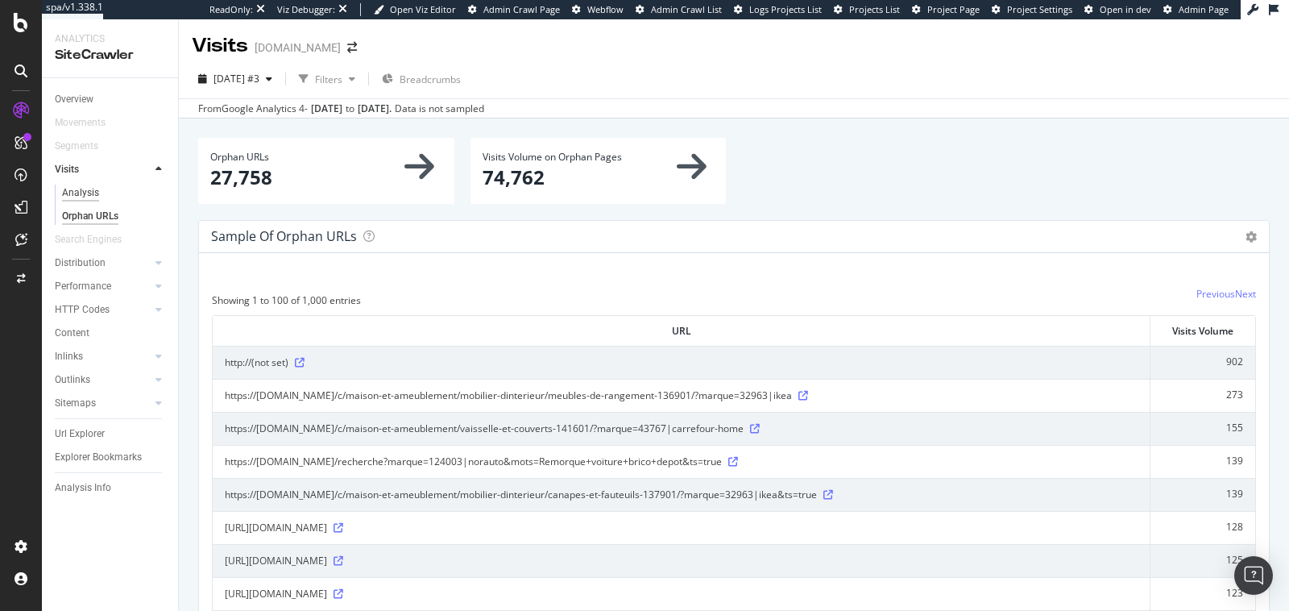
click at [64, 195] on div "Analysis" at bounding box center [80, 193] width 37 height 17
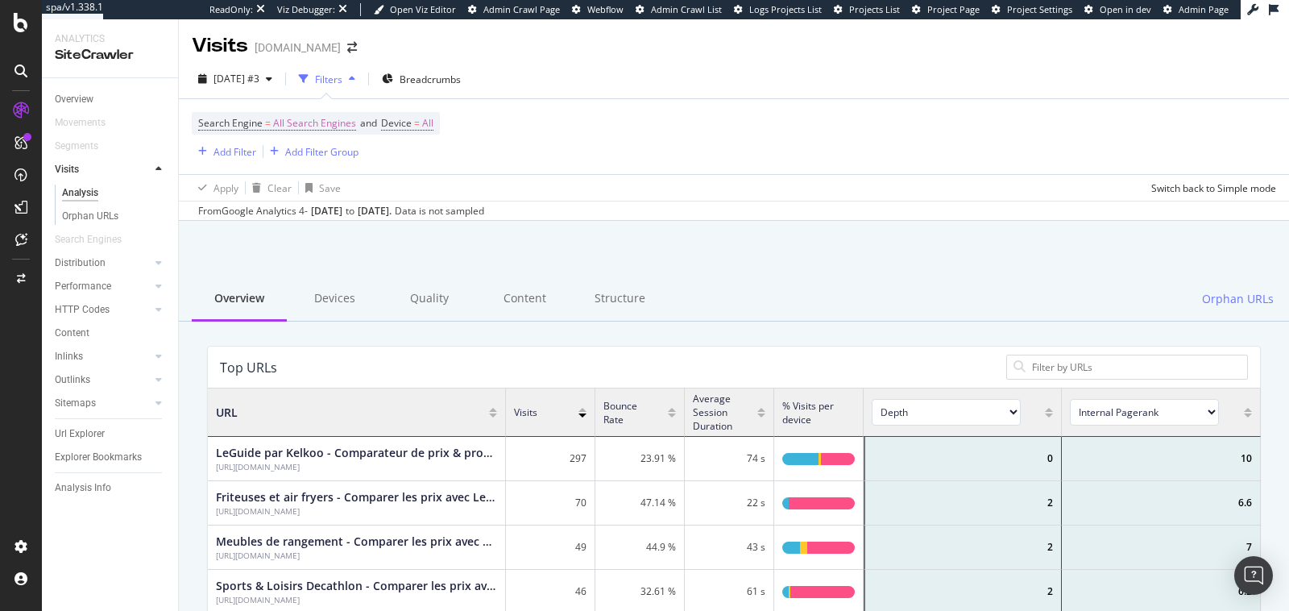
scroll to position [483, 1053]
click at [85, 132] on div "Movements" at bounding box center [116, 122] width 123 height 23
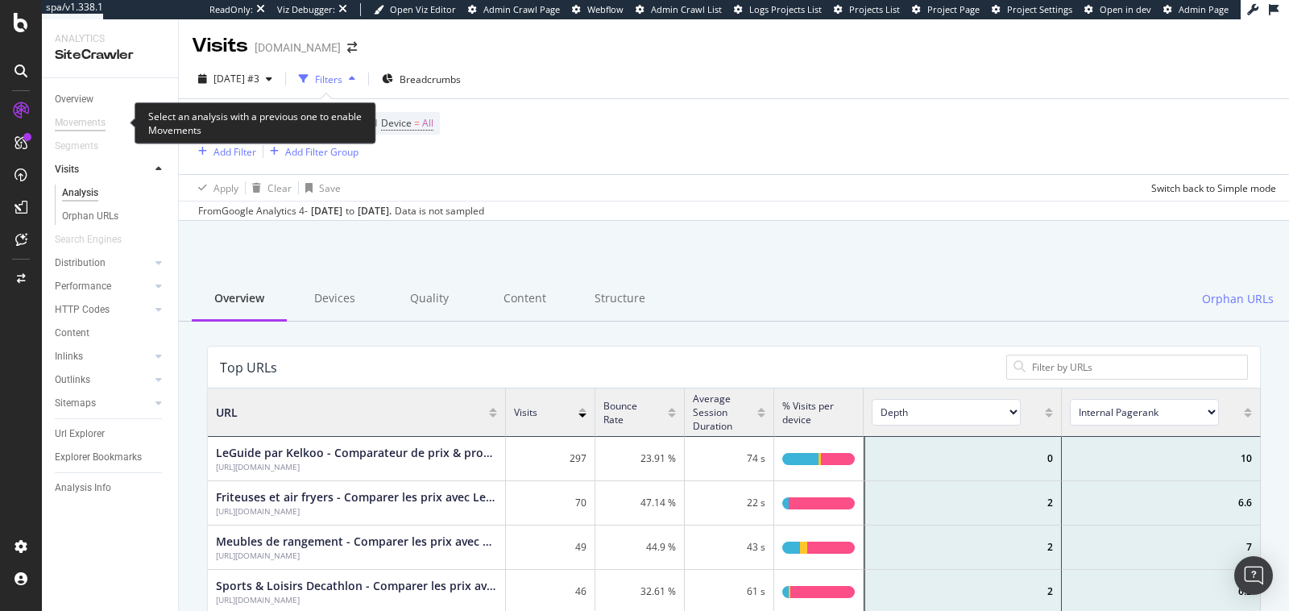
click at [74, 119] on div "Movements" at bounding box center [80, 122] width 51 height 17
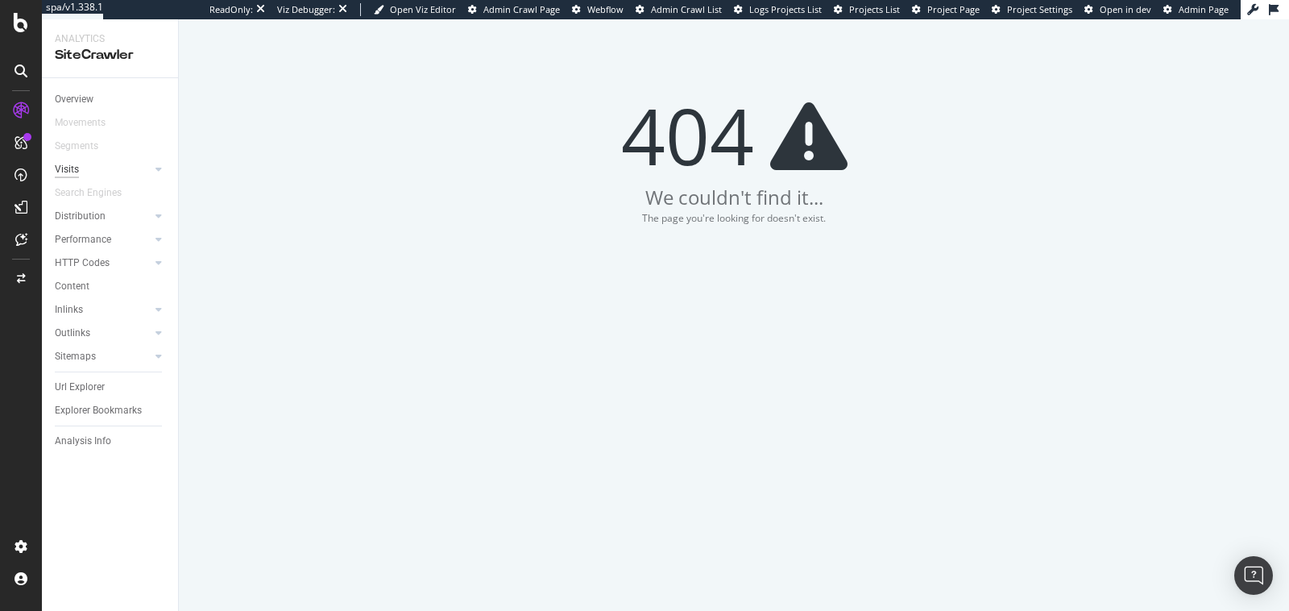
click at [72, 166] on div "Visits" at bounding box center [67, 169] width 24 height 17
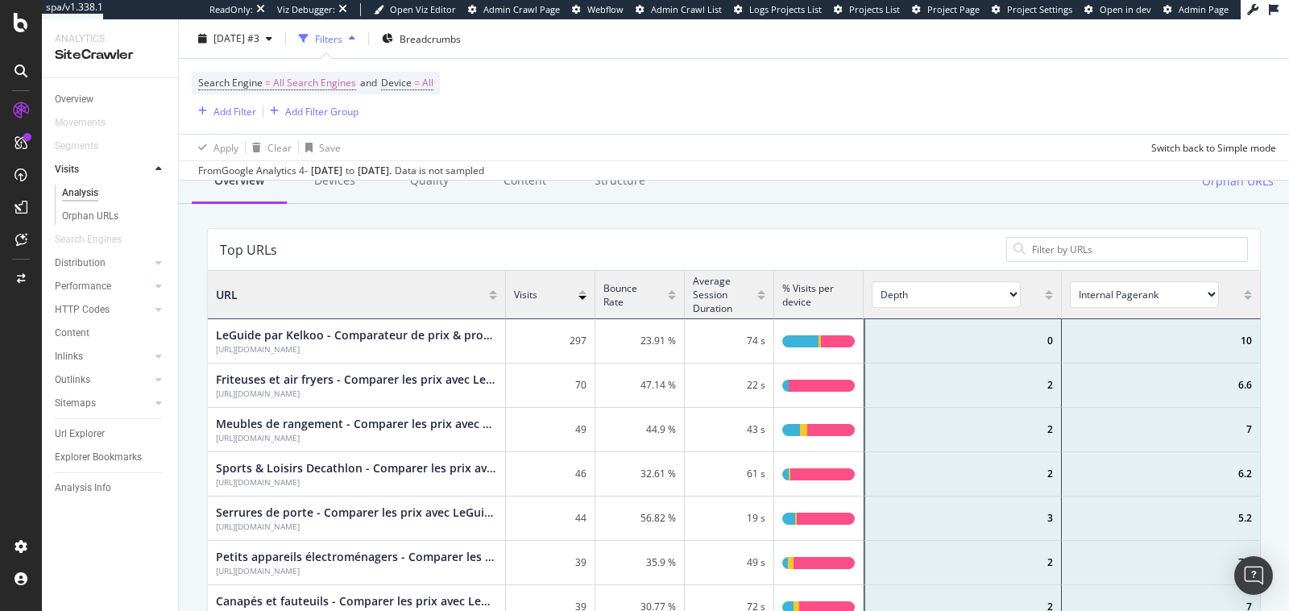
click at [1124, 293] on select "Internal Pagerank Is Indexable Non-Indexable Reason is Non-Self Canonical Tag N…" at bounding box center [1144, 294] width 149 height 27
click at [1070, 281] on select "Internal Pagerank Is Indexable Non-Indexable Reason is Non-Self Canonical Tag N…" at bounding box center [1144, 294] width 149 height 27
click at [923, 235] on div "Top URLs" at bounding box center [734, 250] width 1052 height 42
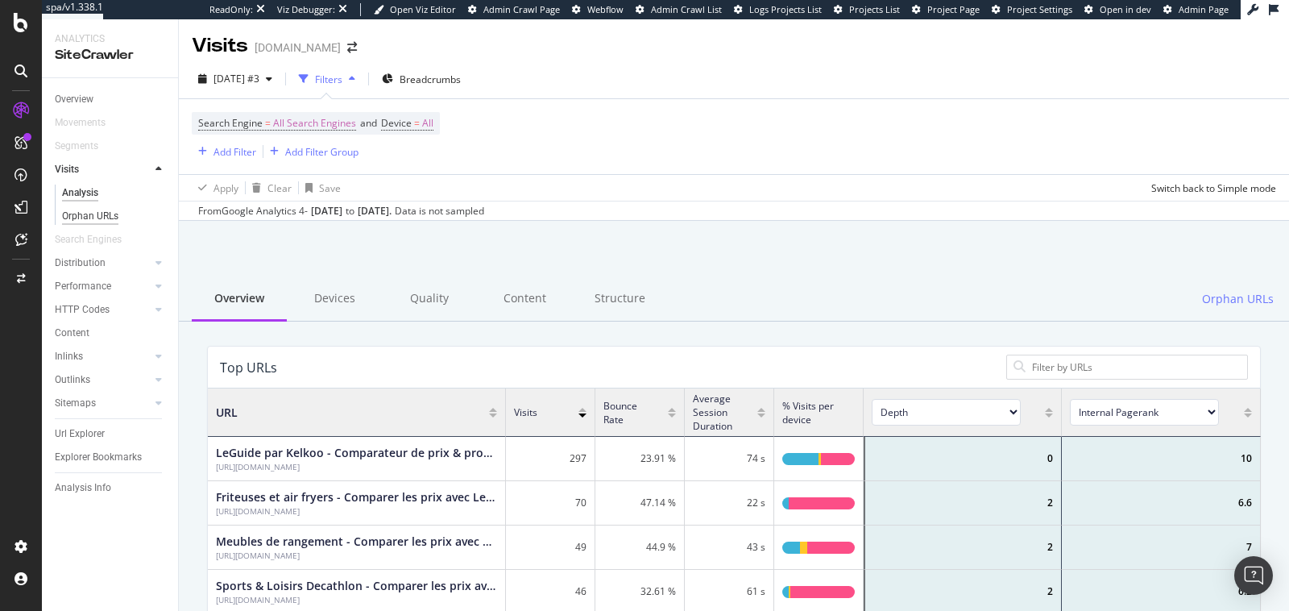
click at [106, 220] on div "Orphan URLs" at bounding box center [90, 216] width 56 height 17
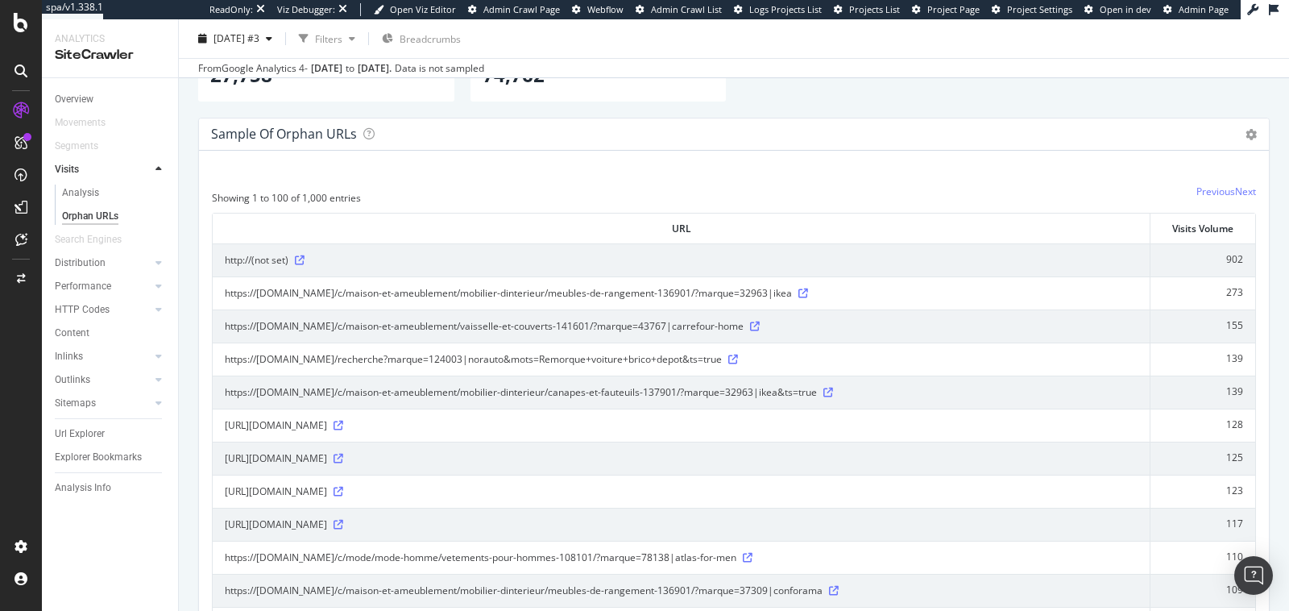
scroll to position [105, 0]
click at [734, 355] on icon at bounding box center [733, 357] width 10 height 10
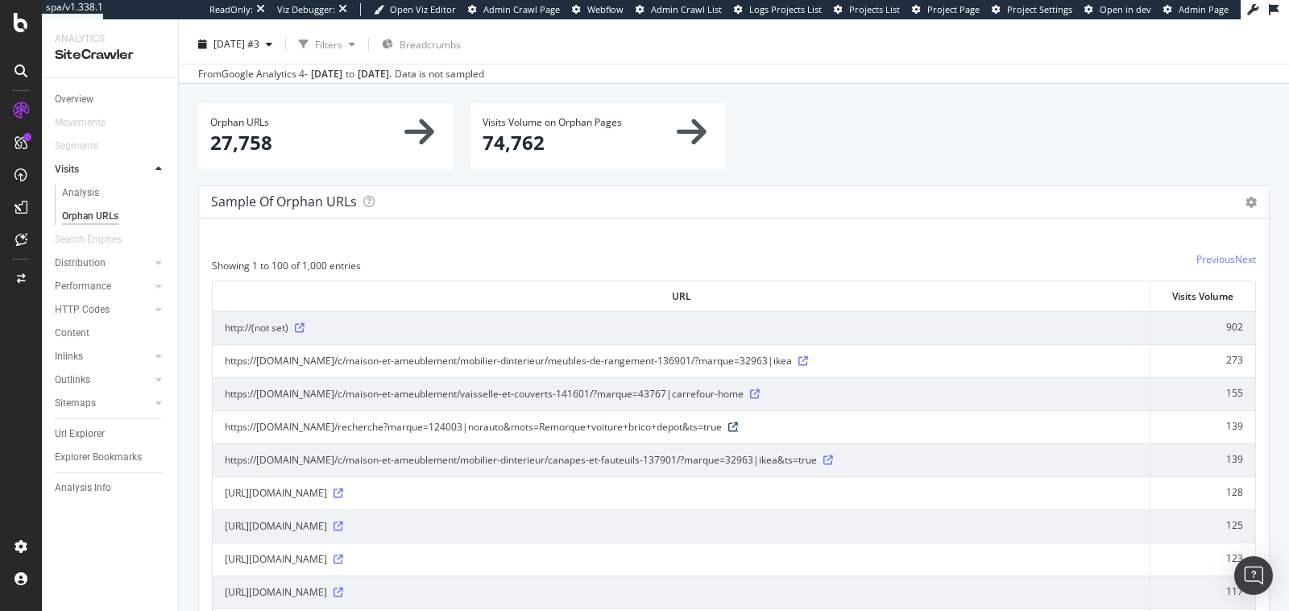
scroll to position [35, 0]
drag, startPoint x: 1223, startPoint y: 354, endPoint x: 1245, endPoint y: 353, distance: 21.8
click at [1245, 353] on td "273" at bounding box center [1203, 359] width 105 height 33
click at [1113, 363] on div "https://[DOMAIN_NAME]/c/maison-et-ameublement/mobilier-dinterieur/meubles-de-ra…" at bounding box center [681, 360] width 913 height 16
click at [808, 359] on icon at bounding box center [804, 360] width 10 height 10
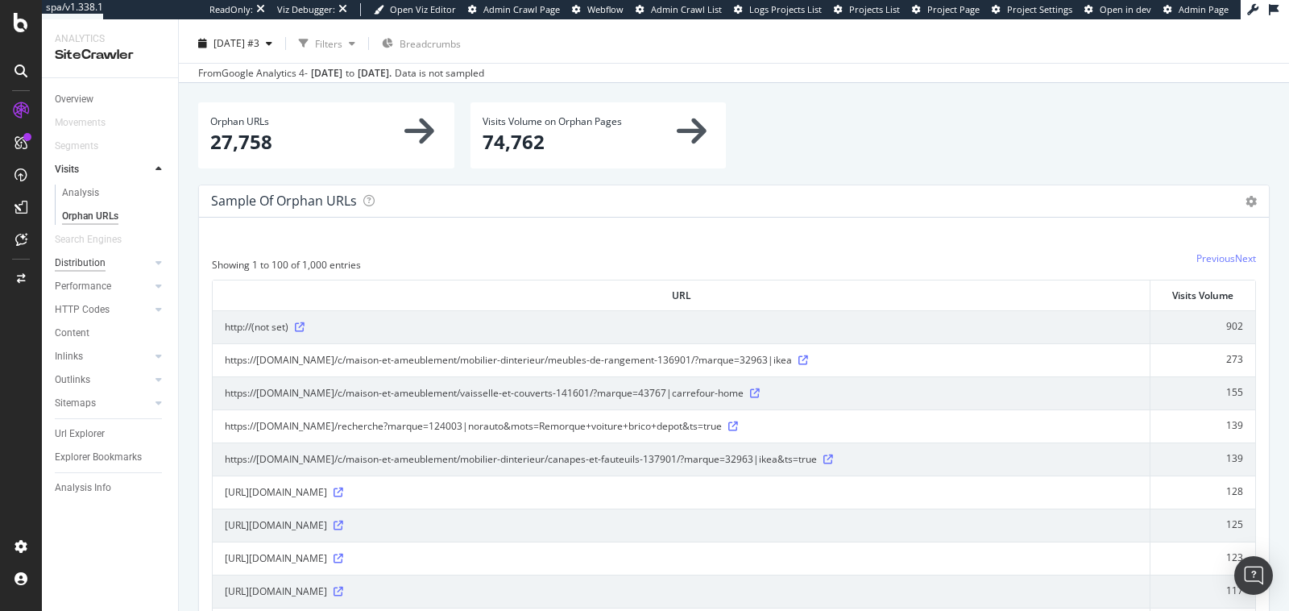
click at [97, 264] on div "Distribution" at bounding box center [80, 263] width 51 height 17
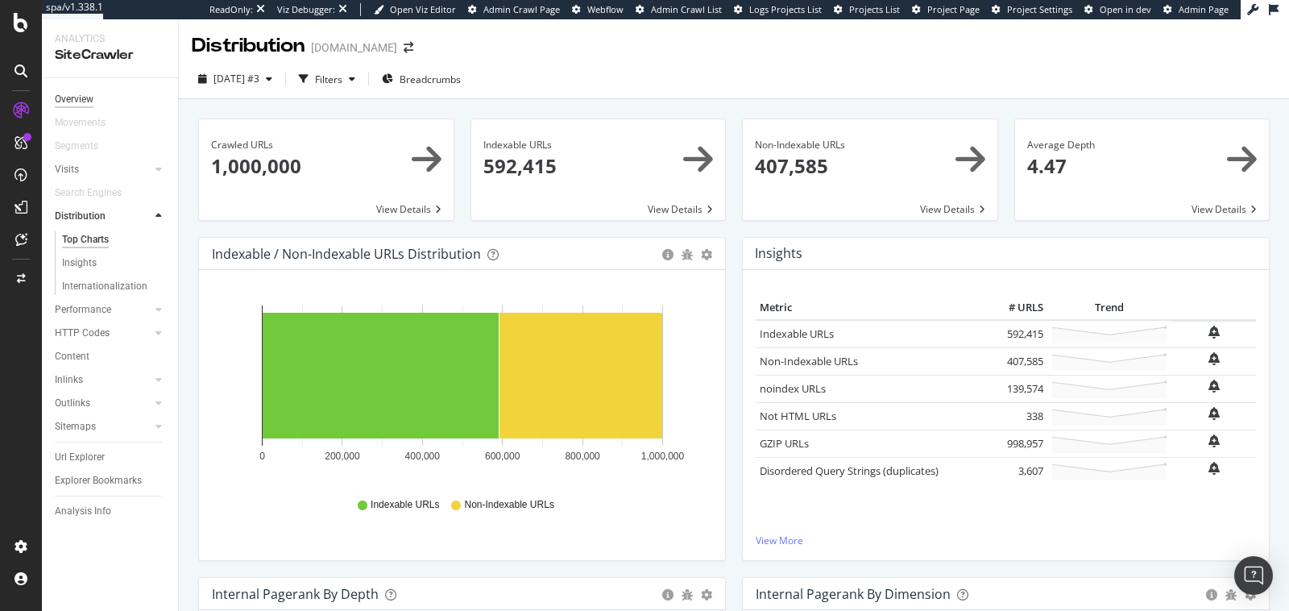
click at [74, 97] on div "Overview" at bounding box center [74, 99] width 39 height 17
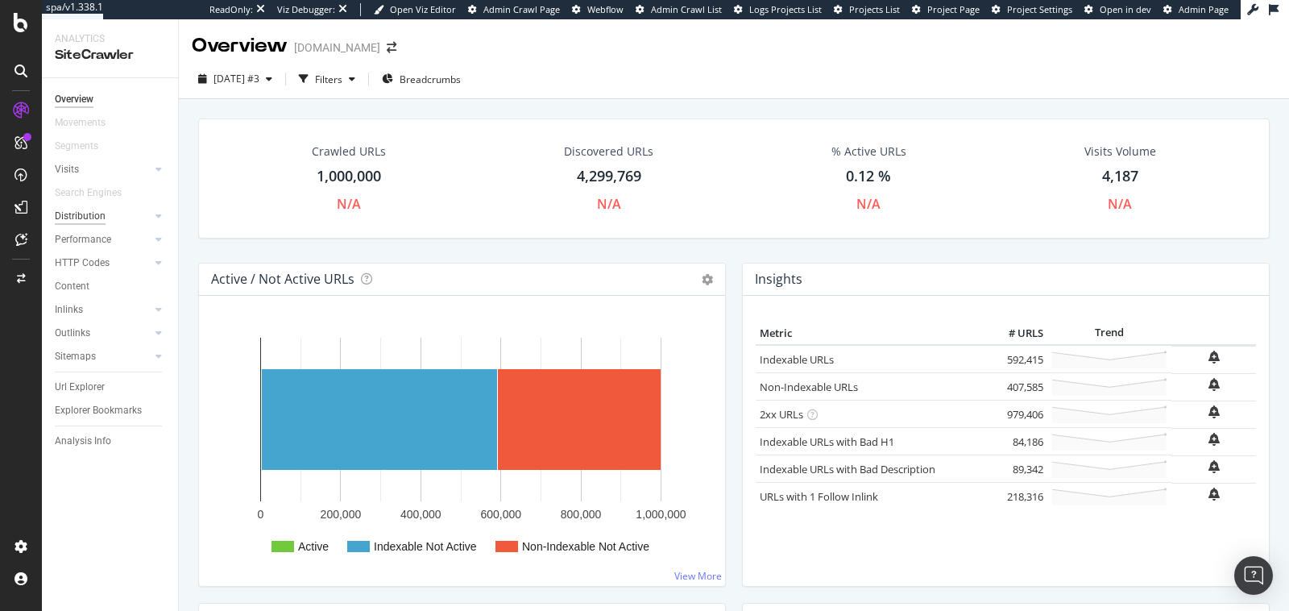
click at [73, 221] on div "Distribution" at bounding box center [80, 216] width 51 height 17
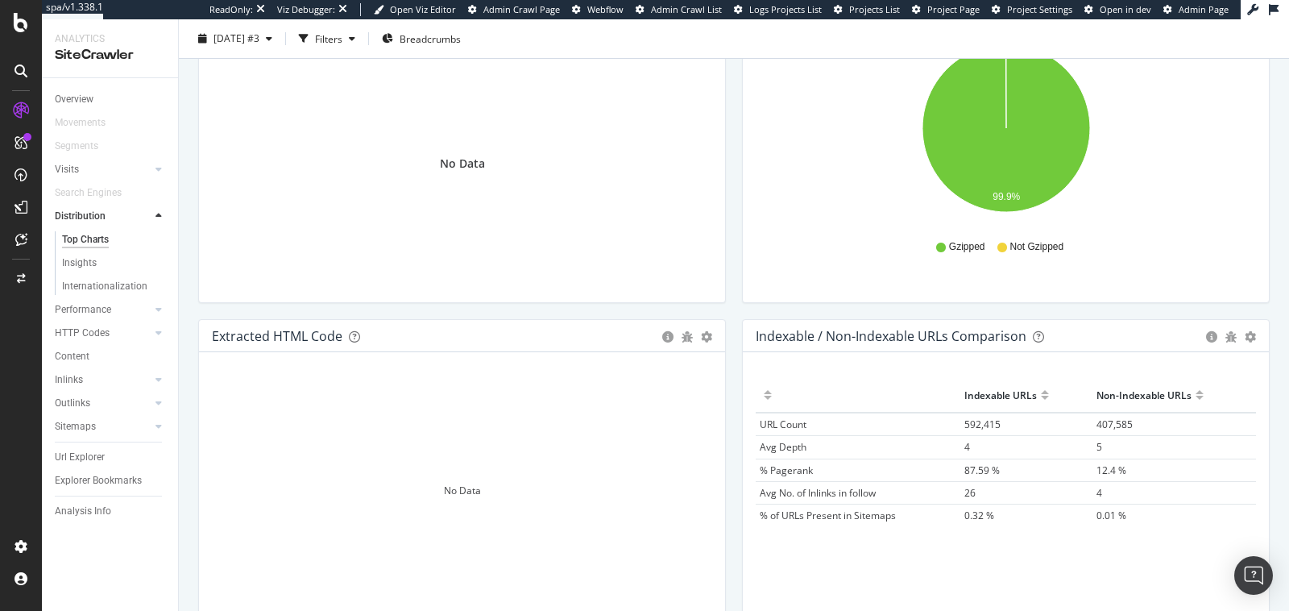
scroll to position [2397, 0]
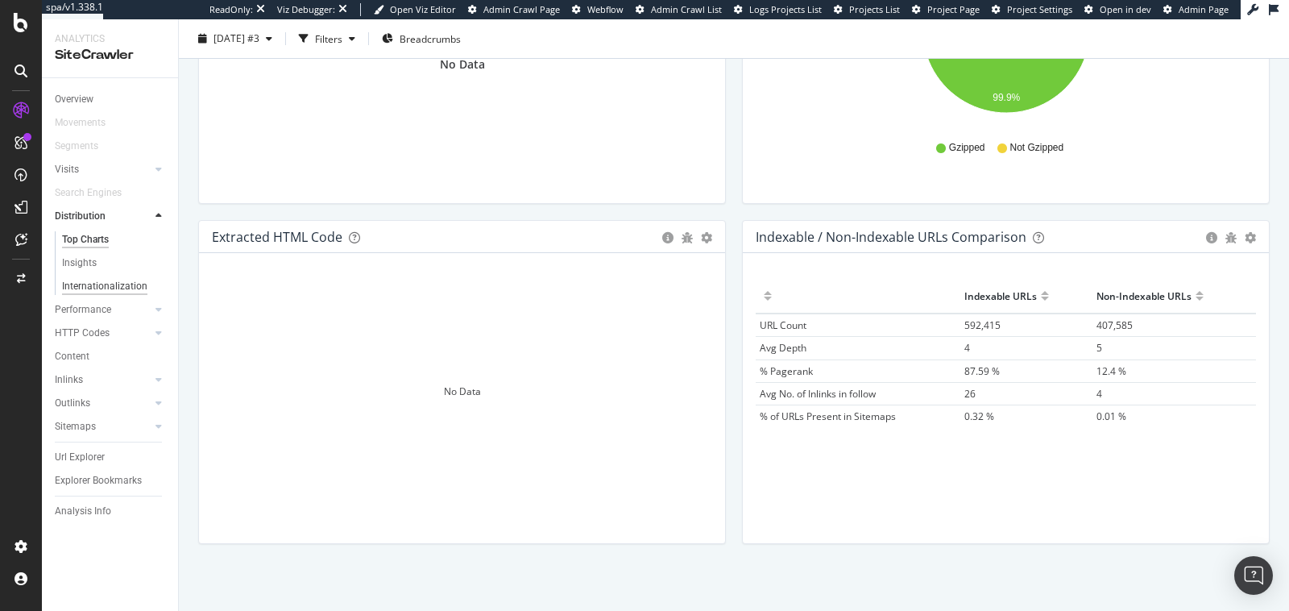
click at [127, 287] on div "Internationalization" at bounding box center [104, 286] width 85 height 17
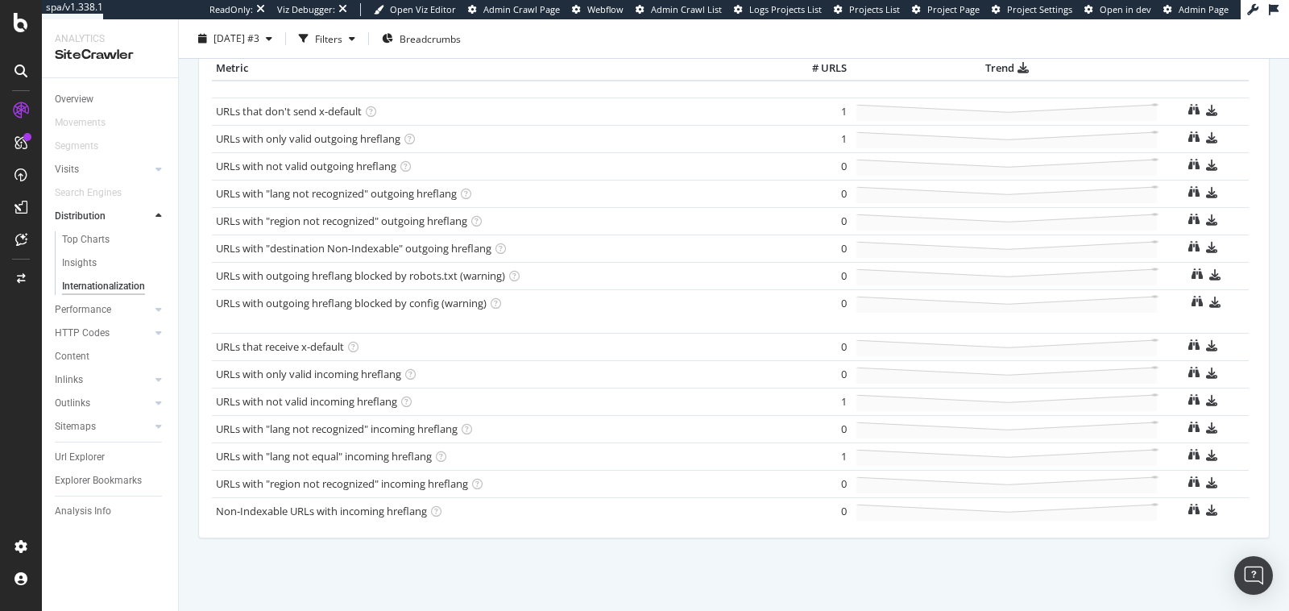
scroll to position [483, 0]
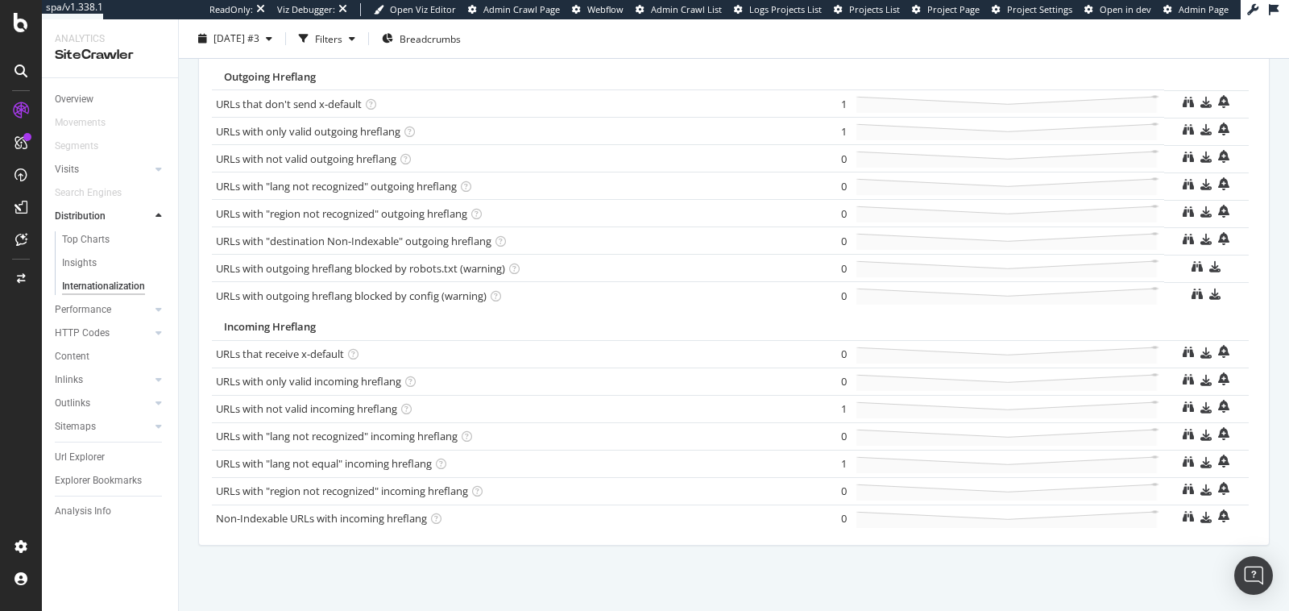
click at [51, 311] on div "Overview Movements Segments Visits Analysis Orphan URLs Search Engines Distribu…" at bounding box center [110, 344] width 136 height 533
click at [69, 308] on div "Performance" at bounding box center [83, 309] width 56 height 17
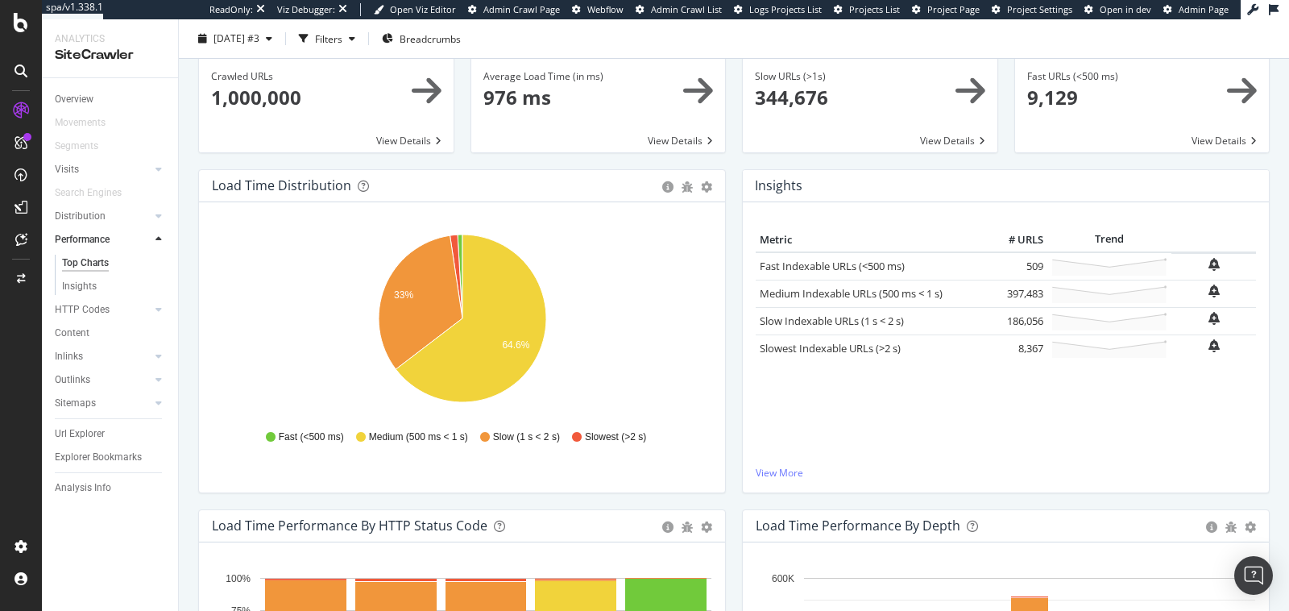
scroll to position [286, 0]
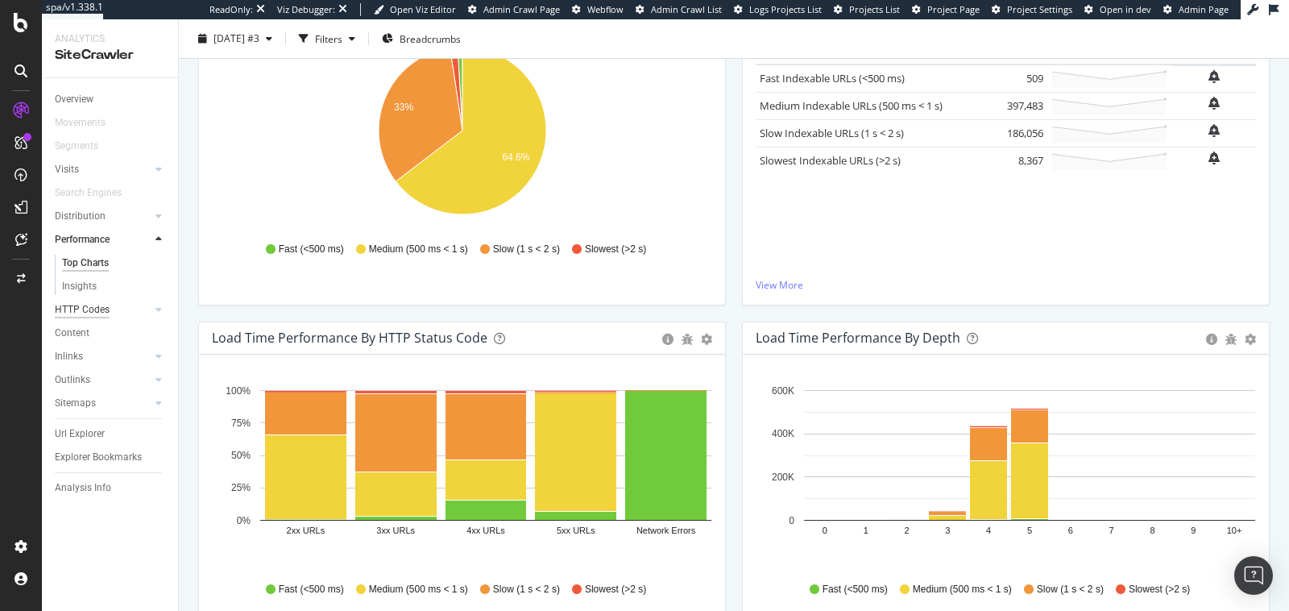
click at [83, 317] on div "HTTP Codes" at bounding box center [82, 309] width 55 height 17
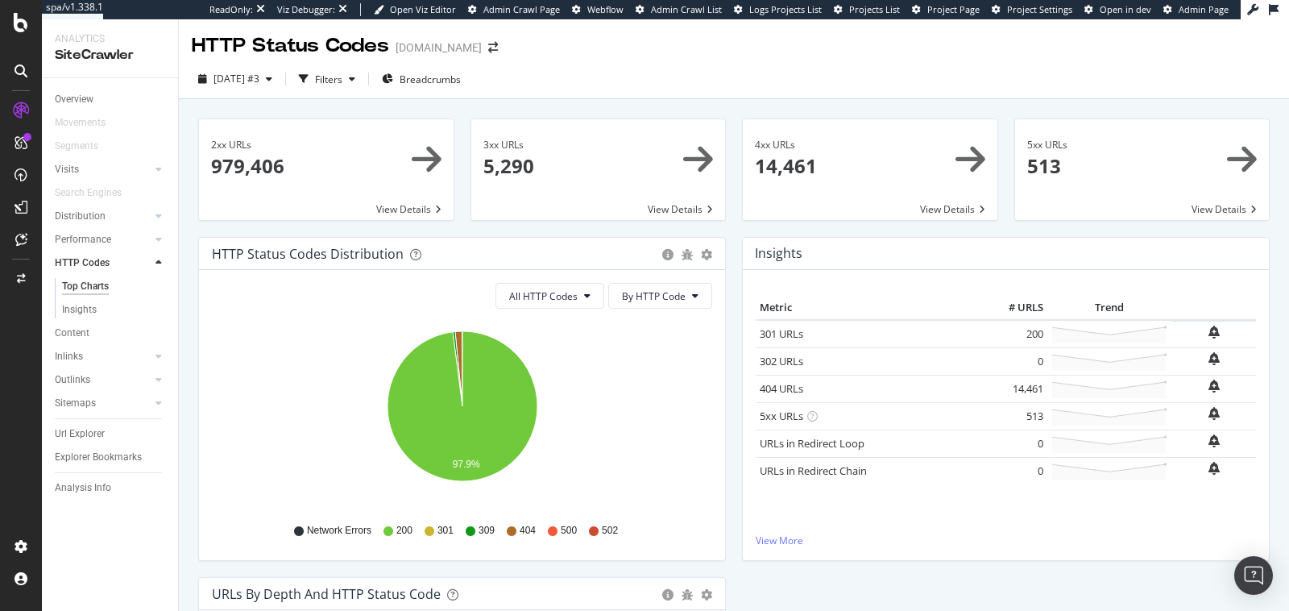
click at [1220, 382] on td at bounding box center [1214, 387] width 85 height 24
click at [1212, 382] on icon "bell-plus" at bounding box center [1214, 386] width 11 height 13
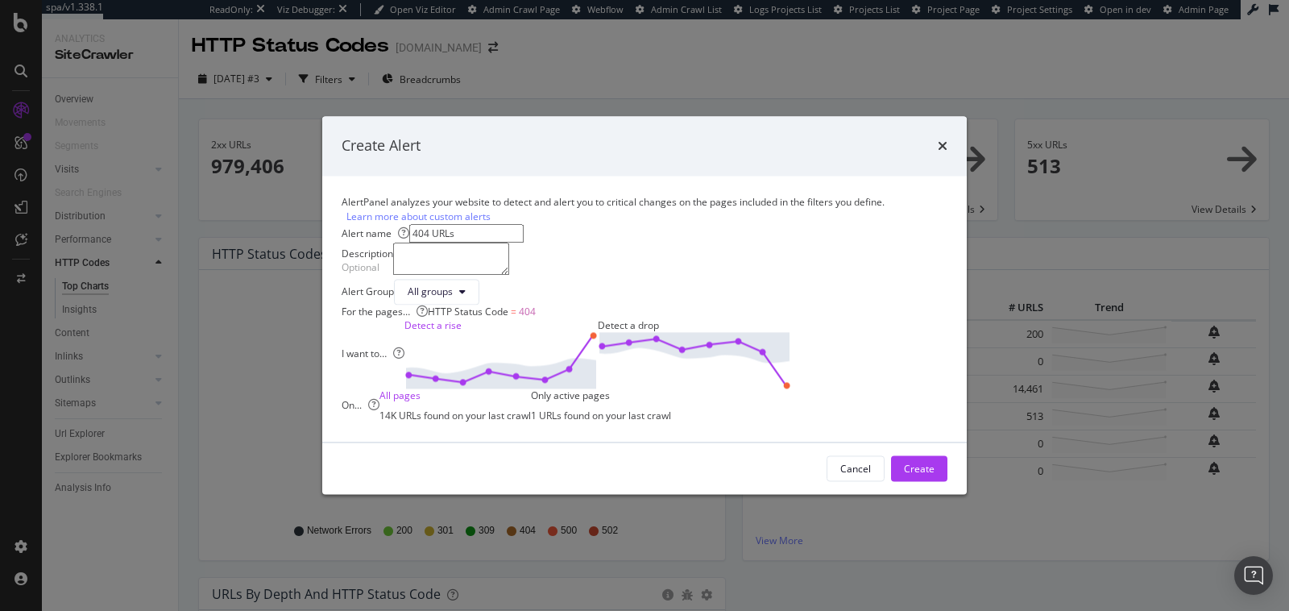
click at [791, 388] on img "modal" at bounding box center [694, 360] width 193 height 56
click at [598, 386] on img "modal" at bounding box center [500, 360] width 193 height 56
click at [671, 422] on div "1 URLs found on your last crawl" at bounding box center [601, 416] width 140 height 14
click at [531, 422] on div "14K URLs found on your last crawl" at bounding box center [455, 416] width 151 height 14
click at [671, 422] on div "Only active pages 1 URLs found on your last crawl" at bounding box center [601, 405] width 140 height 34
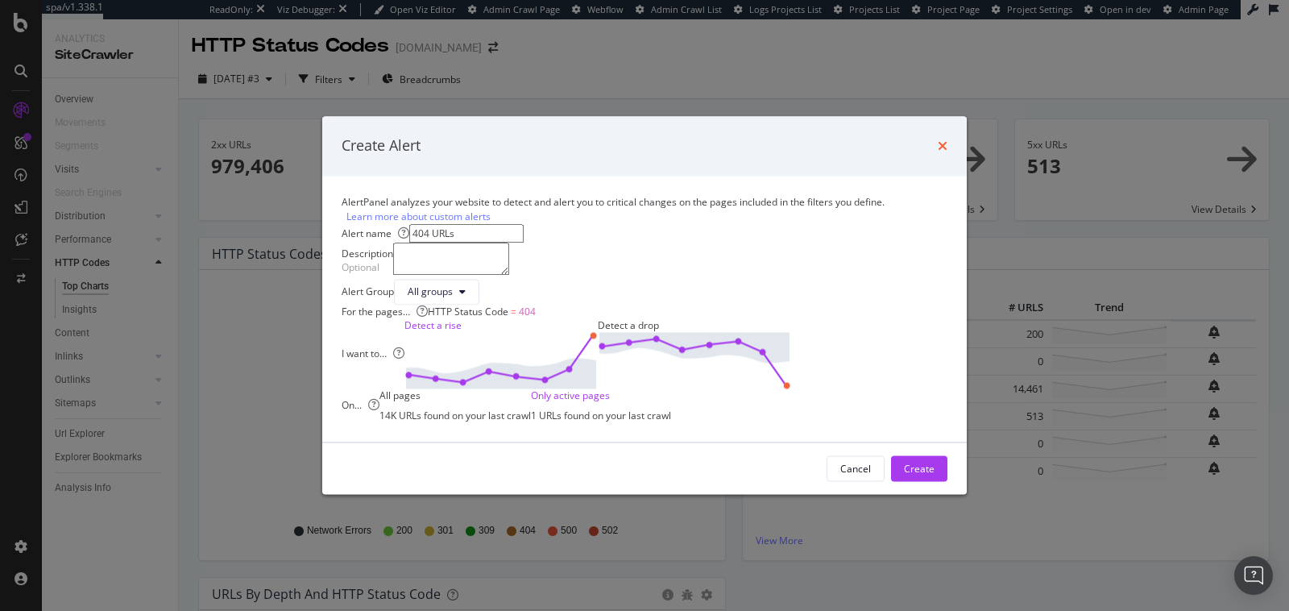
click at [938, 139] on icon "times" at bounding box center [943, 145] width 10 height 13
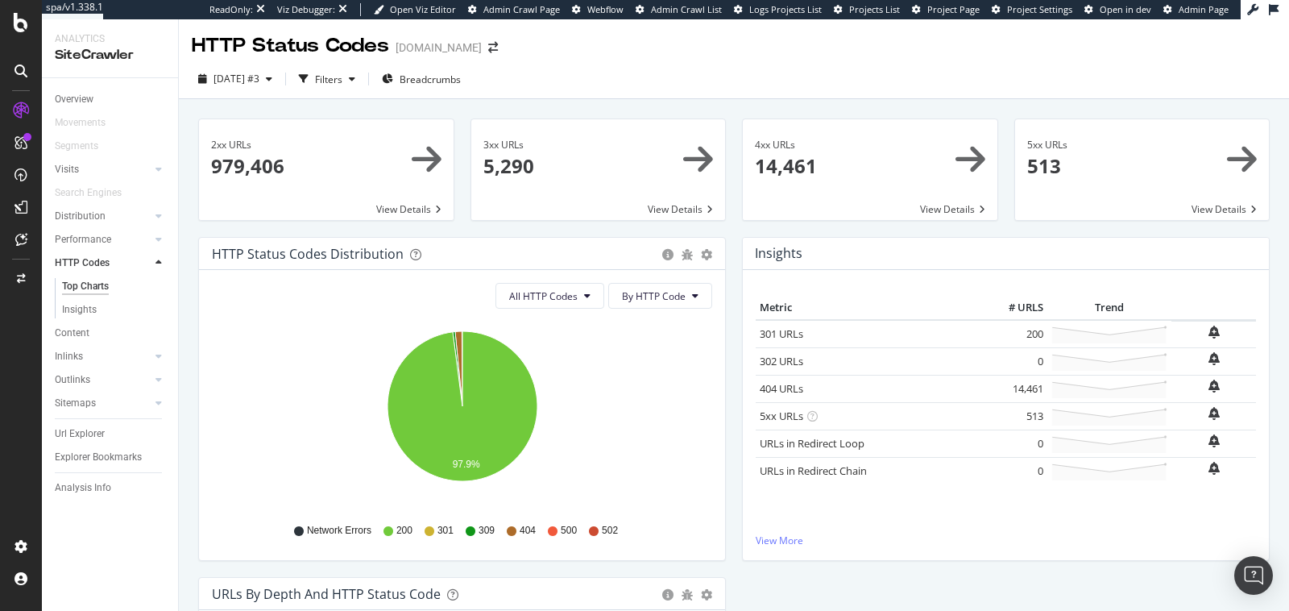
click at [78, 335] on div "Content" at bounding box center [72, 333] width 35 height 17
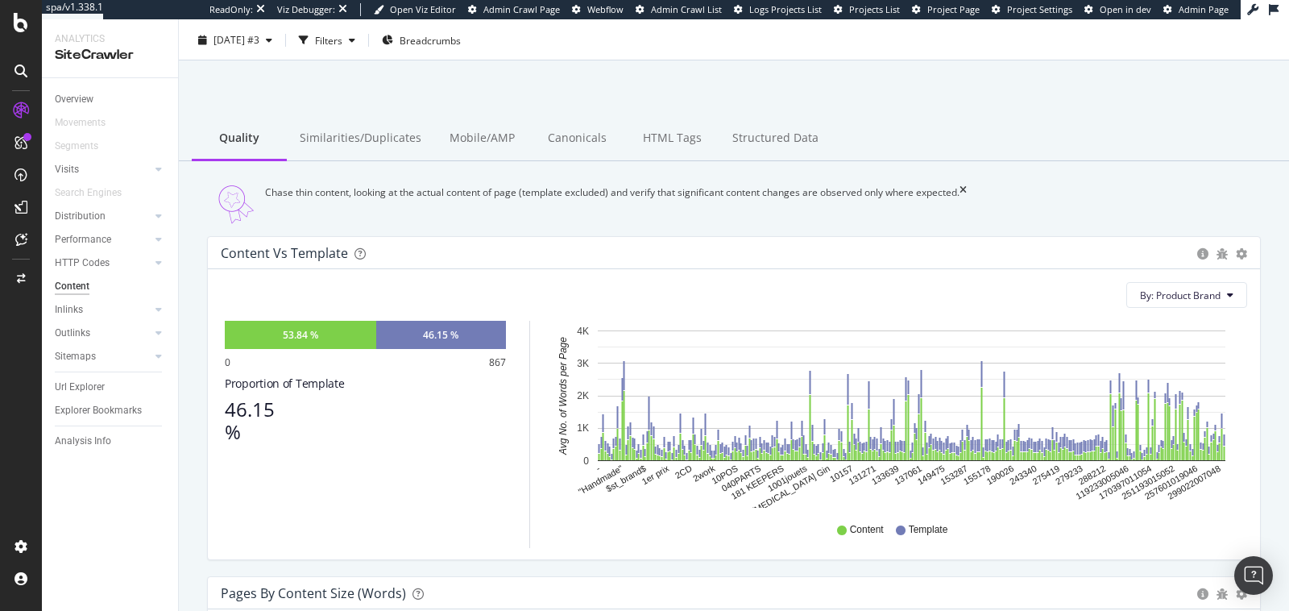
scroll to position [41, 0]
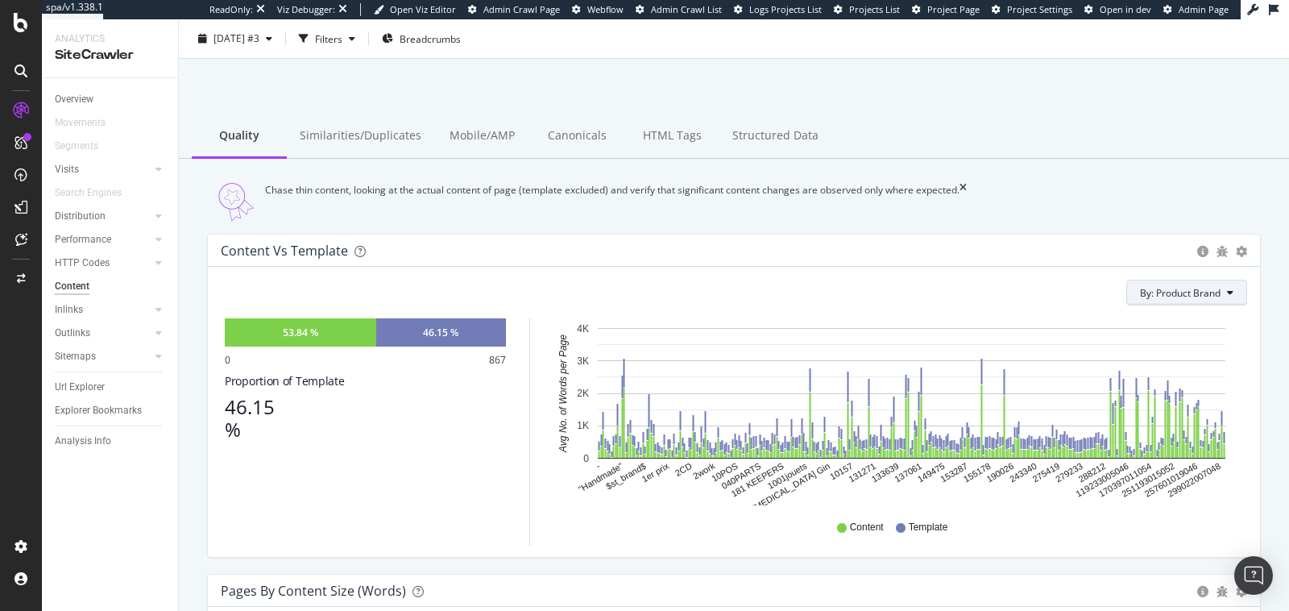
click at [1164, 298] on span "By: Product Brand" at bounding box center [1180, 293] width 81 height 14
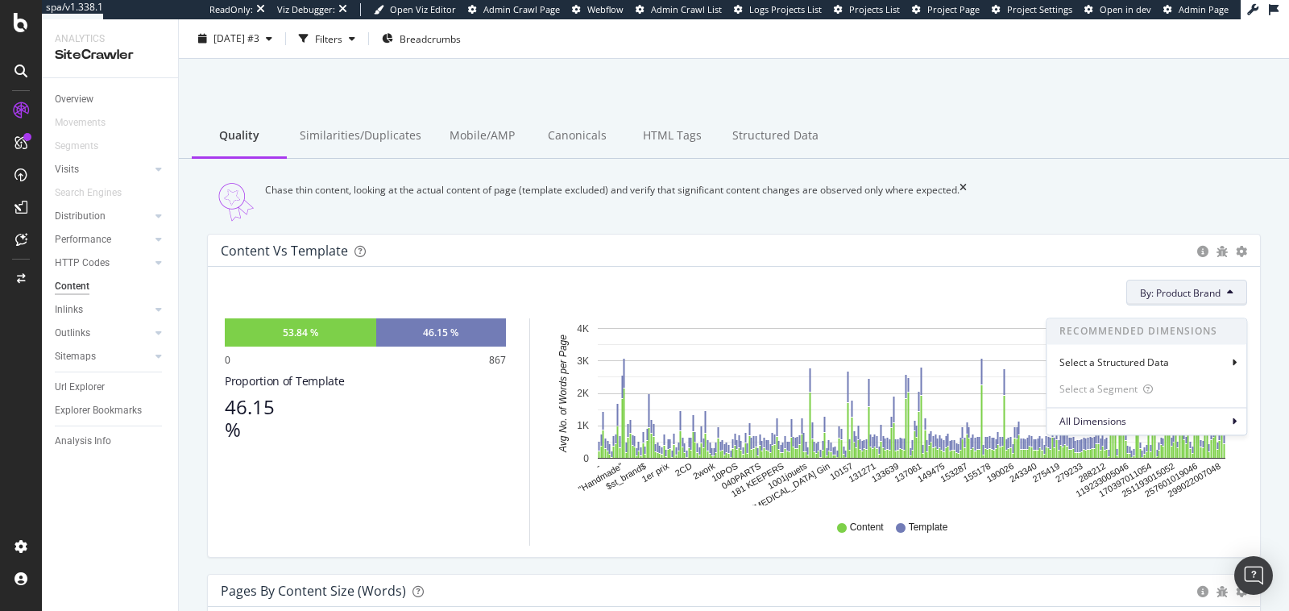
click at [1164, 298] on span "By: Product Brand" at bounding box center [1180, 293] width 81 height 14
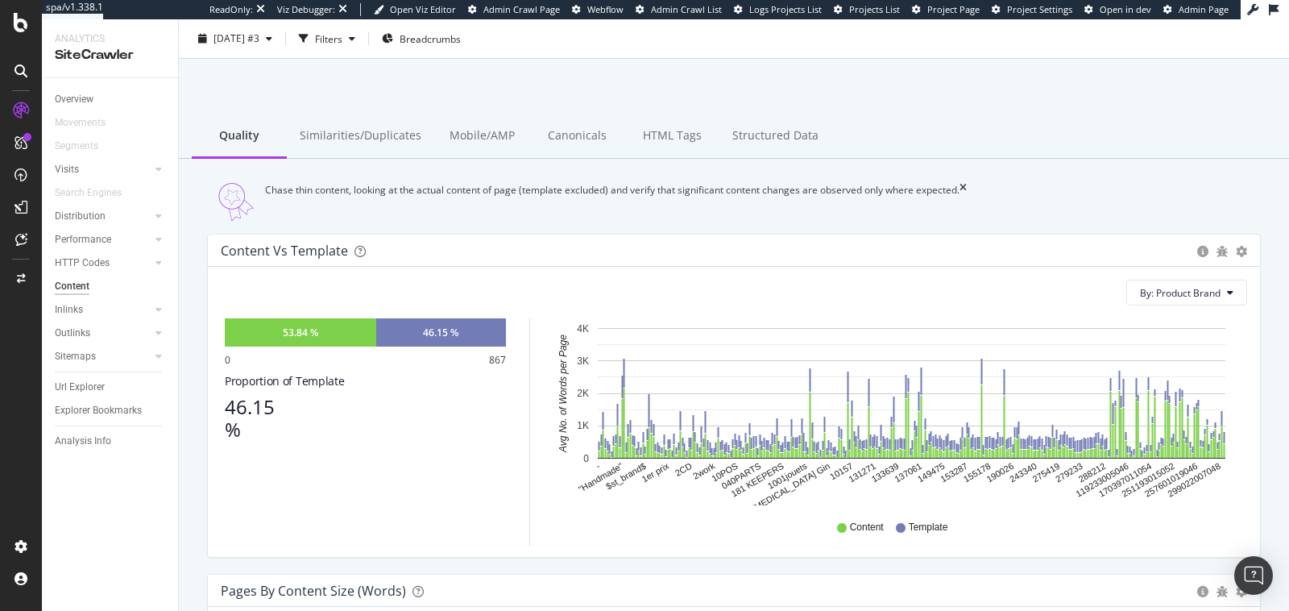
click at [646, 259] on div "Content vs Template" at bounding box center [705, 251] width 969 height 16
click at [1220, 300] on span "By: Product Brand" at bounding box center [1180, 293] width 81 height 14
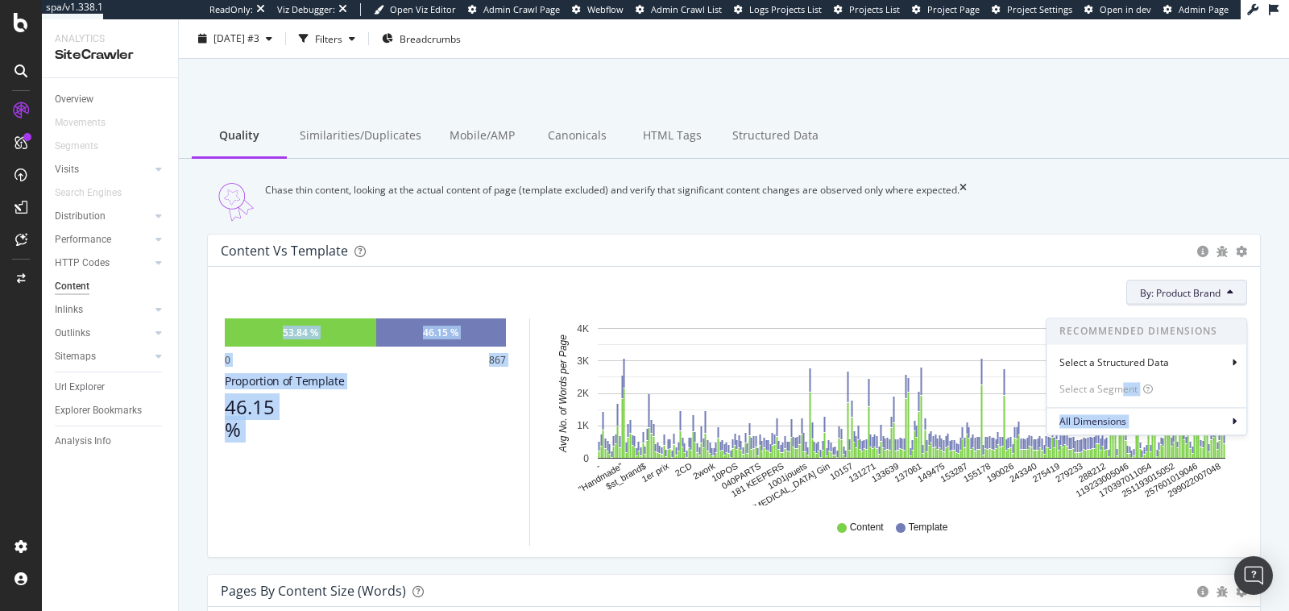
drag, startPoint x: 1121, startPoint y: 385, endPoint x: 833, endPoint y: 349, distance: 289.9
click at [838, 351] on div "By: Product Brand Recommended Dimensions Select a Structured Data Select a Segm…" at bounding box center [734, 412] width 1052 height 290
click at [713, 282] on div "By: Product Brand Recommended Dimensions Select a Structured Data Select a Segm…" at bounding box center [734, 412] width 1052 height 290
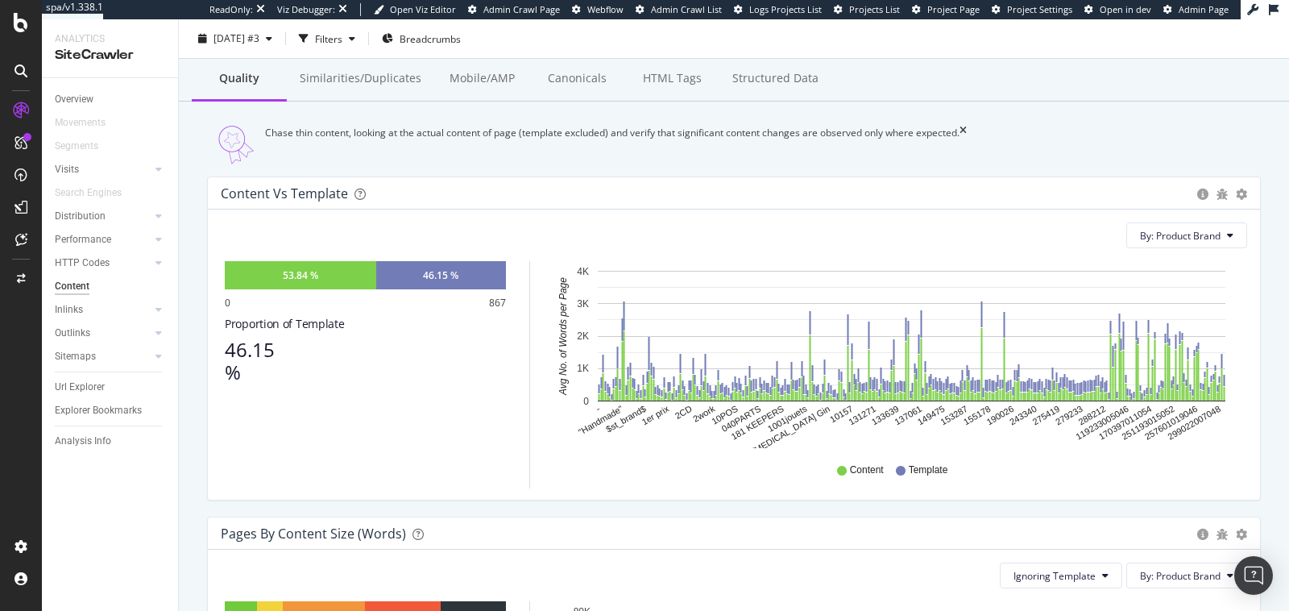
scroll to position [106, 0]
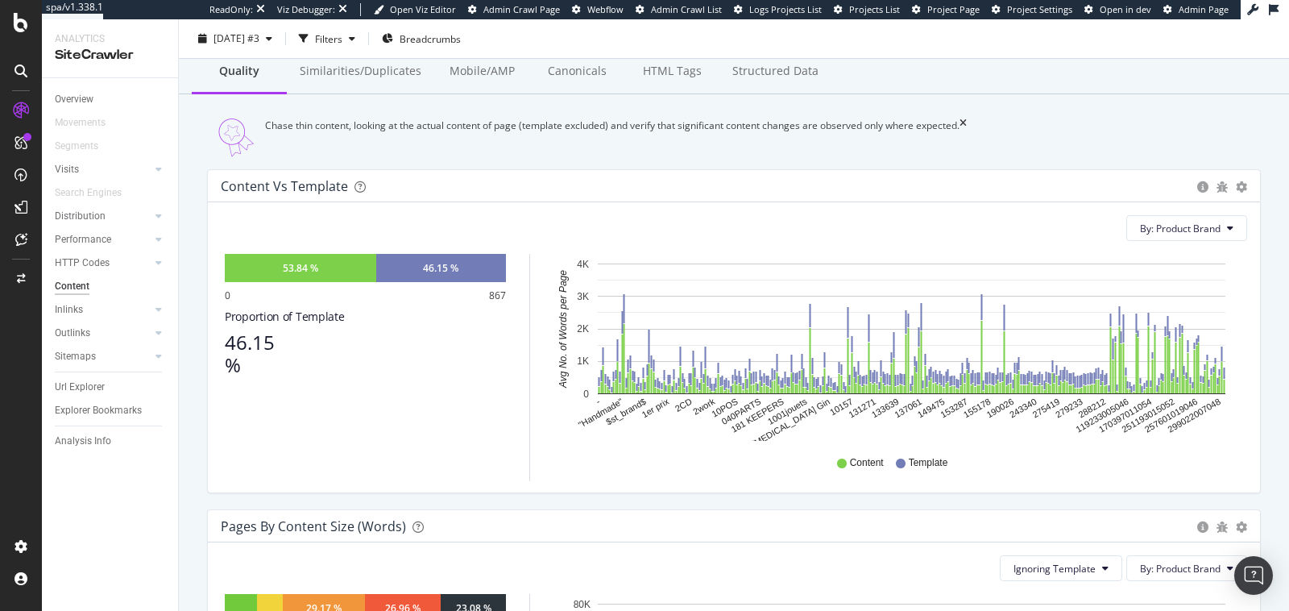
click at [491, 376] on div "46.15 %" at bounding box center [365, 353] width 281 height 45
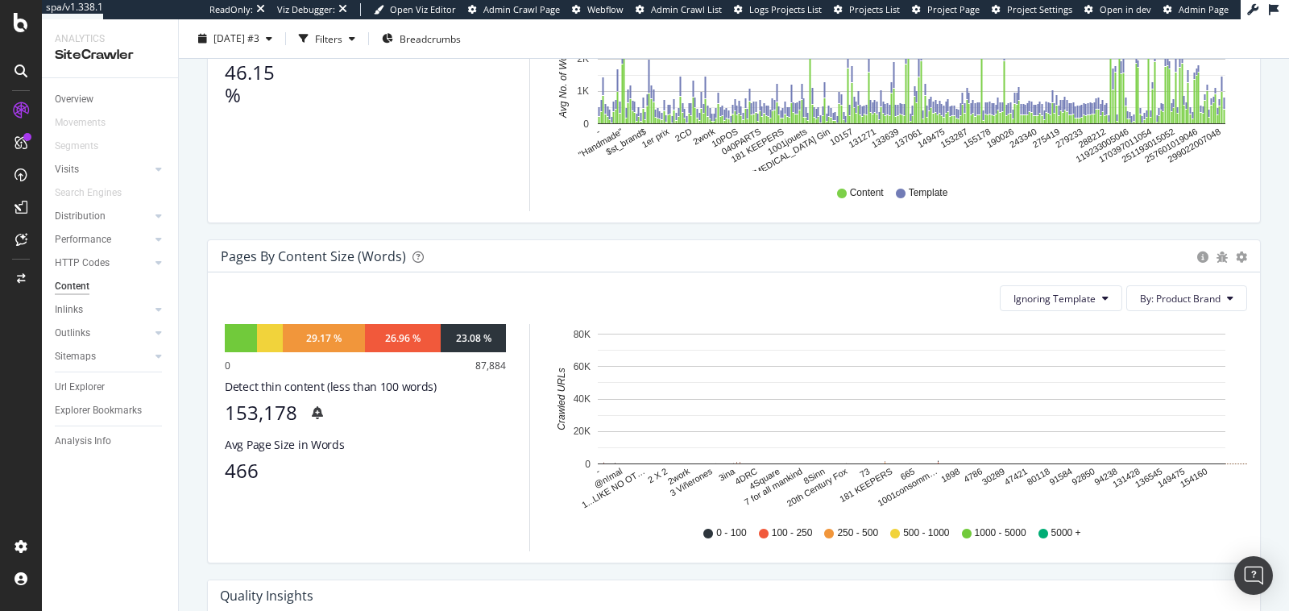
scroll to position [0, 0]
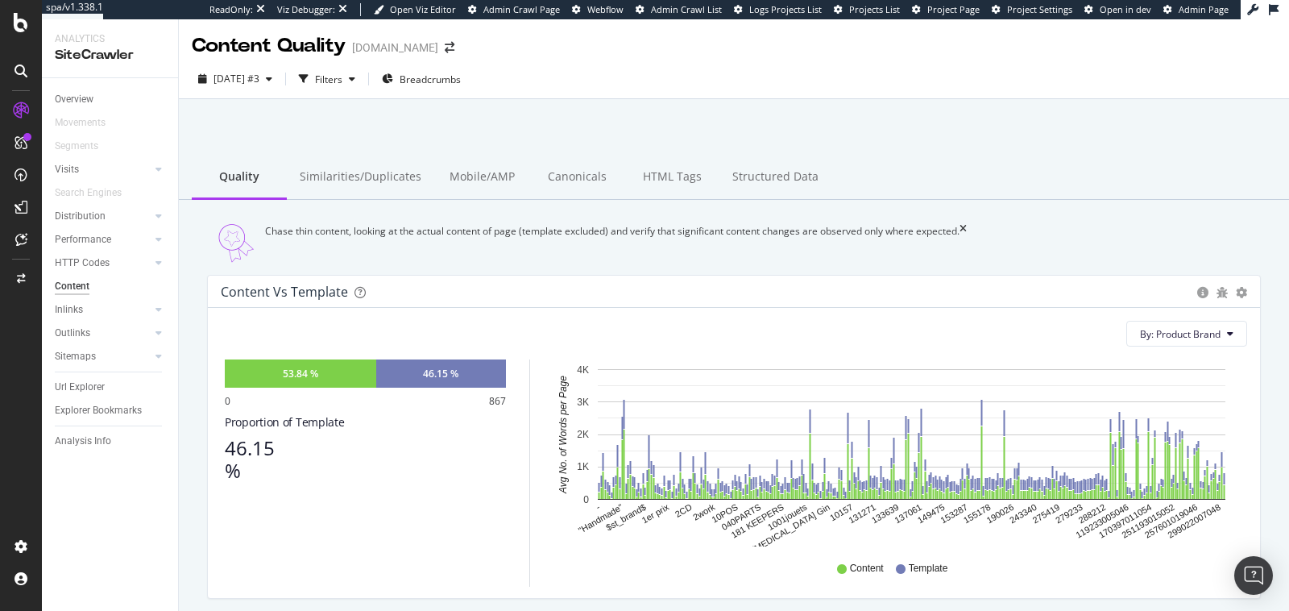
click at [358, 188] on div "Similarities/Duplicates" at bounding box center [360, 178] width 147 height 44
click at [375, 168] on div "Similarities/Duplicates" at bounding box center [360, 178] width 147 height 44
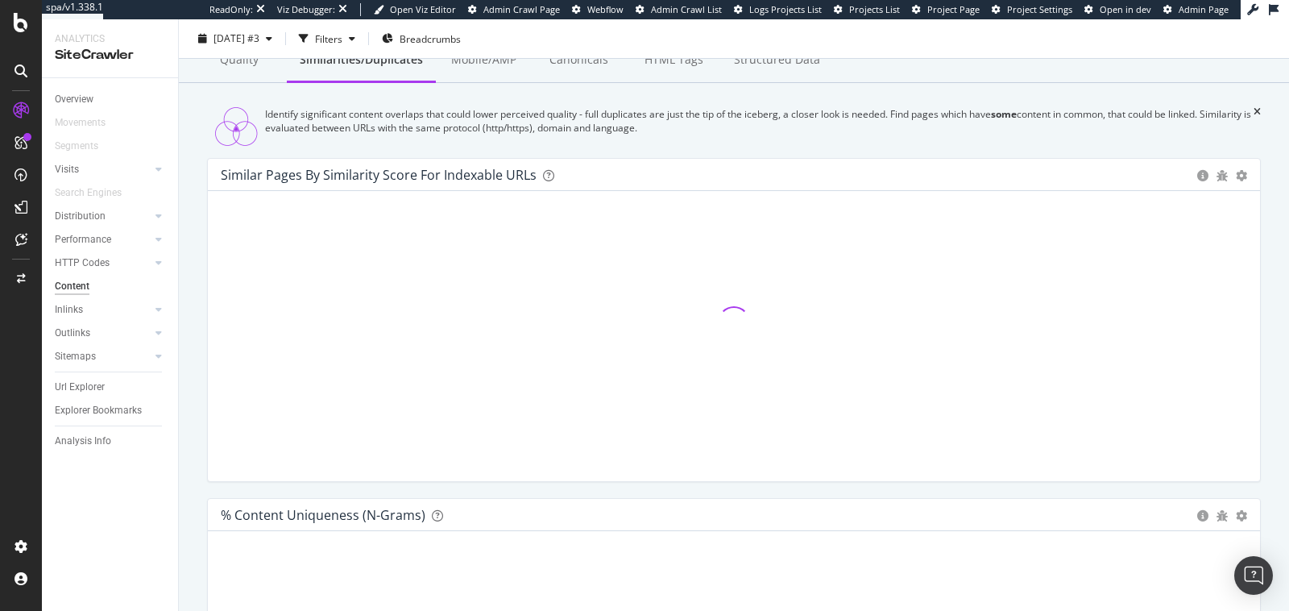
scroll to position [97, 0]
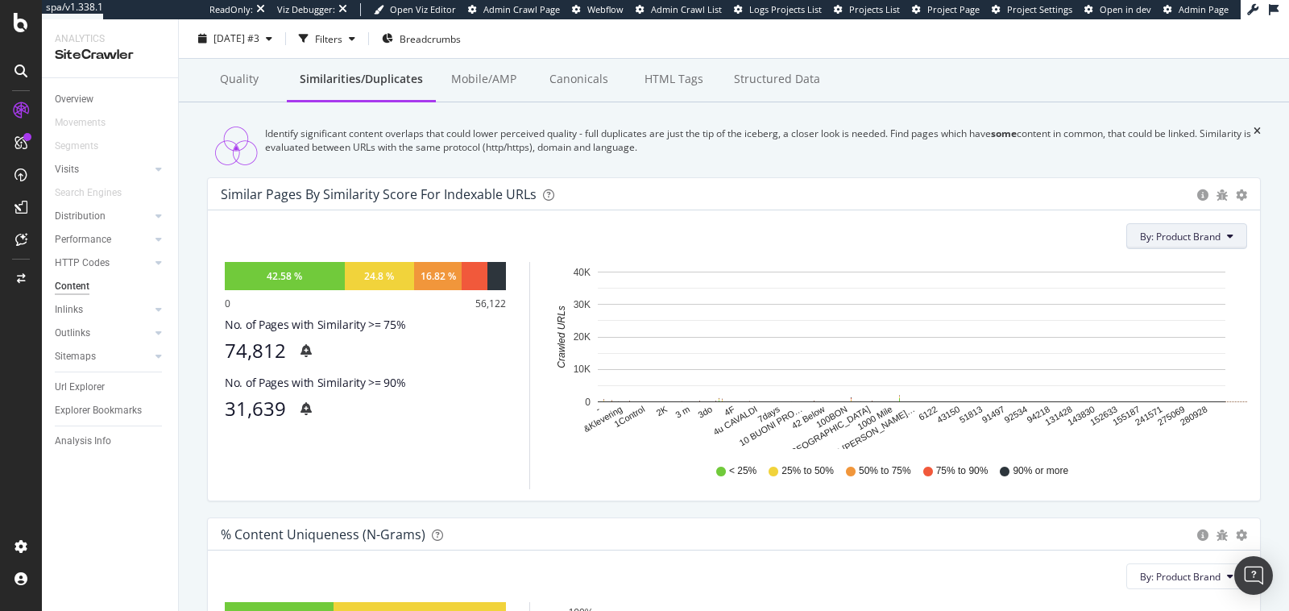
click at [1179, 249] on button "By: Product Brand" at bounding box center [1186, 236] width 121 height 26
click at [548, 222] on div "By: Product Brand Recommended Dimensions Select a Structured Data Select a Segm…" at bounding box center [734, 355] width 1052 height 290
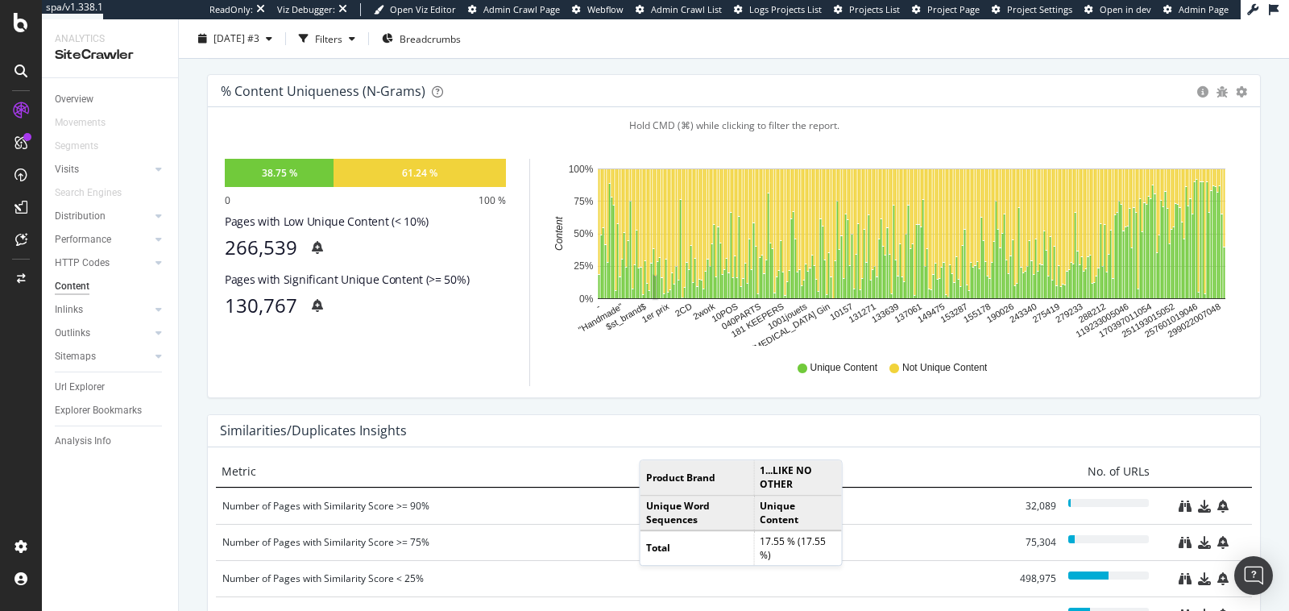
scroll to position [703, 0]
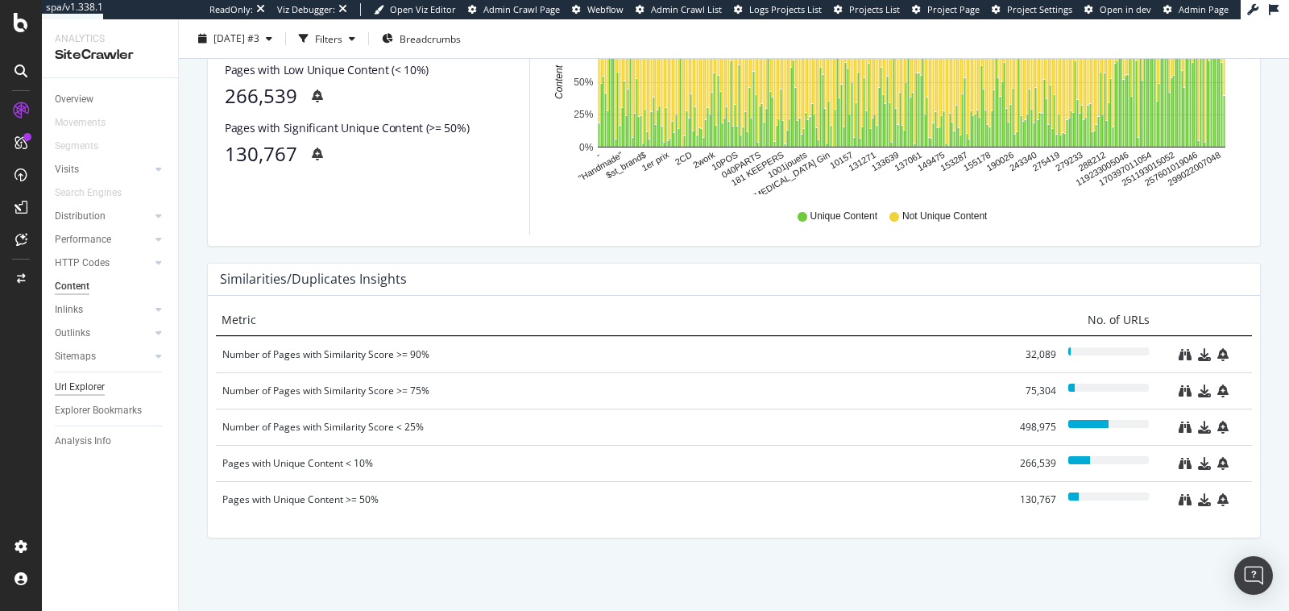
click at [81, 384] on div "Url Explorer" at bounding box center [80, 387] width 50 height 17
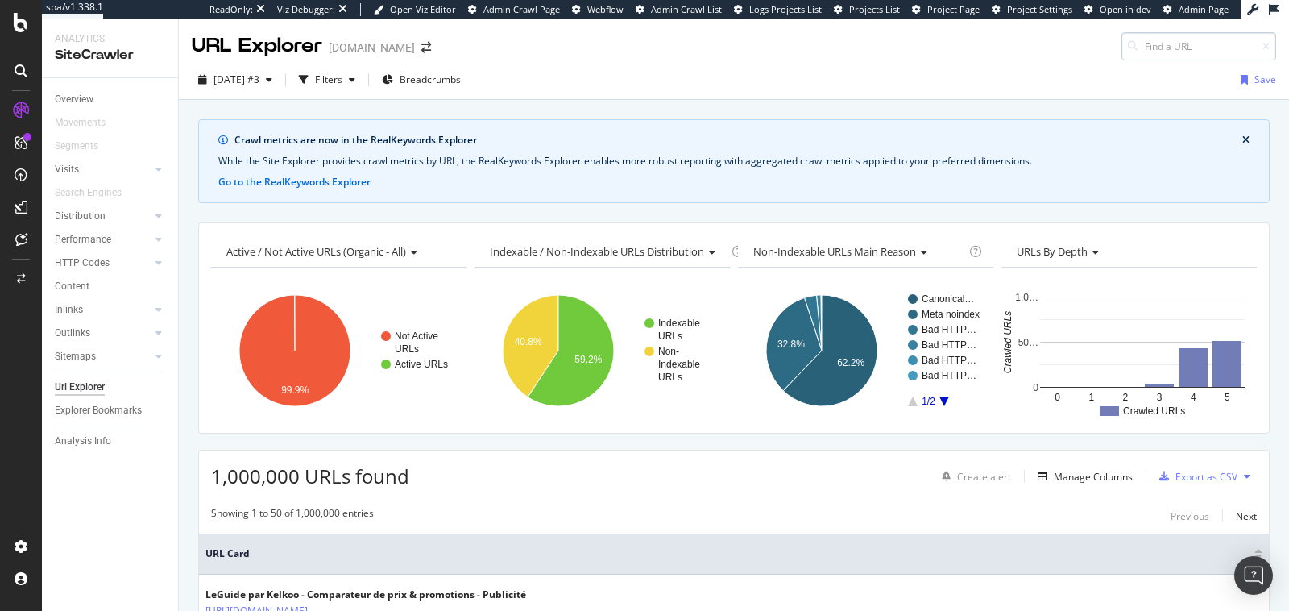
click at [1189, 41] on input at bounding box center [1199, 46] width 155 height 28
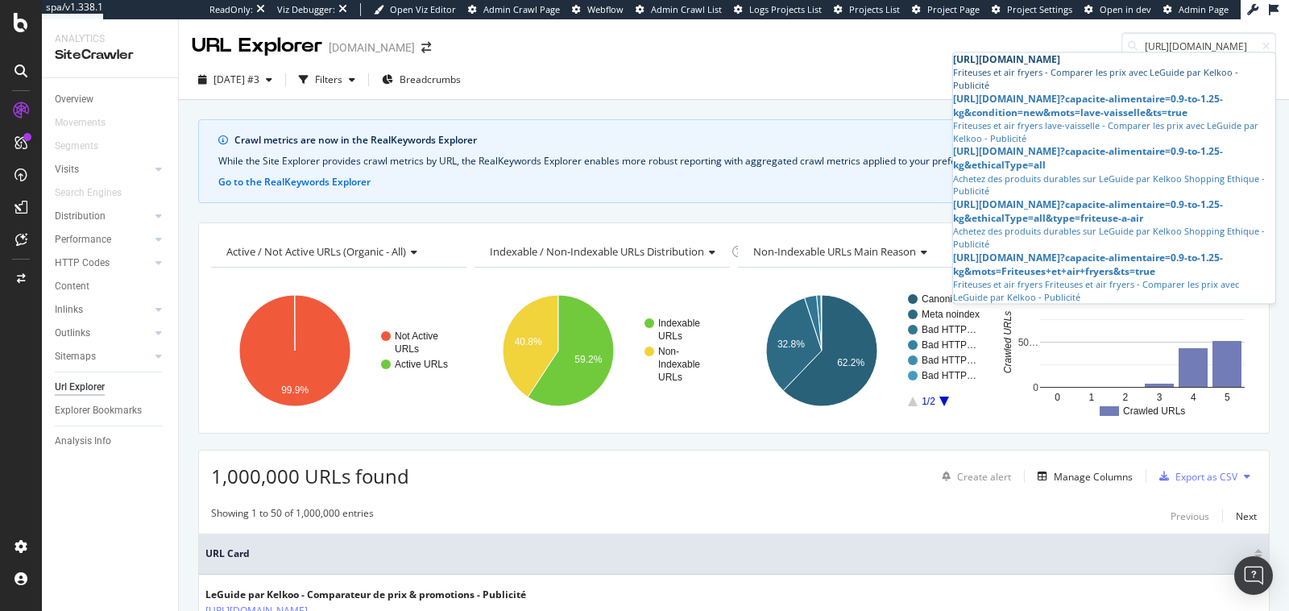
type input "[URL][DOMAIN_NAME]"
click at [1060, 66] on span "[URL][DOMAIN_NAME]" at bounding box center [1006, 59] width 107 height 14
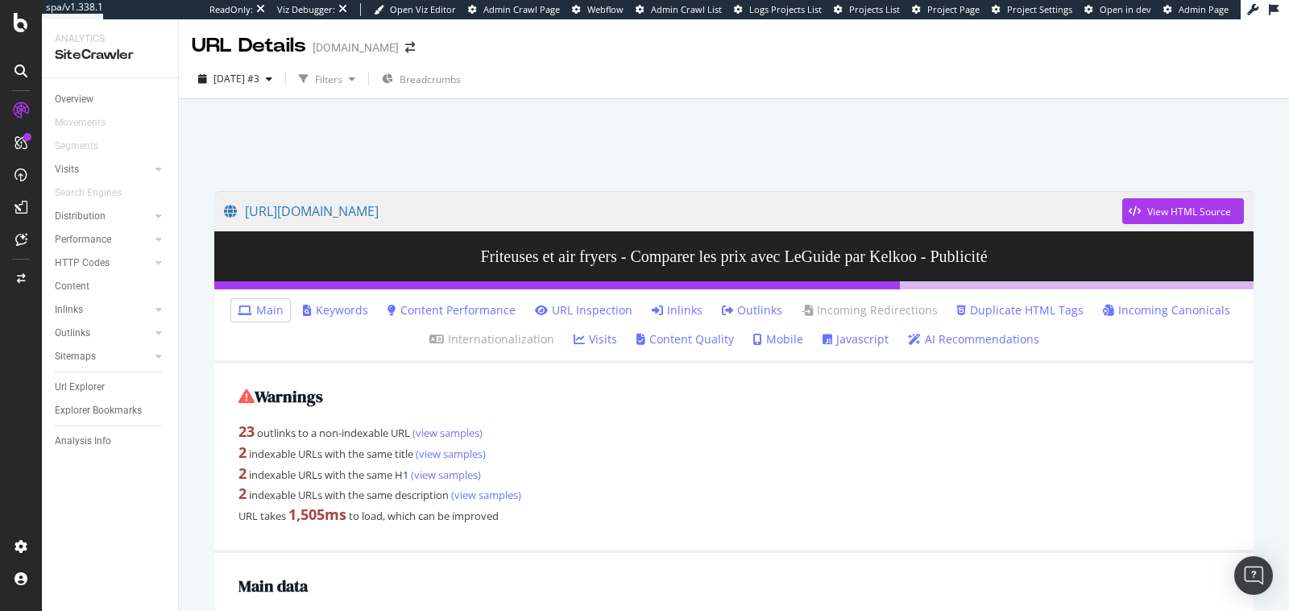
click at [669, 306] on link "Inlinks" at bounding box center [677, 310] width 51 height 16
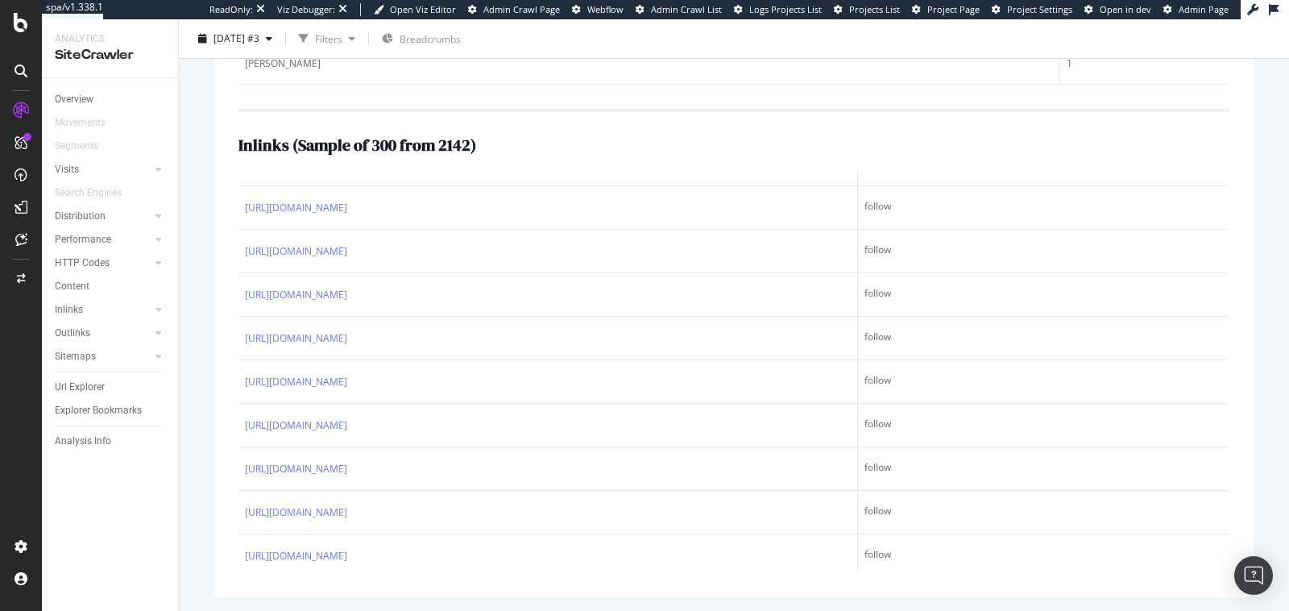
scroll to position [12812, 0]
drag, startPoint x: 300, startPoint y: 145, endPoint x: 409, endPoint y: 139, distance: 109.0
click at [409, 139] on h2 "Inlinks ( Sample of 300 from 2142 )" at bounding box center [358, 145] width 238 height 18
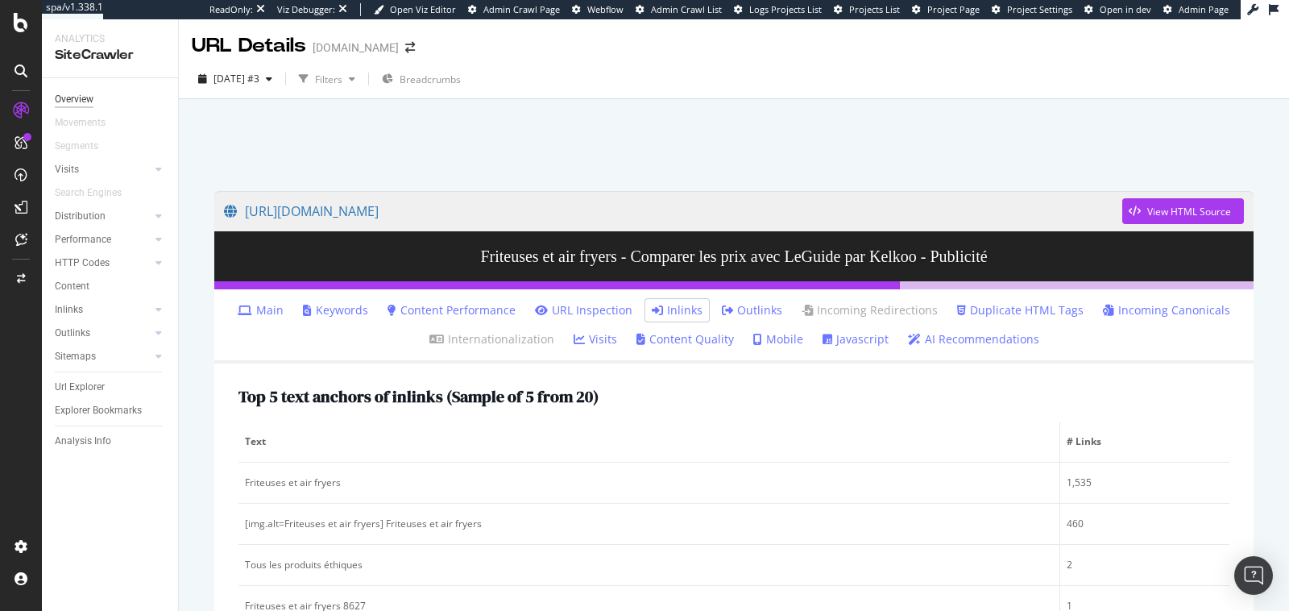
click at [69, 93] on div "Overview" at bounding box center [74, 99] width 39 height 17
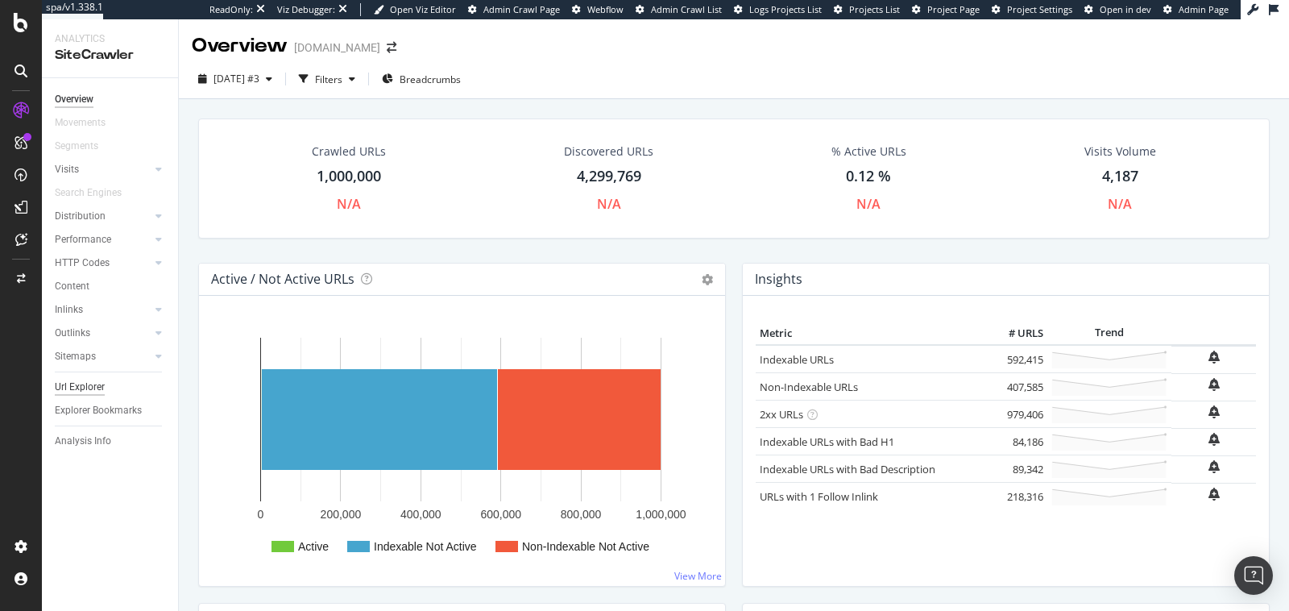
click at [83, 392] on div "Url Explorer" at bounding box center [80, 387] width 50 height 17
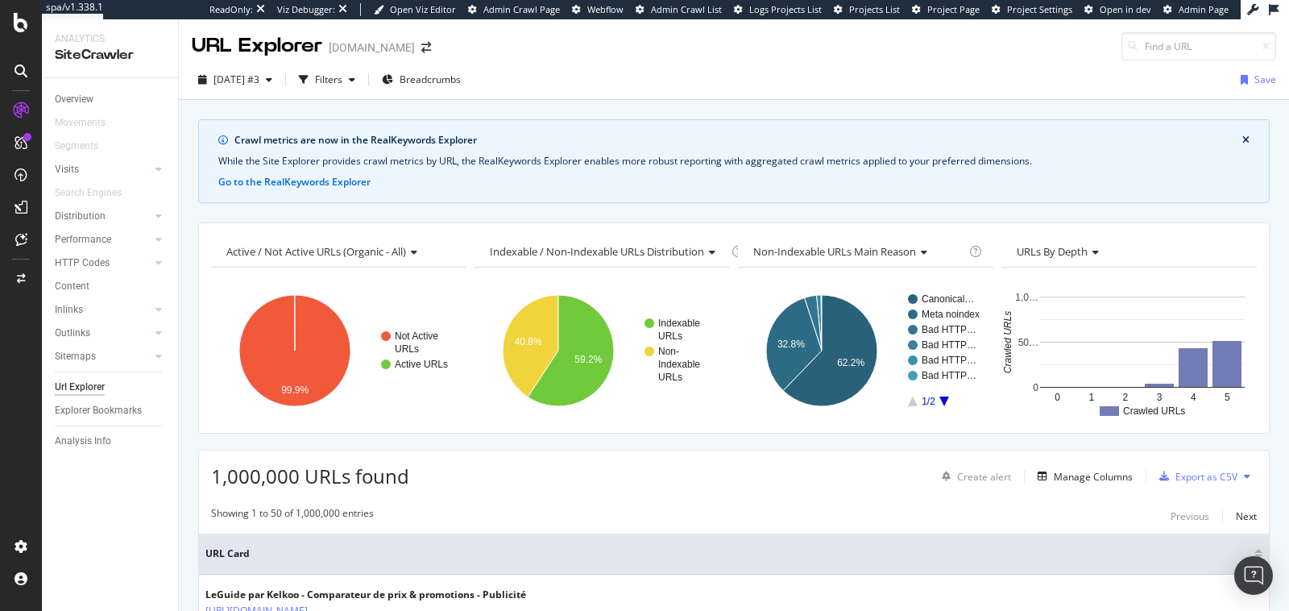
click at [10, 15] on div at bounding box center [21, 22] width 39 height 19
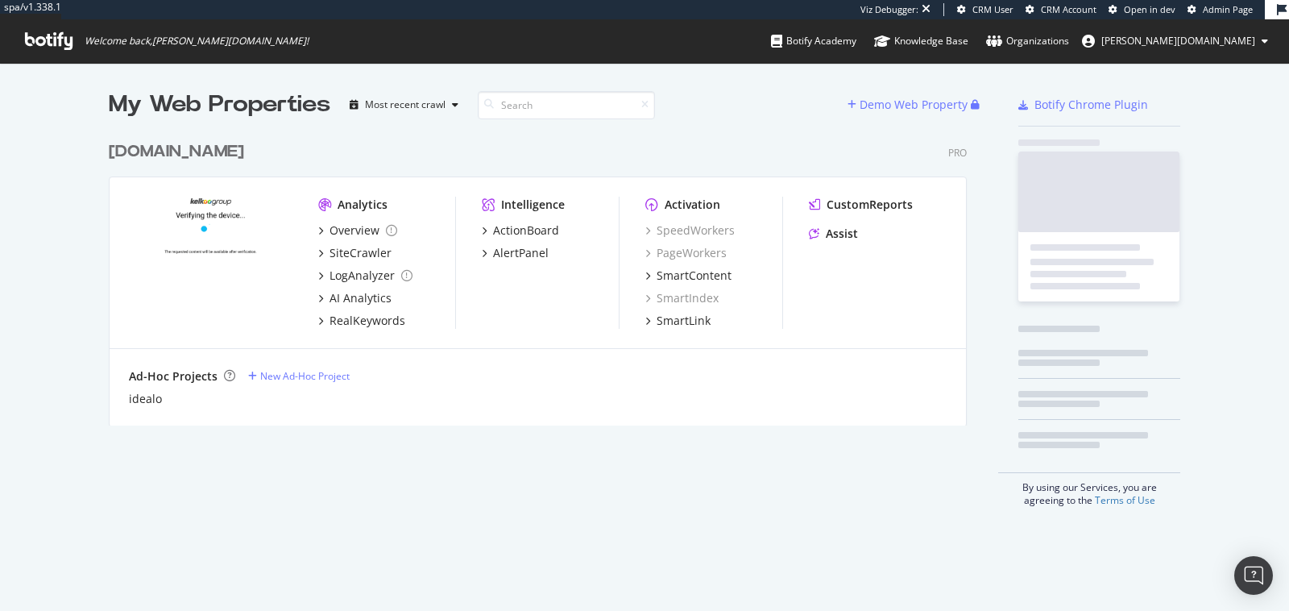
scroll to position [305, 871]
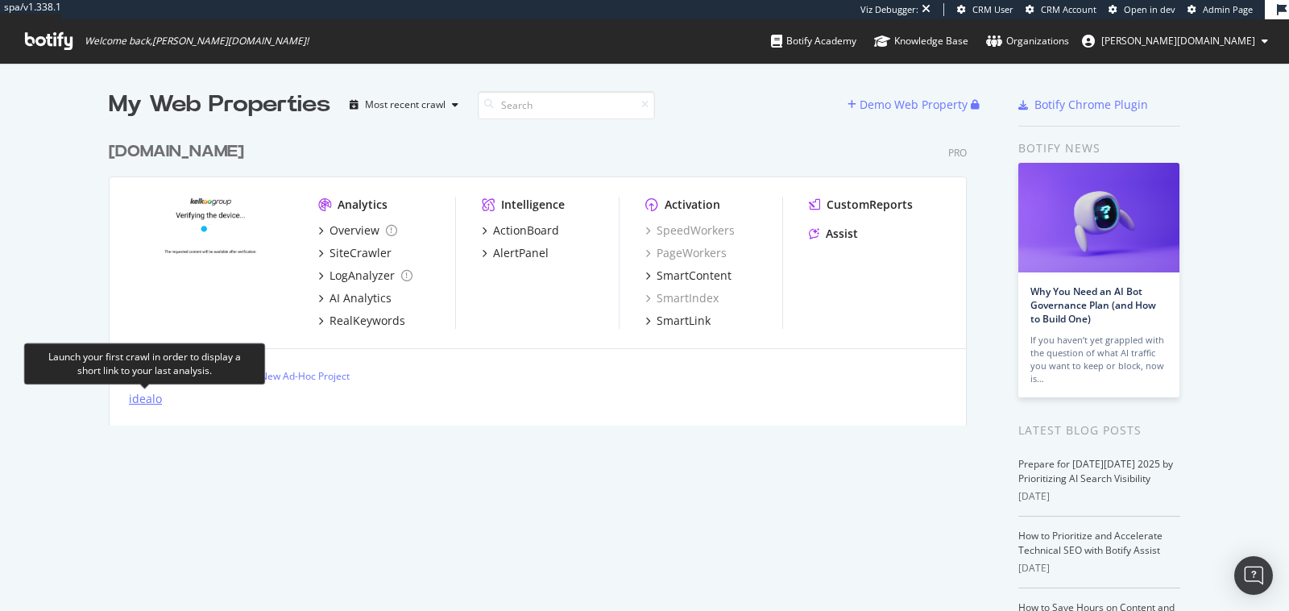
click at [139, 400] on div "idealo" at bounding box center [145, 399] width 33 height 16
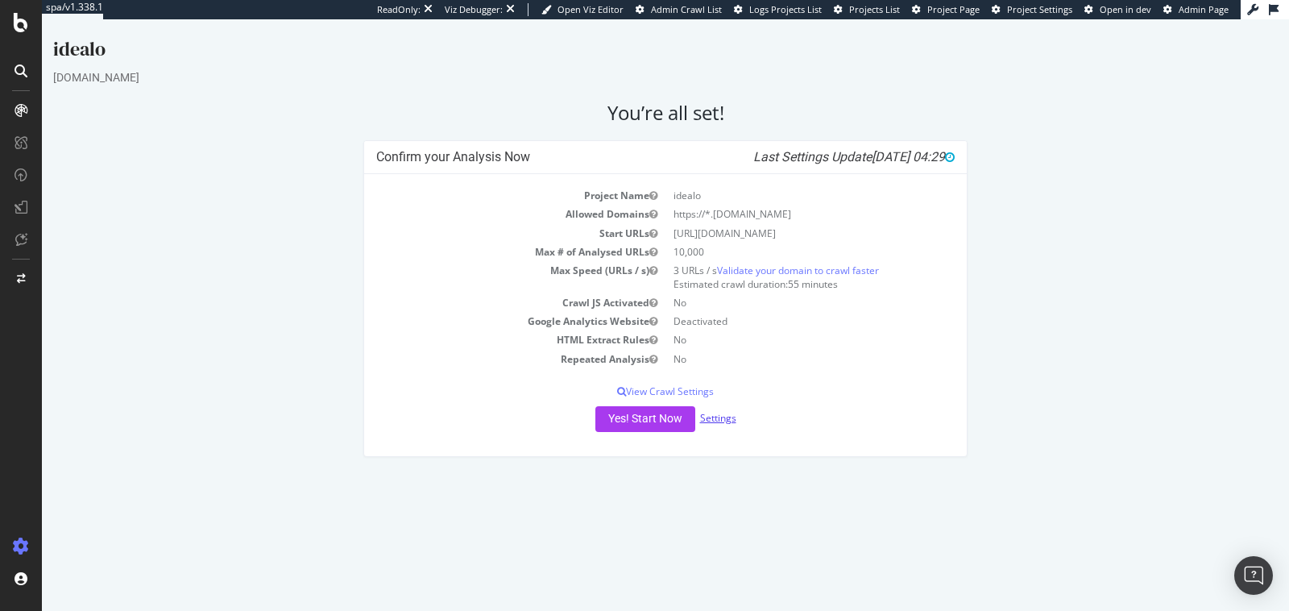
click at [712, 418] on link "Settings" at bounding box center [718, 418] width 36 height 14
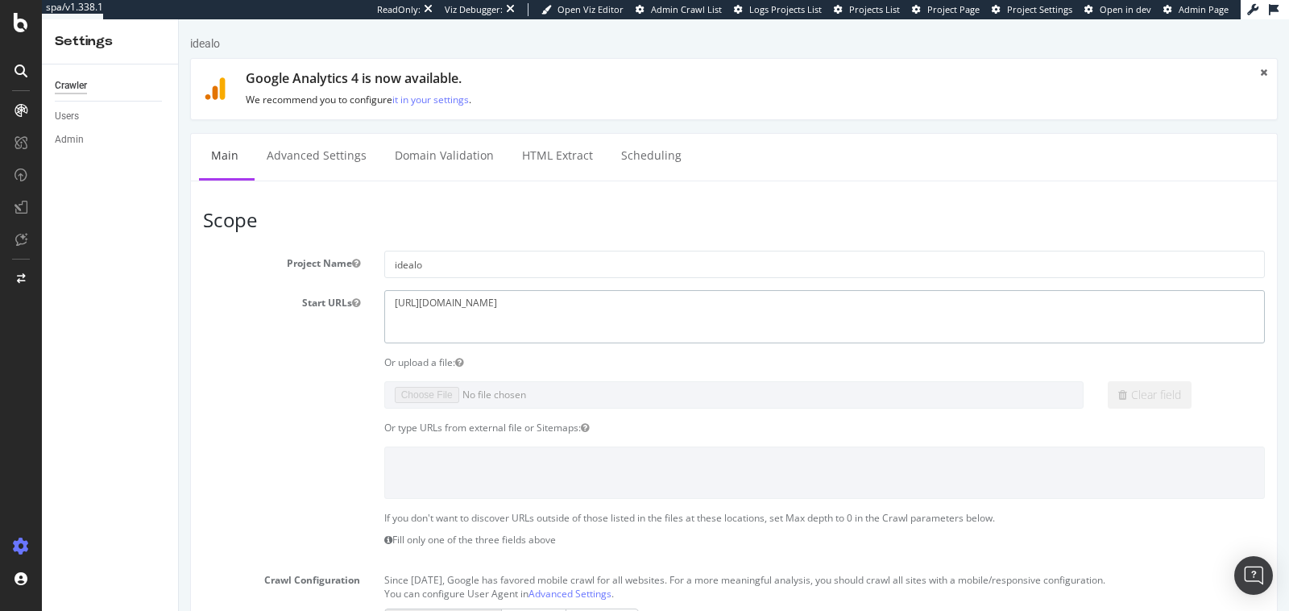
drag, startPoint x: 515, startPoint y: 296, endPoint x: 384, endPoint y: 306, distance: 131.8
click at [384, 306] on textarea "[URL][DOMAIN_NAME]" at bounding box center [824, 316] width 881 height 52
click at [68, 122] on div "Users" at bounding box center [67, 116] width 24 height 17
